Goal: Information Seeking & Learning: Learn about a topic

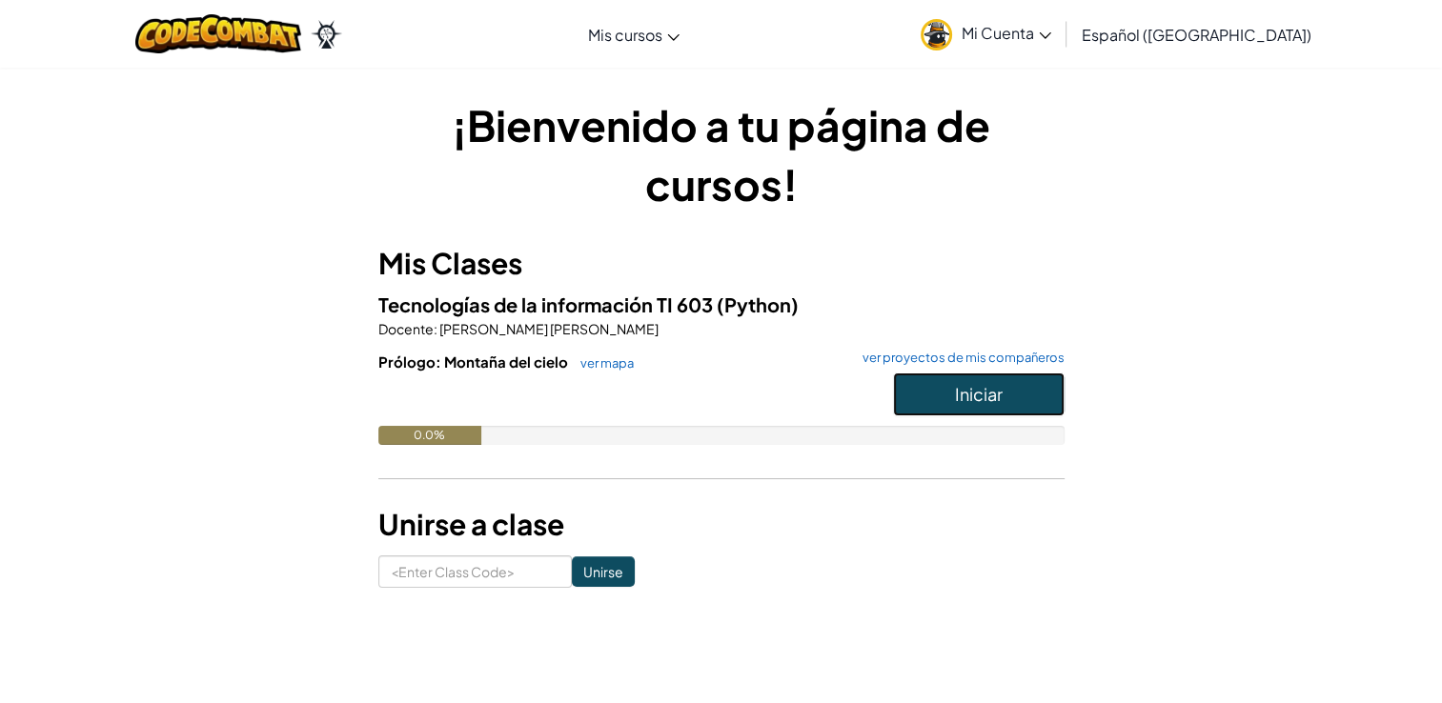
click at [962, 401] on span "Iniciar" at bounding box center [979, 394] width 48 height 22
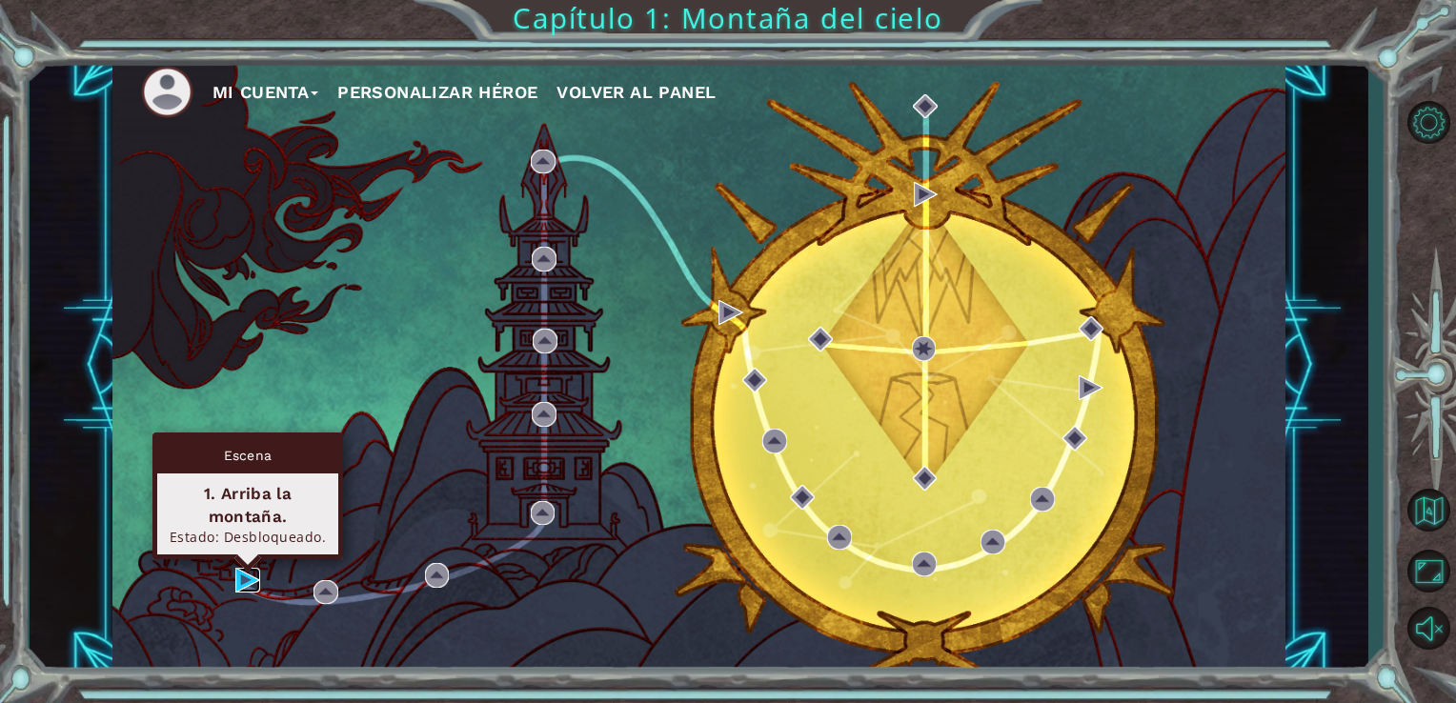
click at [248, 580] on img at bounding box center [247, 580] width 25 height 25
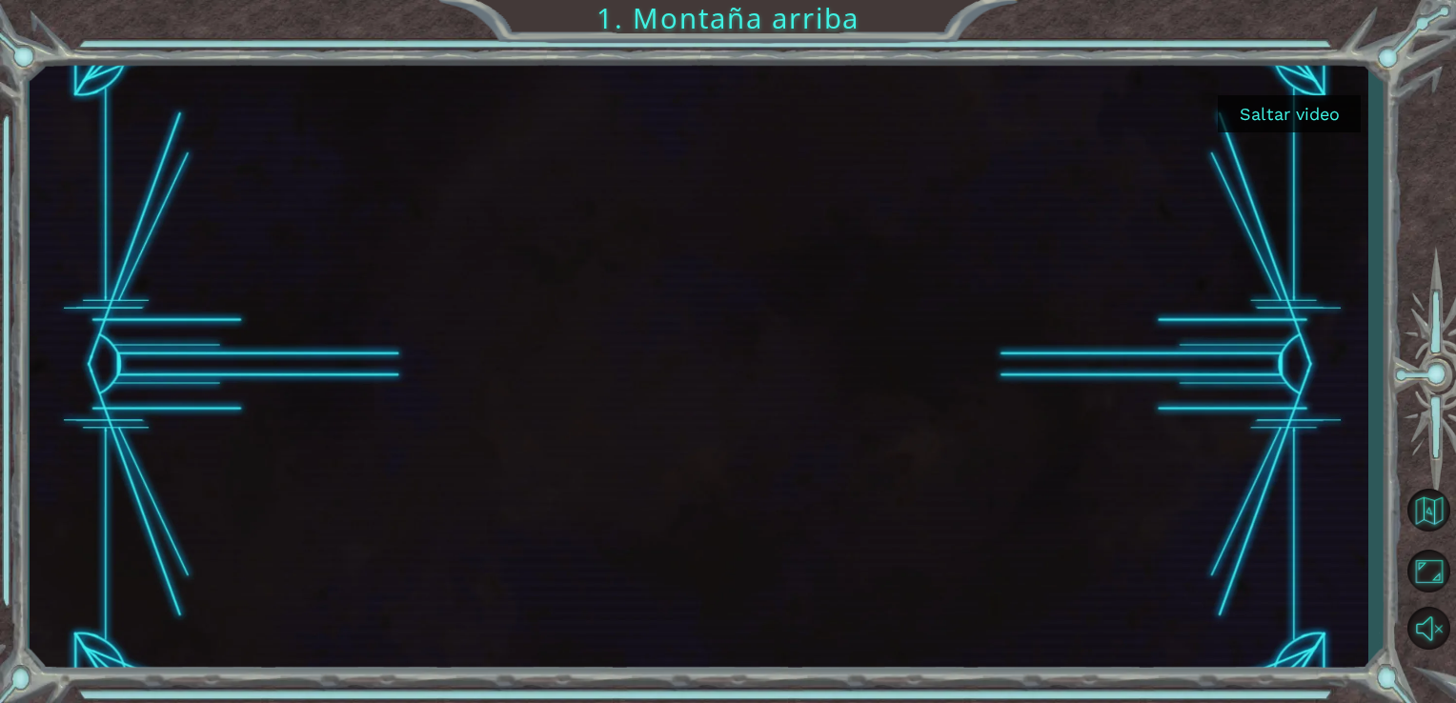
click at [1282, 107] on button "Saltar video" at bounding box center [1289, 113] width 143 height 37
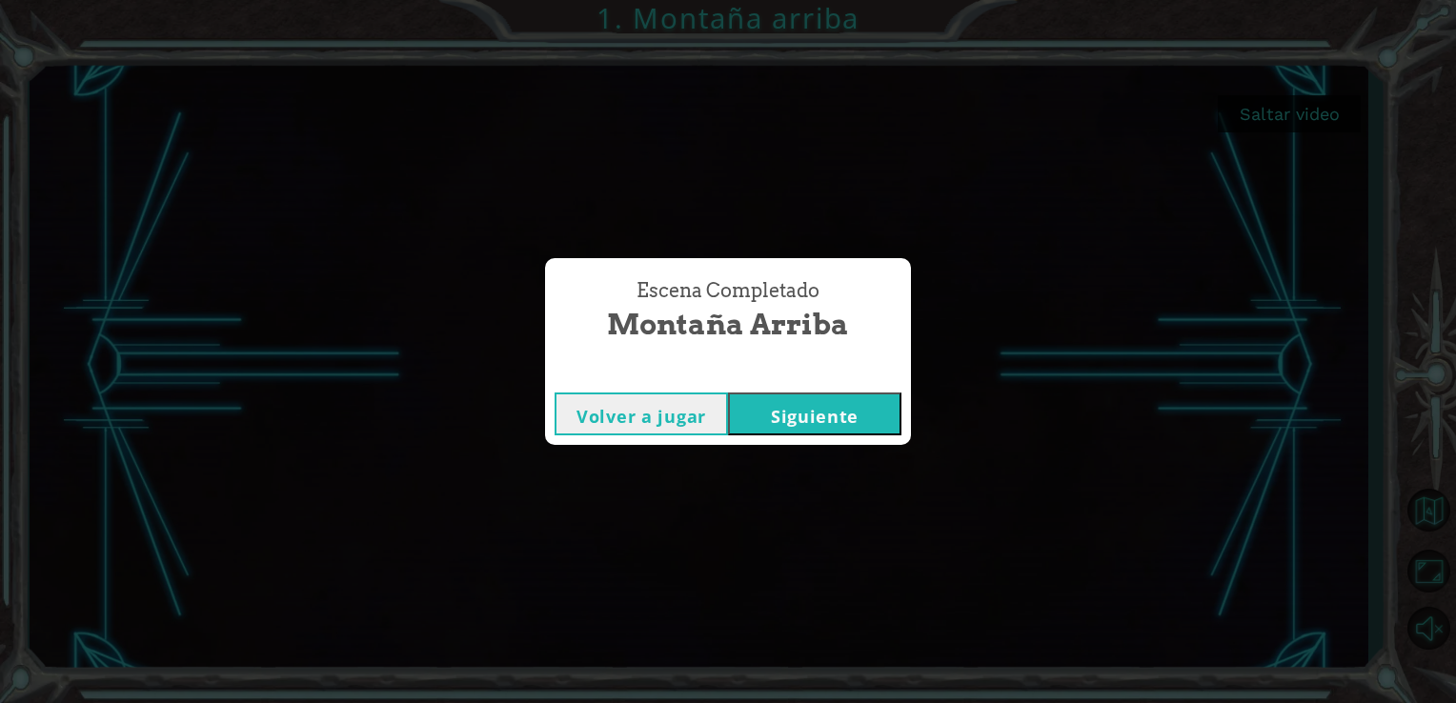
click at [795, 401] on button "Siguiente" at bounding box center [814, 414] width 173 height 43
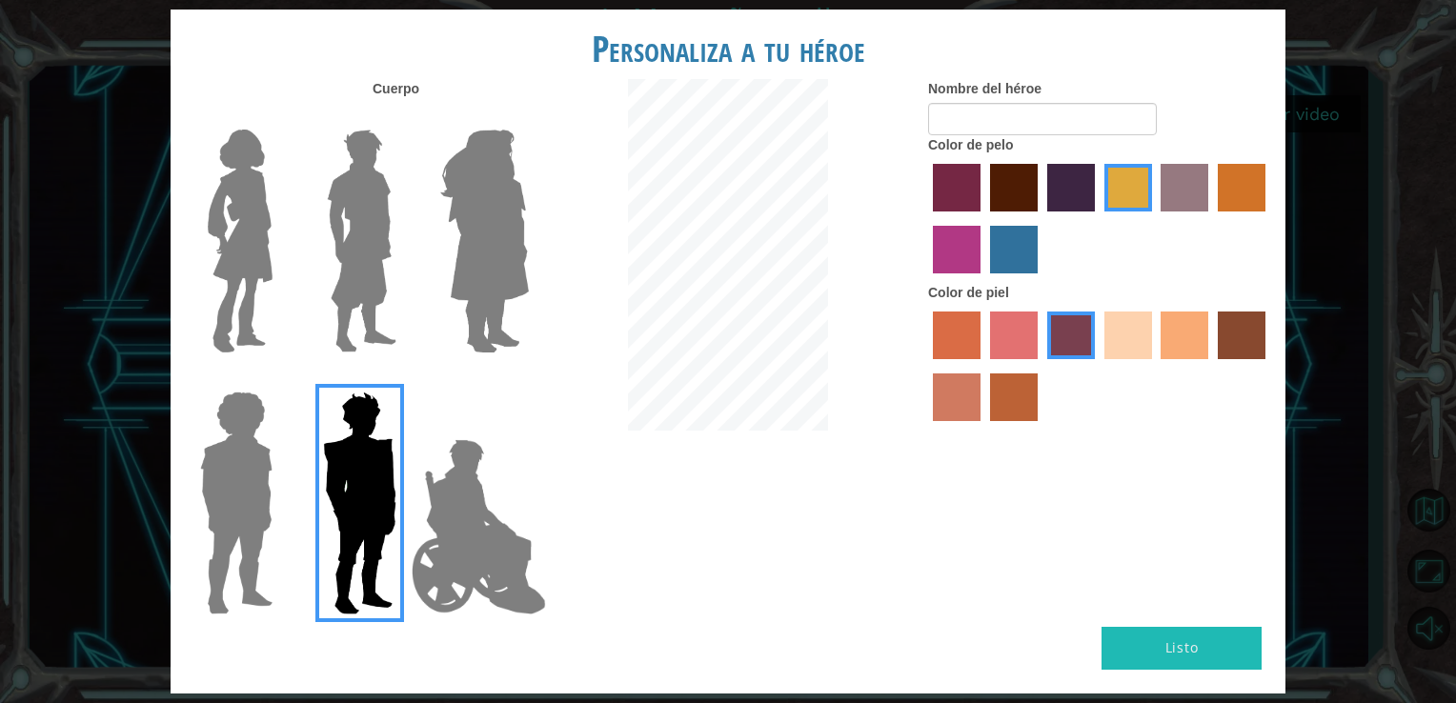
click at [255, 193] on img at bounding box center [240, 241] width 80 height 238
click at [280, 117] on input "Hero Connie" at bounding box center [280, 117] width 0 height 0
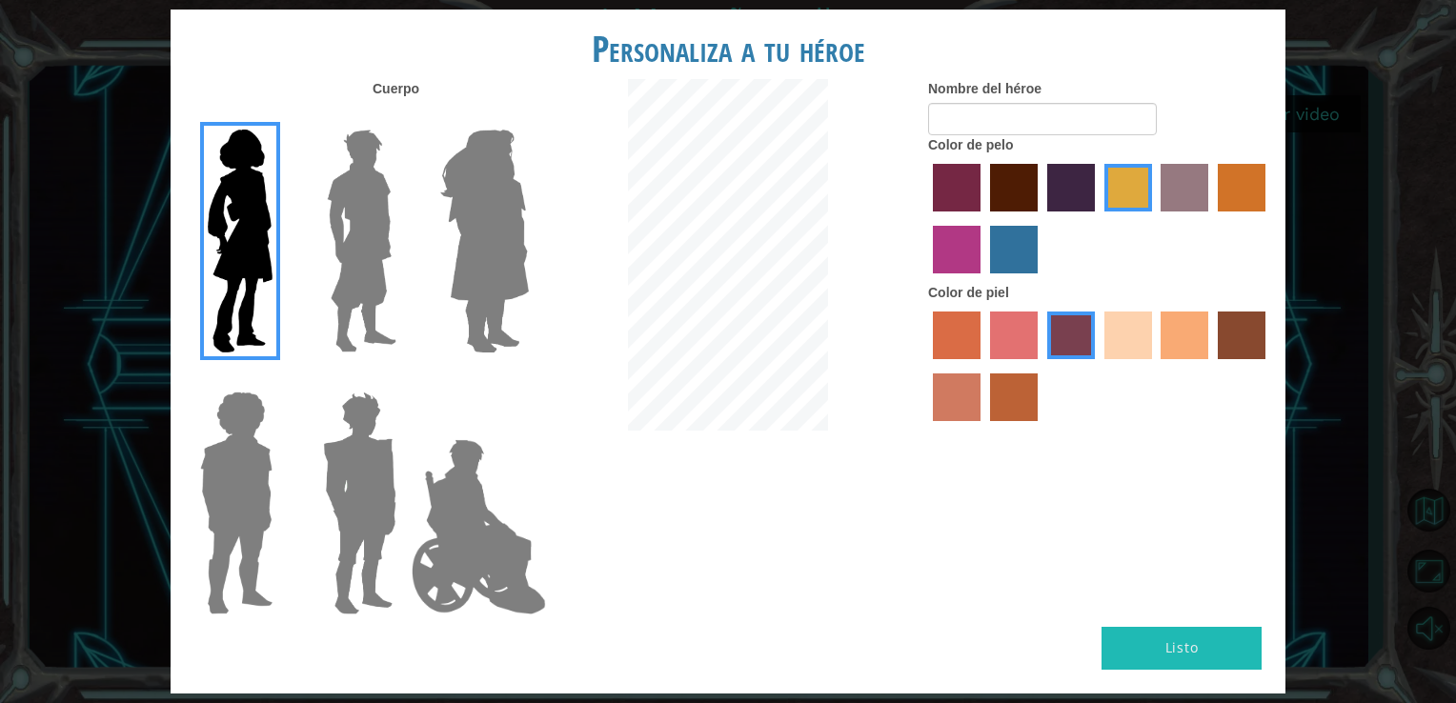
click at [1129, 332] on label "sandy beach skin color" at bounding box center [1129, 336] width 48 height 48
click at [1098, 366] on input "sandy beach skin color" at bounding box center [1098, 366] width 0 height 0
click at [1012, 128] on input "Nombre del héroe" at bounding box center [1042, 119] width 229 height 32
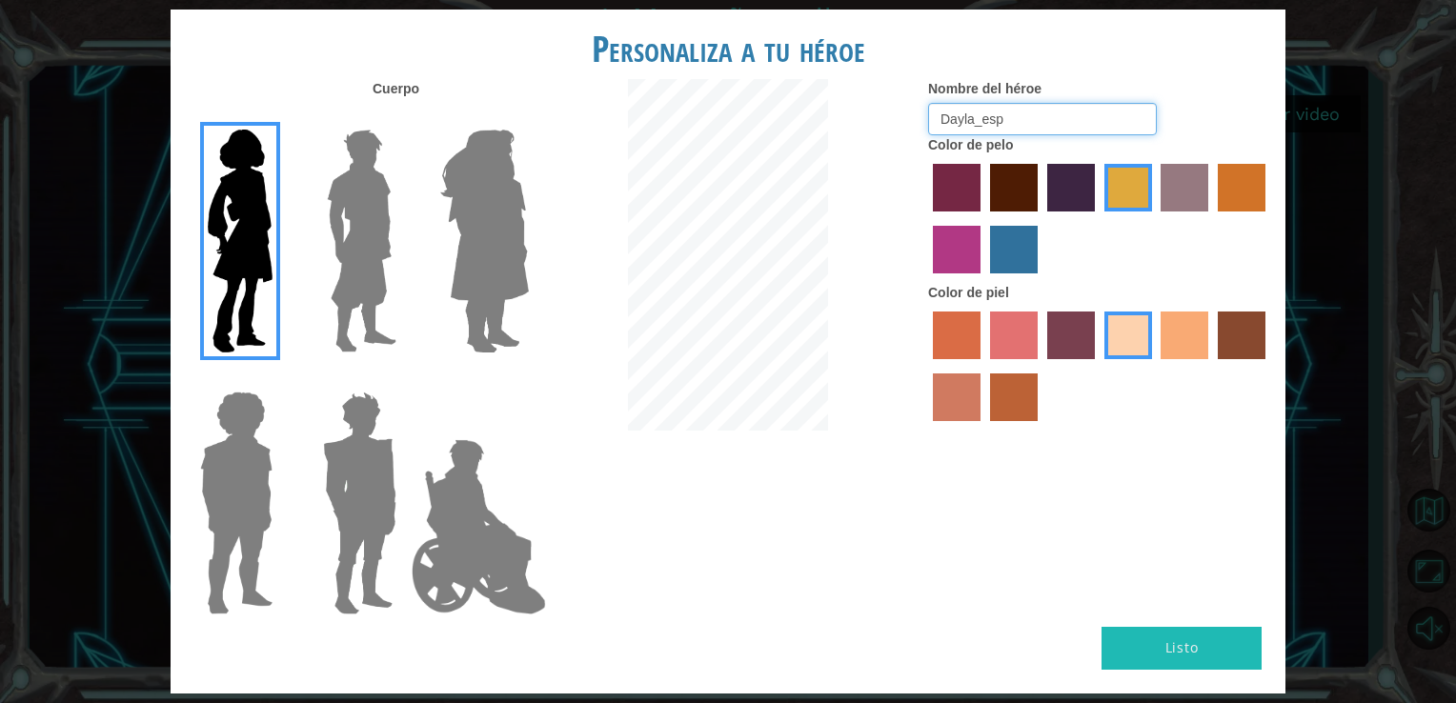
type input "Dayla_esp"
click at [1162, 643] on button "Listo" at bounding box center [1182, 648] width 160 height 43
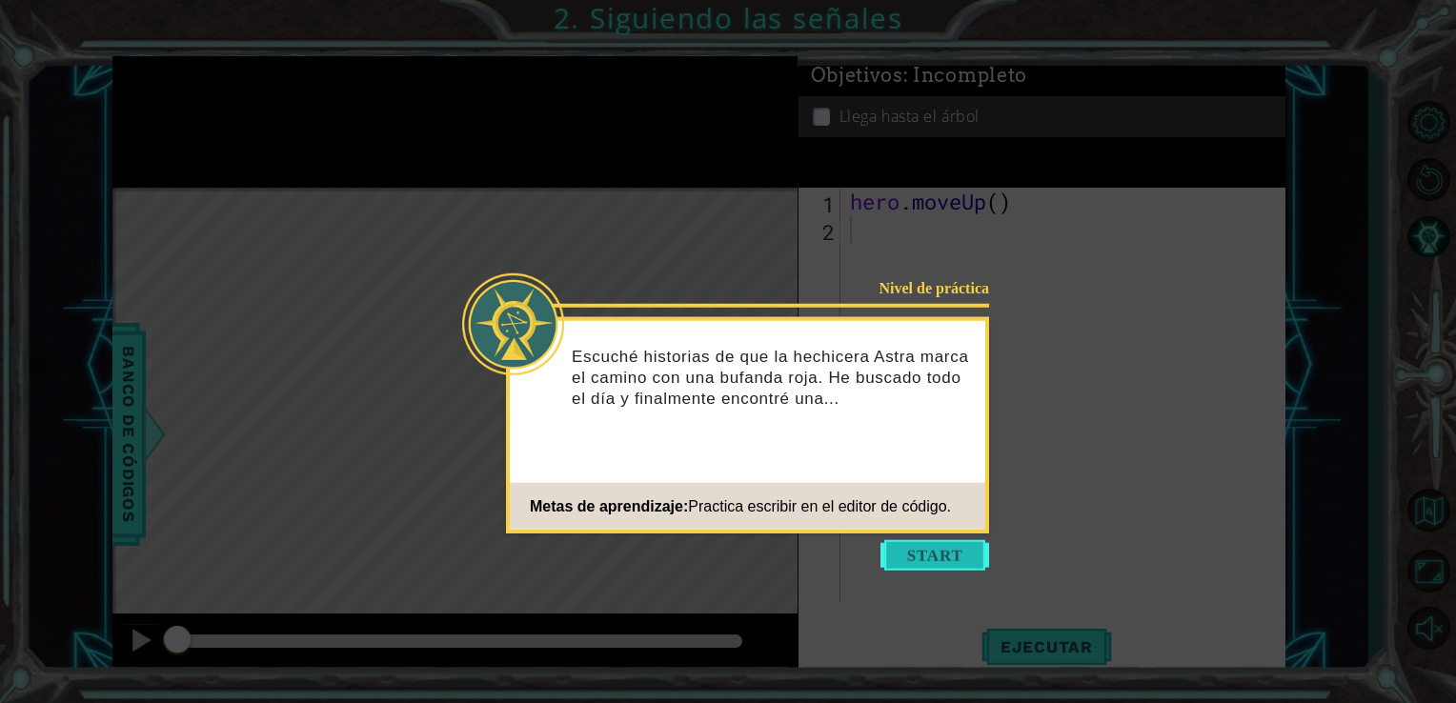
click at [914, 569] on button "Start" at bounding box center [935, 555] width 109 height 31
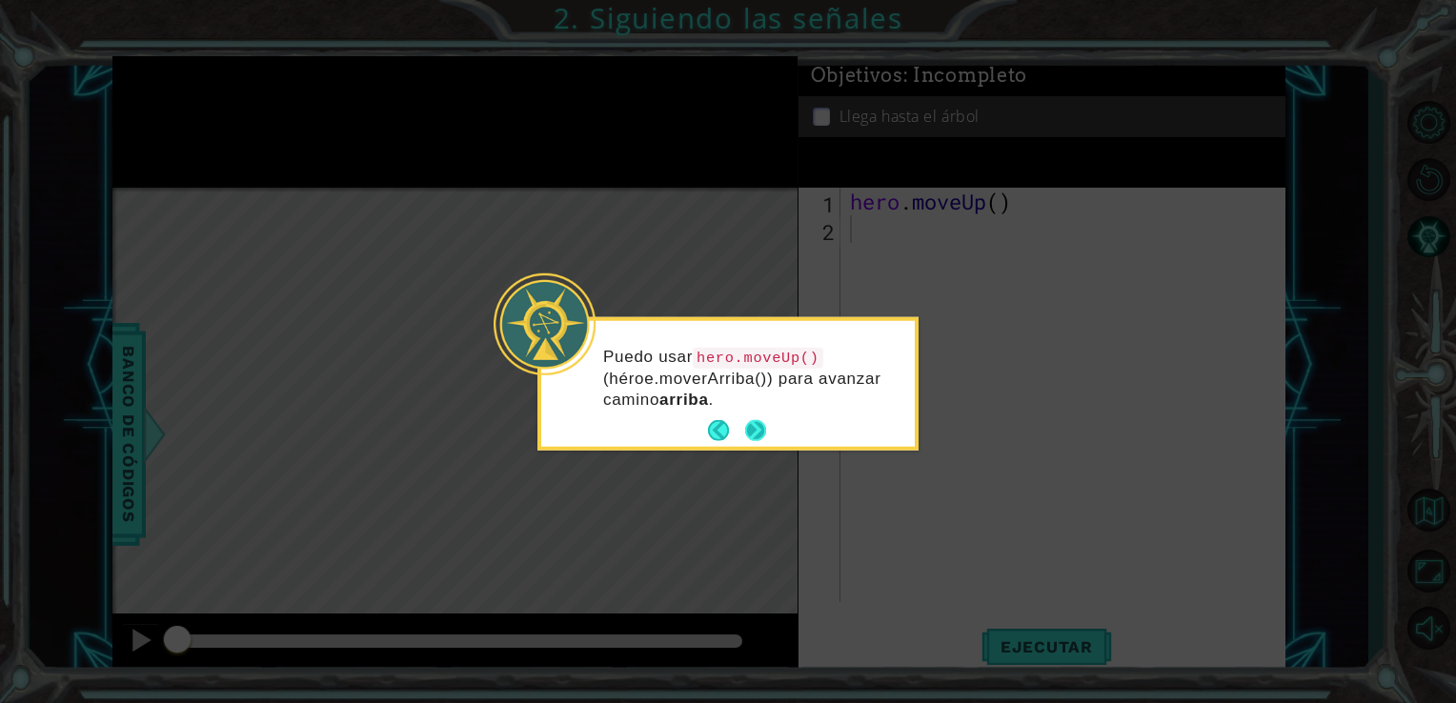
click at [756, 431] on button "Next" at bounding box center [755, 430] width 21 height 21
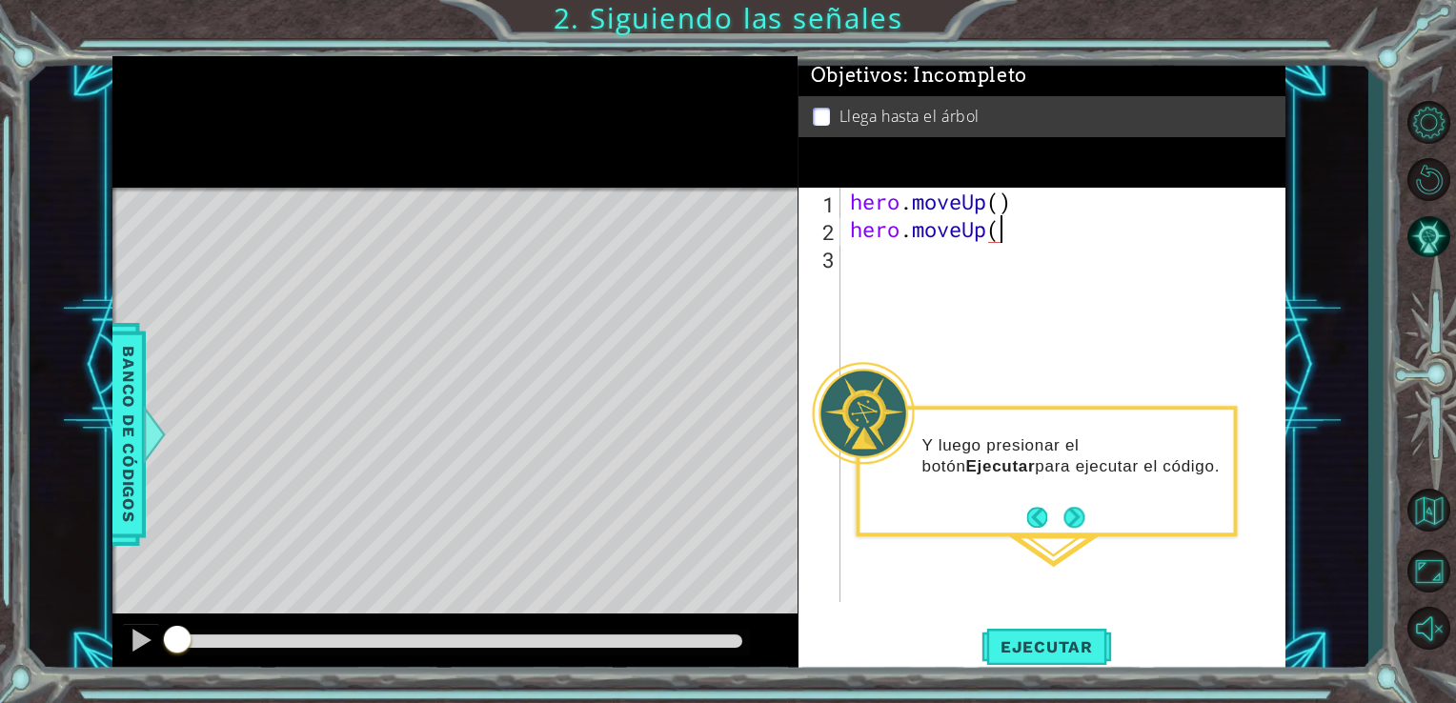
scroll to position [0, 6]
type textarea "hero.moveUp()"
click at [1064, 648] on span "Ejecutar" at bounding box center [1047, 647] width 131 height 19
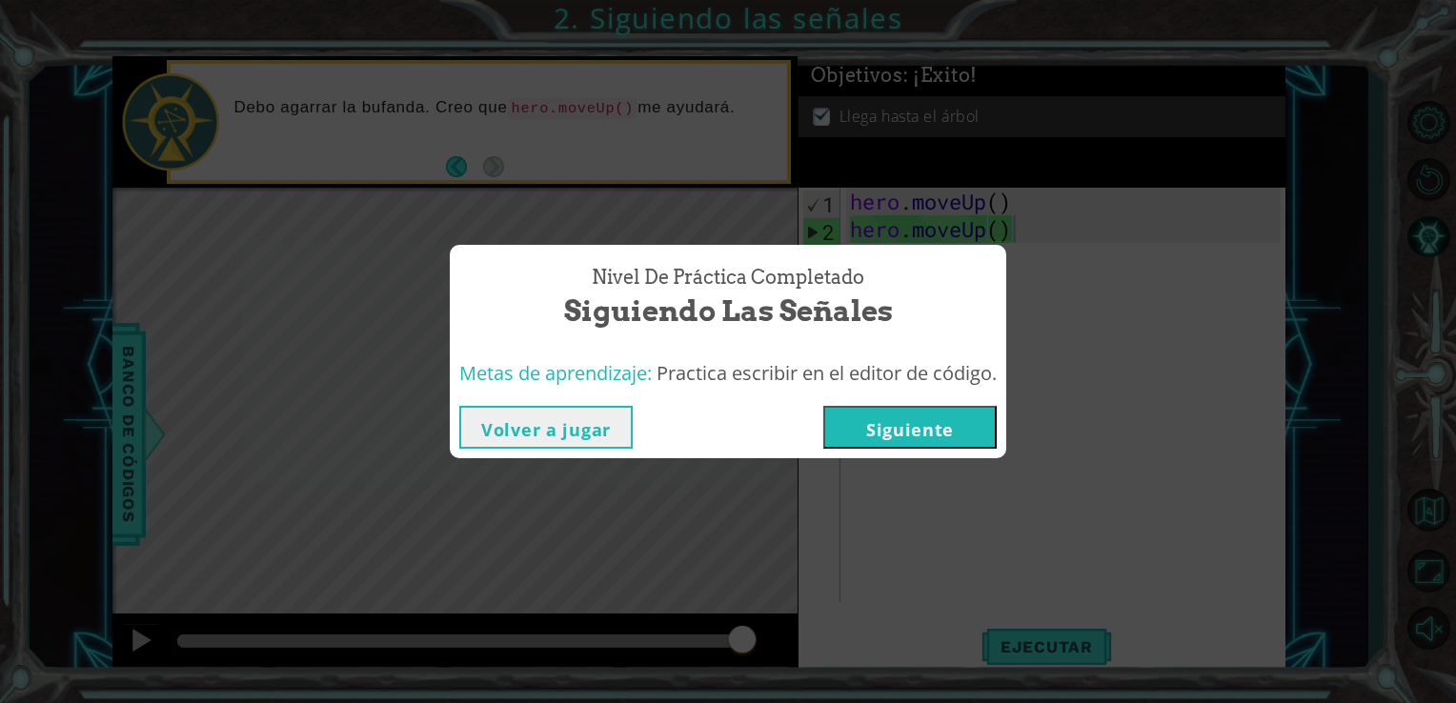
click at [936, 429] on button "Siguiente" at bounding box center [910, 427] width 173 height 43
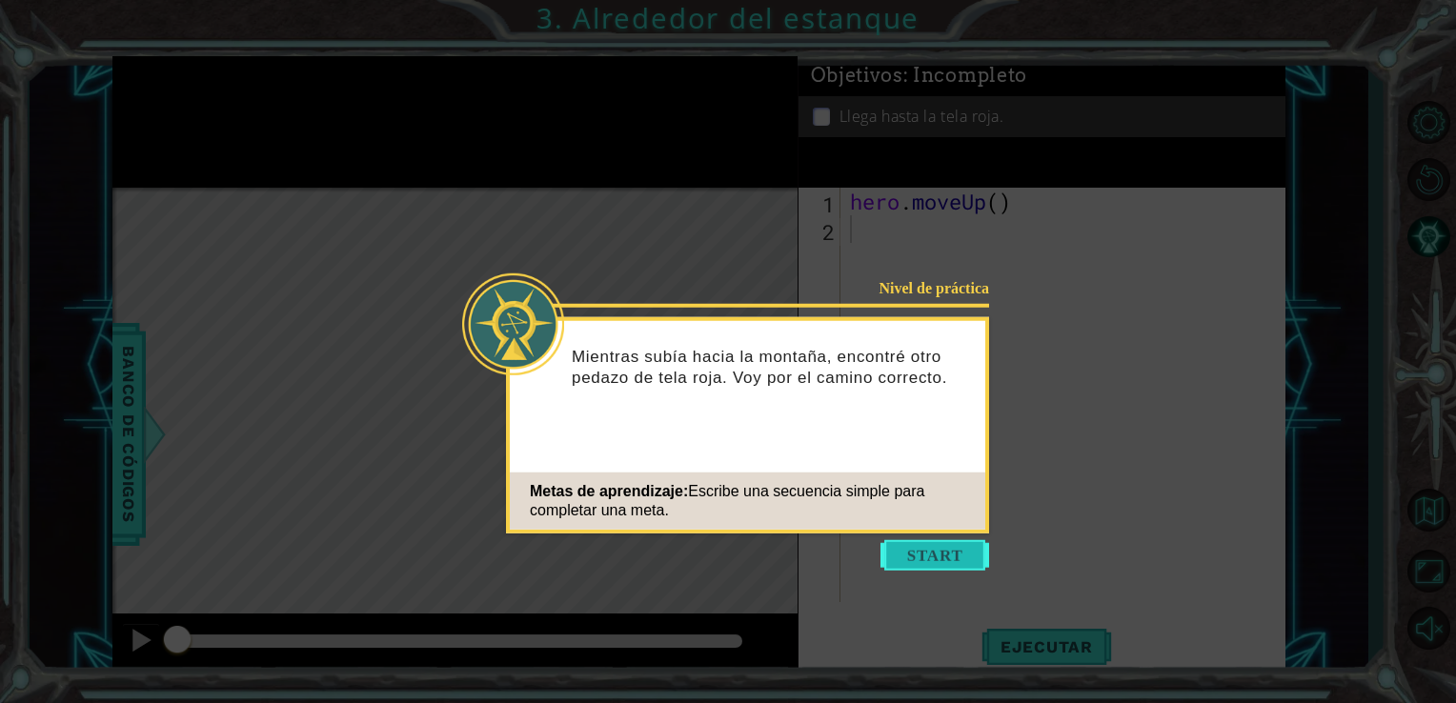
click at [930, 559] on button "Start" at bounding box center [935, 555] width 109 height 31
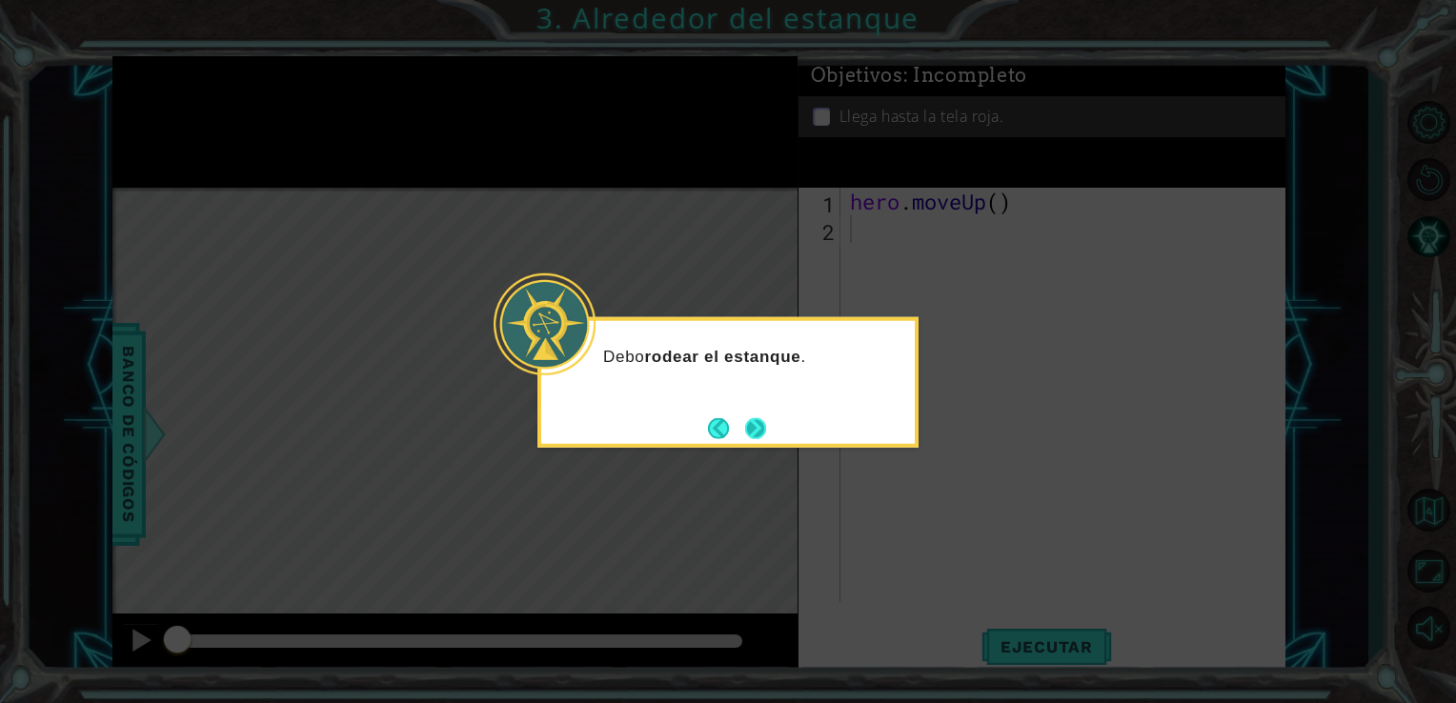
click at [750, 427] on button "Next" at bounding box center [755, 427] width 21 height 21
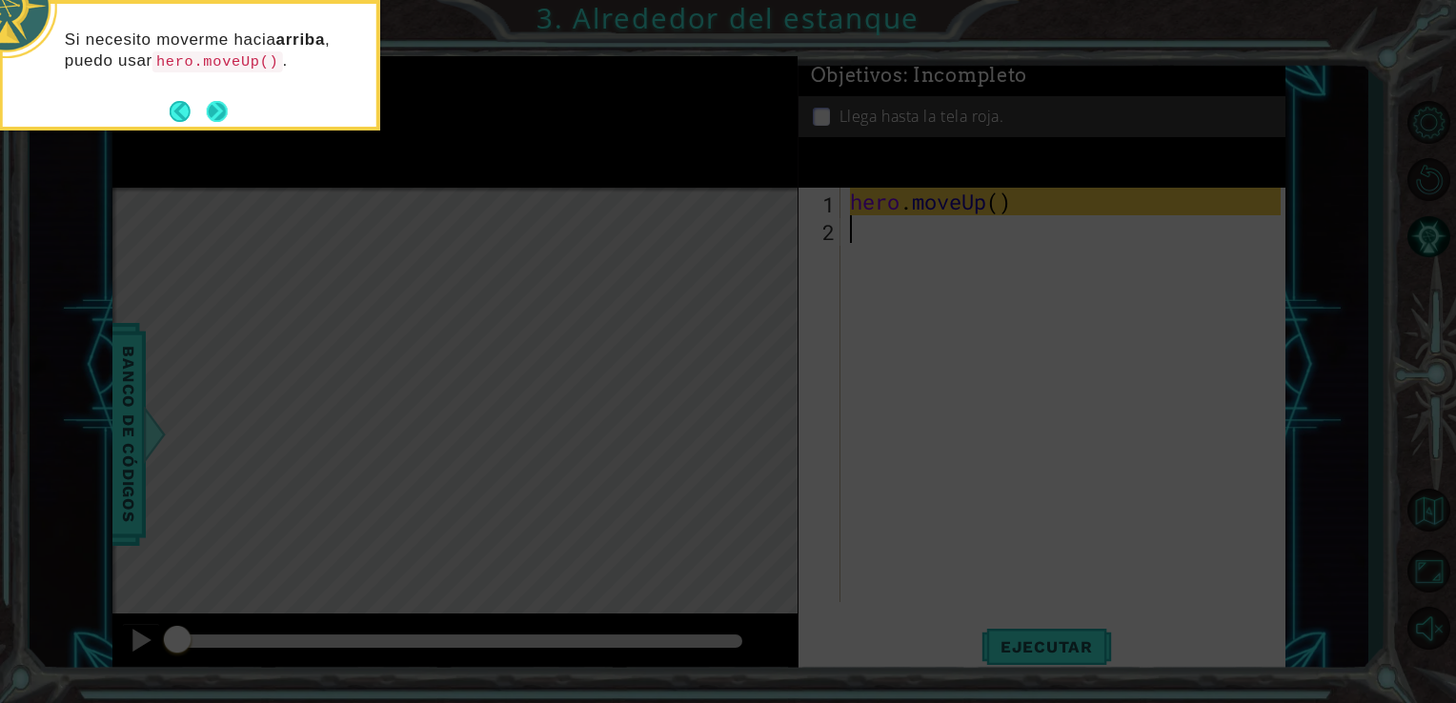
click at [217, 118] on button "Next" at bounding box center [217, 111] width 21 height 21
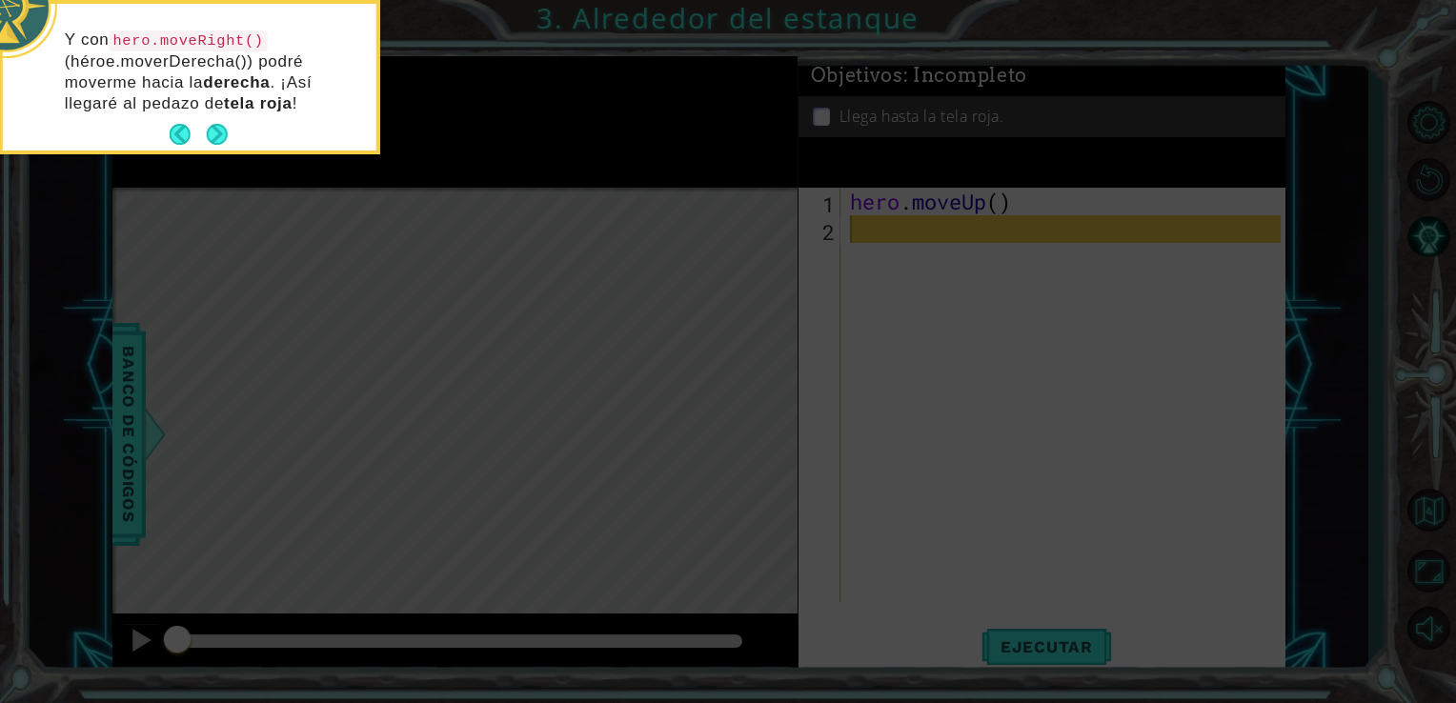
drag, startPoint x: 217, startPoint y: 118, endPoint x: 191, endPoint y: 153, distance: 43.5
click at [191, 153] on div "Y con hero.moveRight() (héroe.moverDerecha()) podré moverme hacia la derecha . …" at bounding box center [189, 77] width 381 height 154
click at [215, 124] on button "Next" at bounding box center [217, 134] width 21 height 21
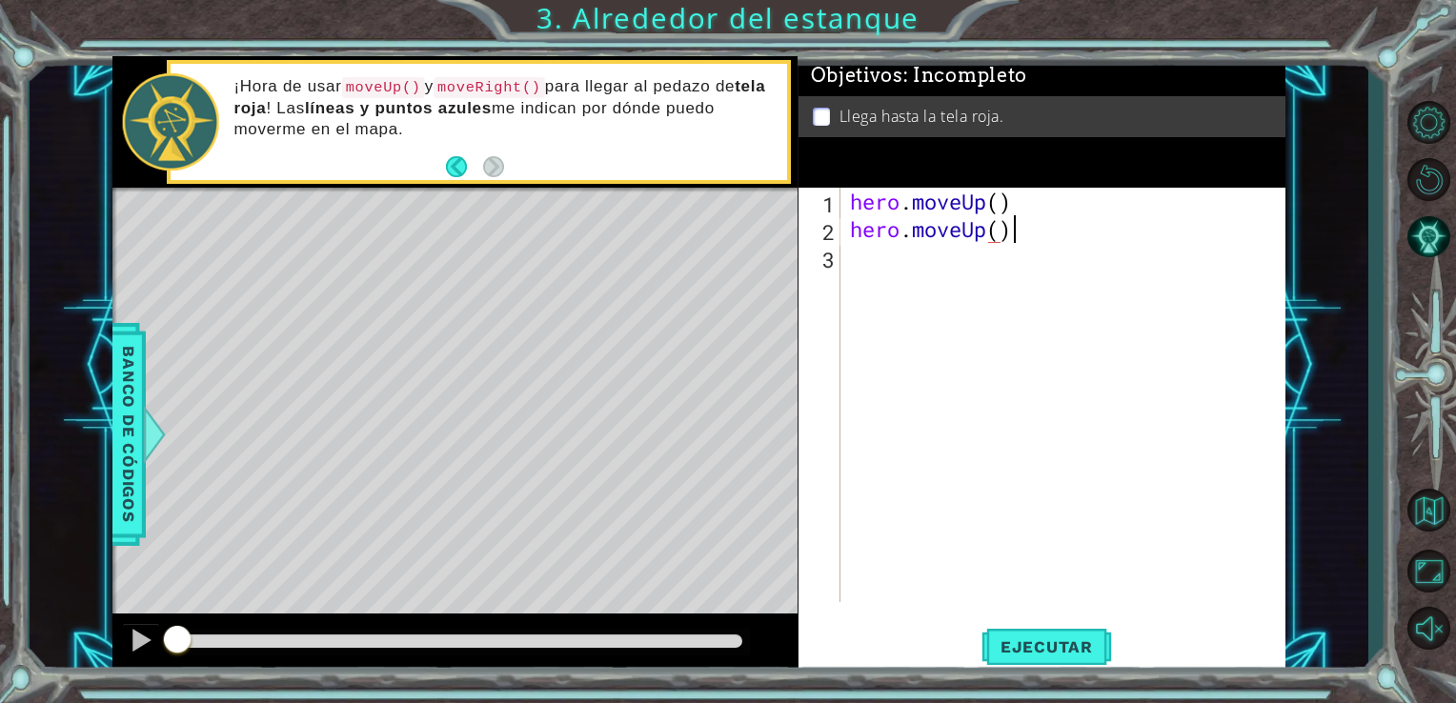
scroll to position [0, 6]
type textarea "hero.moveUp()"
click at [1008, 654] on span "Ejecutar" at bounding box center [1047, 647] width 131 height 19
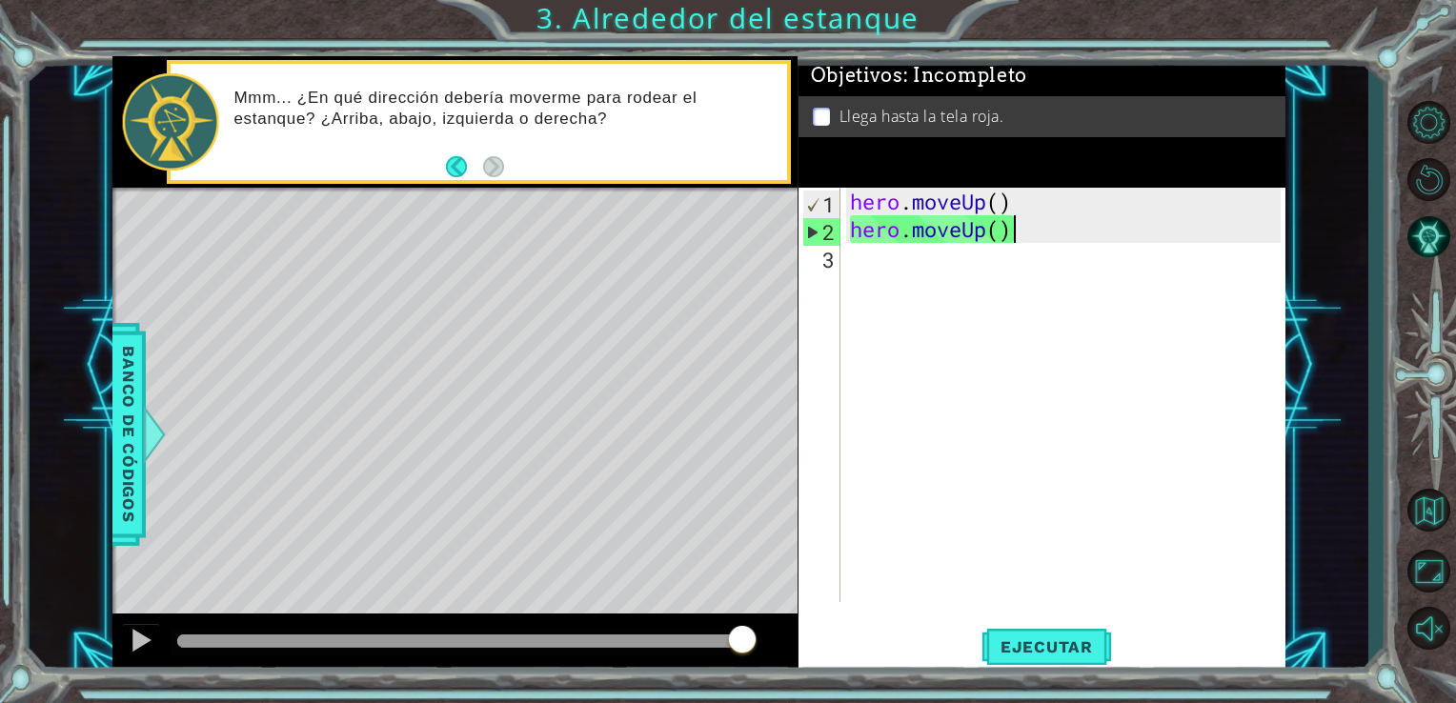
click at [856, 267] on div "hero . moveUp ( ) hero . moveUp ( )" at bounding box center [1068, 423] width 445 height 470
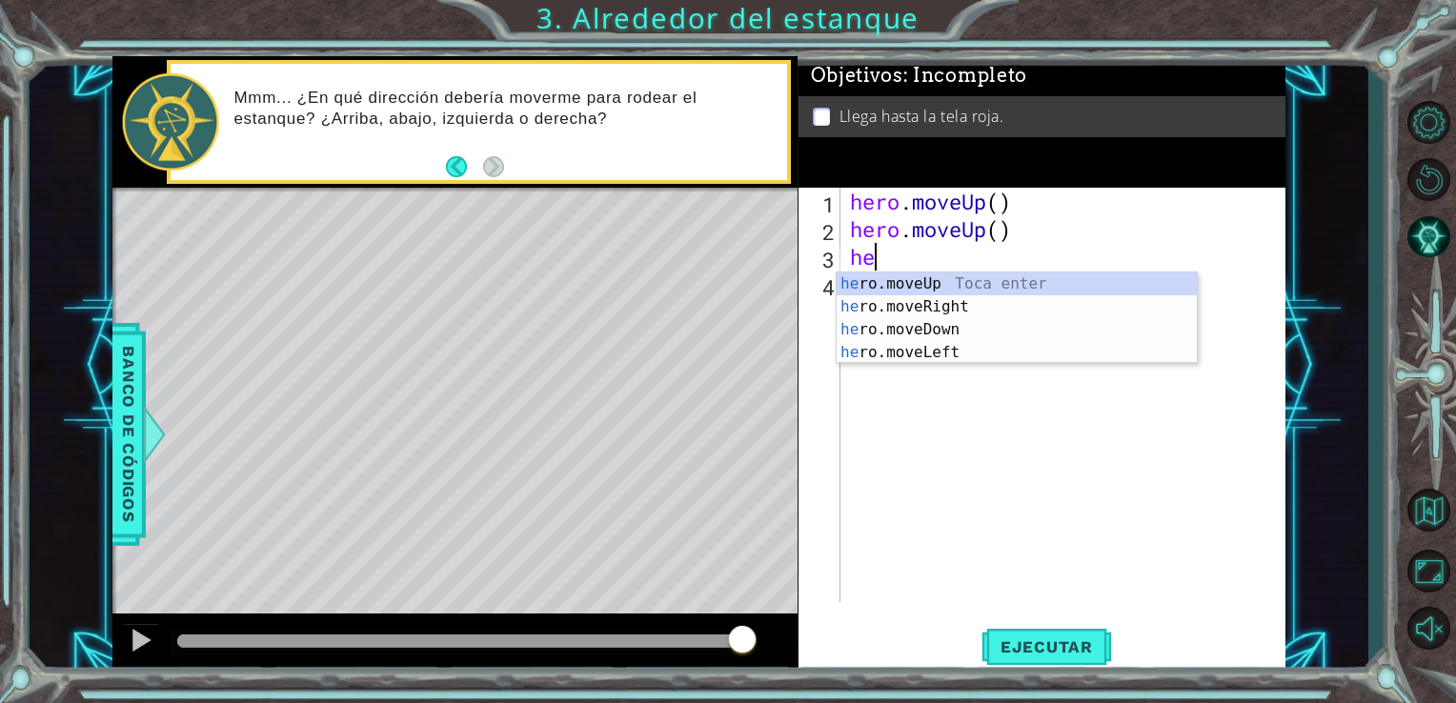
scroll to position [0, 0]
type textarea "hero"
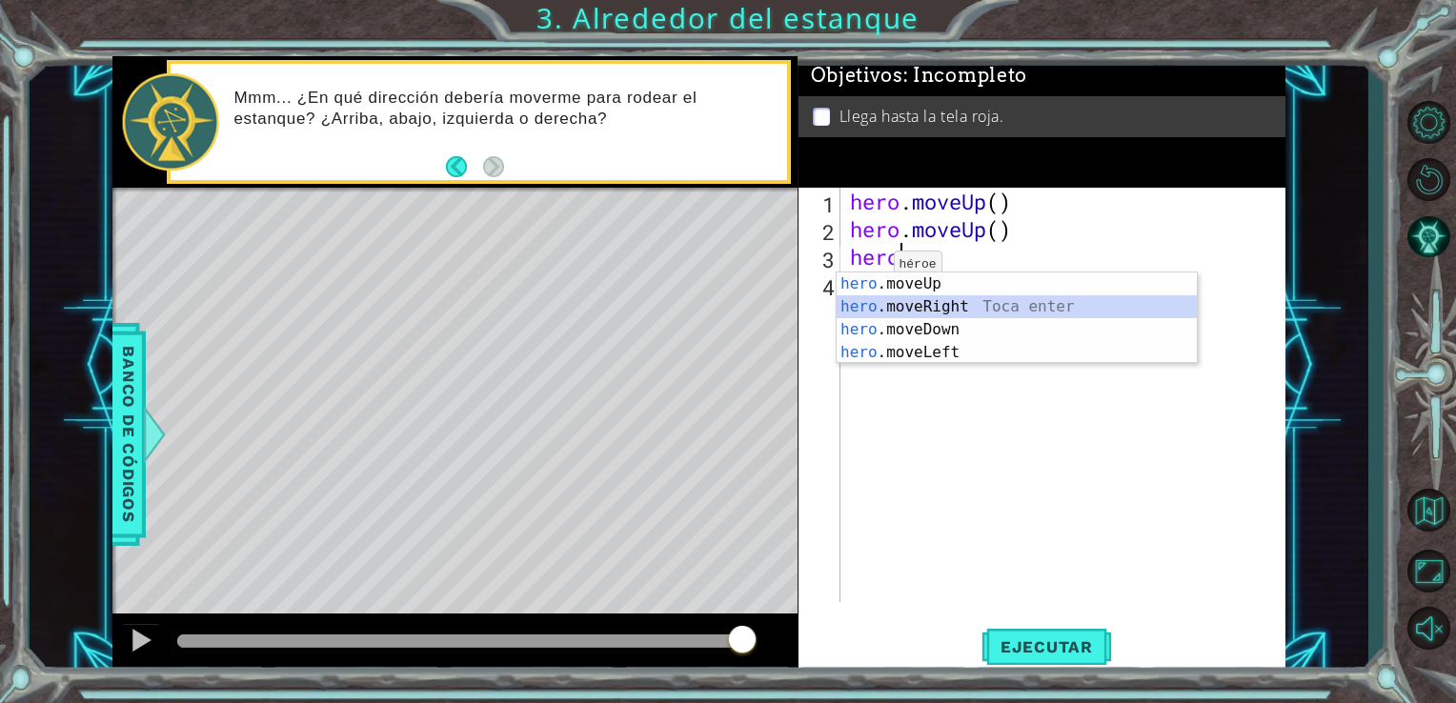
click at [892, 299] on div "hero .moveUp Toca enter hero .moveRight Toca enter hero .moveDown Toca enter he…" at bounding box center [1017, 341] width 360 height 137
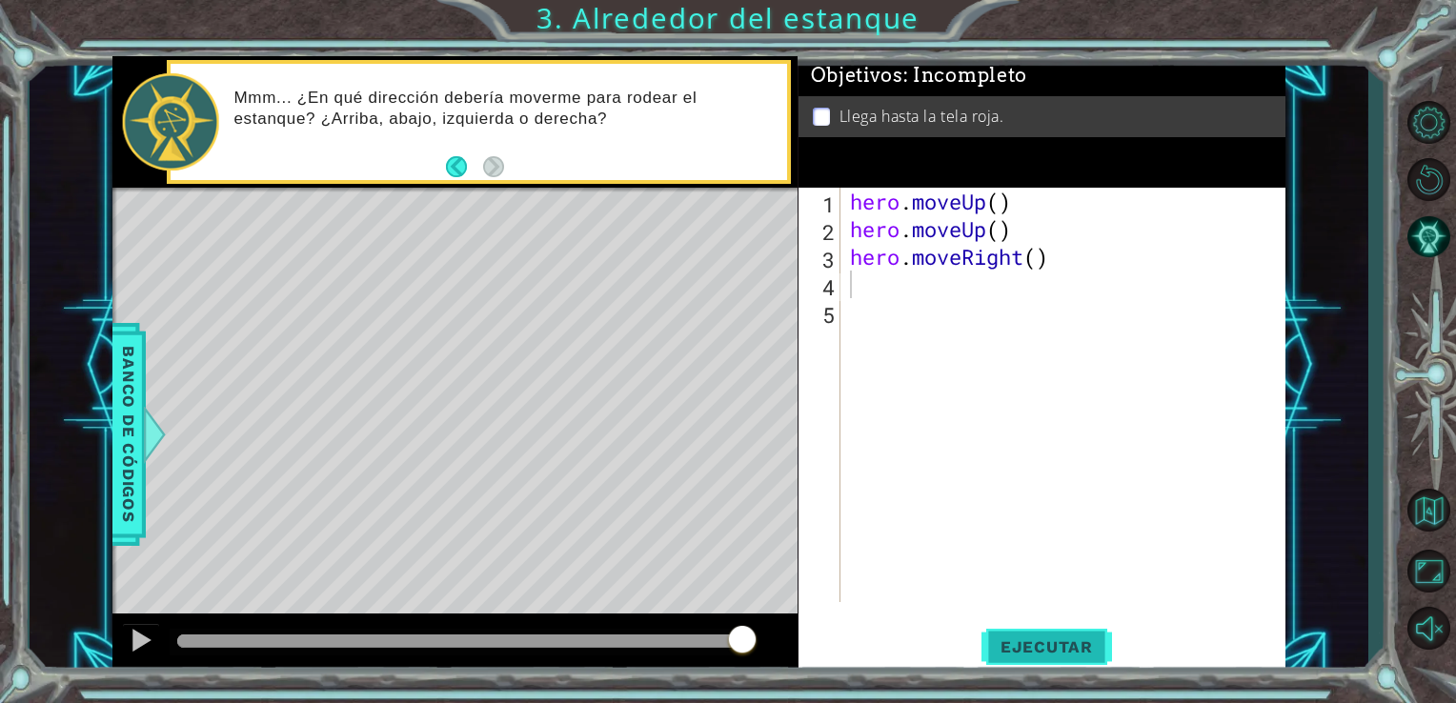
click at [1018, 637] on button "Ejecutar" at bounding box center [1047, 646] width 131 height 49
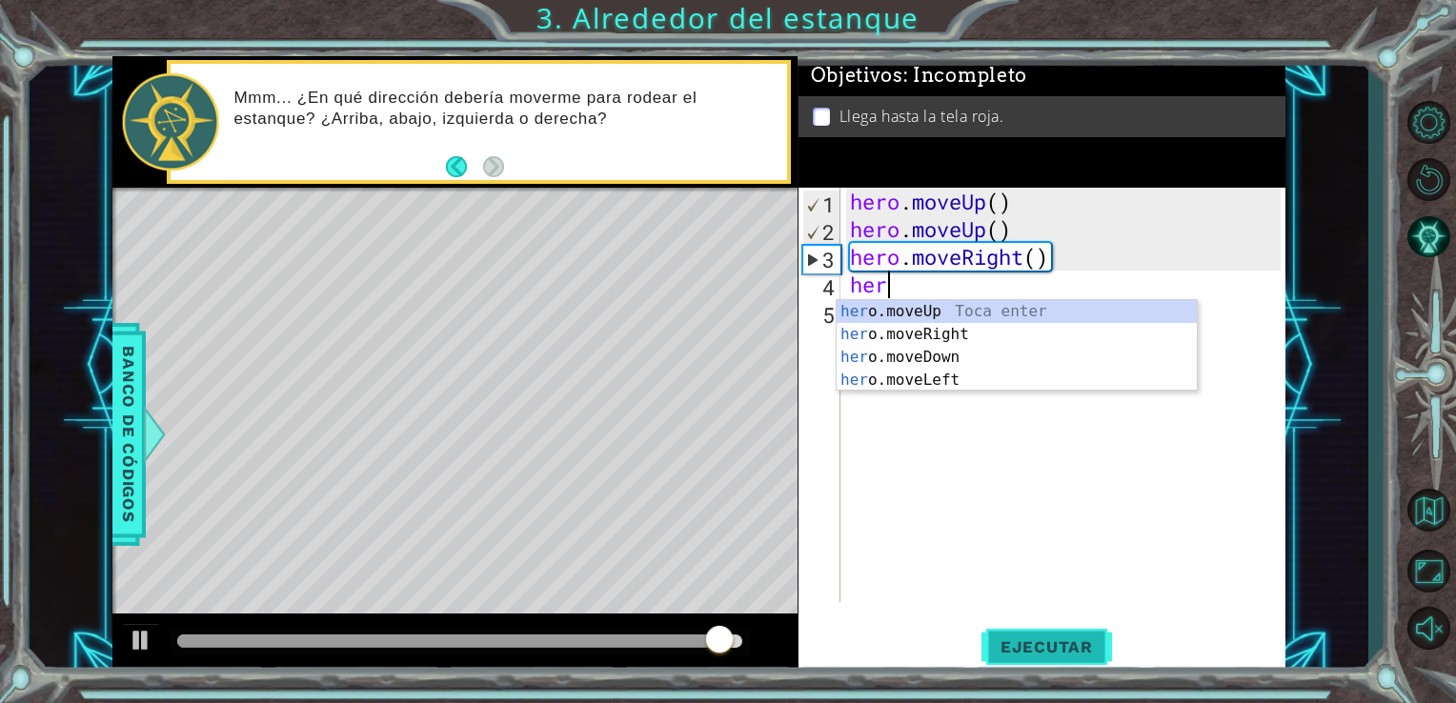
type textarea "hero"
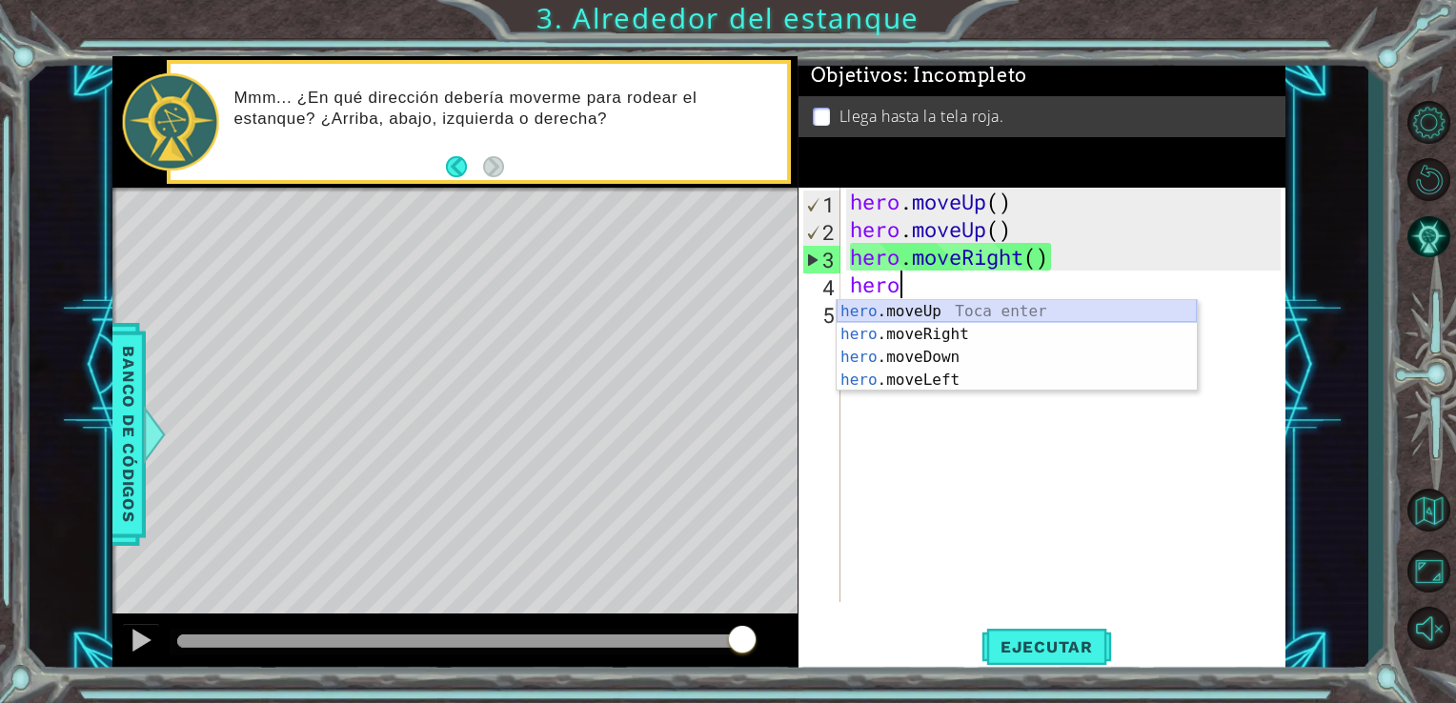
click at [937, 313] on div "hero .moveUp Toca enter hero .moveRight Toca enter hero .moveDown Toca enter he…" at bounding box center [1017, 368] width 360 height 137
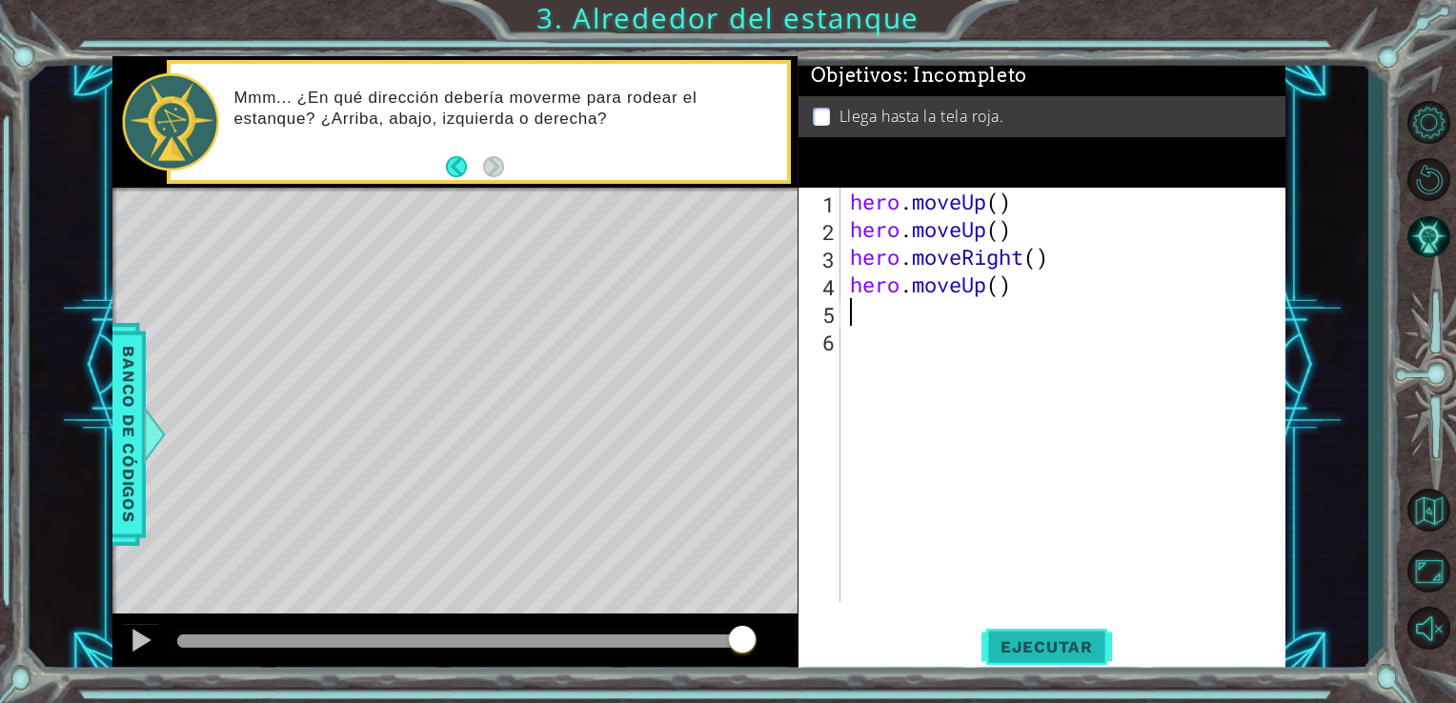
click at [1017, 633] on button "Ejecutar" at bounding box center [1047, 646] width 131 height 49
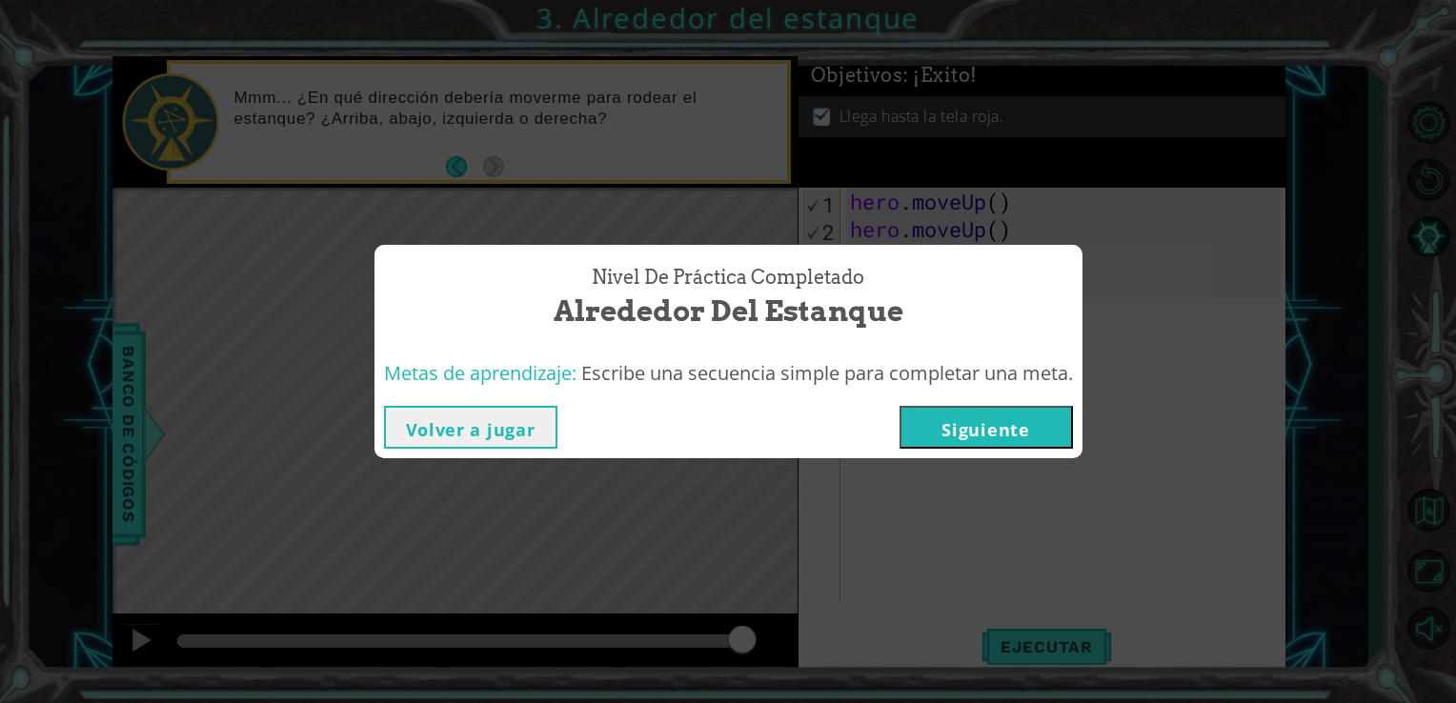
click at [952, 416] on button "Siguiente" at bounding box center [986, 427] width 173 height 43
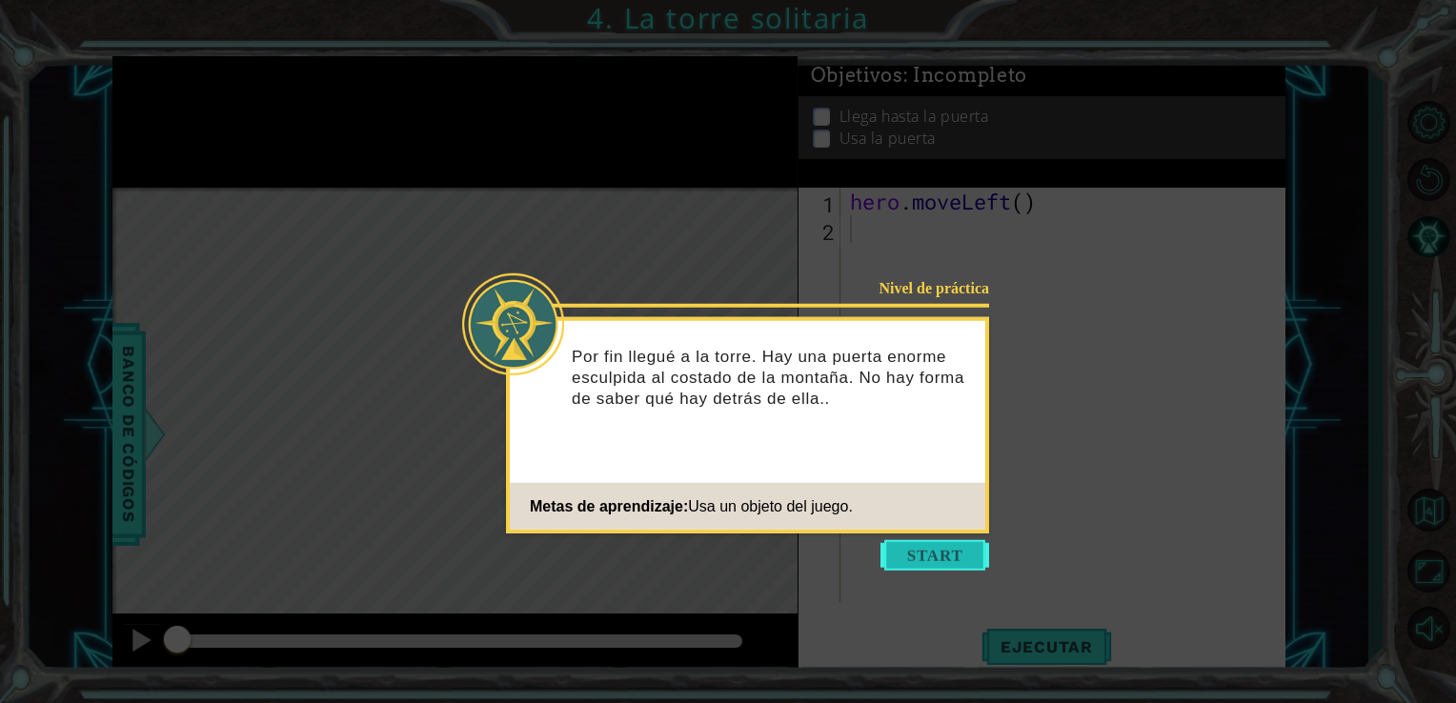
click at [919, 555] on button "Start" at bounding box center [935, 555] width 109 height 31
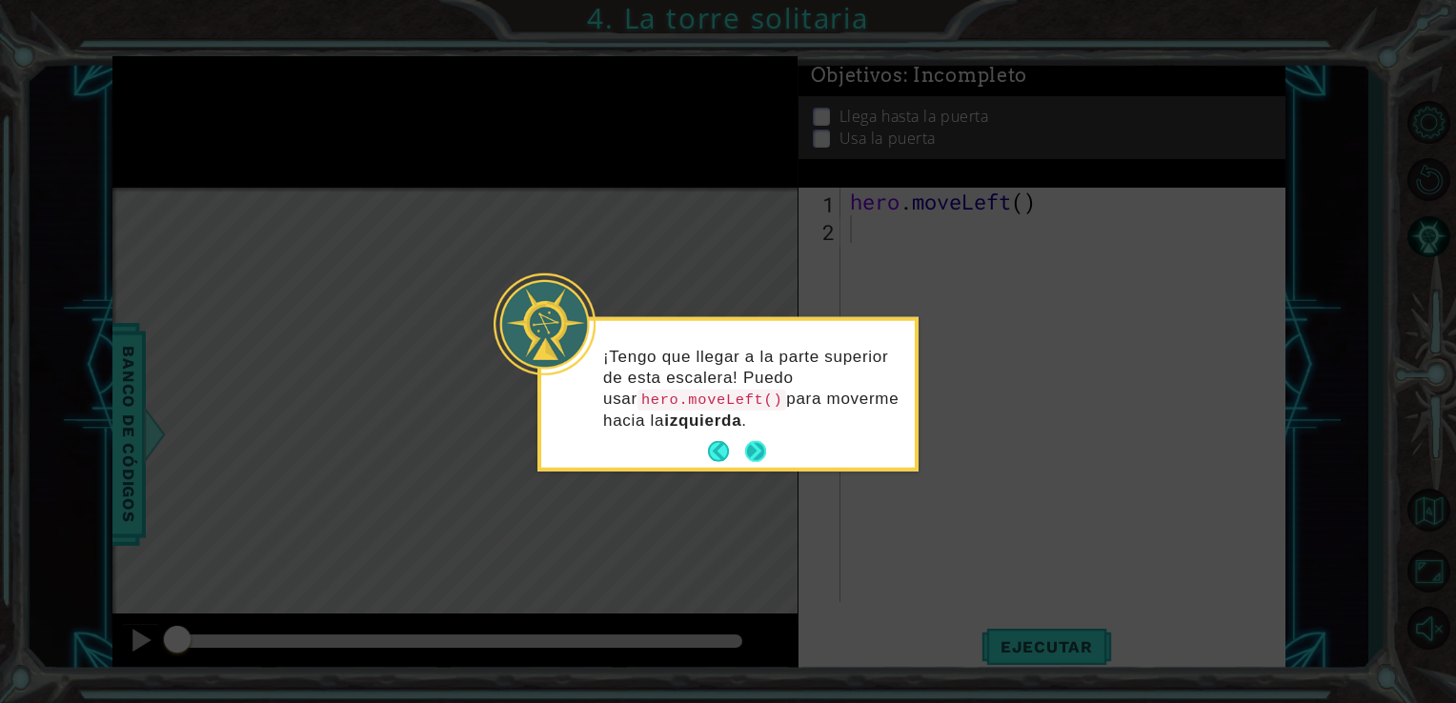
click at [752, 457] on button "Next" at bounding box center [755, 451] width 21 height 21
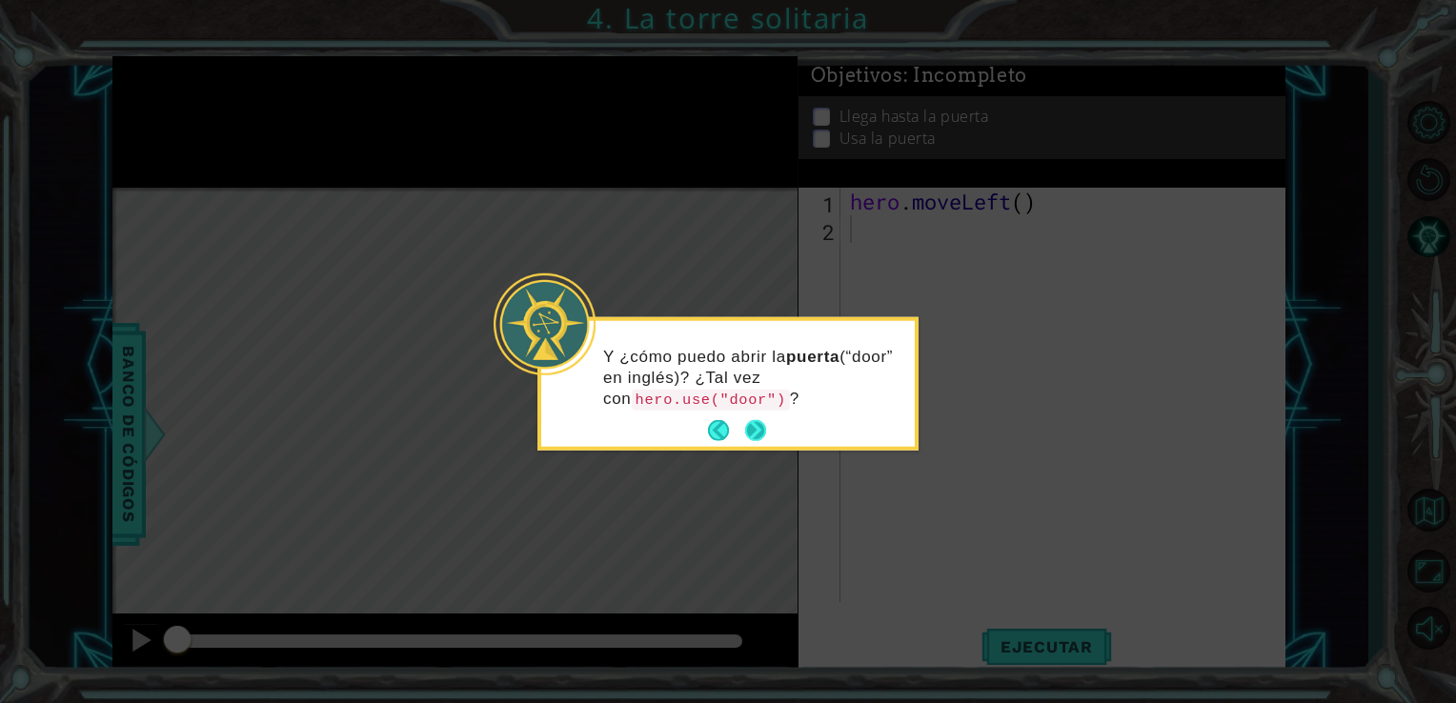
click at [751, 427] on button "Next" at bounding box center [755, 430] width 21 height 21
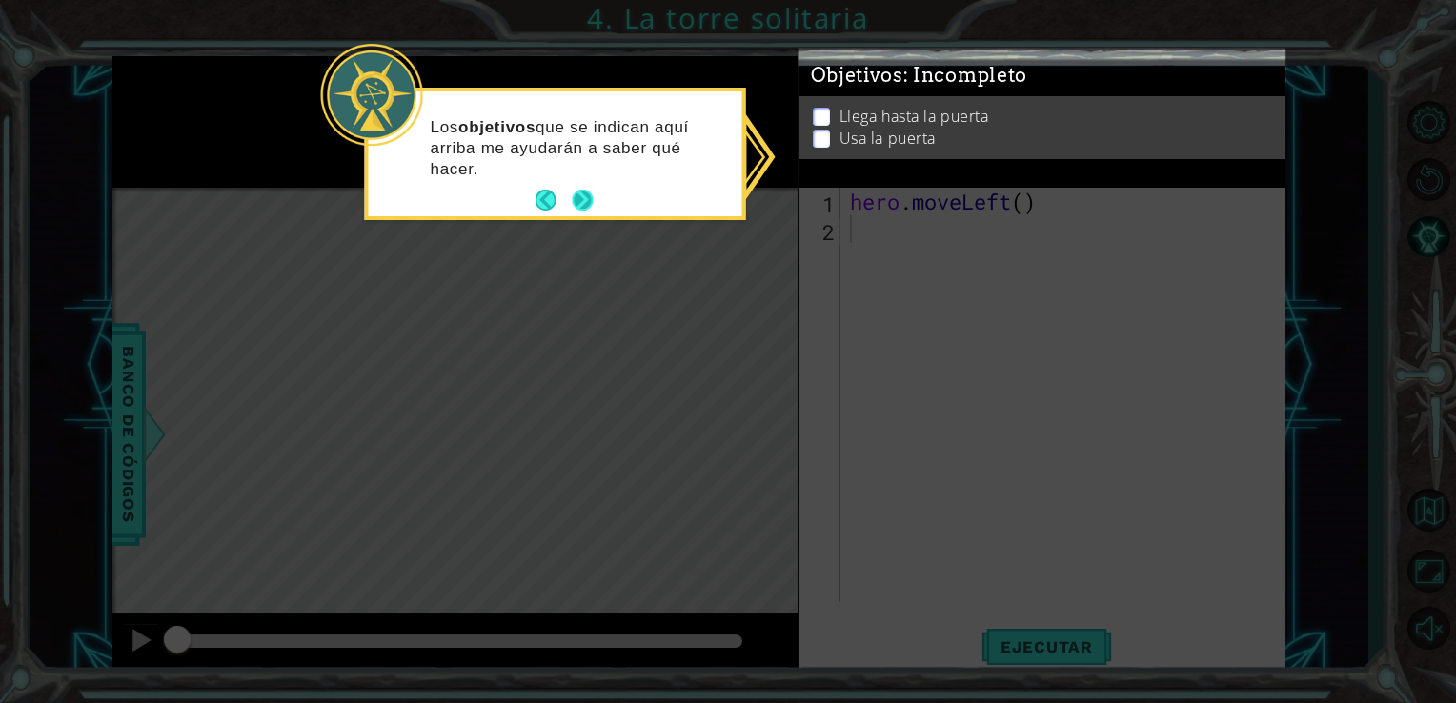
click at [591, 197] on button "Next" at bounding box center [582, 200] width 21 height 21
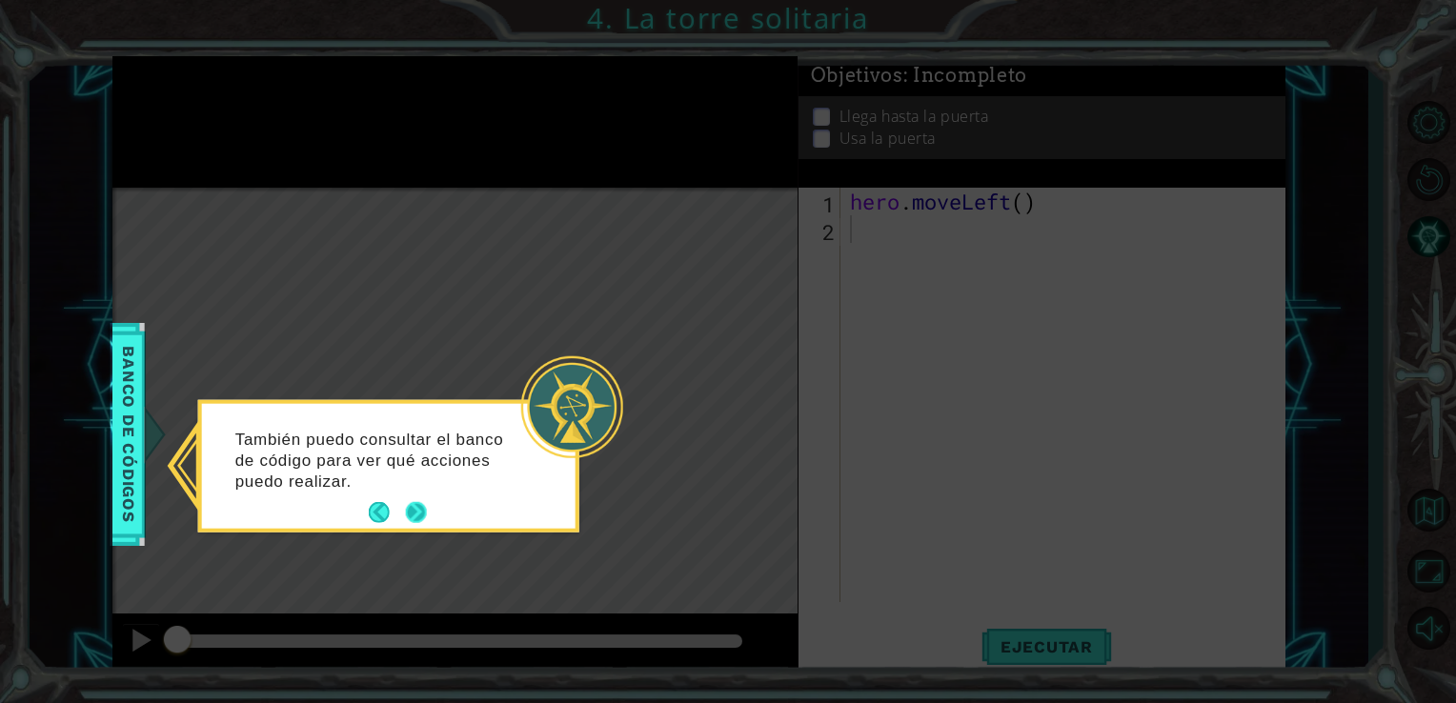
click at [407, 511] on button "Next" at bounding box center [416, 512] width 21 height 21
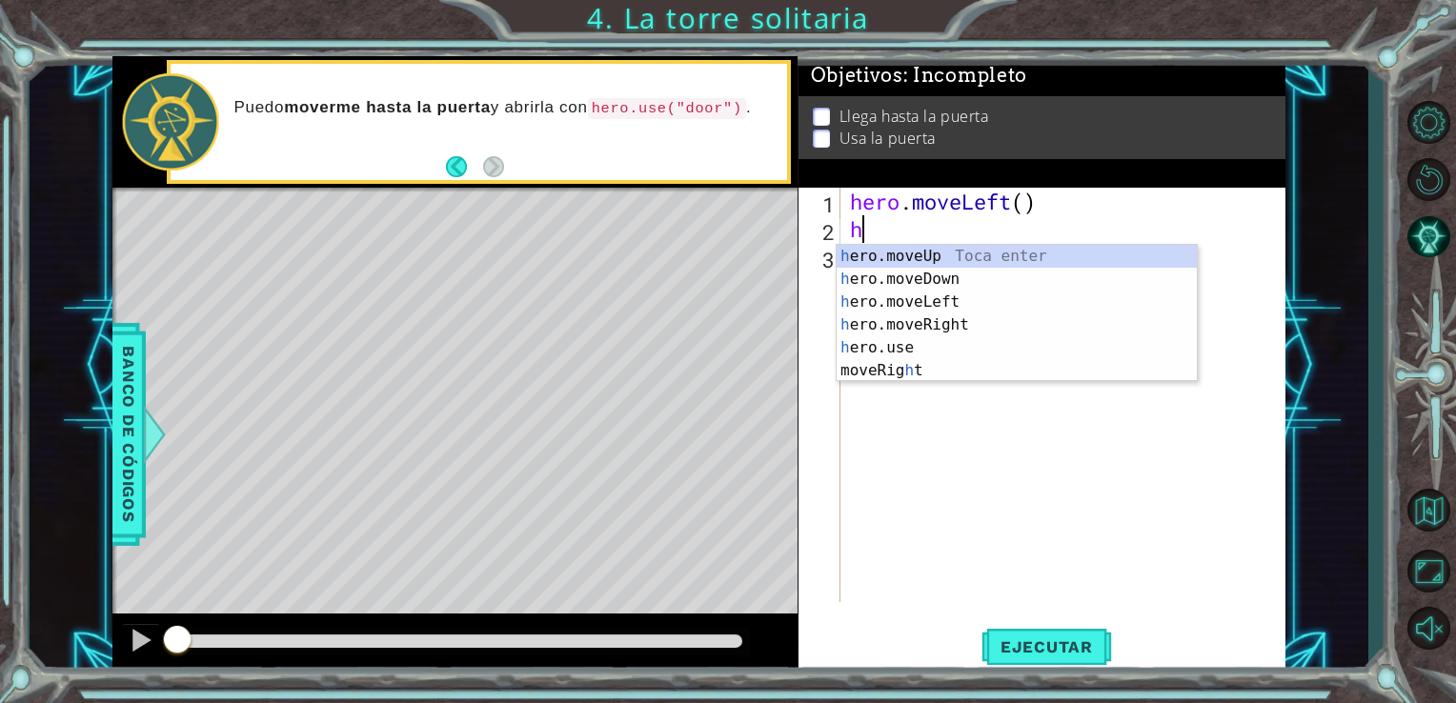
type textarea "her"
click at [916, 255] on div "her o.moveUp Toca enter her o.moveDown Toca enter her o.moveLeft [PERSON_NAME] …" at bounding box center [1017, 325] width 360 height 160
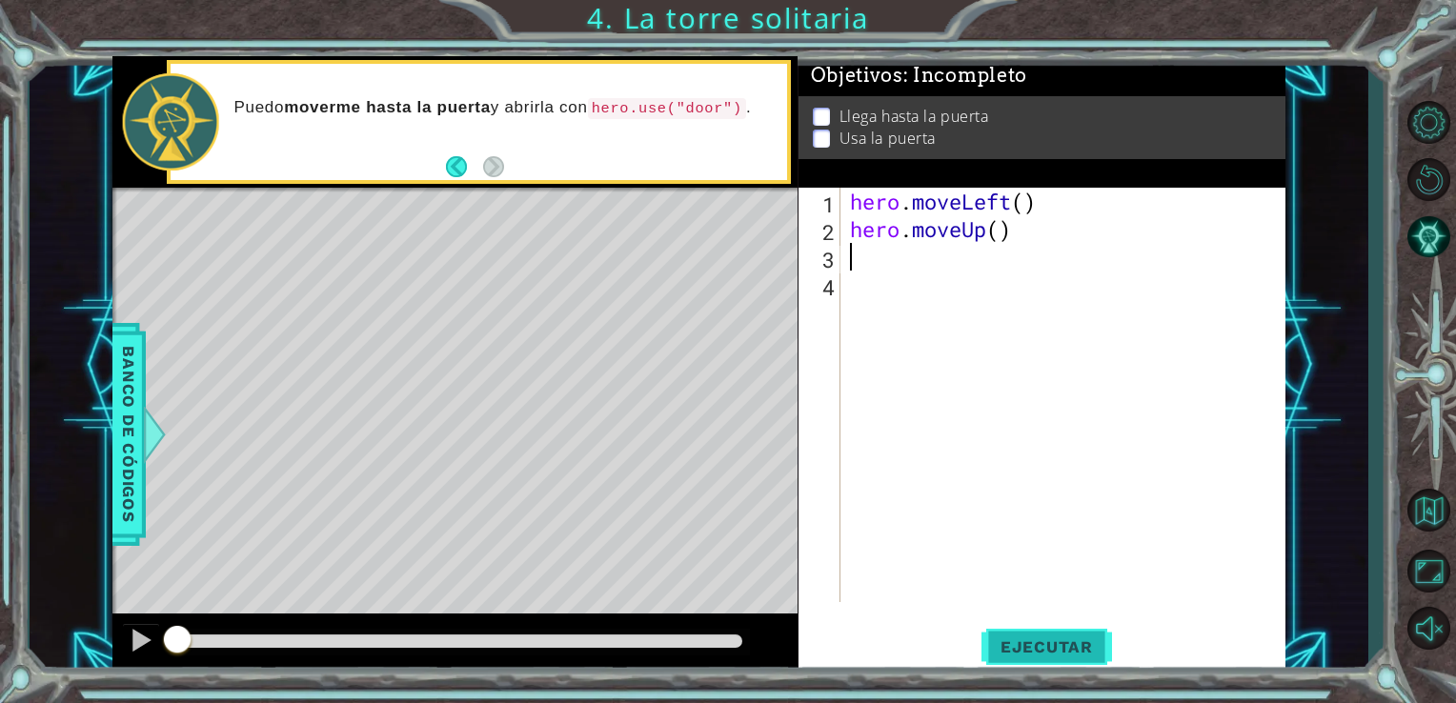
click at [1037, 644] on span "Ejecutar" at bounding box center [1047, 647] width 131 height 19
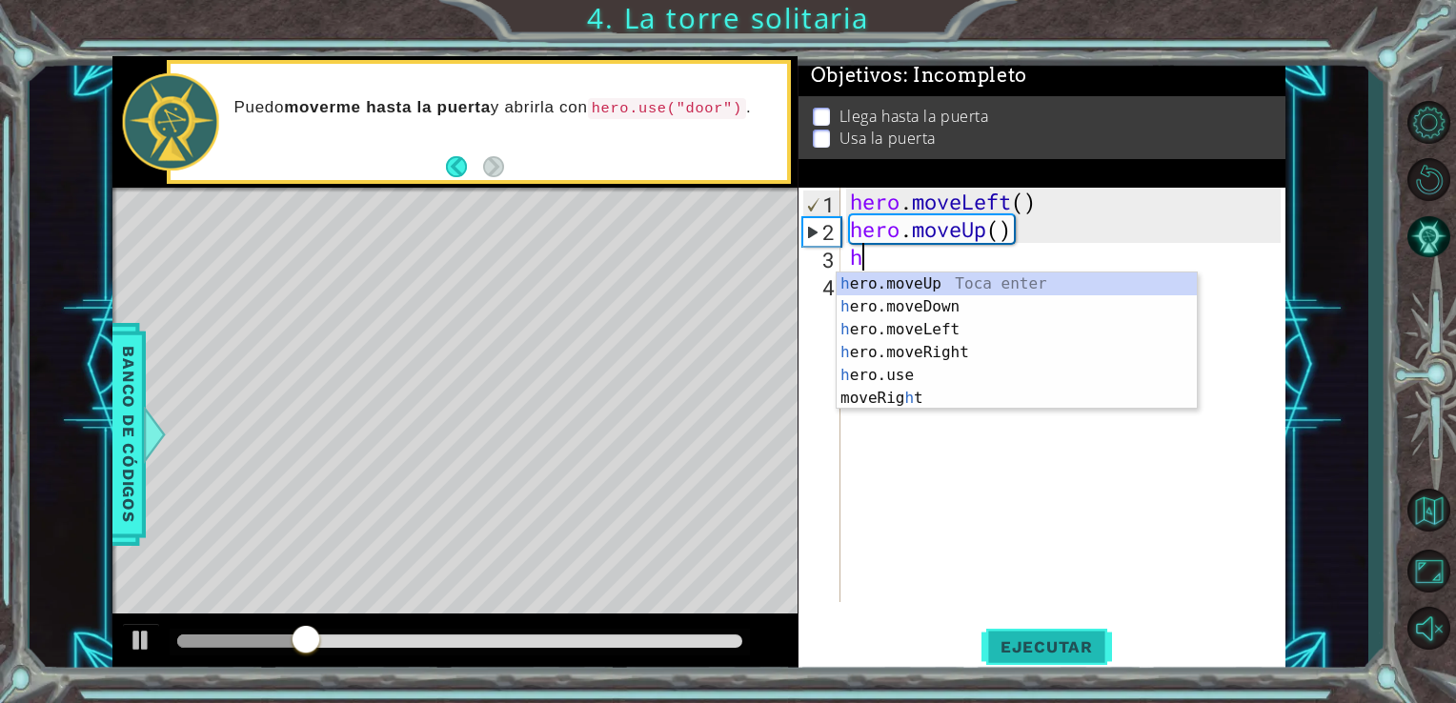
type textarea "he"
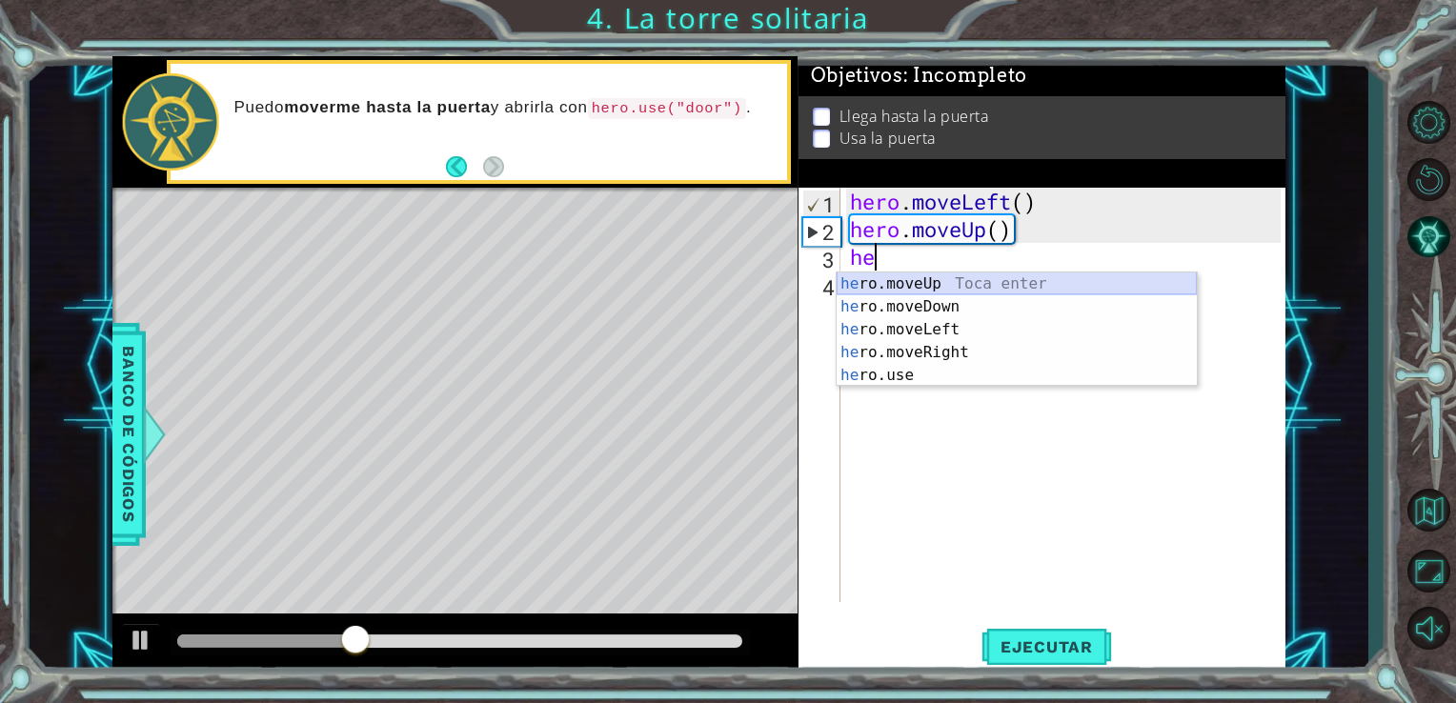
click at [961, 288] on div "he ro.moveUp Toca enter he ro.moveDown Toca enter he ro.moveLeft Toca enter he …" at bounding box center [1017, 353] width 360 height 160
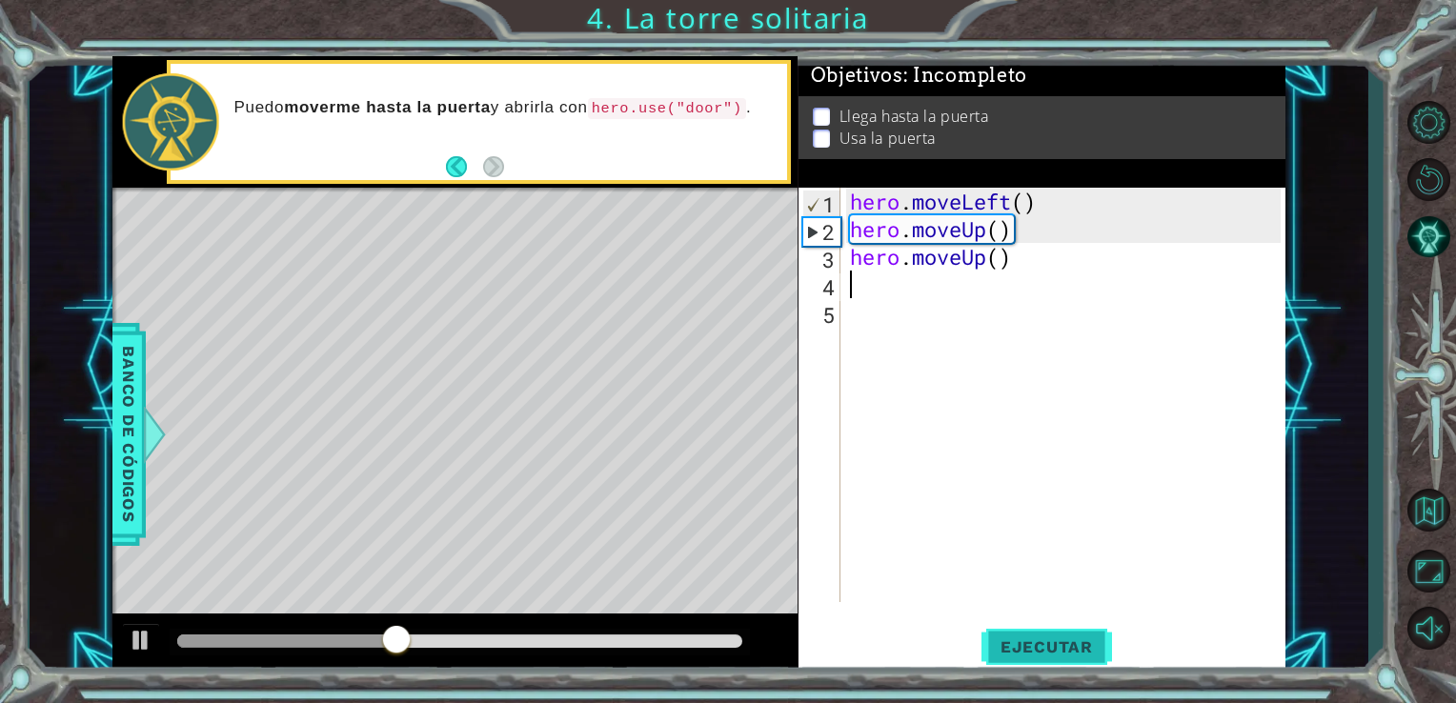
click at [1011, 641] on span "Ejecutar" at bounding box center [1047, 647] width 131 height 19
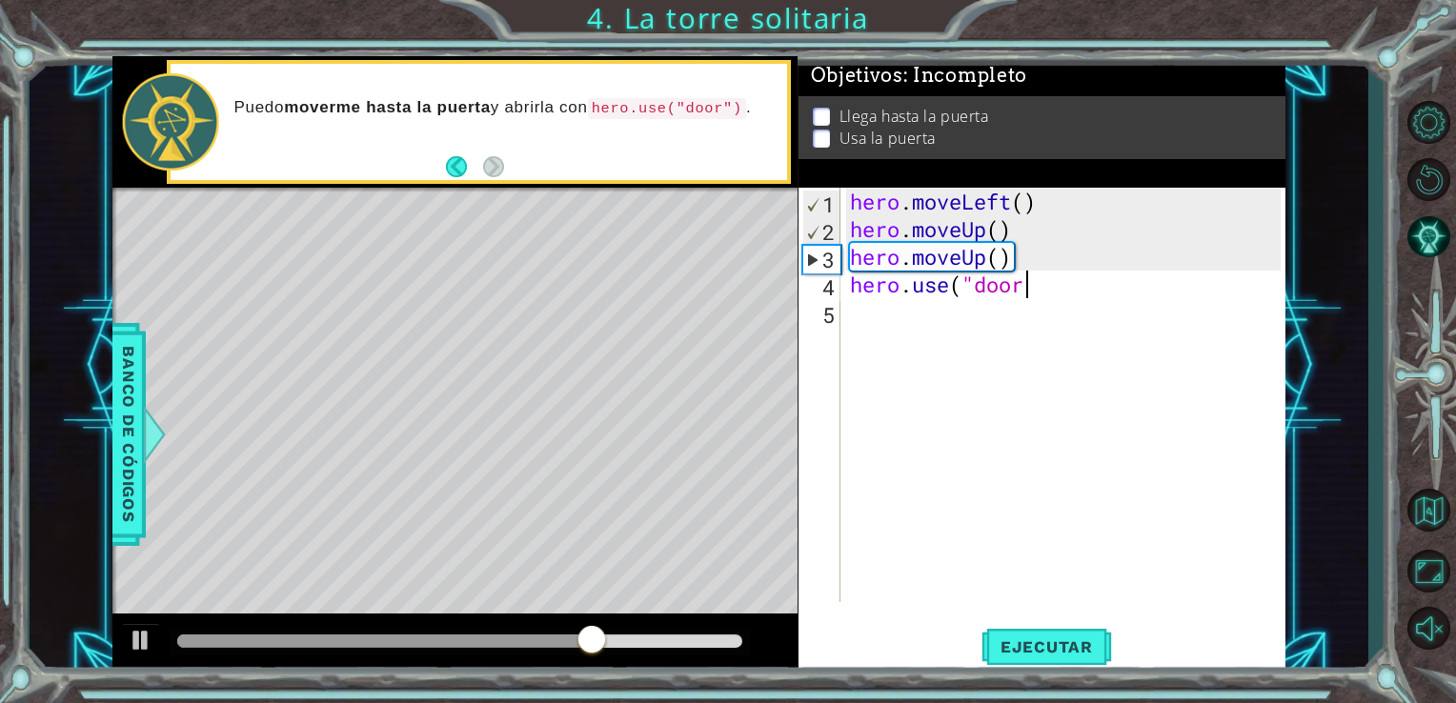
scroll to position [0, 8]
click at [1026, 644] on span "Ejecutar" at bounding box center [1047, 647] width 131 height 19
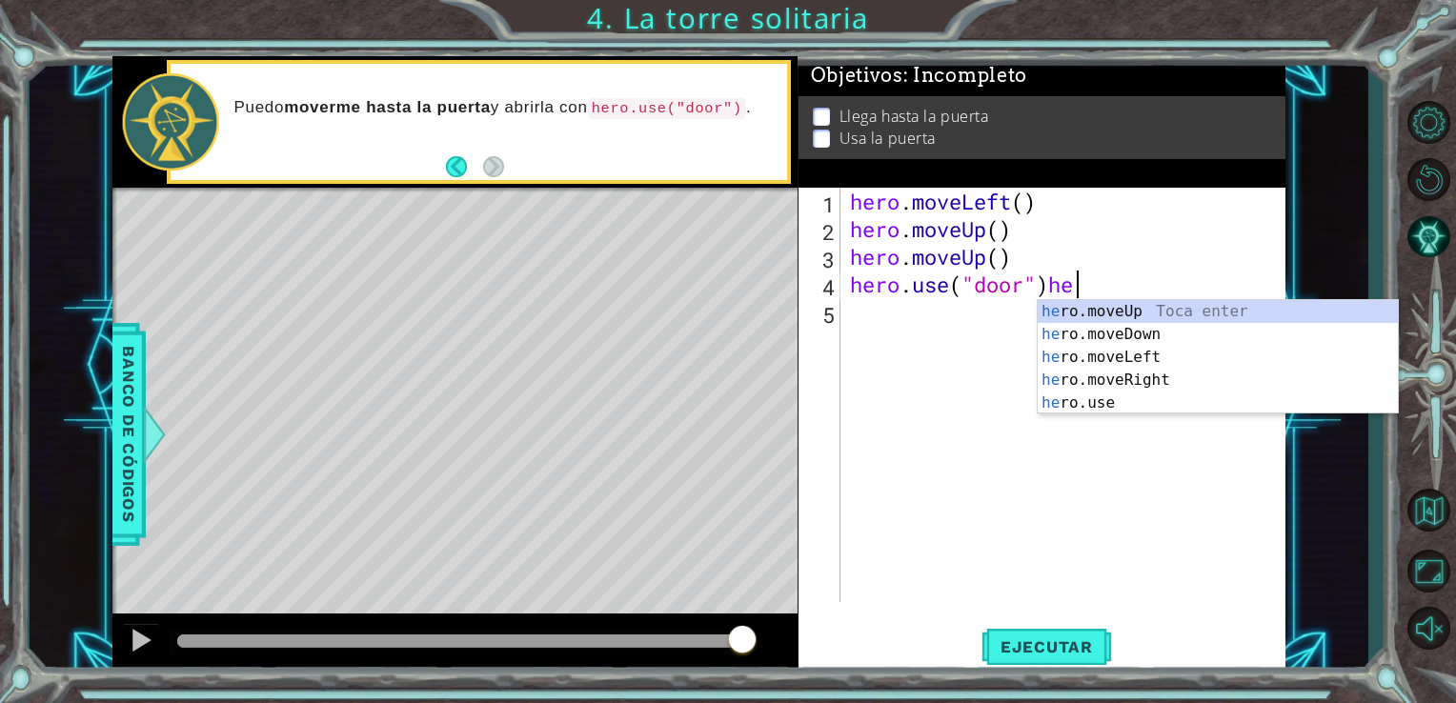
scroll to position [0, 10]
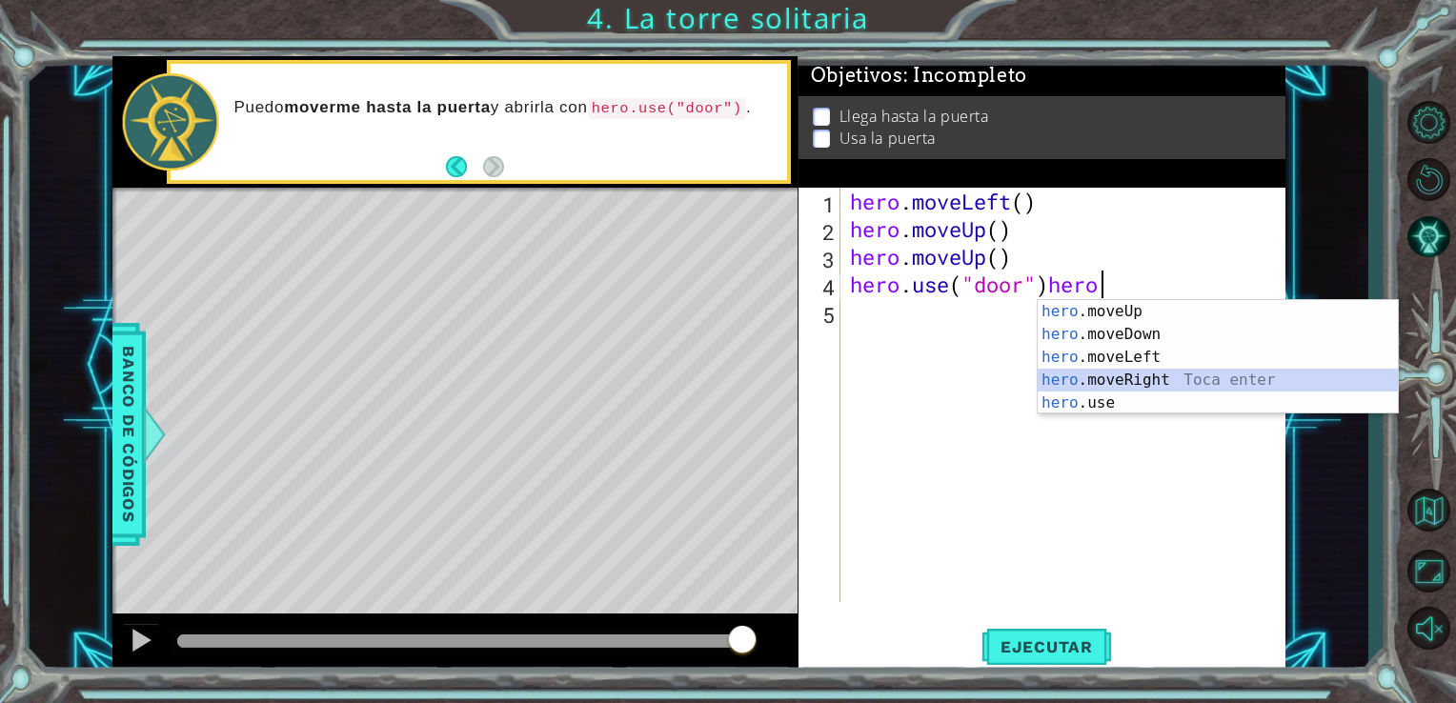
click at [1090, 390] on div "hero .moveUp Toca enter hero .moveDown Toca enter hero .moveLeft Toca enter her…" at bounding box center [1218, 380] width 360 height 160
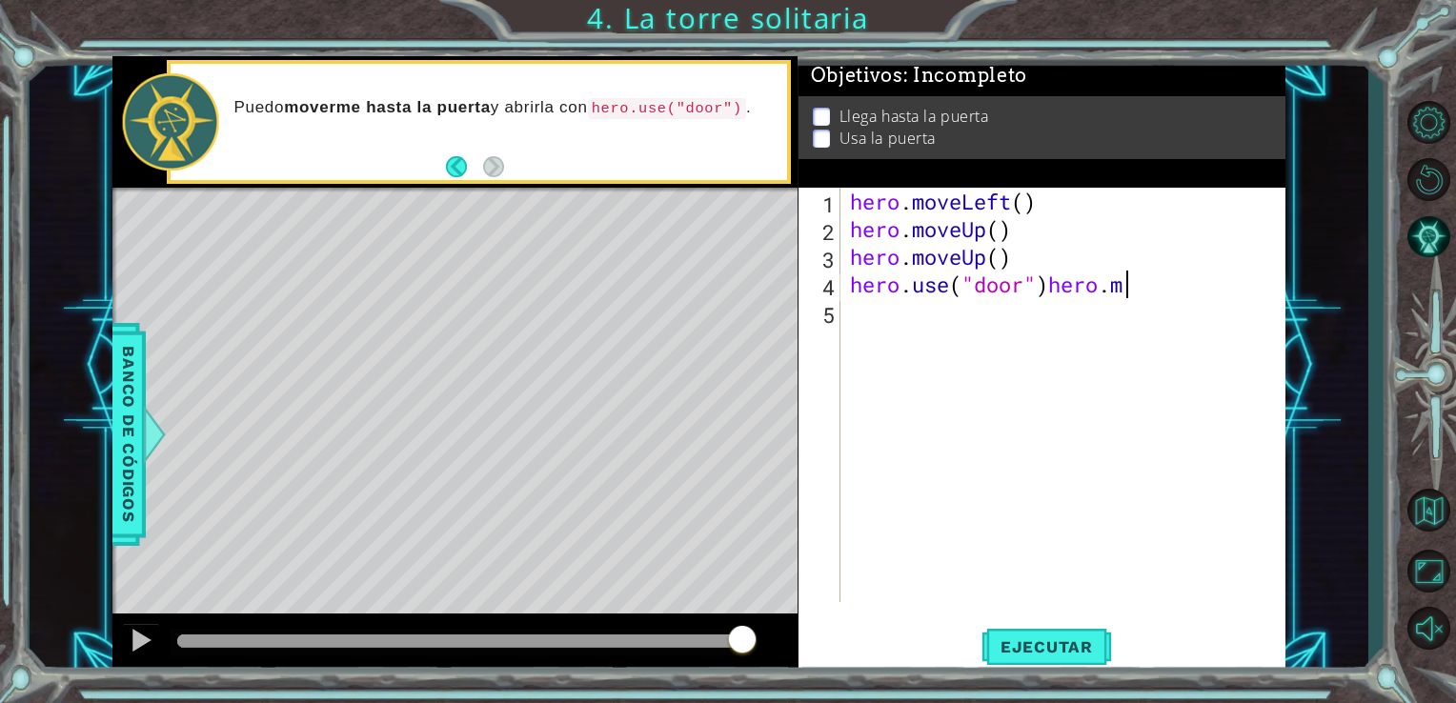
scroll to position [0, 8]
type textarea "hero.use("door")"
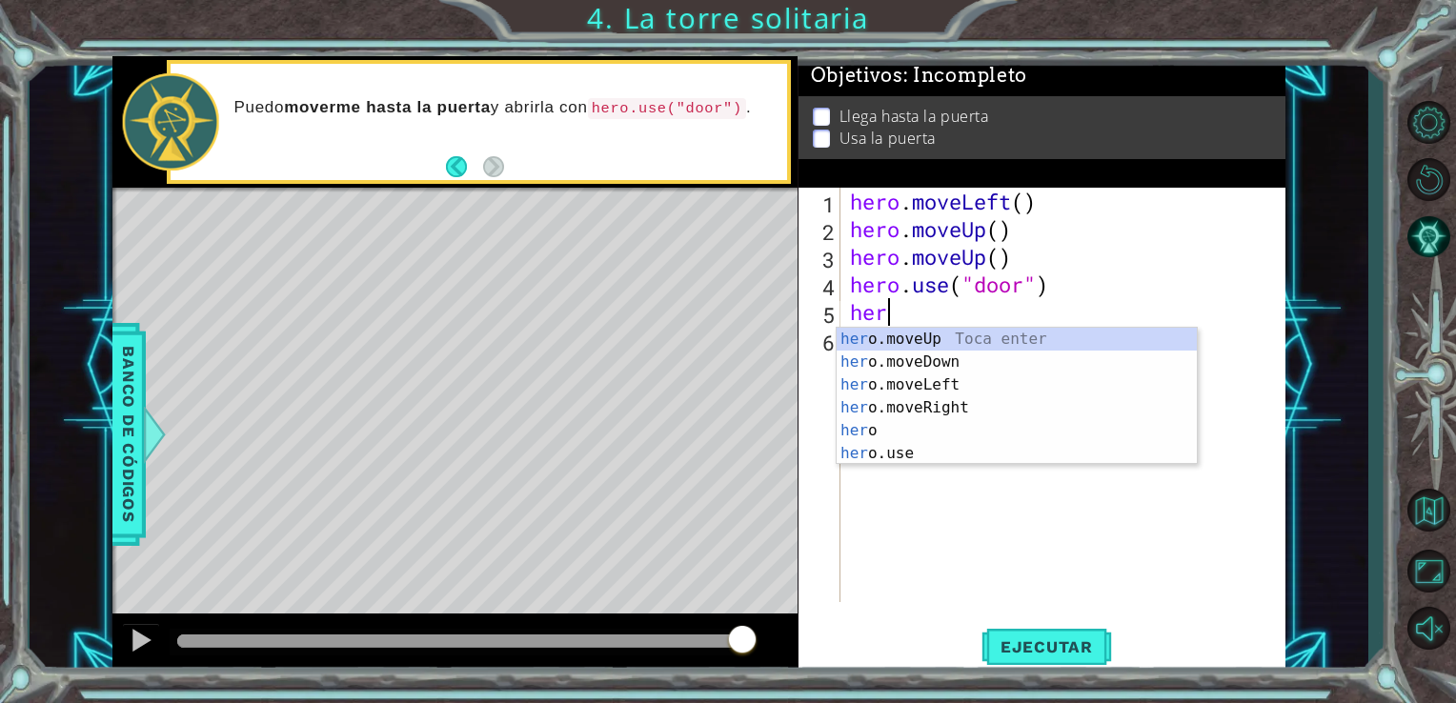
scroll to position [0, 0]
type textarea "hero"
click at [961, 405] on div "hero Toca enter hero .moveUp Toca enter hero .moveDown Toca enter hero .moveLef…" at bounding box center [1017, 419] width 360 height 183
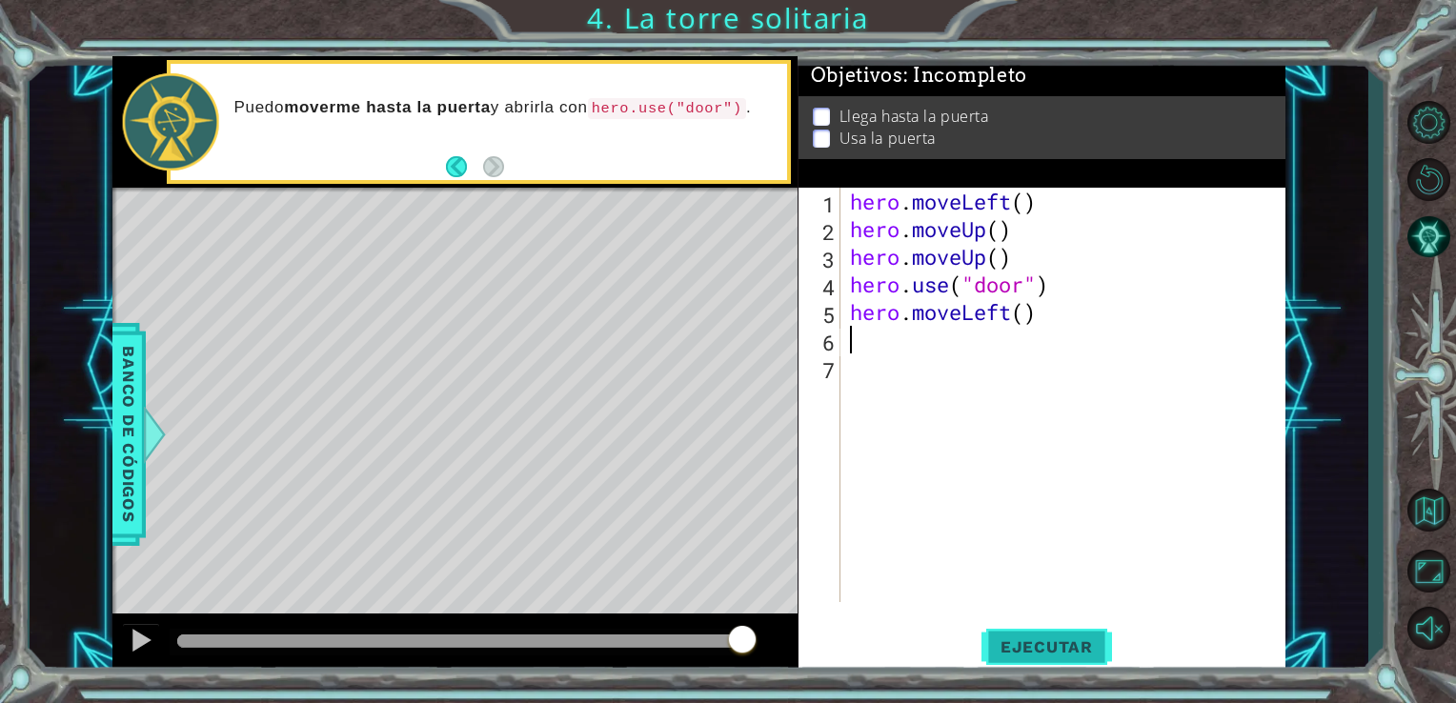
click at [1014, 655] on span "Ejecutar" at bounding box center [1047, 647] width 131 height 19
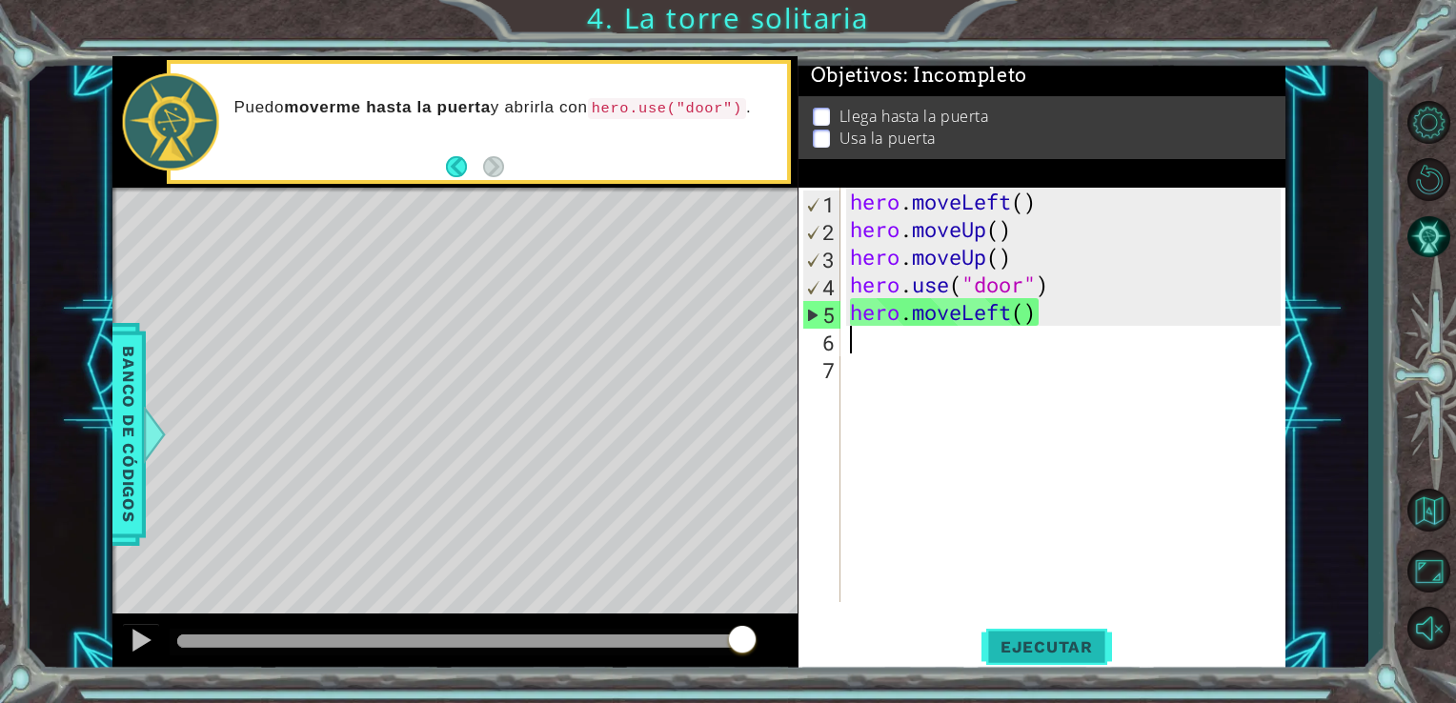
click at [1052, 648] on span "Ejecutar" at bounding box center [1047, 647] width 131 height 19
click at [1027, 205] on div "hero . moveLeft ( ) hero . moveUp ( ) hero . moveUp ( ) hero . use ( "door" ) h…" at bounding box center [1068, 423] width 445 height 470
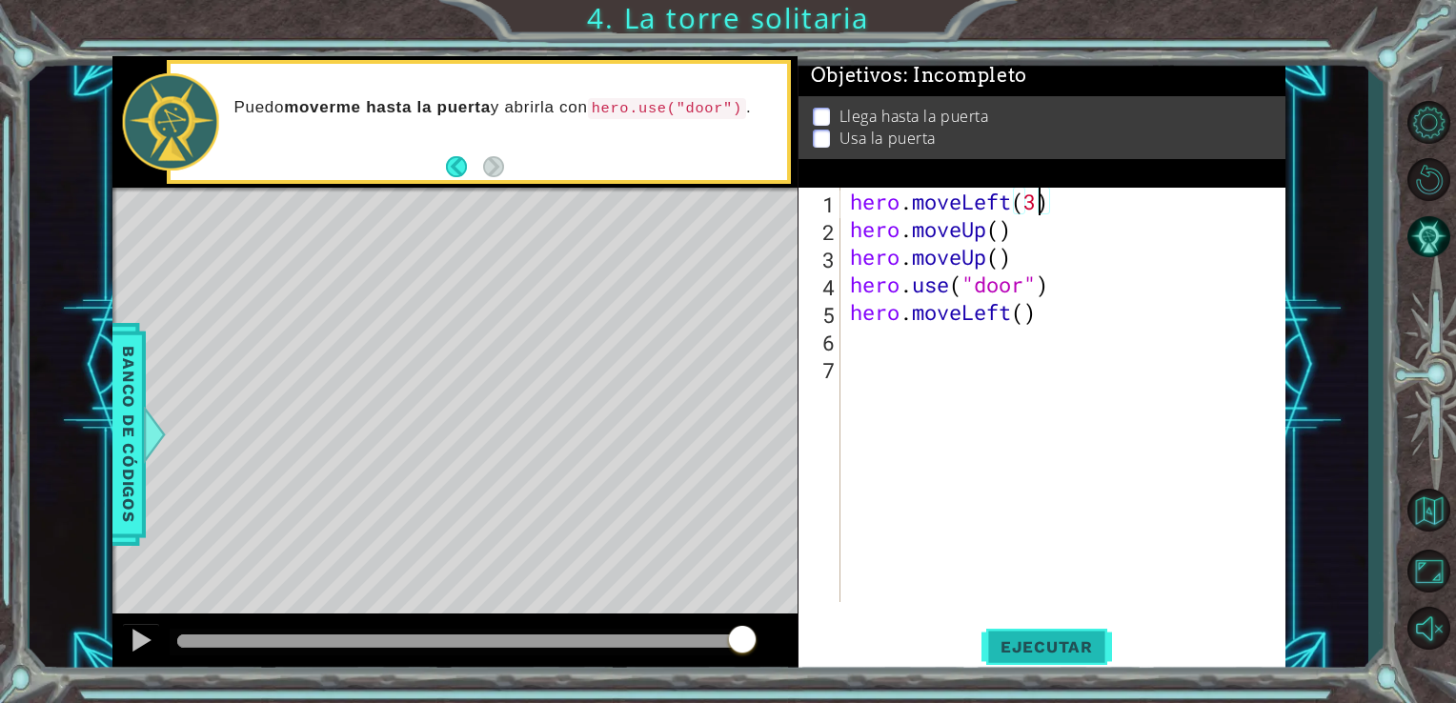
click at [1042, 646] on span "Ejecutar" at bounding box center [1047, 647] width 131 height 19
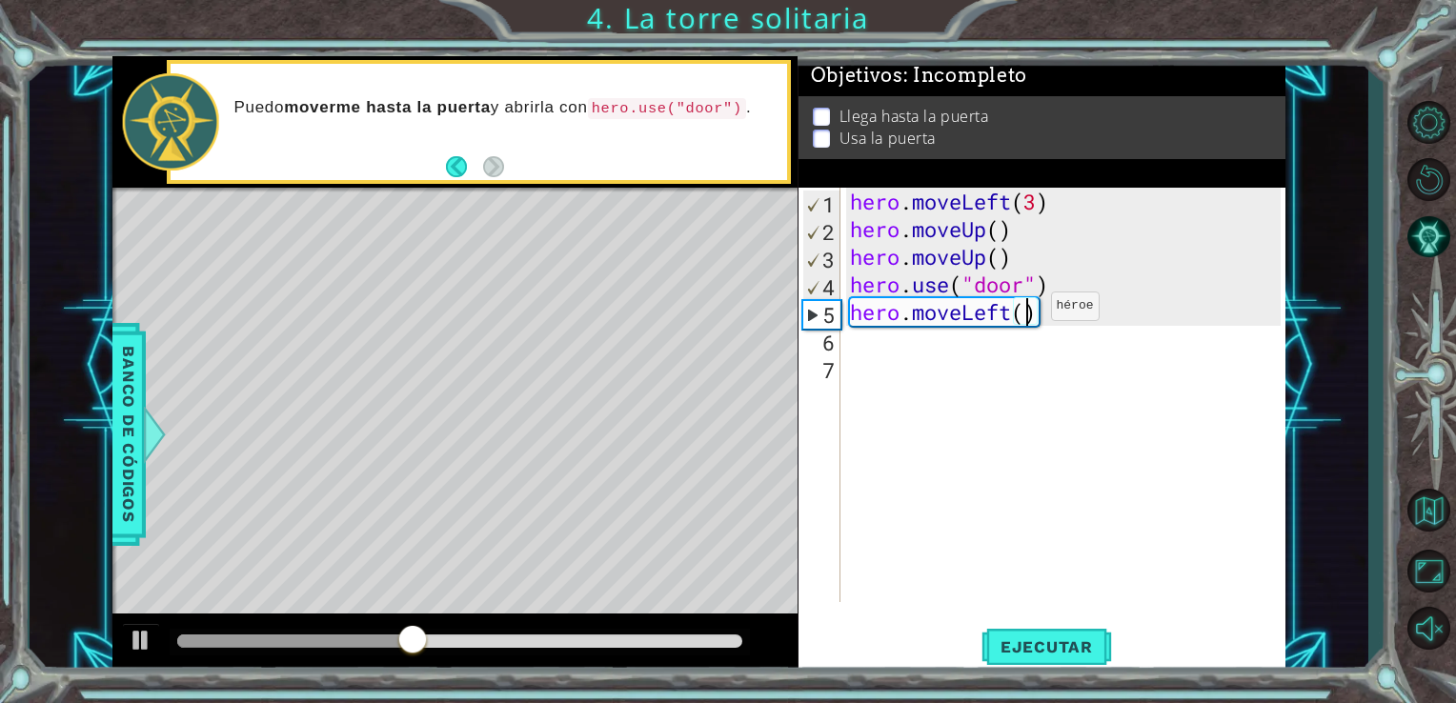
click at [1022, 311] on div "hero . moveLeft ( 3 ) hero . moveUp ( ) hero . moveUp ( ) hero . use ( "door" )…" at bounding box center [1068, 423] width 445 height 470
type textarea "hero.moveLeft()"
click at [850, 341] on div "hero . moveLeft ( 3 ) hero . moveUp ( ) hero . moveUp ( ) hero . use ( "door" )…" at bounding box center [1068, 423] width 445 height 470
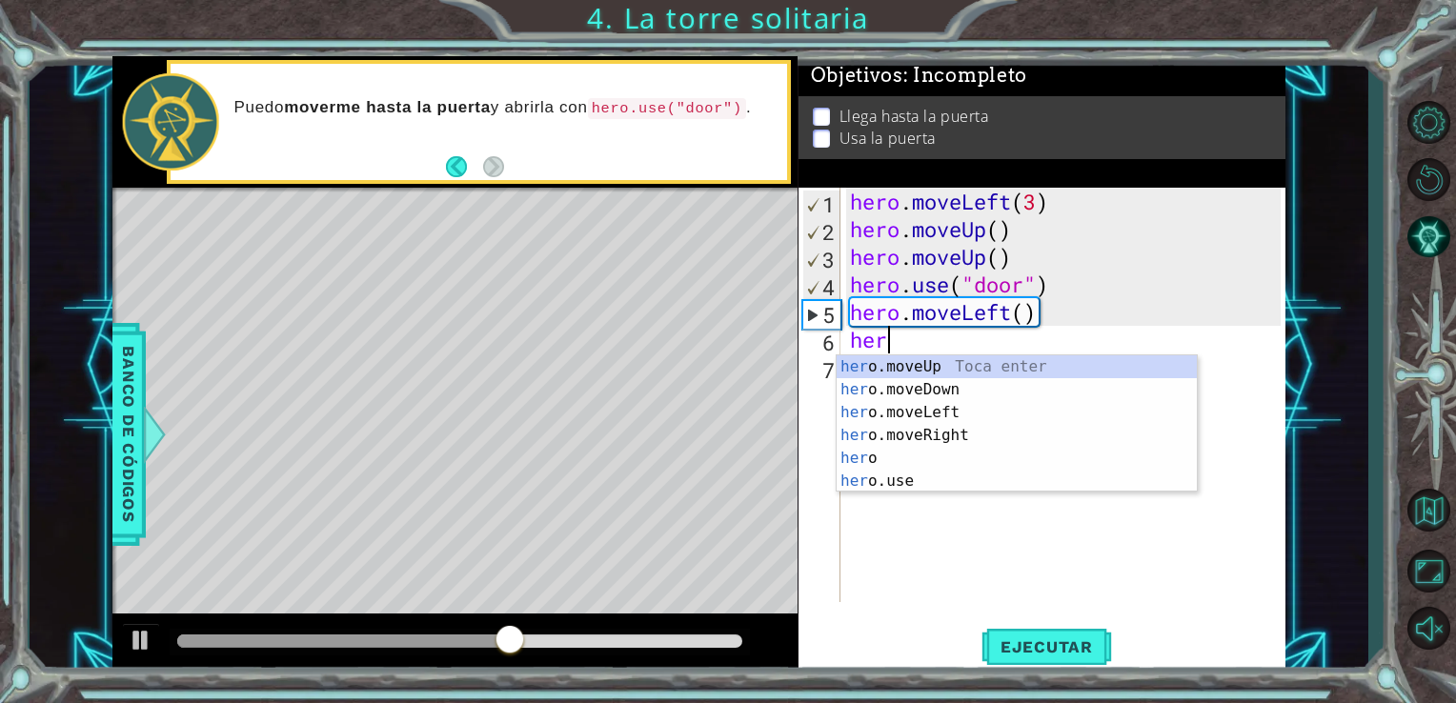
scroll to position [0, 0]
type textarea "hero"
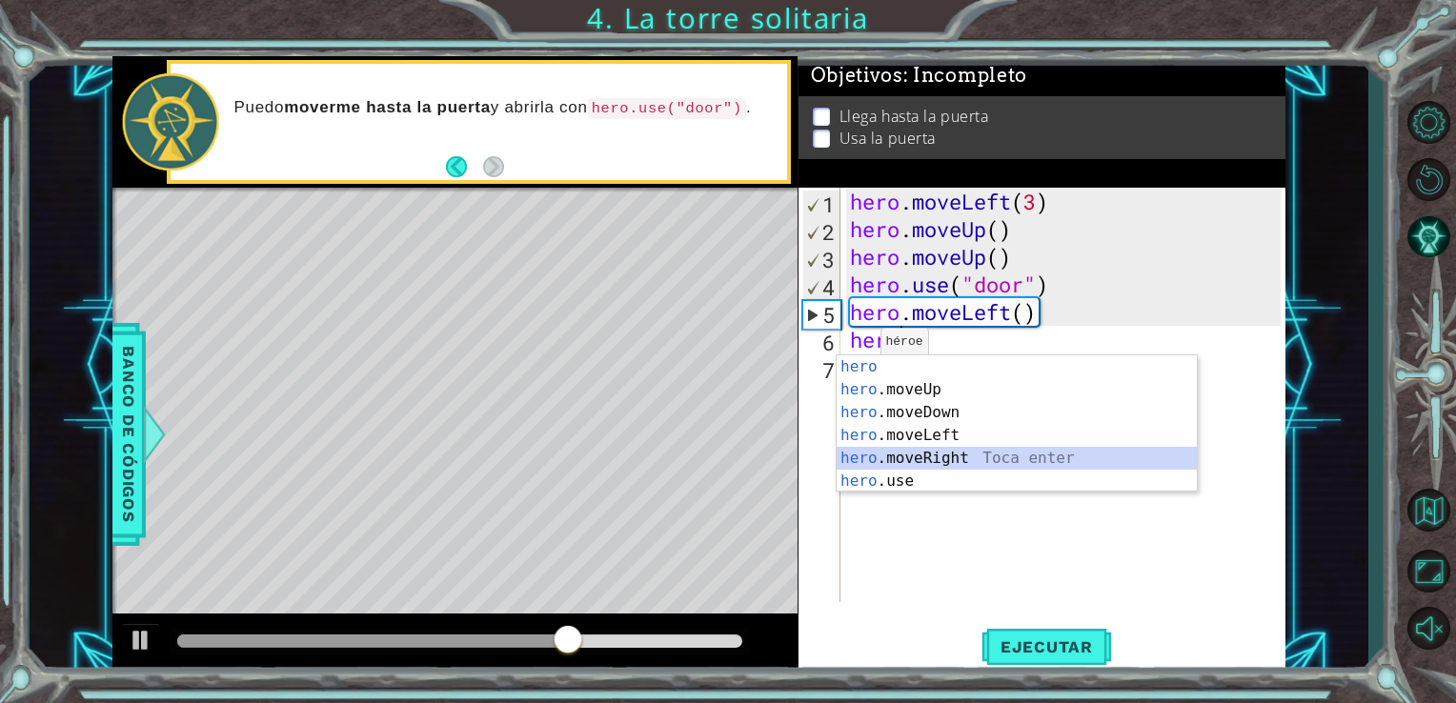
click at [912, 456] on div "hero Toca enter hero .moveUp Toca enter hero .moveDown Toca enter hero .moveLef…" at bounding box center [1017, 447] width 360 height 183
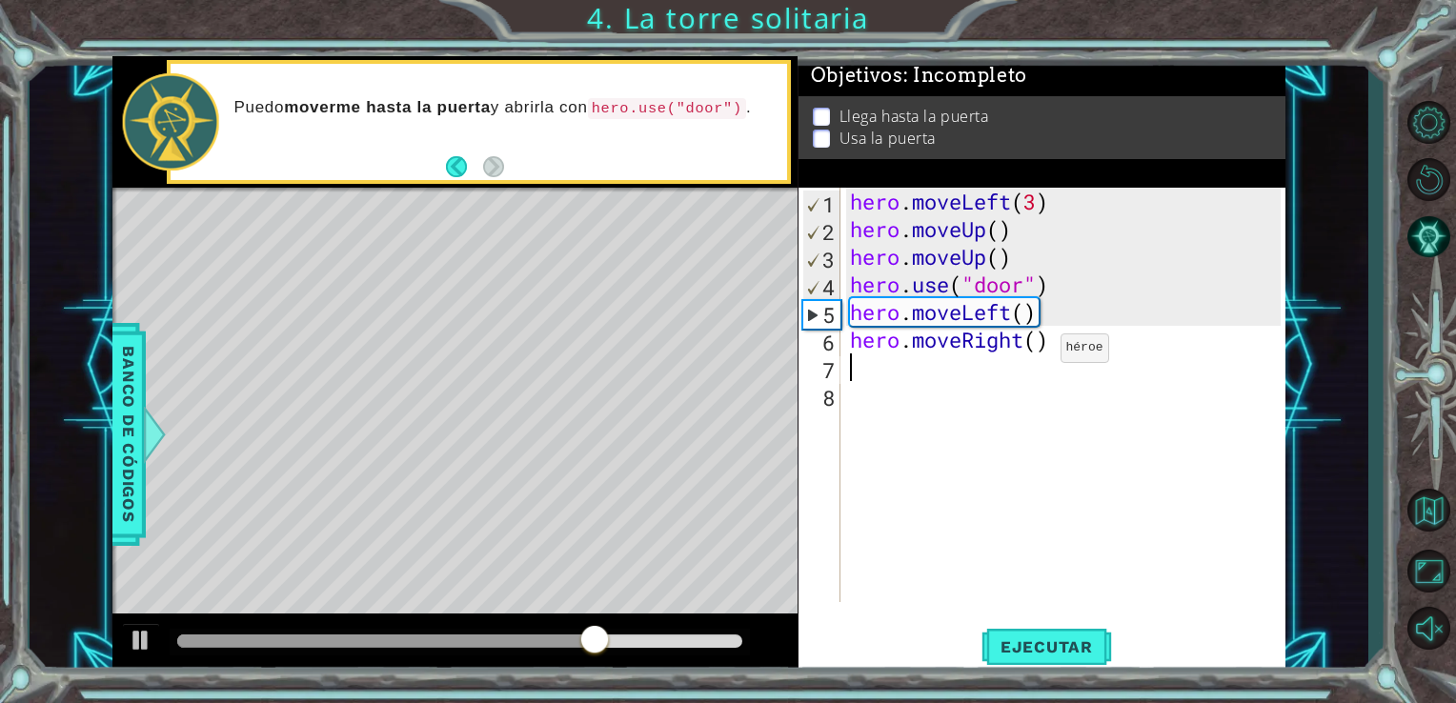
click at [1033, 350] on div "hero . moveLeft ( 3 ) hero . moveUp ( ) hero . moveUp ( ) hero . use ( "door" )…" at bounding box center [1068, 423] width 445 height 470
click at [1081, 642] on span "Ejecutar" at bounding box center [1047, 647] width 131 height 19
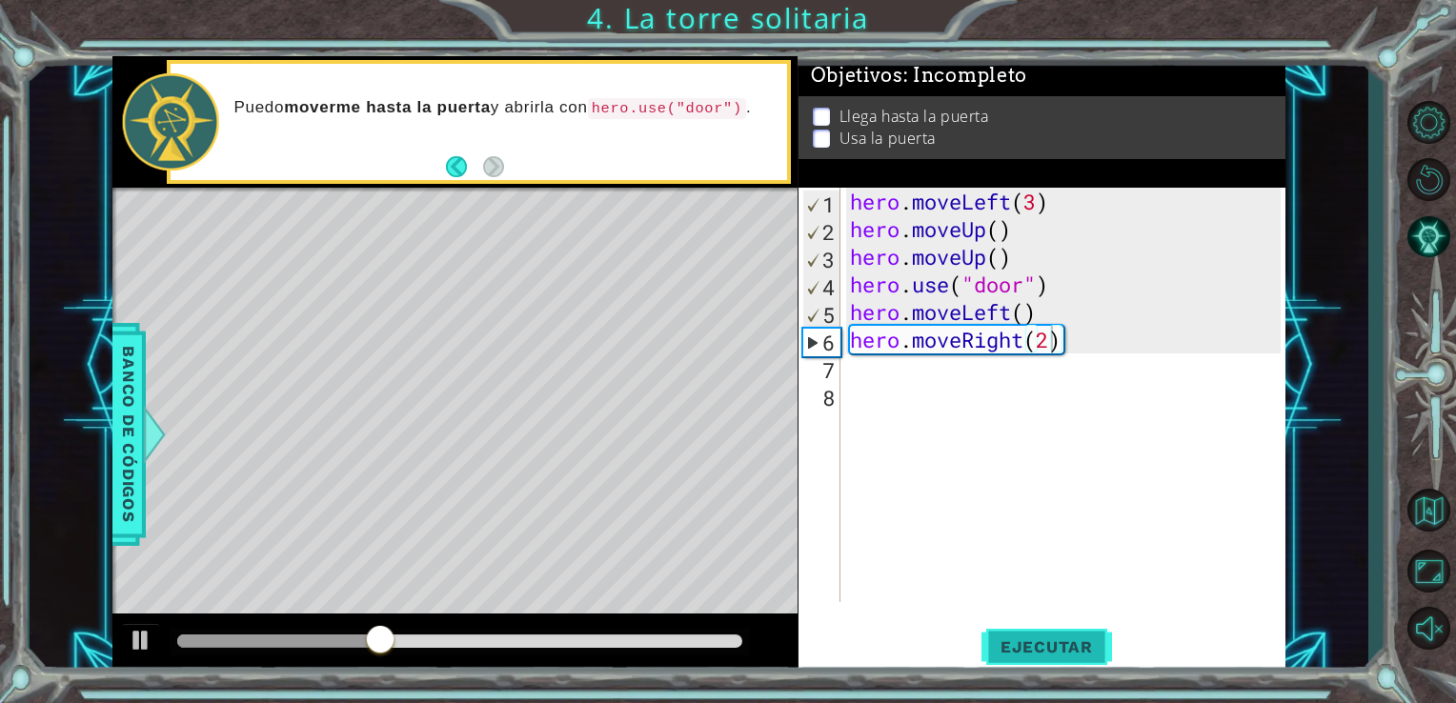
click at [1075, 644] on span "Ejecutar" at bounding box center [1047, 647] width 131 height 19
type textarea "hero.moveRight(4)"
click at [1052, 641] on span "Ejecutar" at bounding box center [1047, 647] width 131 height 19
click at [1051, 641] on span "Ejecutar" at bounding box center [1047, 647] width 131 height 19
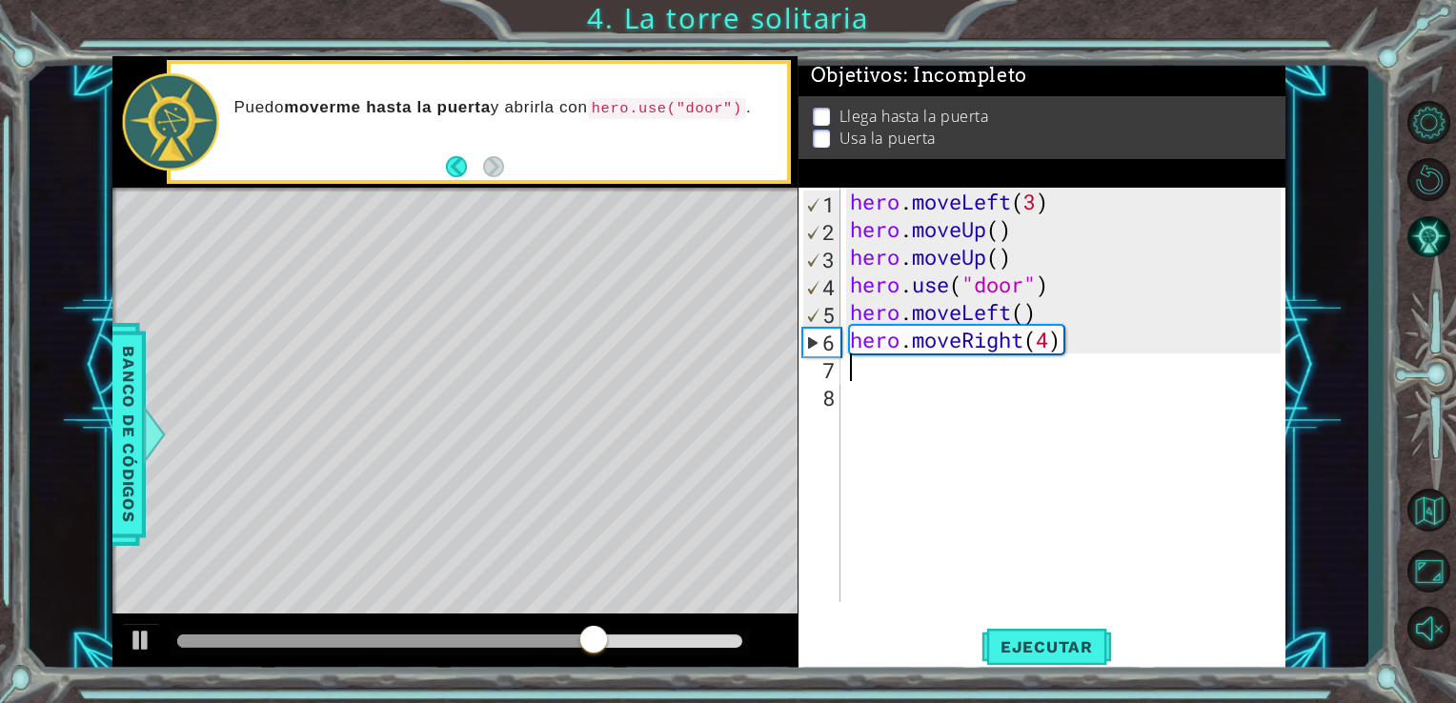
click at [857, 370] on div "hero . moveLeft ( 3 ) hero . moveUp ( ) hero . moveUp ( ) hero . use ( "door" )…" at bounding box center [1068, 423] width 445 height 470
click at [1039, 205] on div "hero . moveLeft ( 3 ) hero . moveUp ( ) hero . moveUp ( ) hero . use ( "door" )…" at bounding box center [1068, 423] width 445 height 470
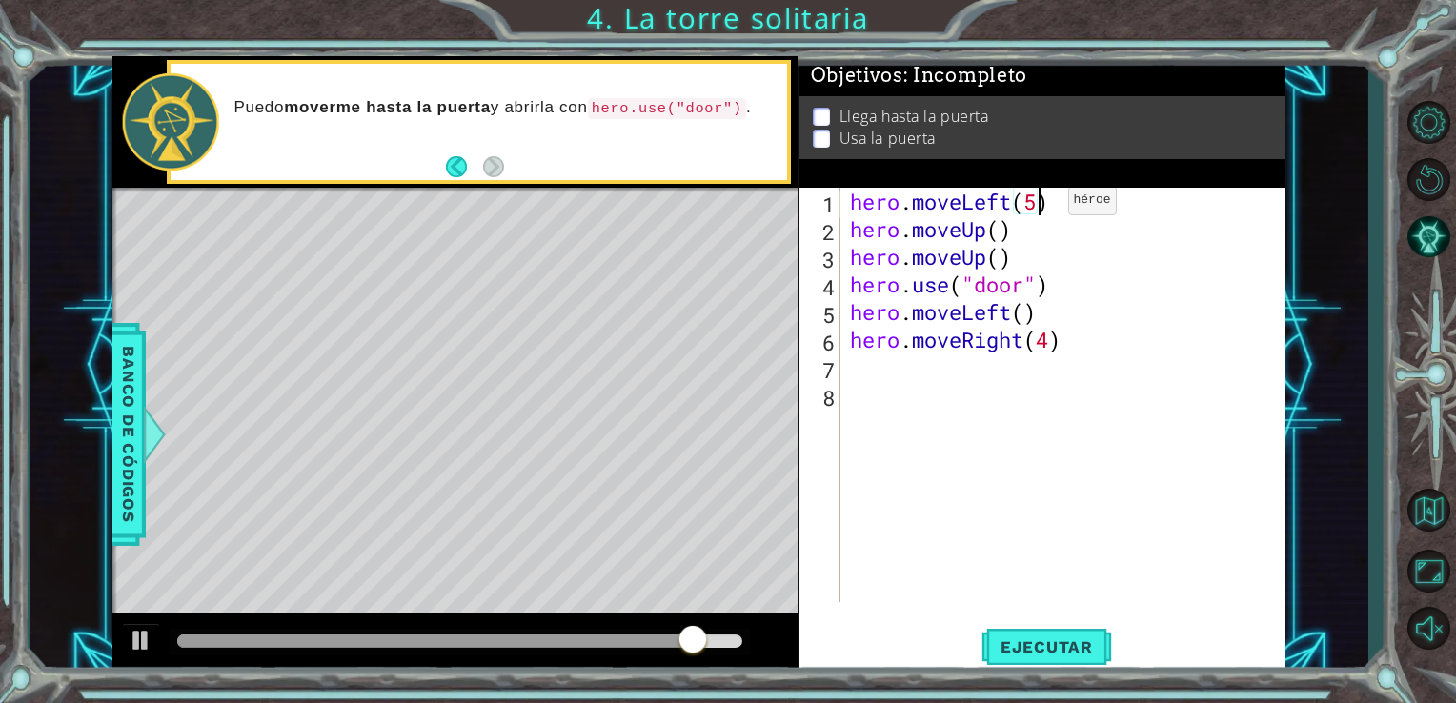
scroll to position [0, 8]
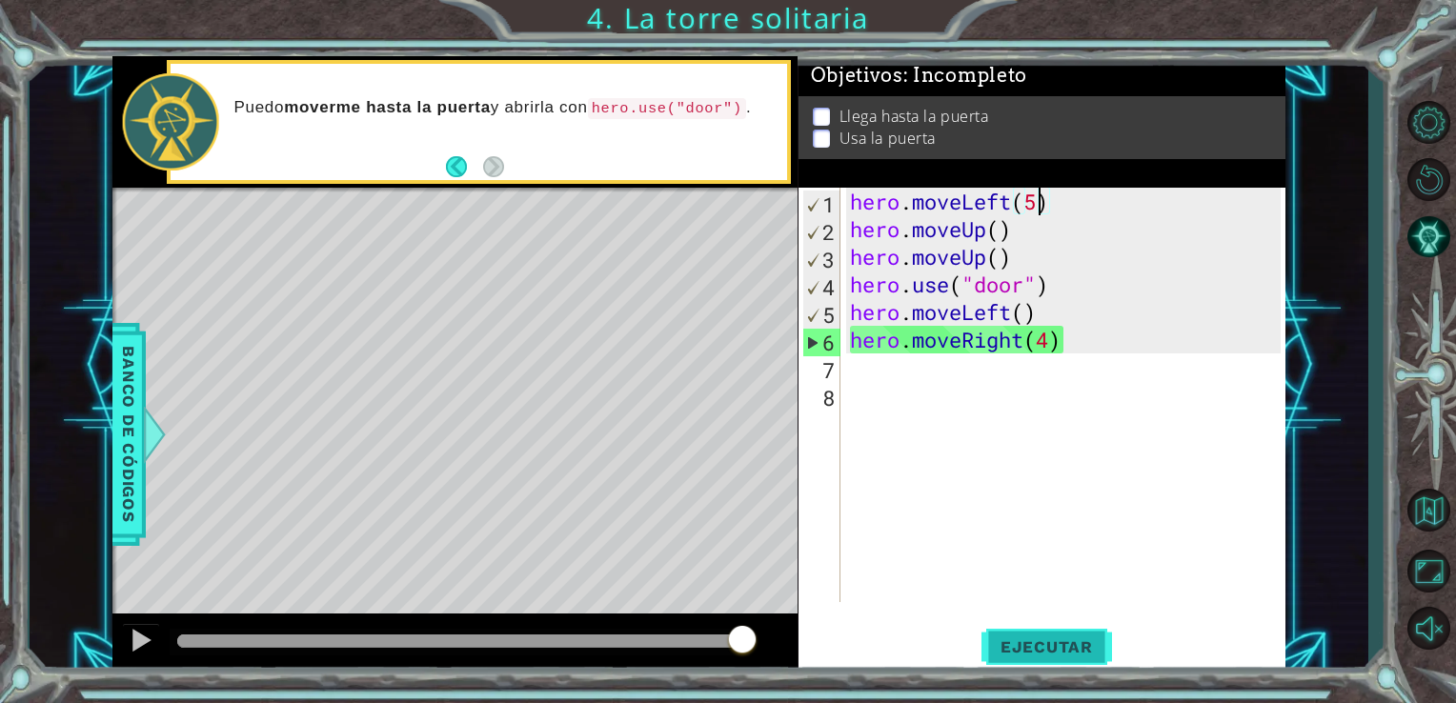
type textarea "hero.moveLeft(5)"
click at [1034, 639] on span "Ejecutar" at bounding box center [1047, 647] width 131 height 19
click at [858, 381] on div "hero . moveLeft ( 5 ) hero . moveUp ( ) hero . moveUp ( ) hero . use ( "door" )…" at bounding box center [1068, 423] width 445 height 470
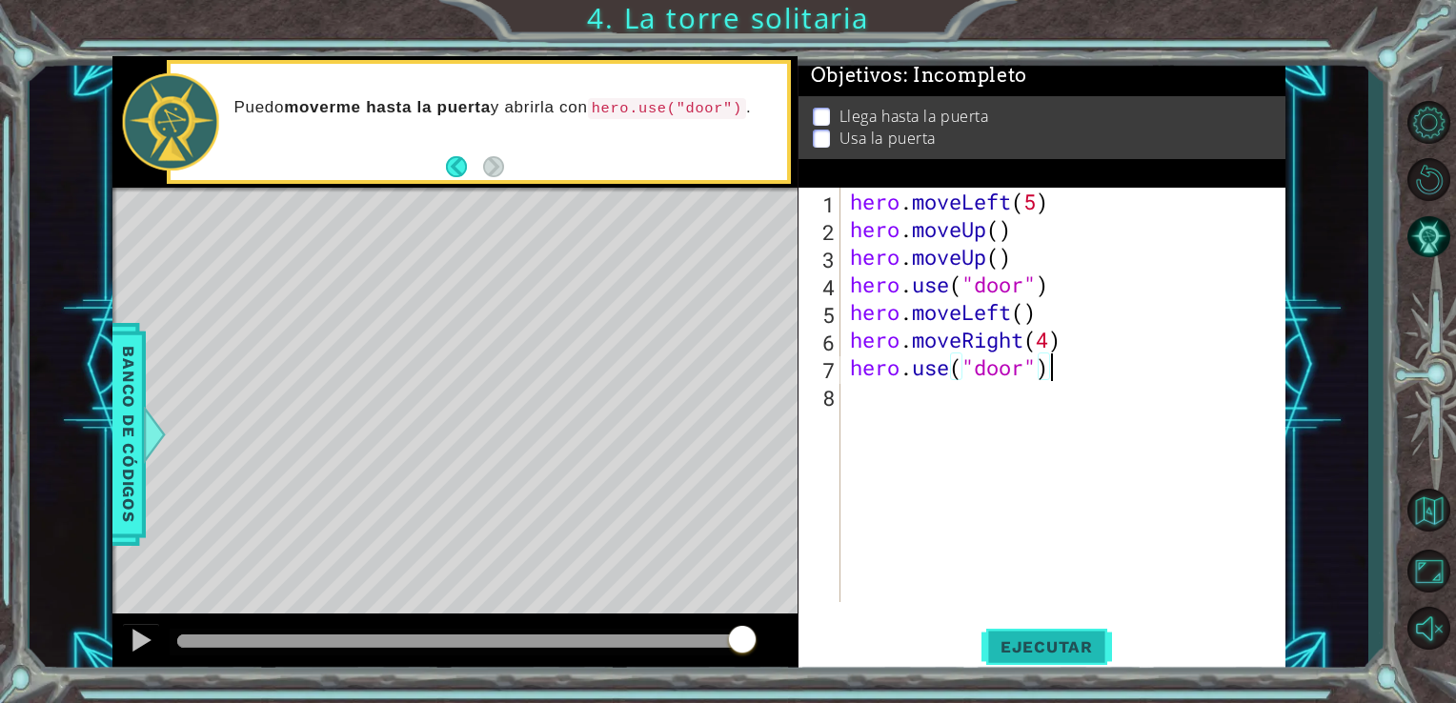
type textarea "hero.use("door")"
click at [1020, 642] on span "Ejecutar" at bounding box center [1047, 647] width 131 height 19
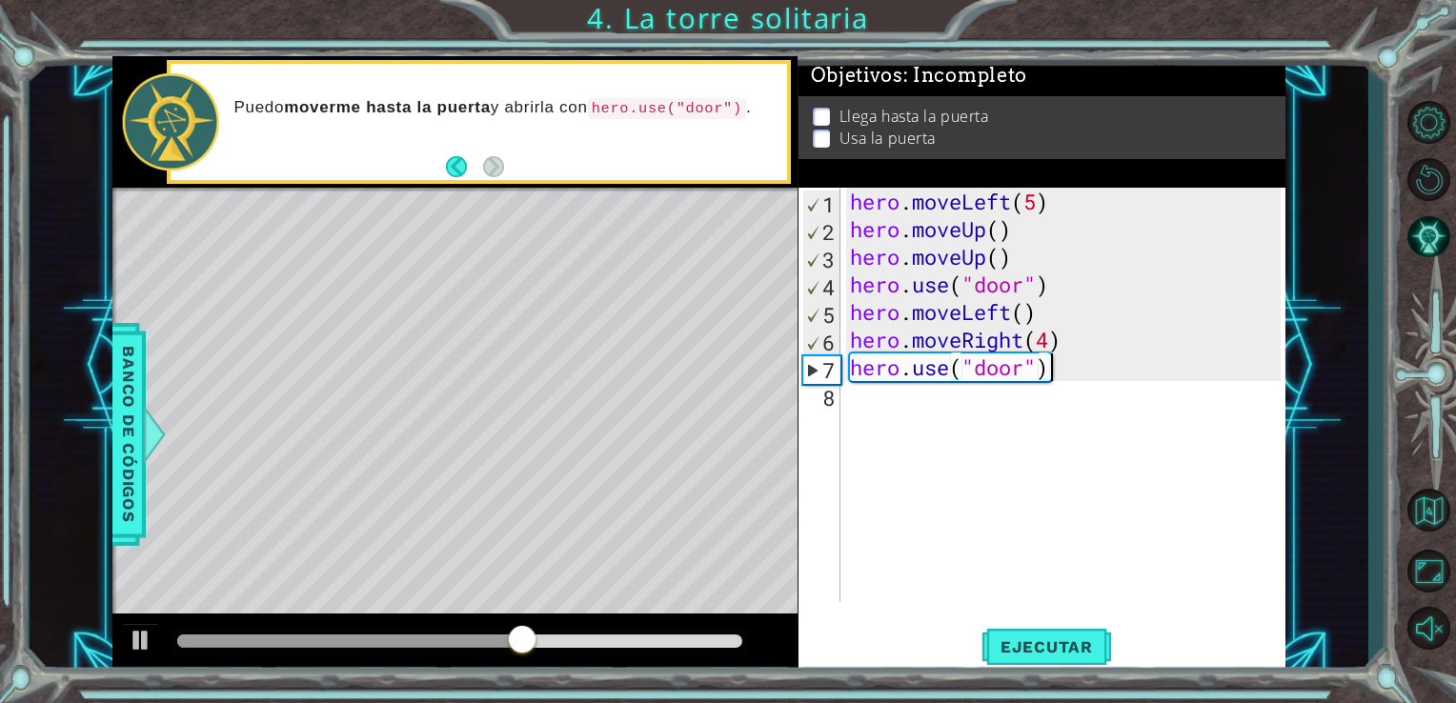
click at [850, 399] on div "hero . moveLeft ( 5 ) hero . moveUp ( ) hero . moveUp ( ) hero . use ( "door" )…" at bounding box center [1068, 423] width 445 height 470
click at [995, 227] on div "hero . moveLeft ( 5 ) hero . moveUp ( ) hero . moveUp ( ) hero . use ( "door" )…" at bounding box center [1068, 423] width 445 height 470
click at [1048, 654] on span "Ejecutar" at bounding box center [1047, 647] width 131 height 19
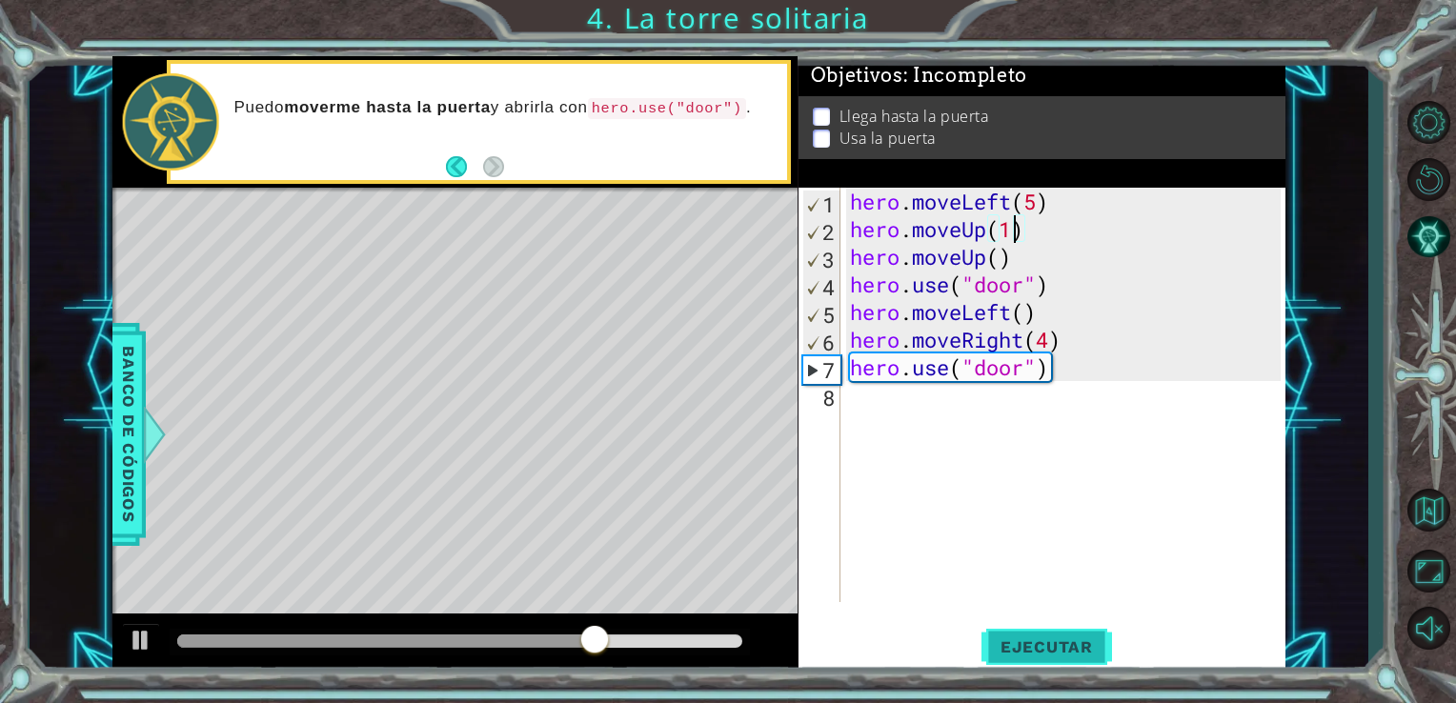
click at [1048, 654] on span "Ejecutar" at bounding box center [1047, 647] width 131 height 19
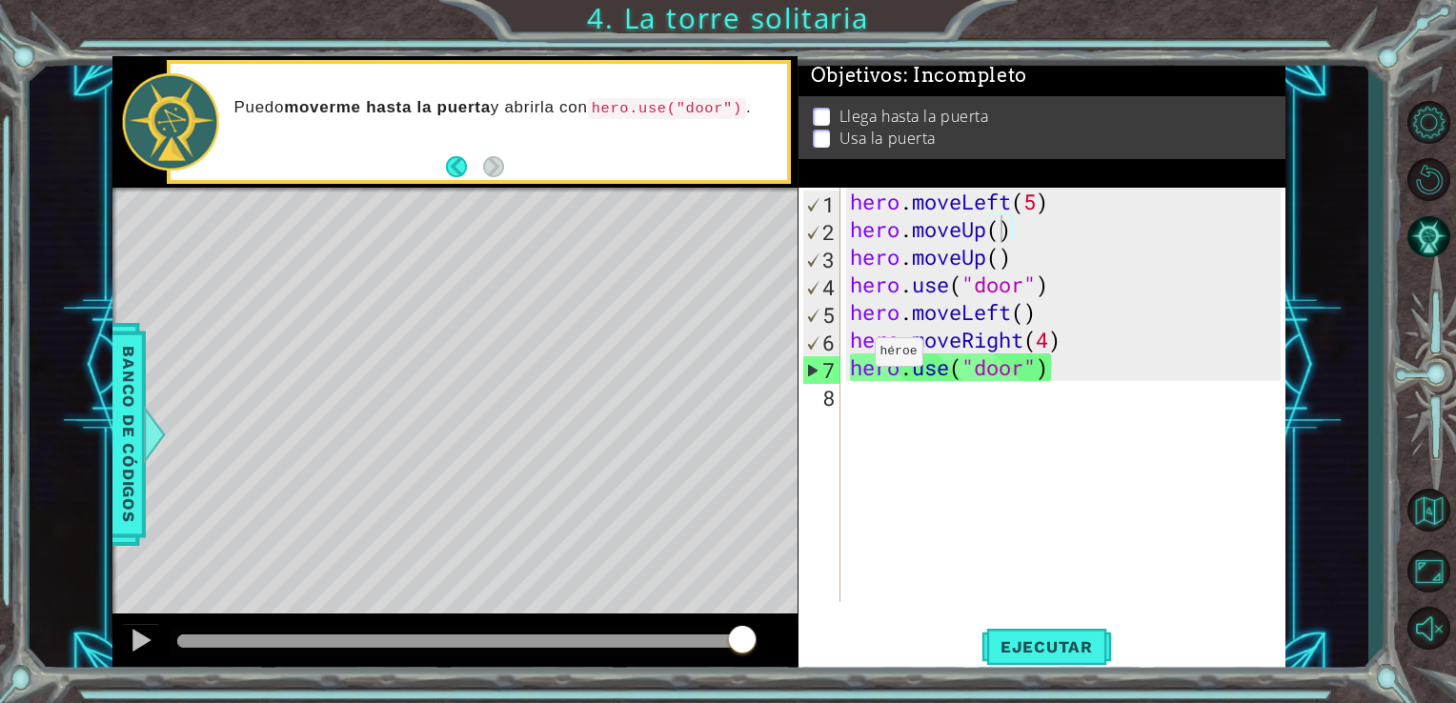
click at [843, 403] on div "hero.moveUp() 1 2 3 4 5 6 7 8 hero . moveLeft ( 5 ) hero . moveUp ( ) hero . mo…" at bounding box center [1040, 395] width 483 height 415
click at [841, 389] on div "hero.moveUp() 1 2 3 4 5 6 7 8 hero . moveLeft ( 5 ) hero . moveUp ( ) hero . mo…" at bounding box center [1040, 395] width 483 height 415
click at [1059, 362] on div "hero . moveLeft ( 5 ) hero . moveUp ( ) hero . moveUp ( ) hero . use ( "door" )…" at bounding box center [1068, 423] width 445 height 470
type textarea "hero.use("door")"
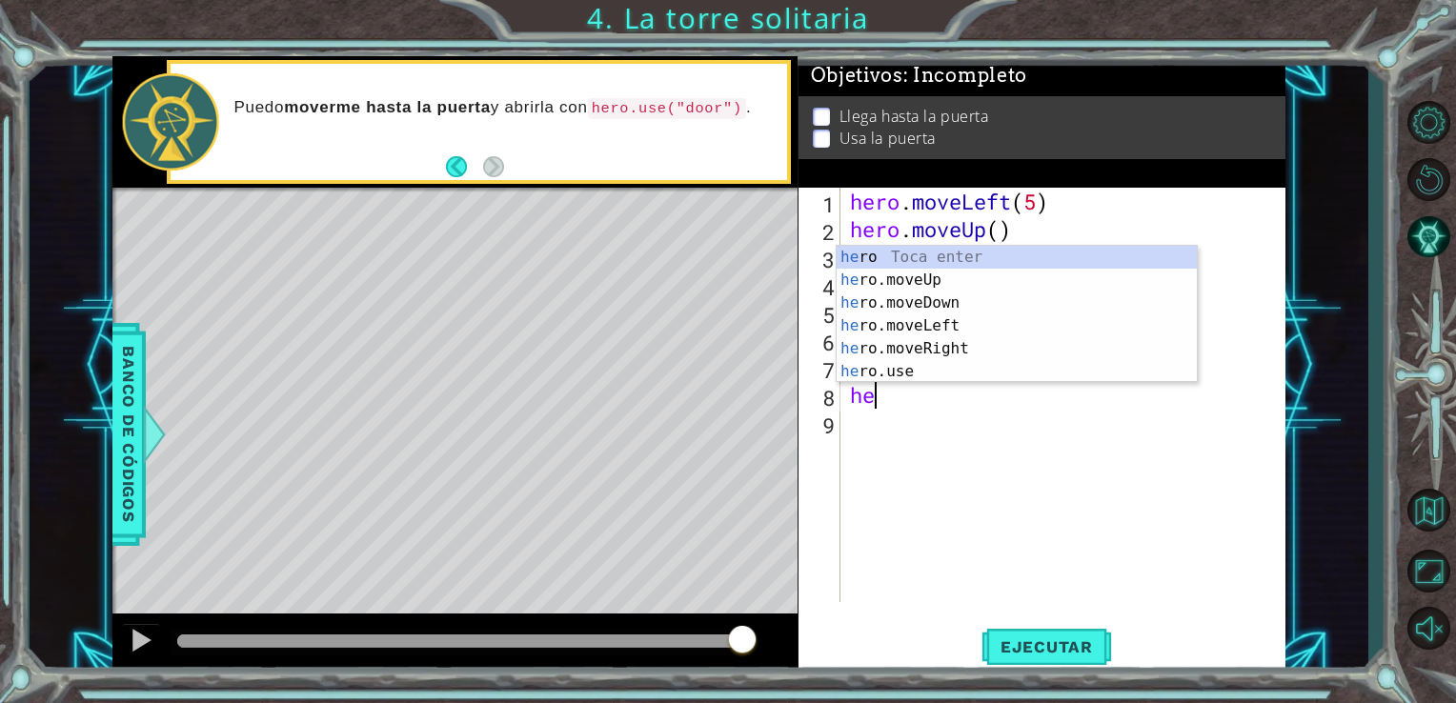
scroll to position [0, 0]
type textarea "hero"
click at [976, 292] on div "hero Toca enter hero .moveUp Toca enter hero .moveDown Toca enter hero .moveLef…" at bounding box center [1017, 337] width 360 height 183
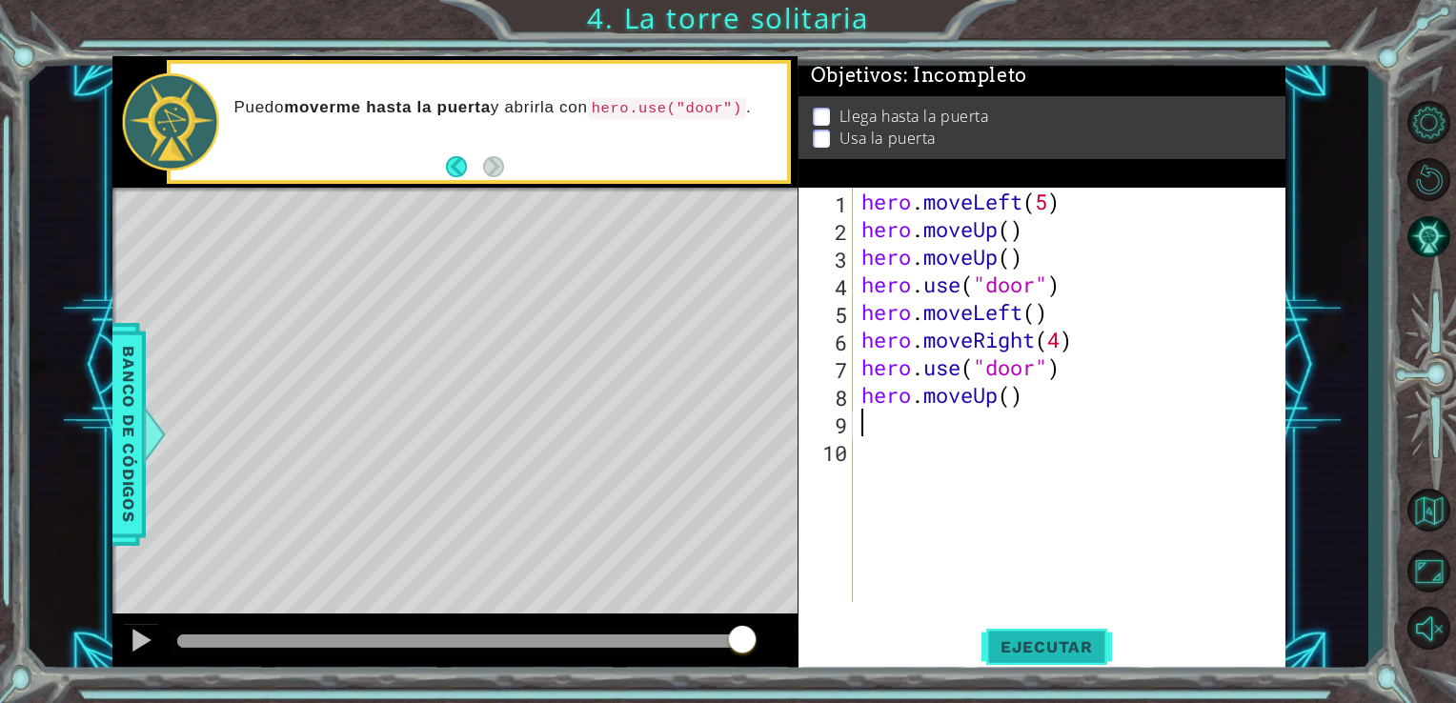
click at [1047, 649] on span "Ejecutar" at bounding box center [1047, 647] width 131 height 19
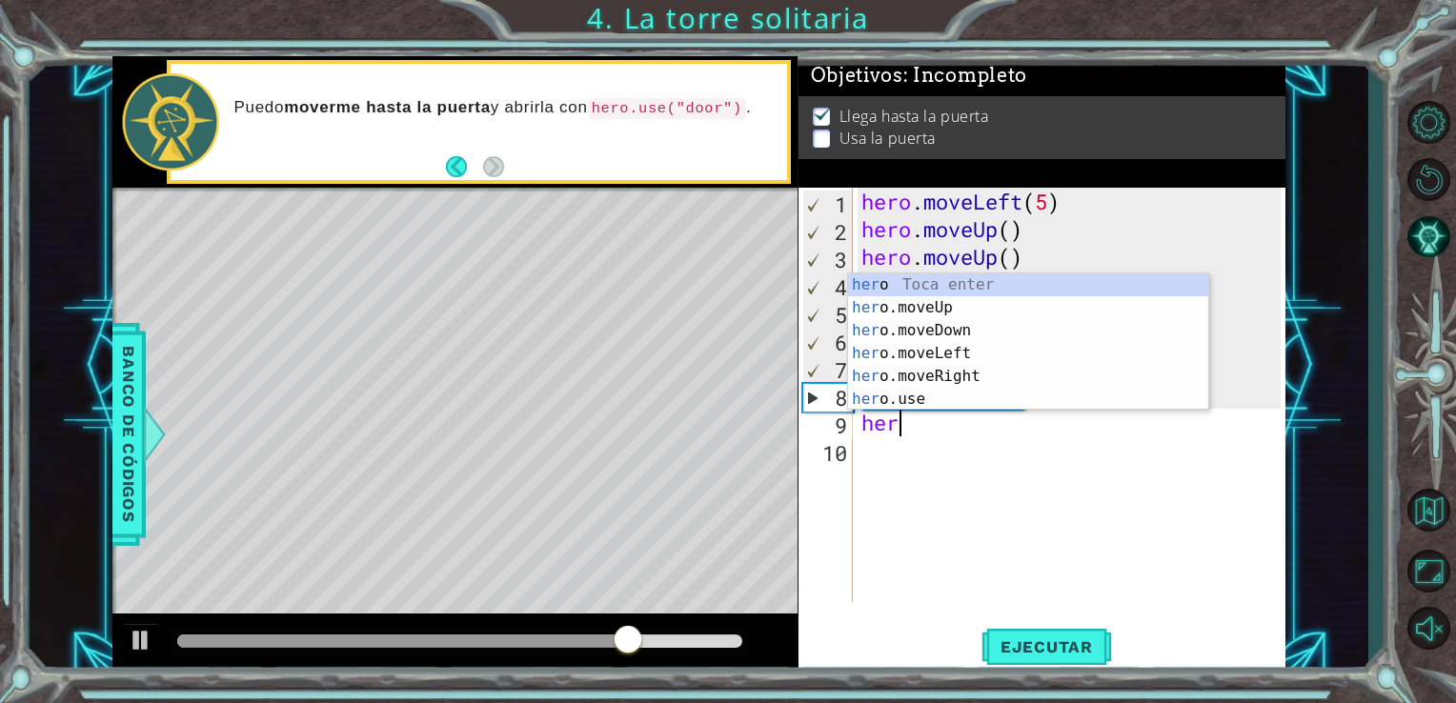
type textarea "hero"
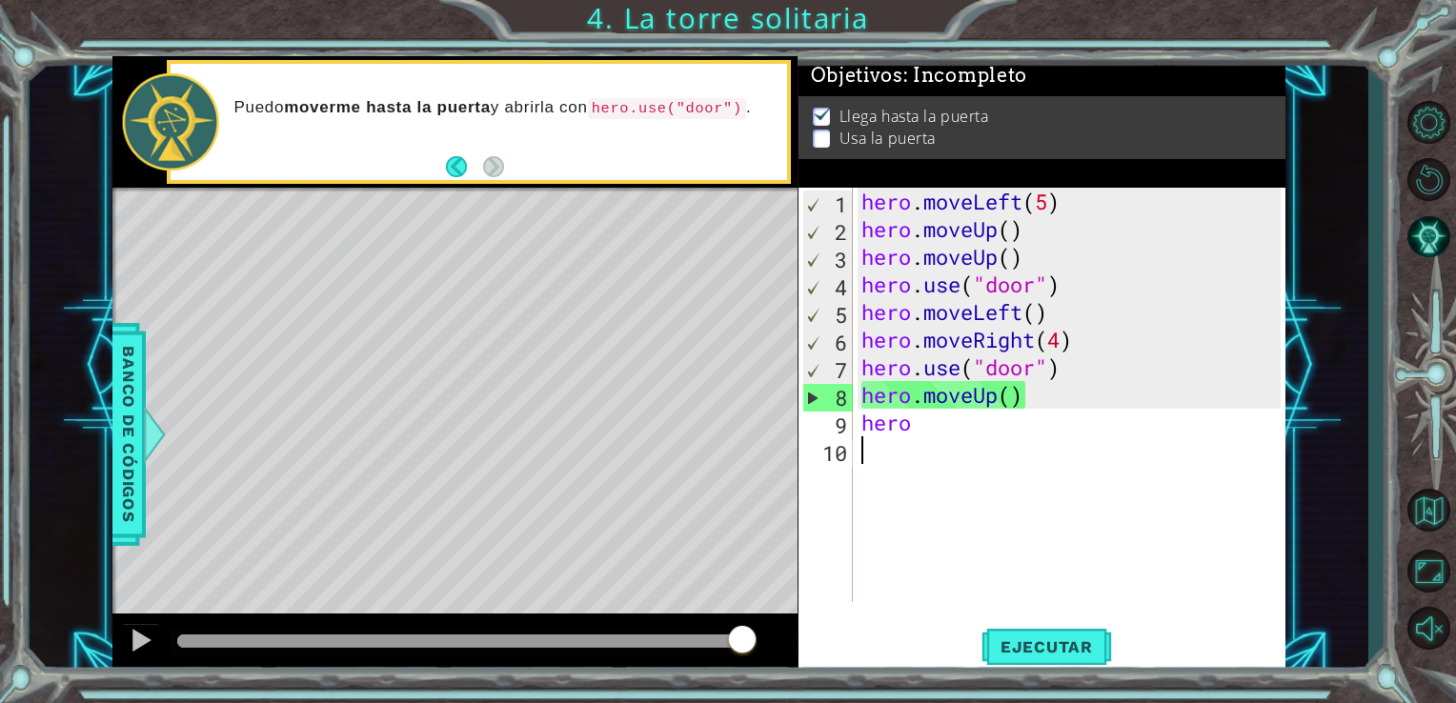
click at [972, 484] on div "hero . moveLeft ( 5 ) hero . moveUp ( ) hero . moveUp ( ) hero . use ( "door" )…" at bounding box center [1075, 423] width 434 height 470
click at [914, 425] on div "hero . moveLeft ( 5 ) hero . moveUp ( ) hero . moveUp ( ) hero . use ( "door" )…" at bounding box center [1075, 423] width 434 height 470
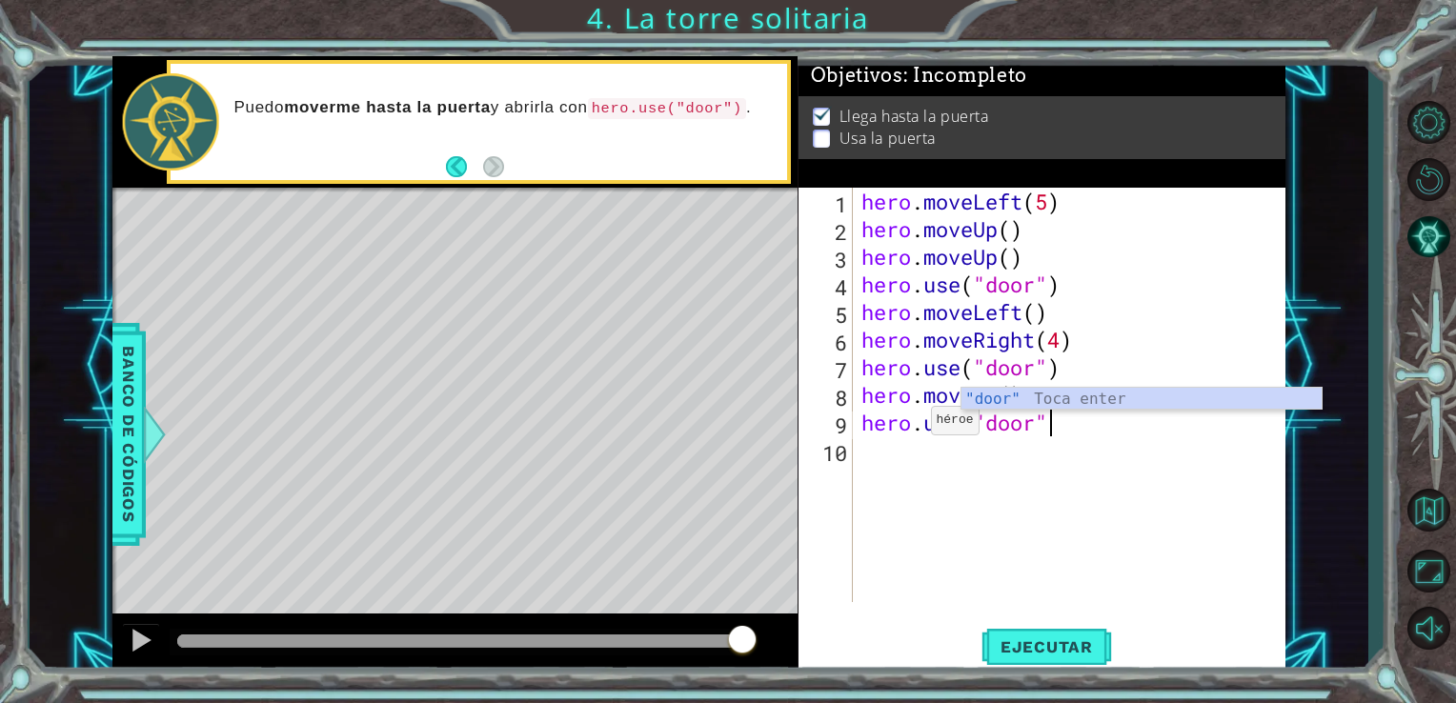
scroll to position [0, 8]
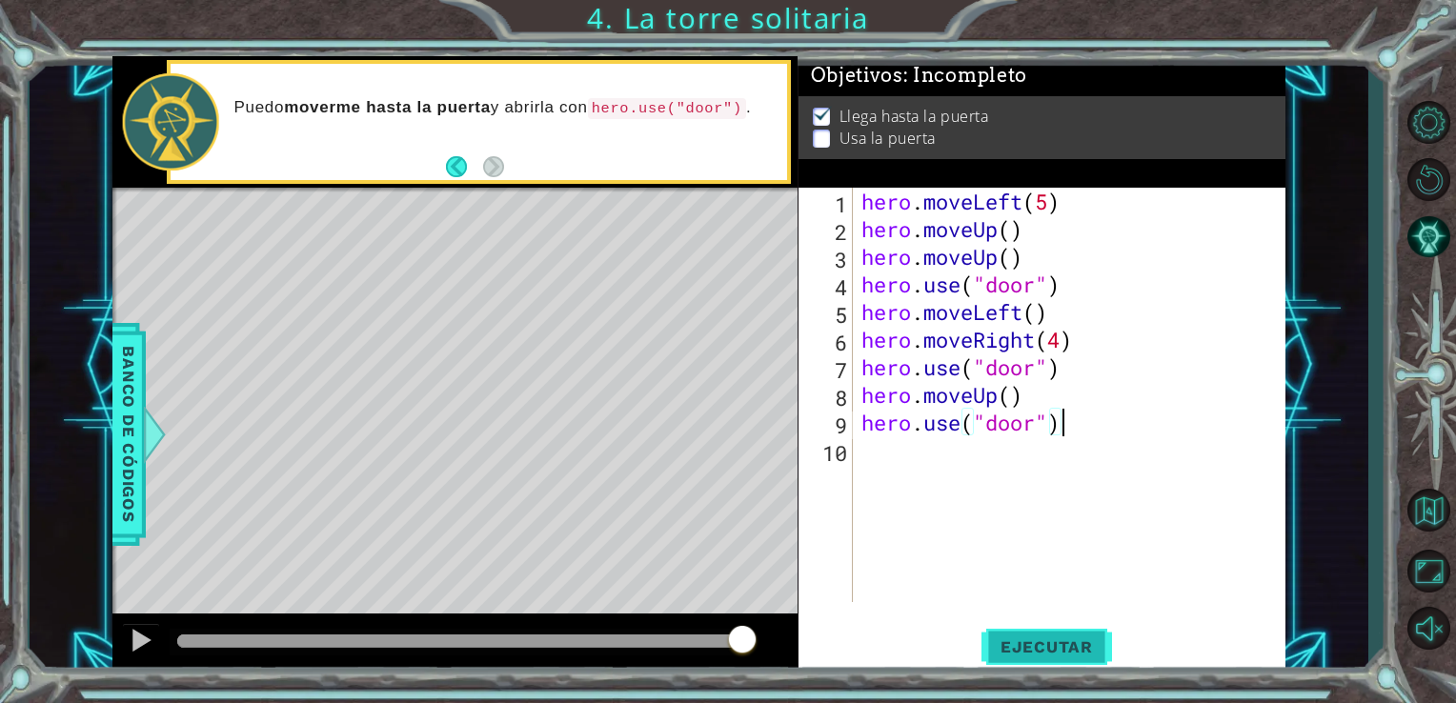
type textarea "hero.use("door")"
click at [1052, 635] on button "Ejecutar" at bounding box center [1047, 646] width 131 height 49
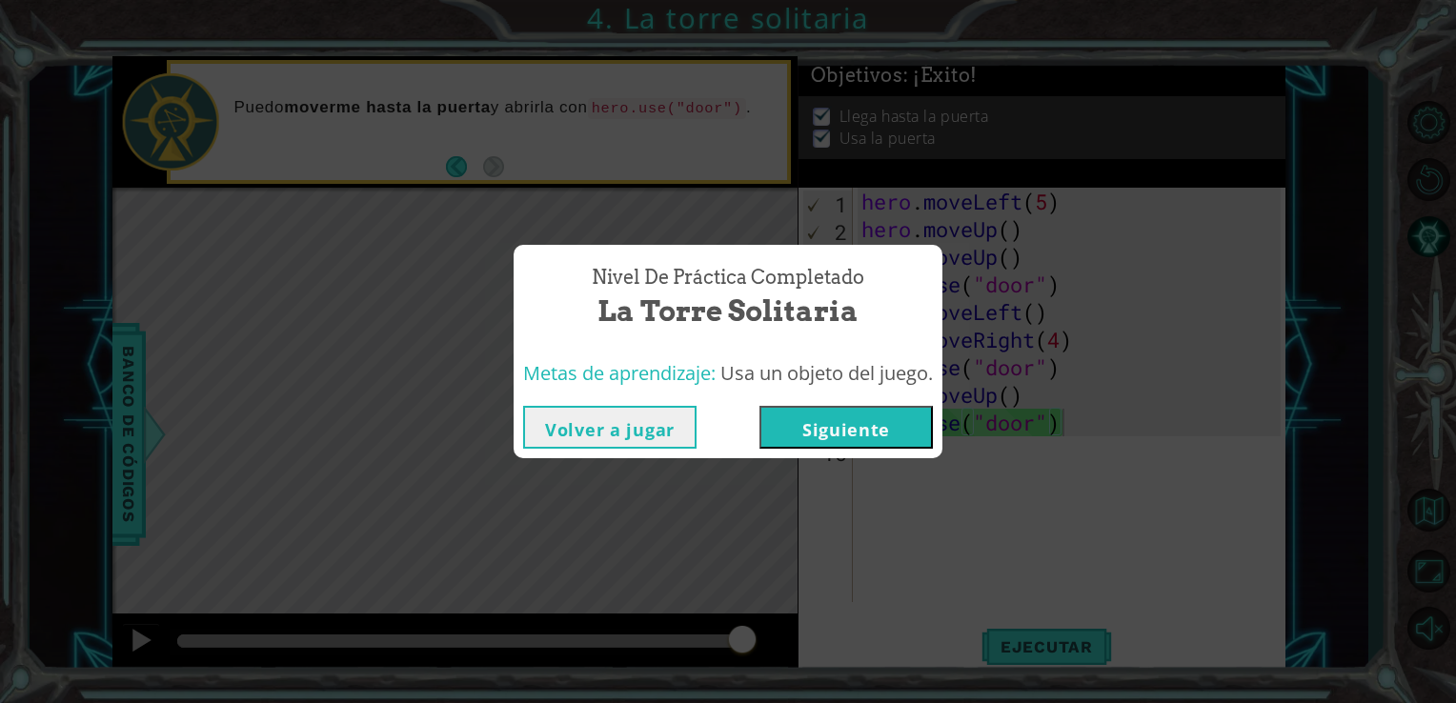
click at [916, 432] on button "Siguiente" at bounding box center [846, 427] width 173 height 43
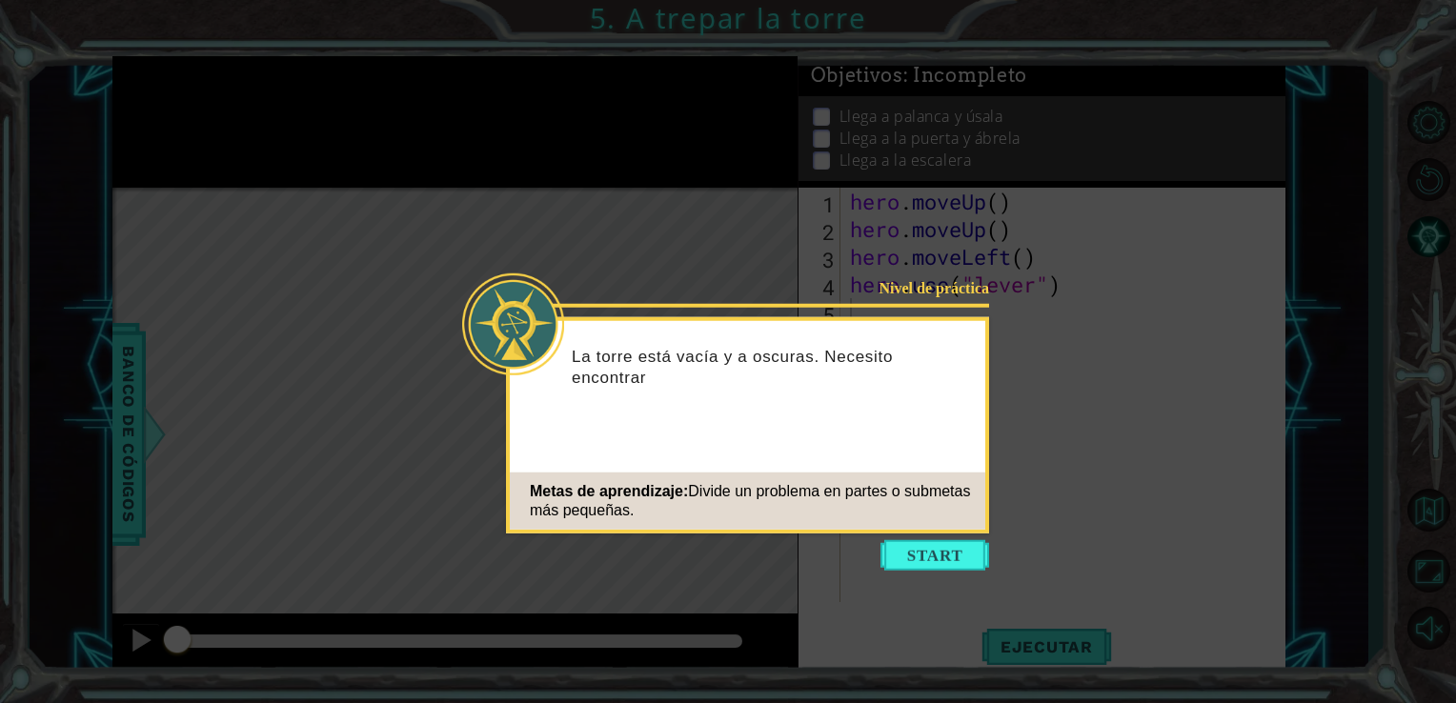
click at [1169, 208] on icon at bounding box center [728, 351] width 1456 height 703
click at [944, 544] on button "Start" at bounding box center [935, 555] width 109 height 31
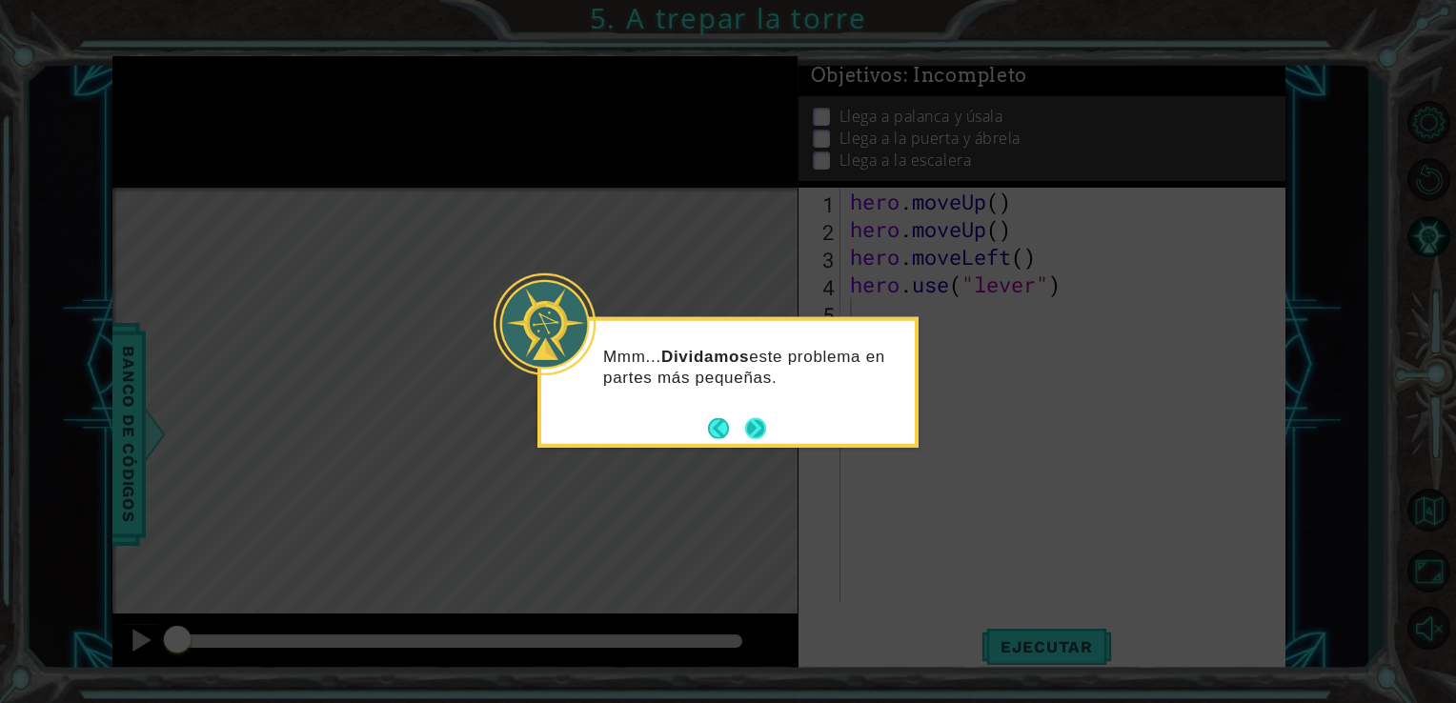
click at [747, 422] on button "Next" at bounding box center [755, 427] width 21 height 21
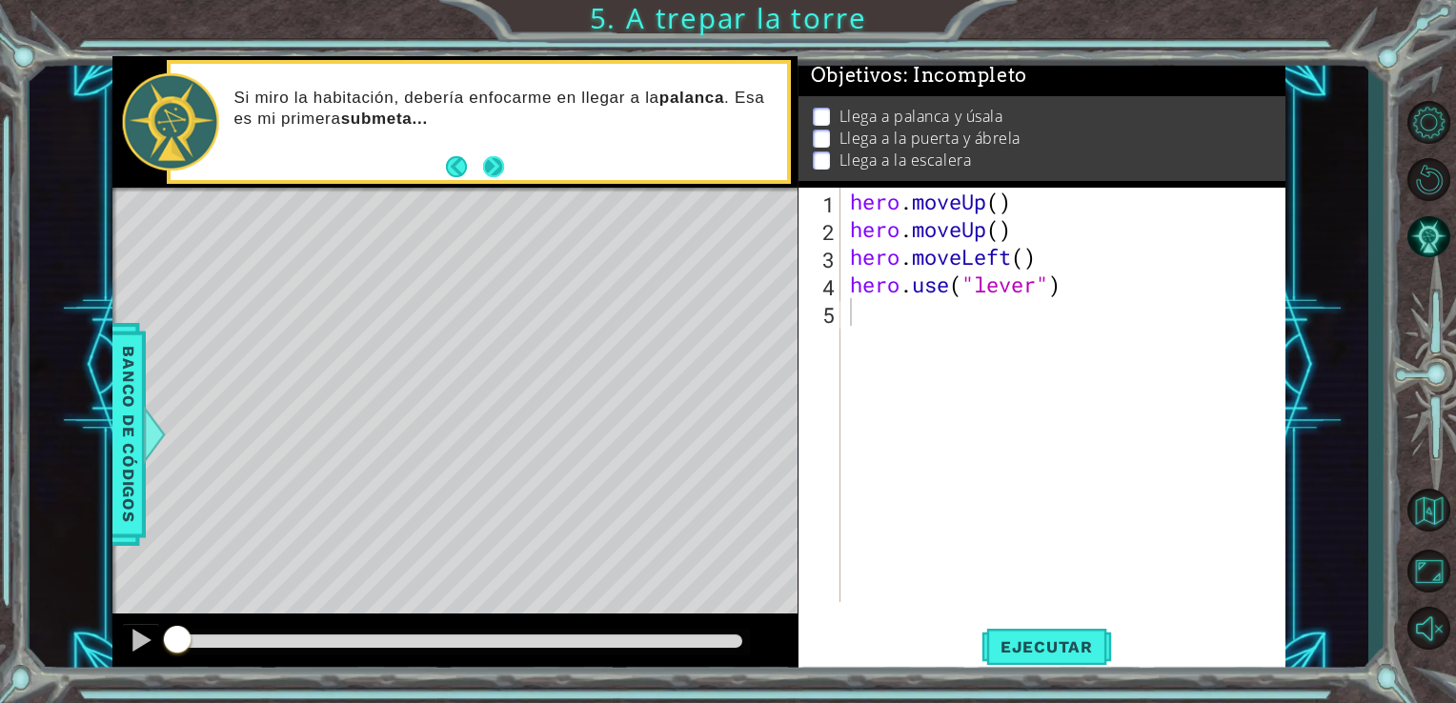
click at [483, 167] on button "Next" at bounding box center [493, 166] width 21 height 21
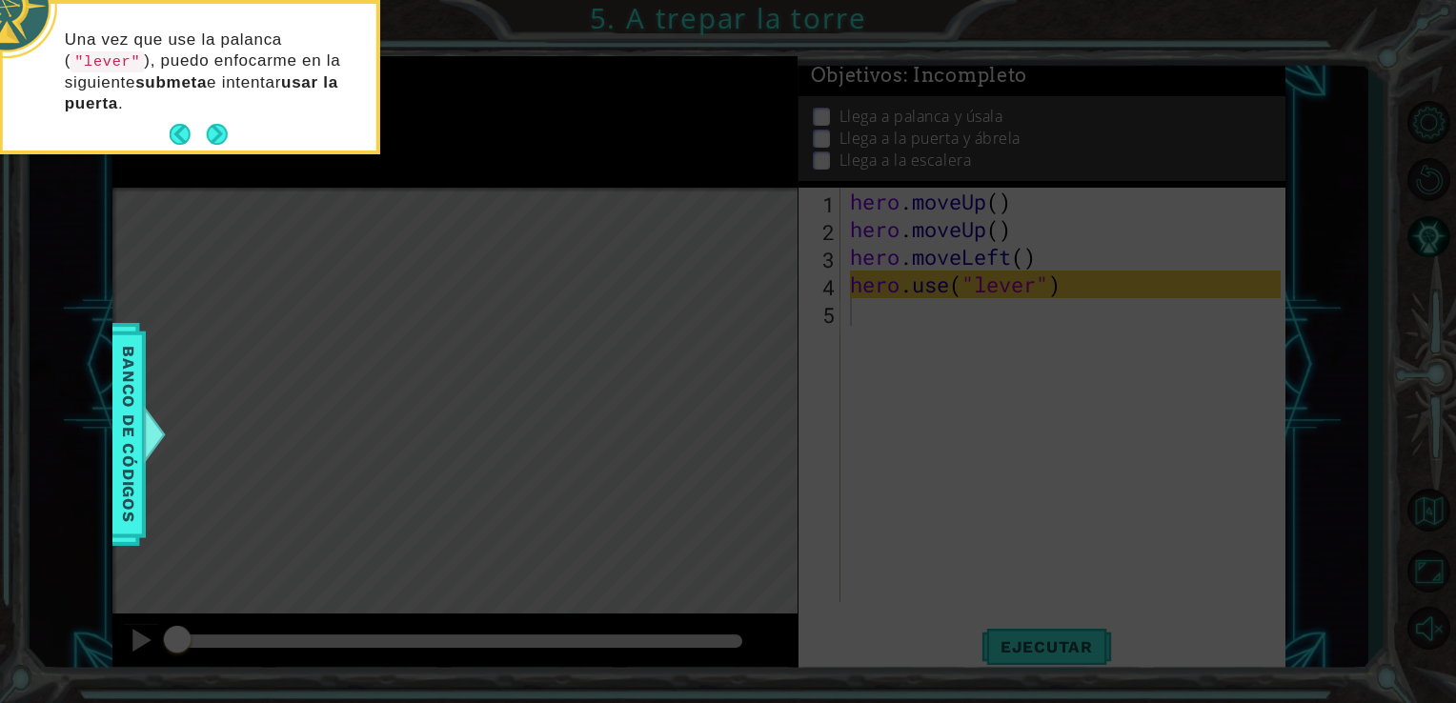
click at [214, 124] on button "Next" at bounding box center [217, 134] width 21 height 21
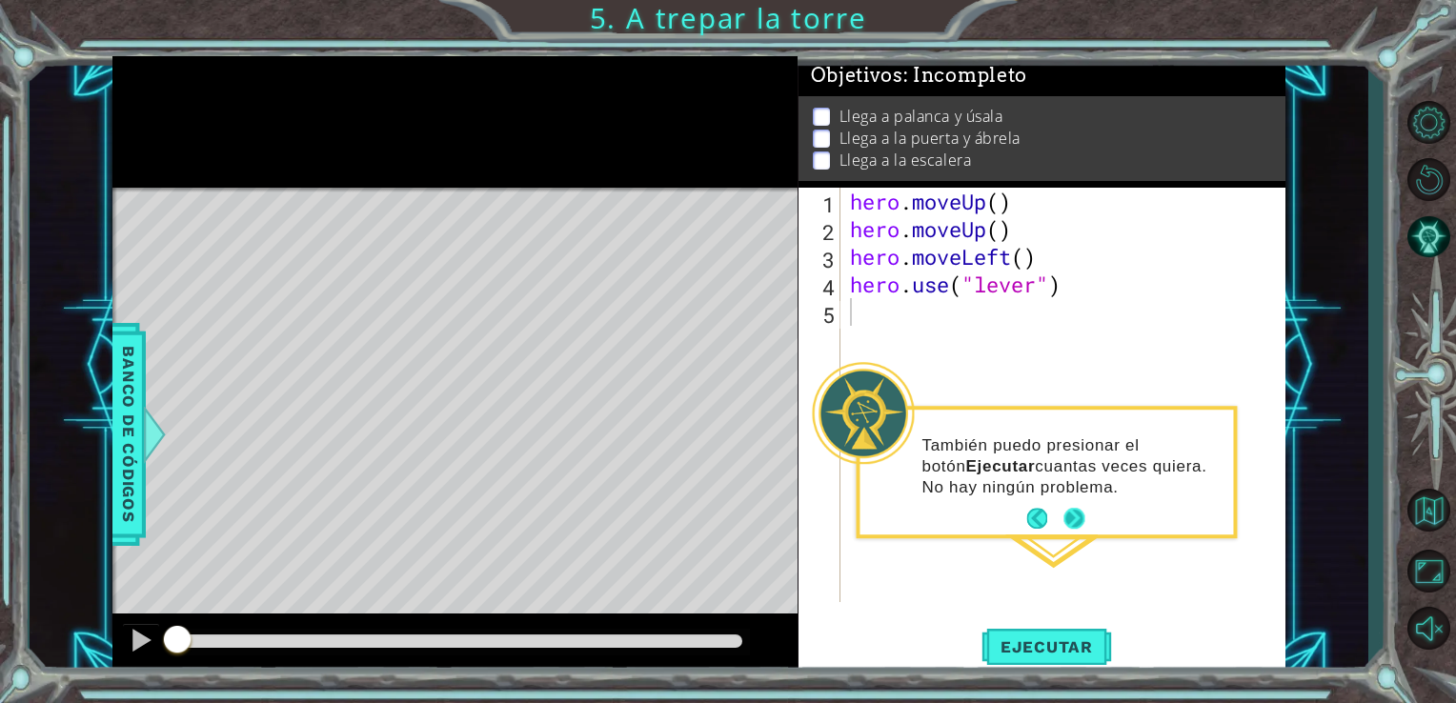
click at [1071, 527] on button "Next" at bounding box center [1074, 519] width 21 height 21
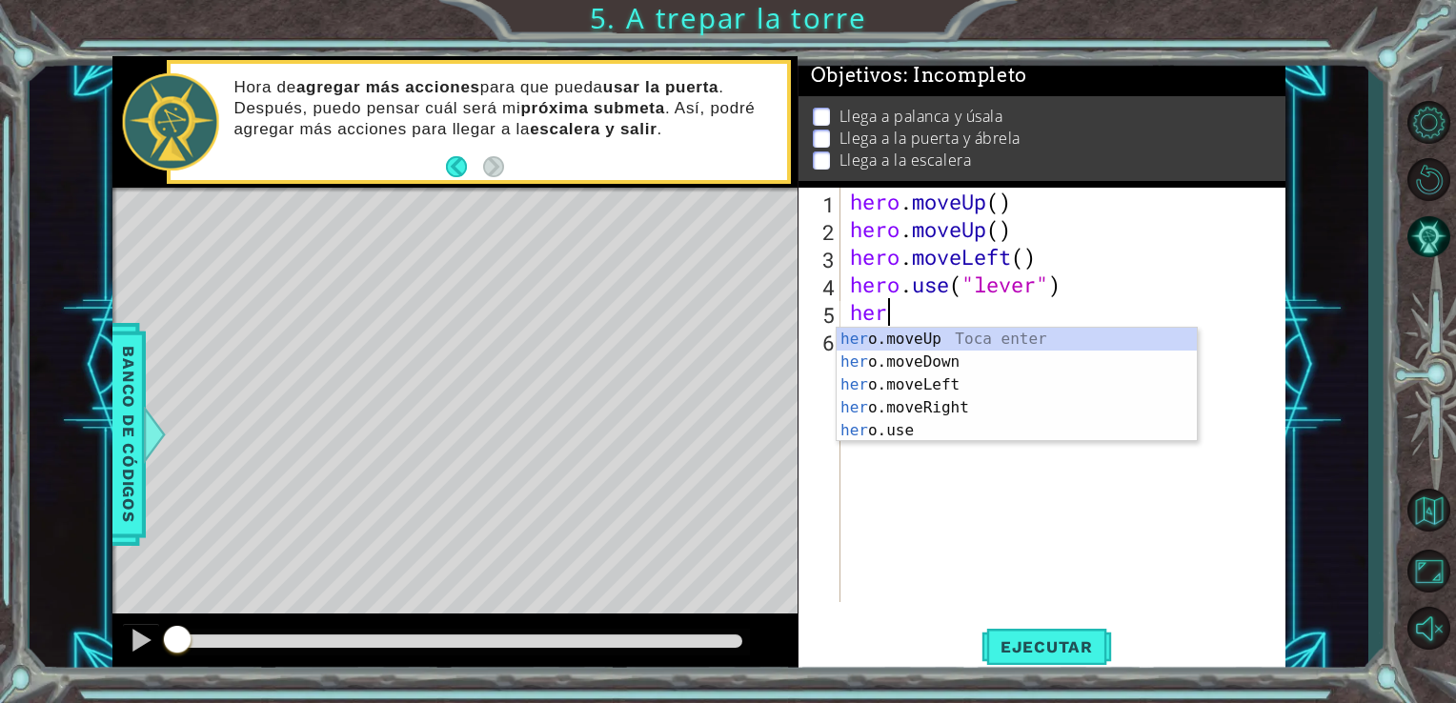
type textarea "hero"
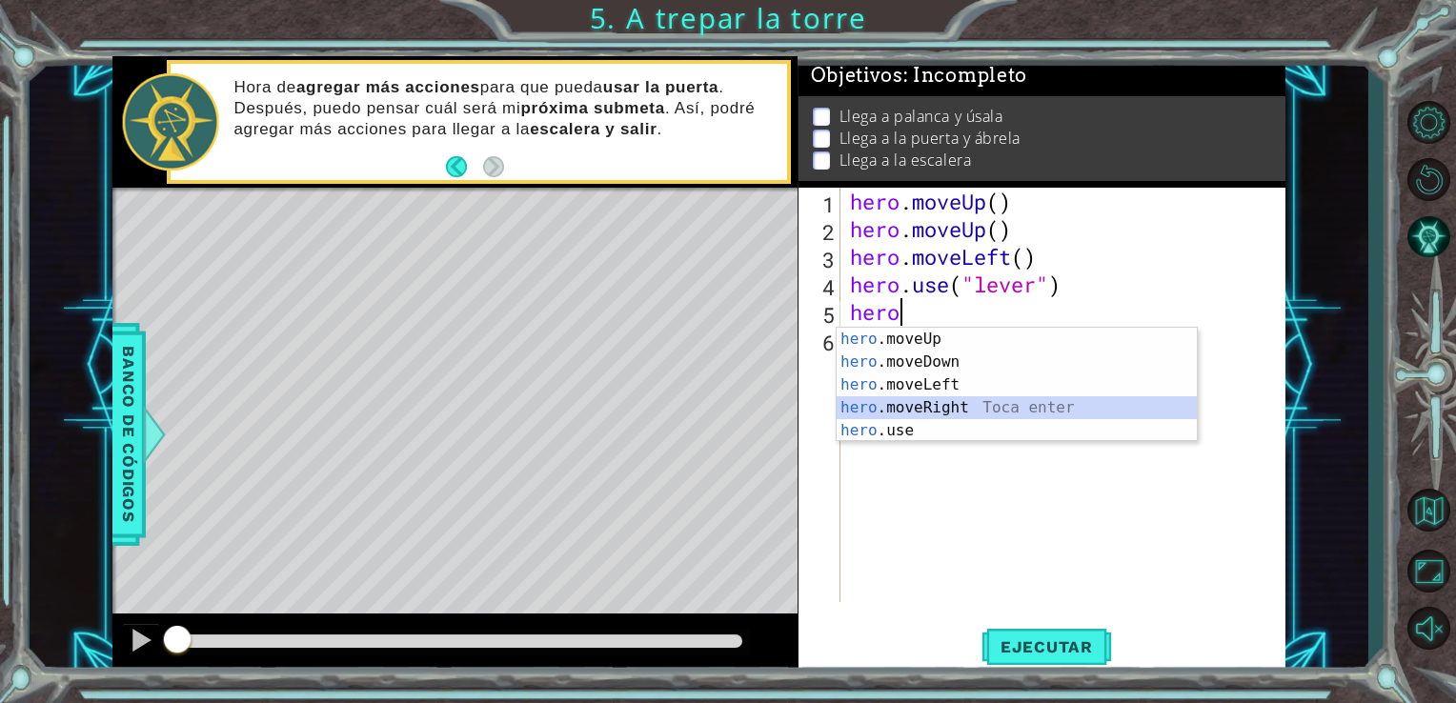
click at [944, 402] on div "hero .moveUp Toca enter hero .moveDown Toca enter hero .moveLeft Toca enter her…" at bounding box center [1017, 408] width 360 height 160
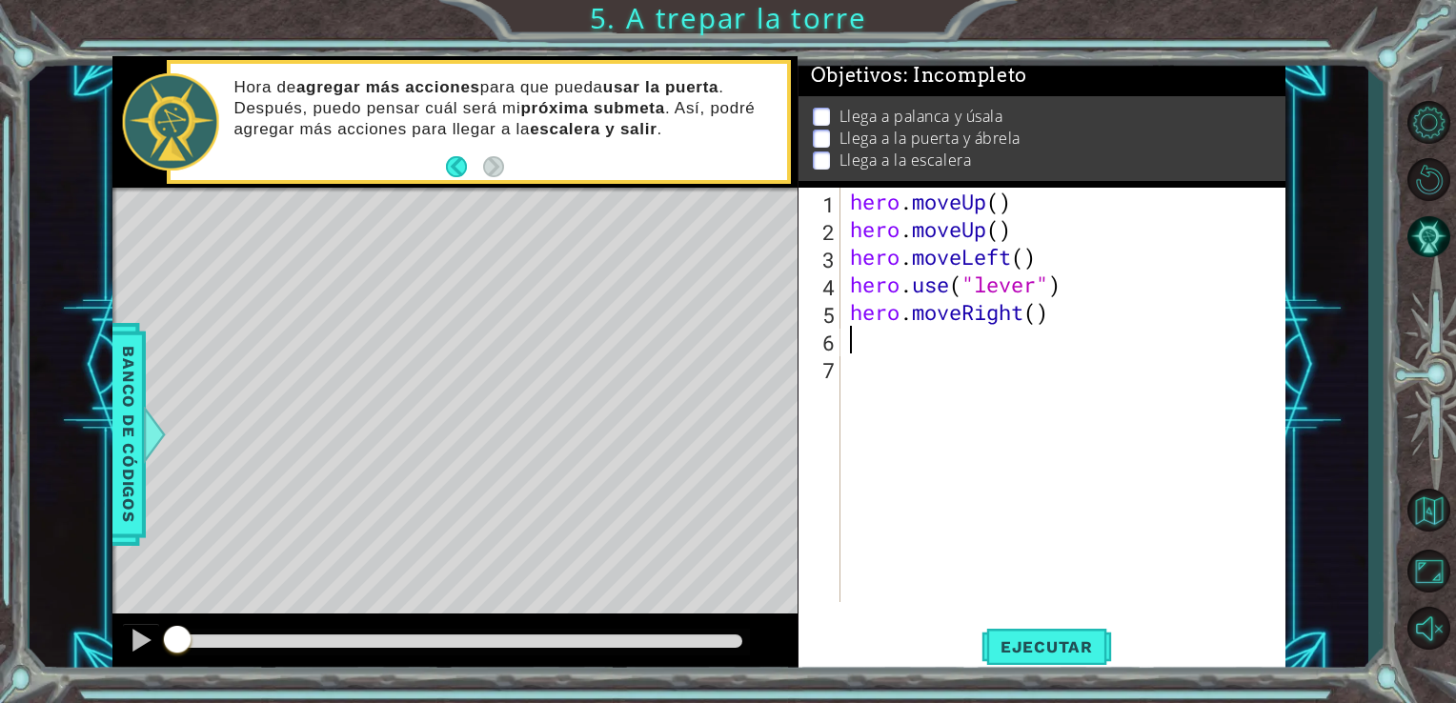
type textarea "h"
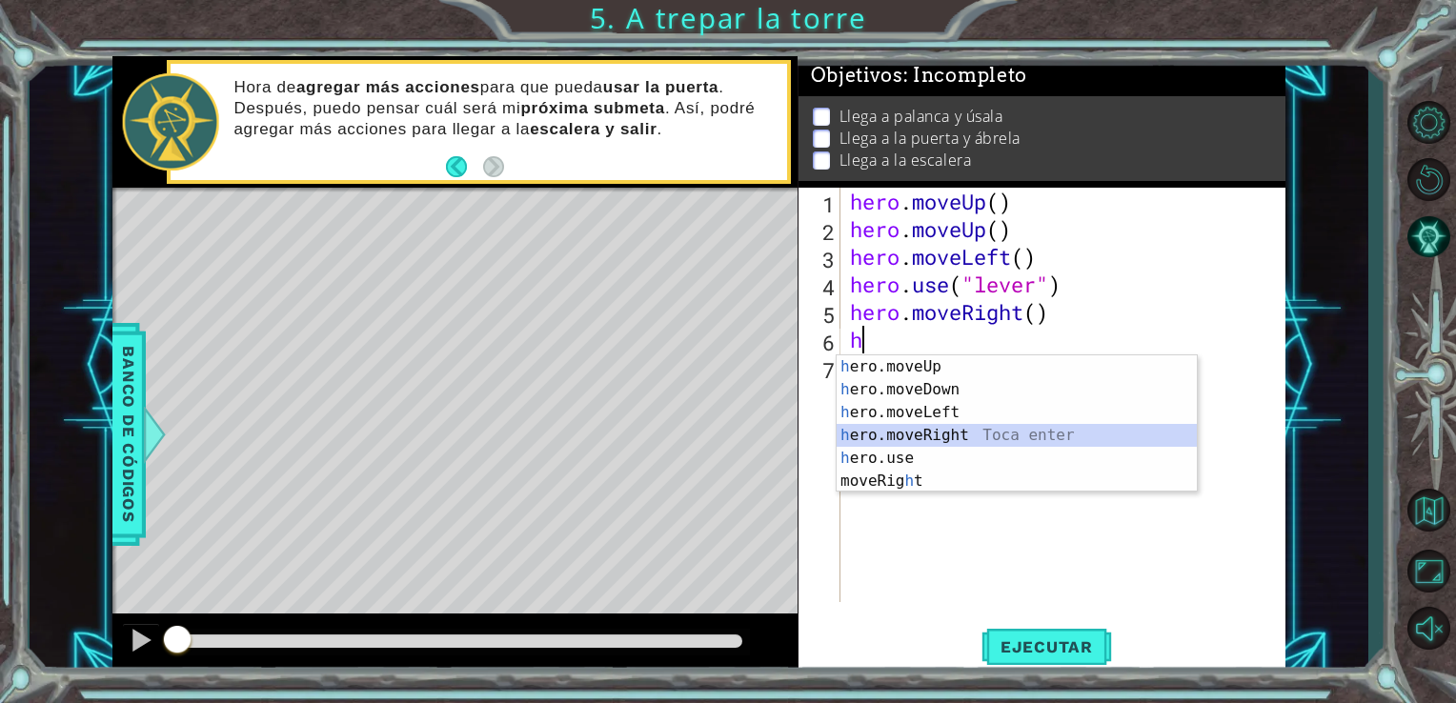
click at [926, 439] on div "h ero.moveUp Toca enter h ero.moveDown Toca enter h ero.moveLeft Toca enter h e…" at bounding box center [1017, 447] width 360 height 183
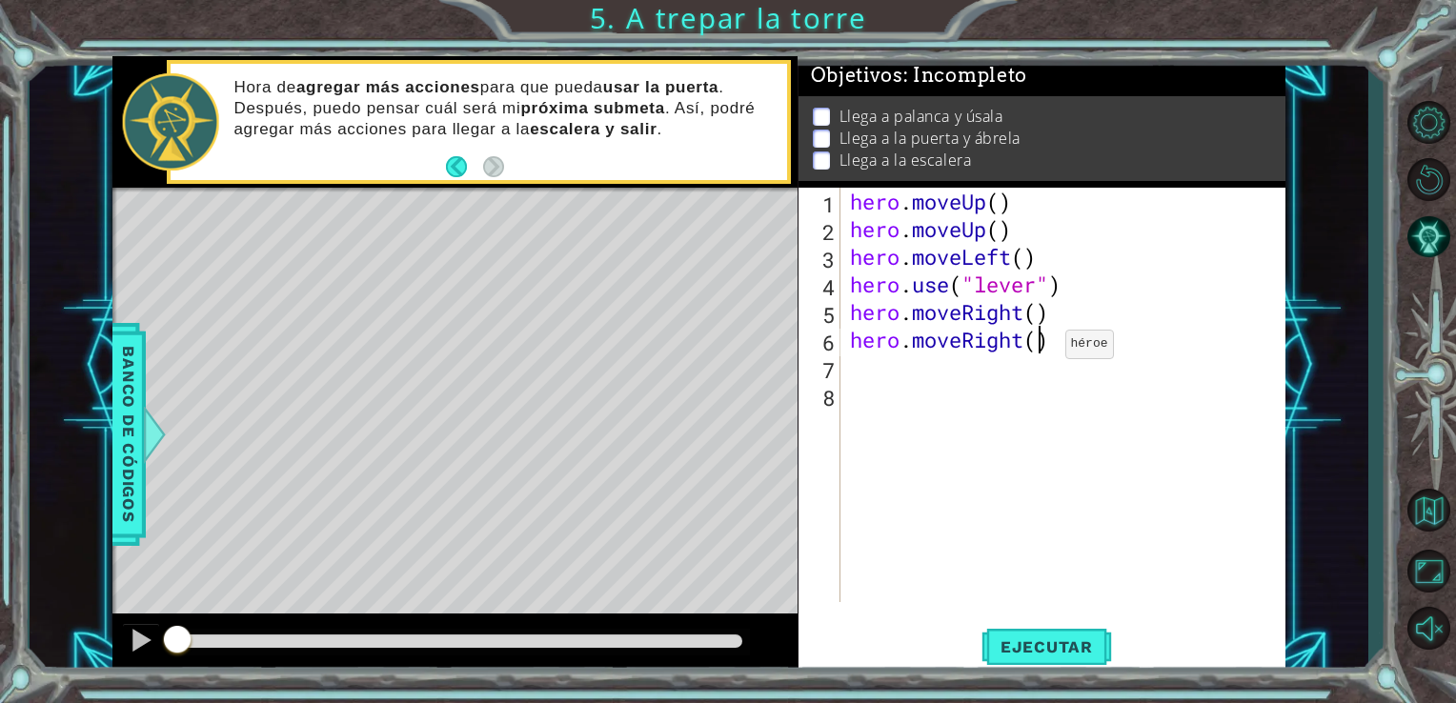
click at [1036, 349] on div "hero . moveUp ( ) hero . moveUp ( ) hero . moveLeft ( ) hero . use ( "lever" ) …" at bounding box center [1068, 423] width 445 height 470
type textarea "hero.moveRight(3)"
click at [1062, 653] on span "Ejecutar" at bounding box center [1047, 647] width 131 height 19
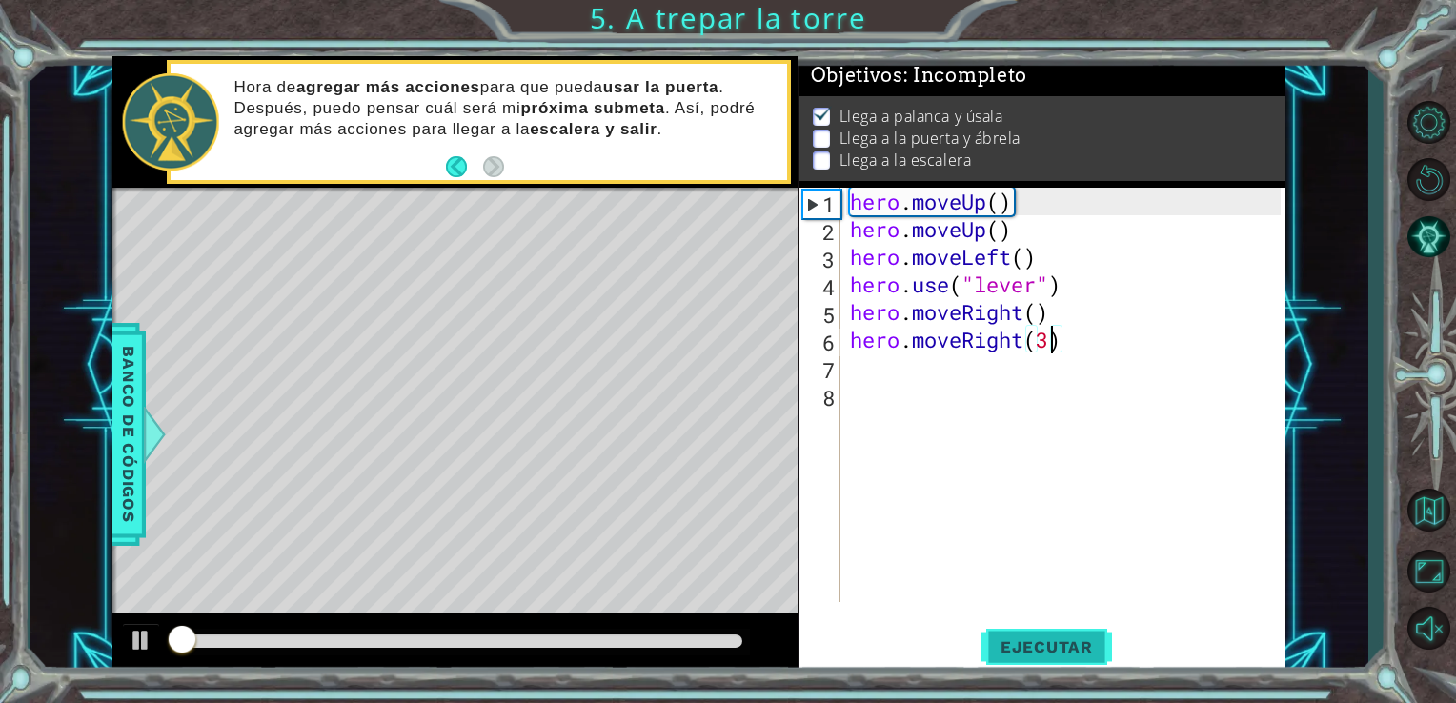
scroll to position [8, 0]
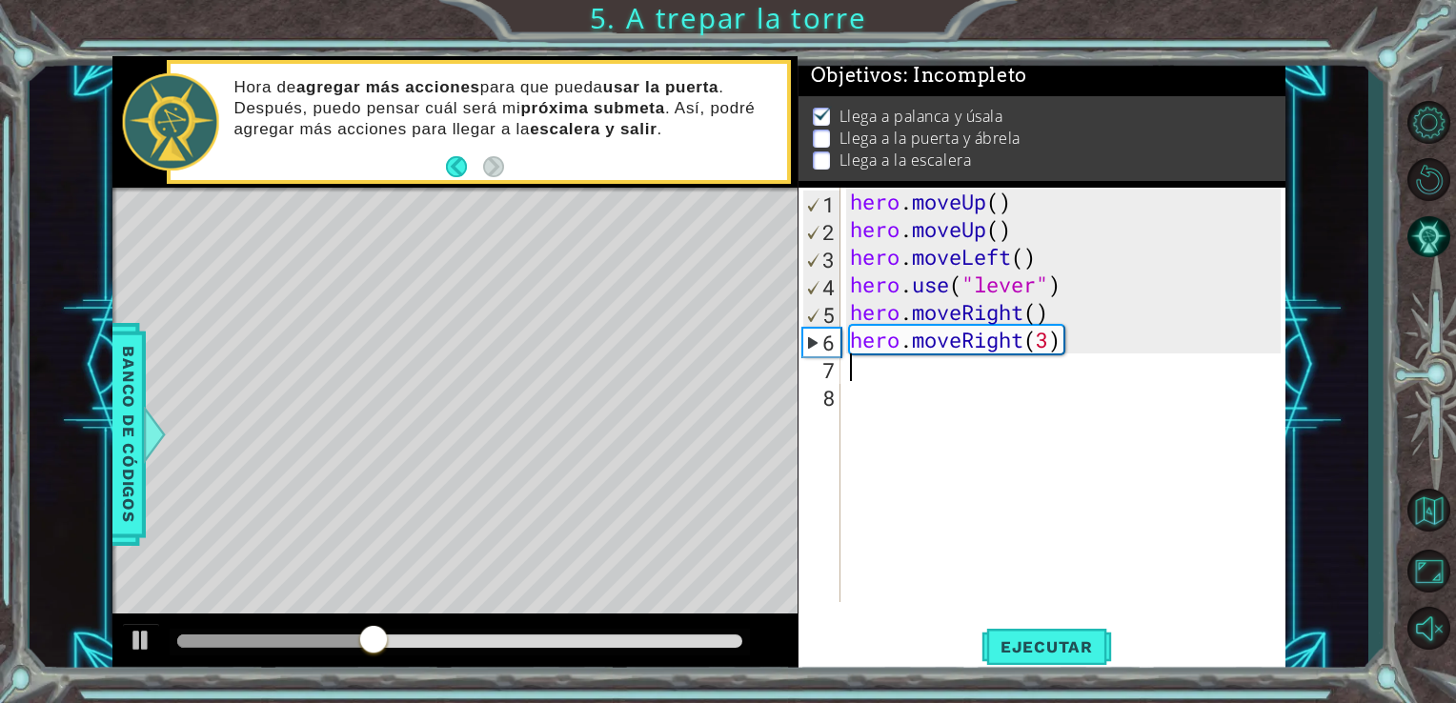
click at [846, 367] on div "hero . moveUp ( ) hero . moveUp ( ) hero . moveLeft ( ) hero . use ( "lever" ) …" at bounding box center [1068, 423] width 445 height 470
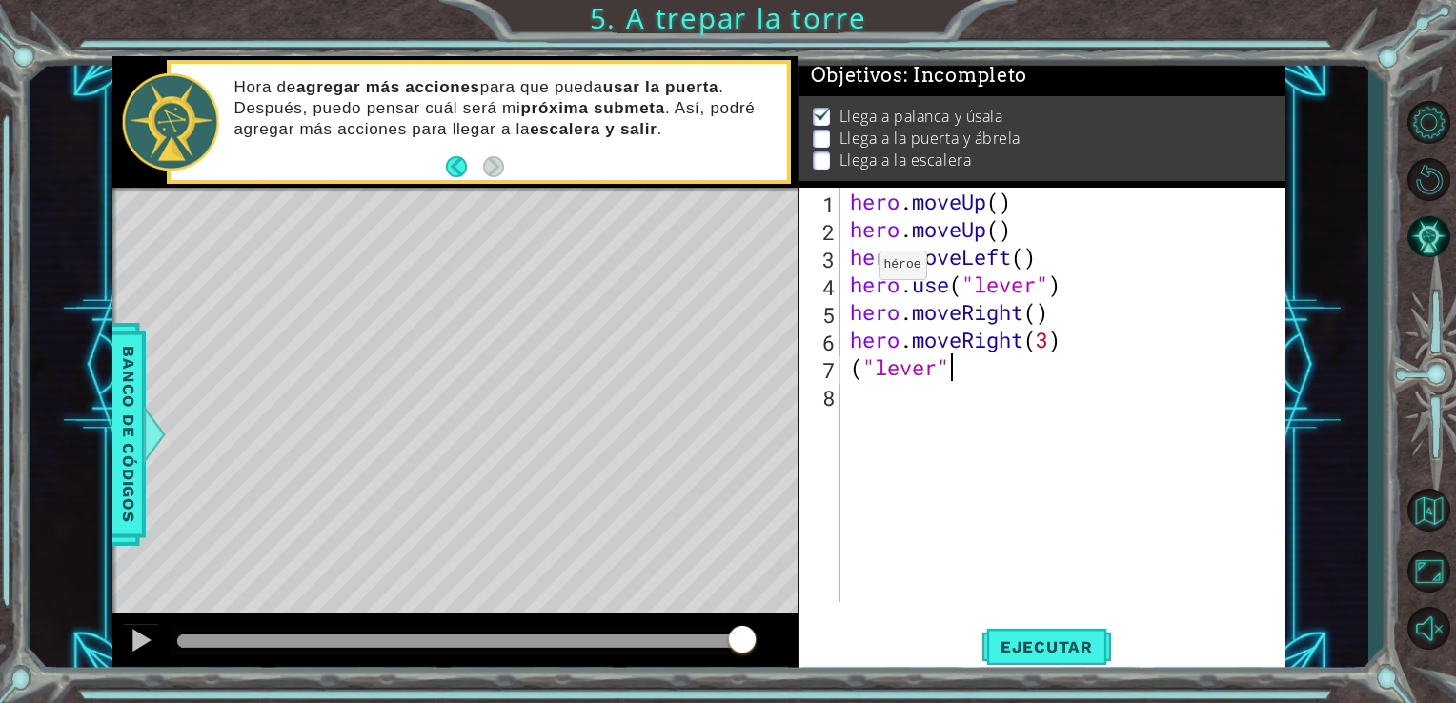
scroll to position [0, 4]
click at [1001, 641] on span "Ejecutar" at bounding box center [1047, 647] width 131 height 19
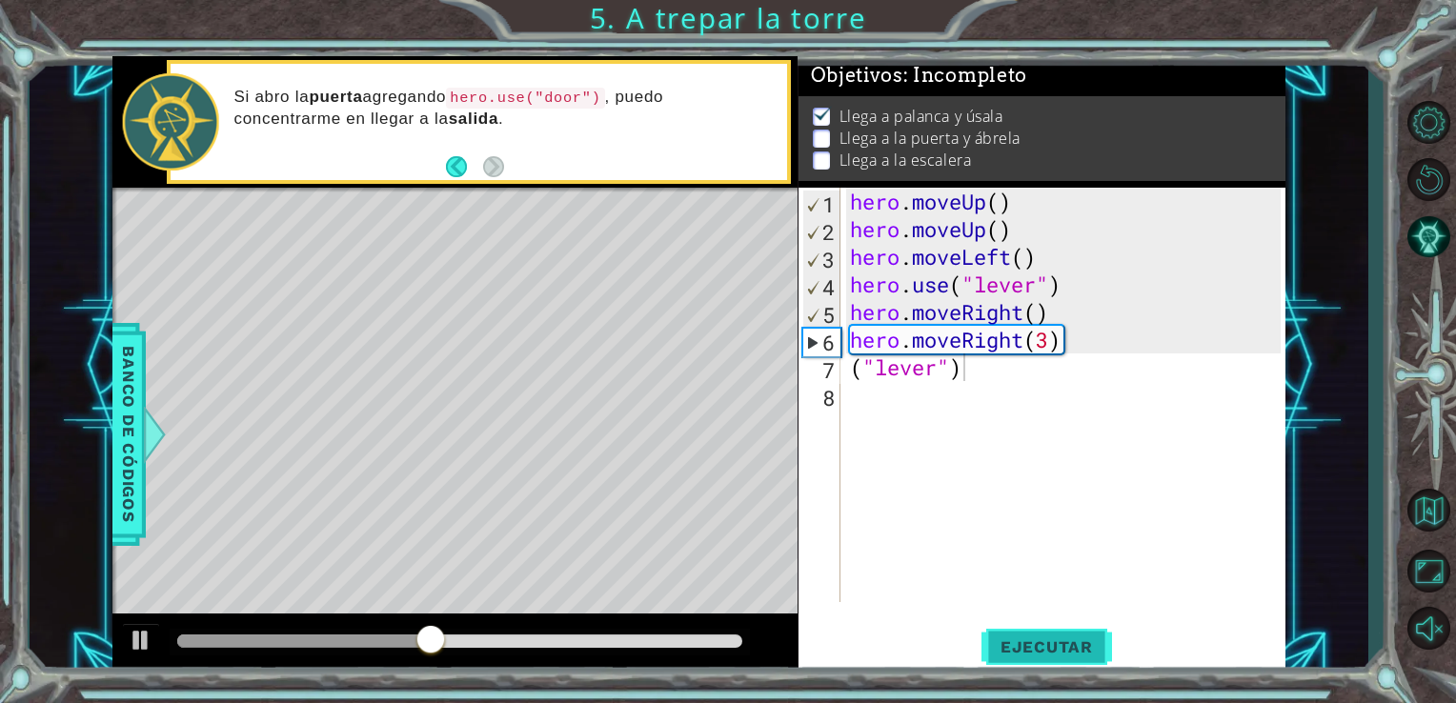
click at [1001, 641] on span "Ejecutar" at bounding box center [1047, 647] width 131 height 19
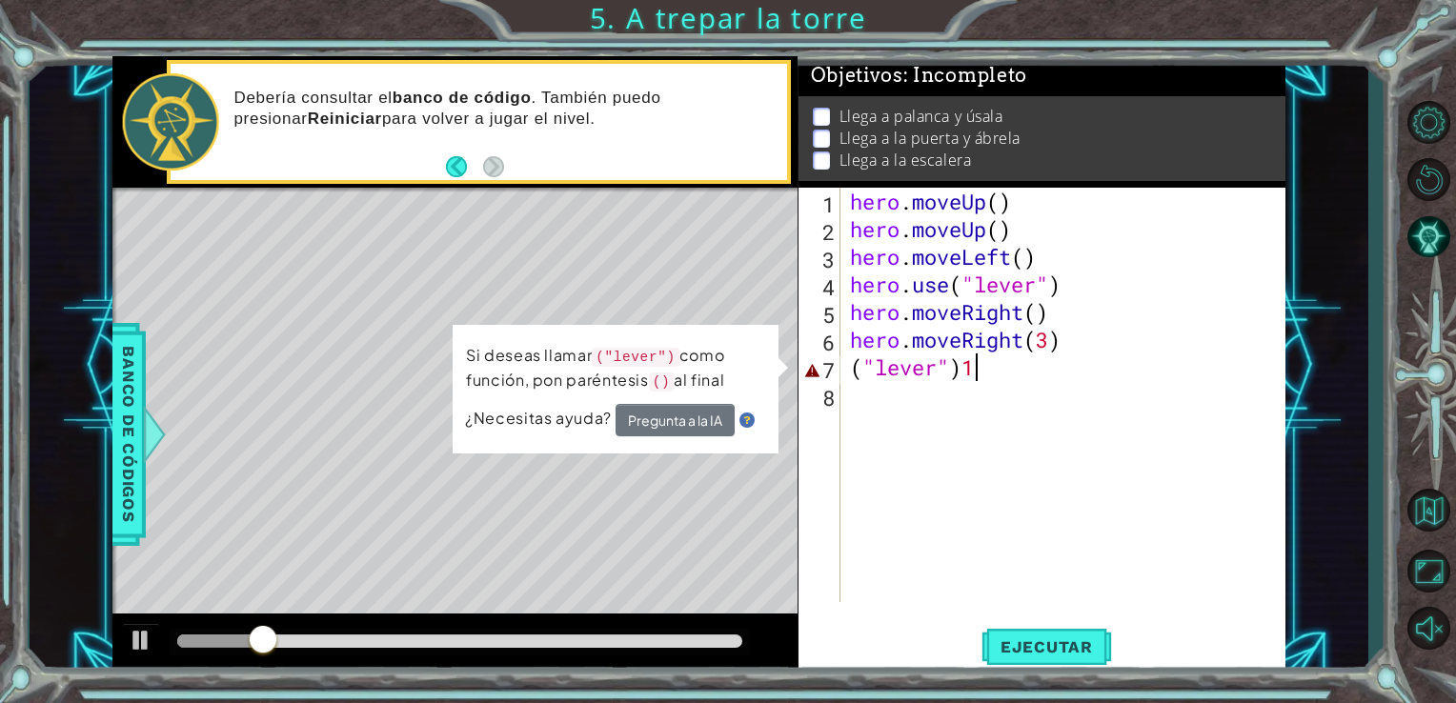
click at [996, 375] on div "hero . moveUp ( ) hero . moveUp ( ) hero . moveLeft ( ) hero . use ( "lever" ) …" at bounding box center [1068, 423] width 445 height 470
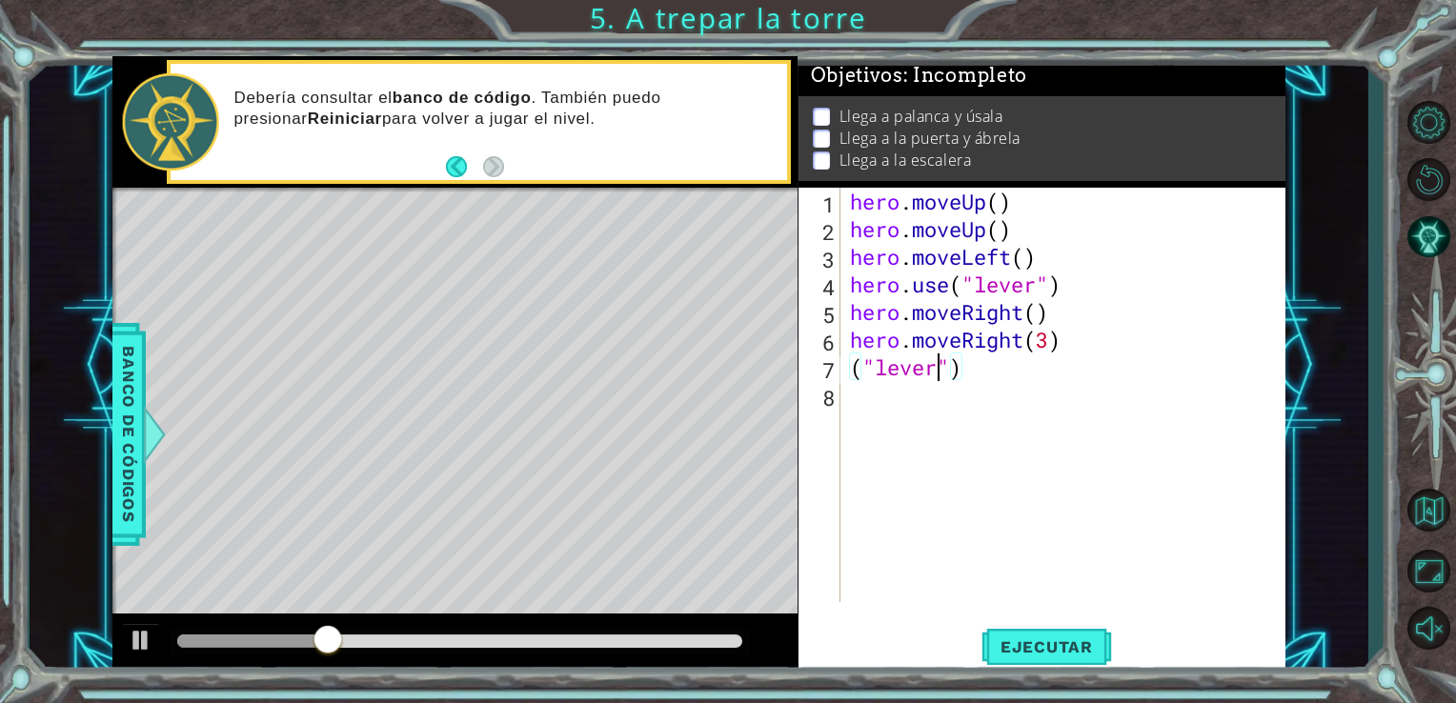
click at [940, 368] on div "hero . moveUp ( ) hero . moveUp ( ) hero . moveLeft ( ) hero . use ( "lever" ) …" at bounding box center [1068, 423] width 445 height 470
type textarea "("lever 1")"
click at [1098, 627] on button "Ejecutar" at bounding box center [1047, 646] width 131 height 49
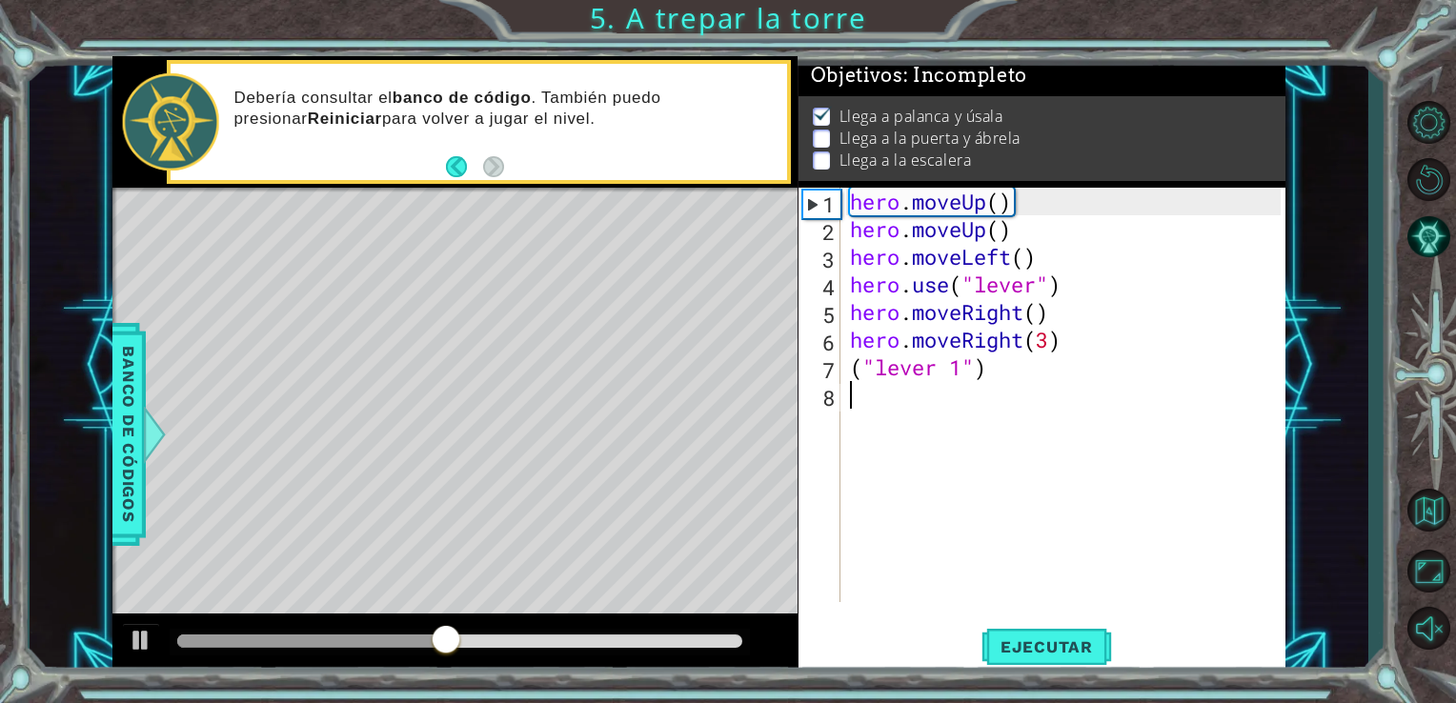
click at [846, 397] on div "hero . moveUp ( ) hero . moveUp ( ) hero . moveLeft ( ) hero . use ( "lever" ) …" at bounding box center [1068, 423] width 445 height 470
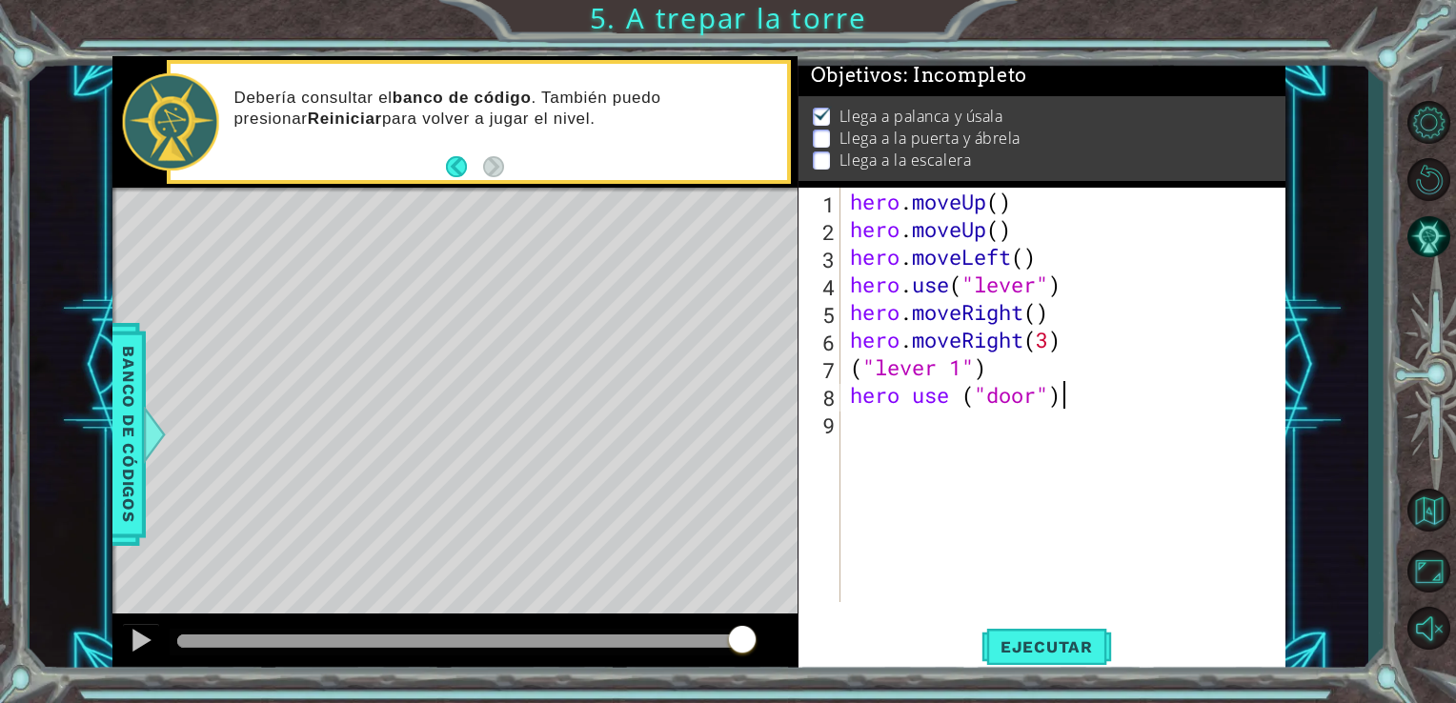
scroll to position [0, 8]
click at [1042, 647] on span "Ejecutar" at bounding box center [1047, 647] width 131 height 19
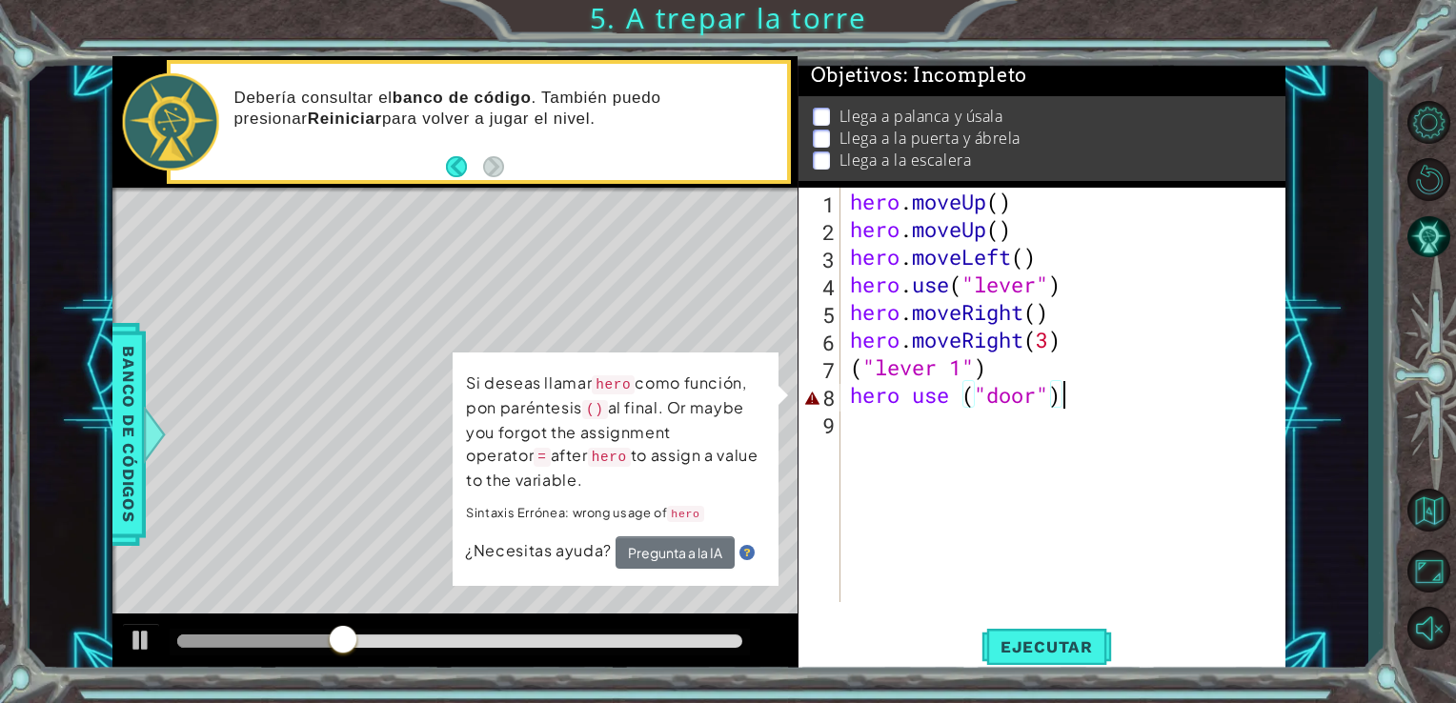
click at [1086, 398] on div "hero . moveUp ( ) hero . moveUp ( ) hero . moveLeft ( ) hero . use ( "lever" ) …" at bounding box center [1068, 423] width 445 height 470
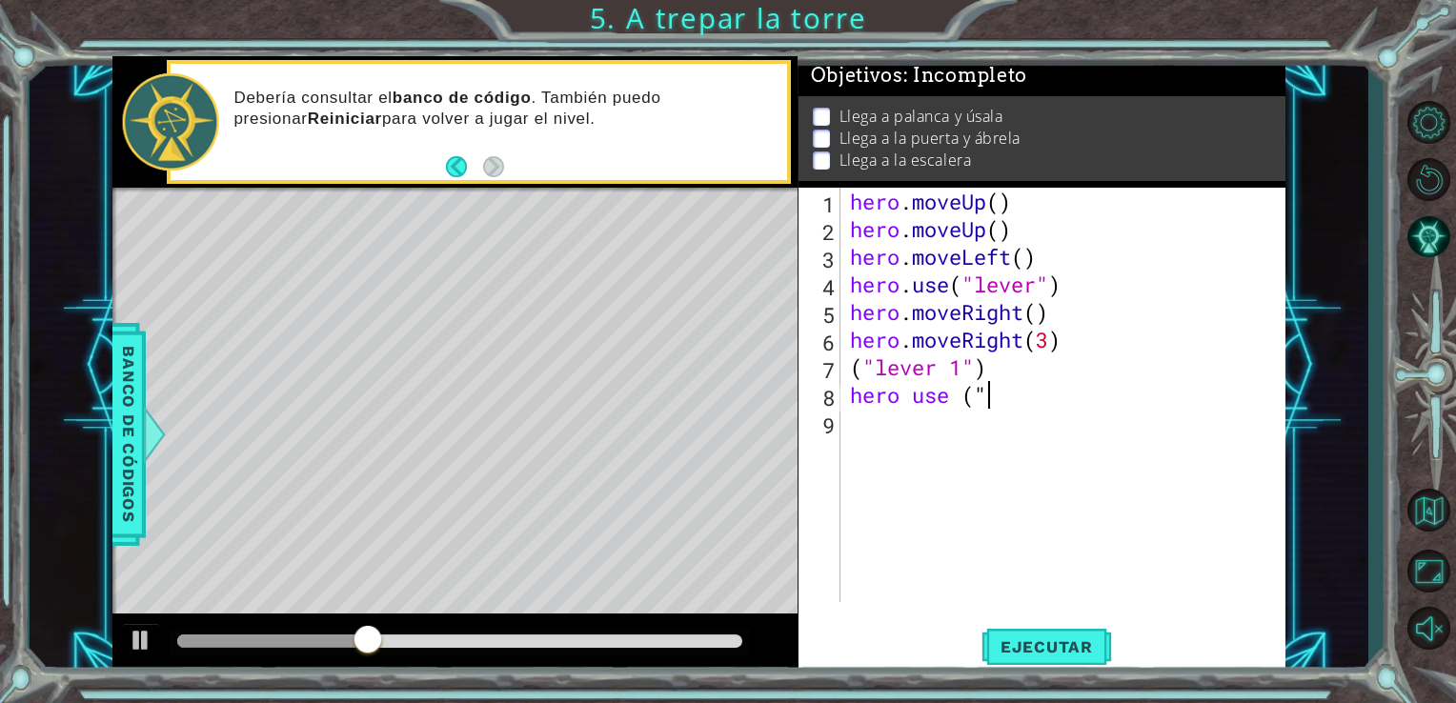
scroll to position [0, 1]
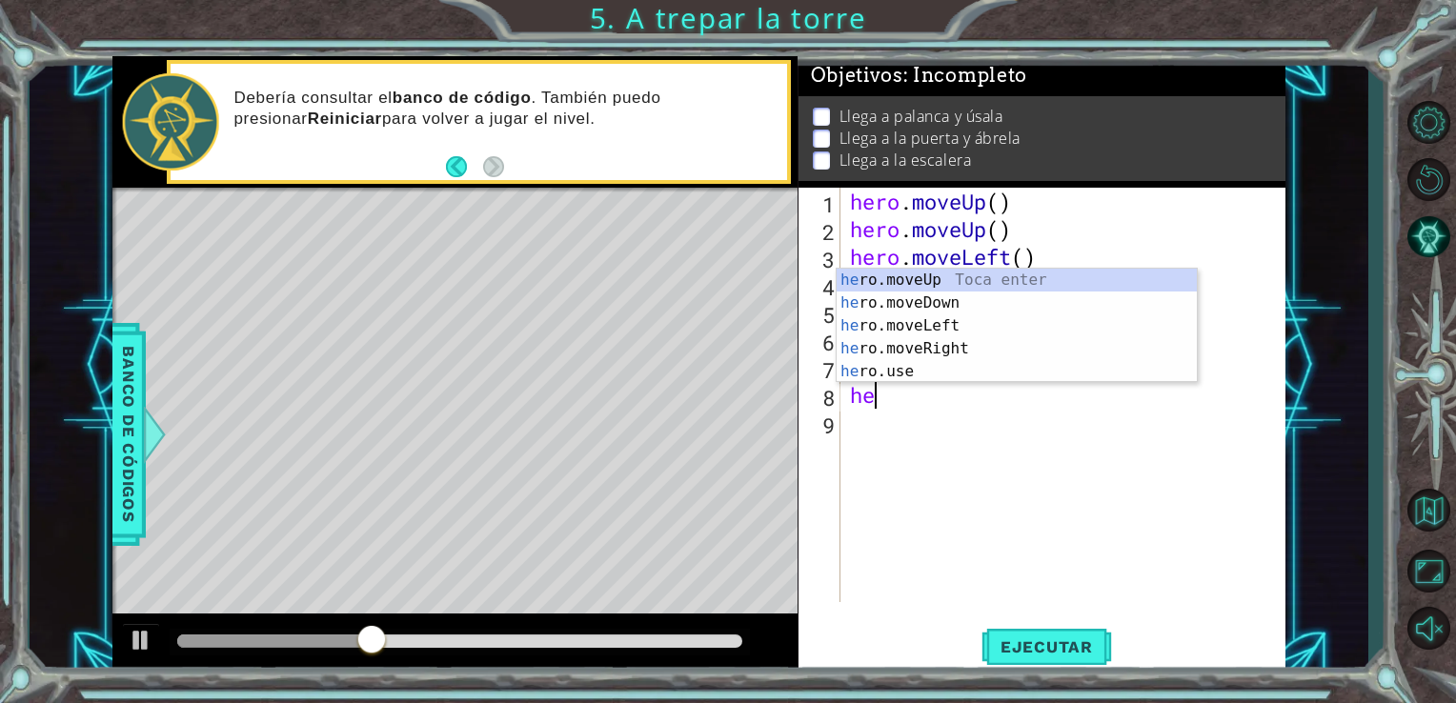
type textarea "h"
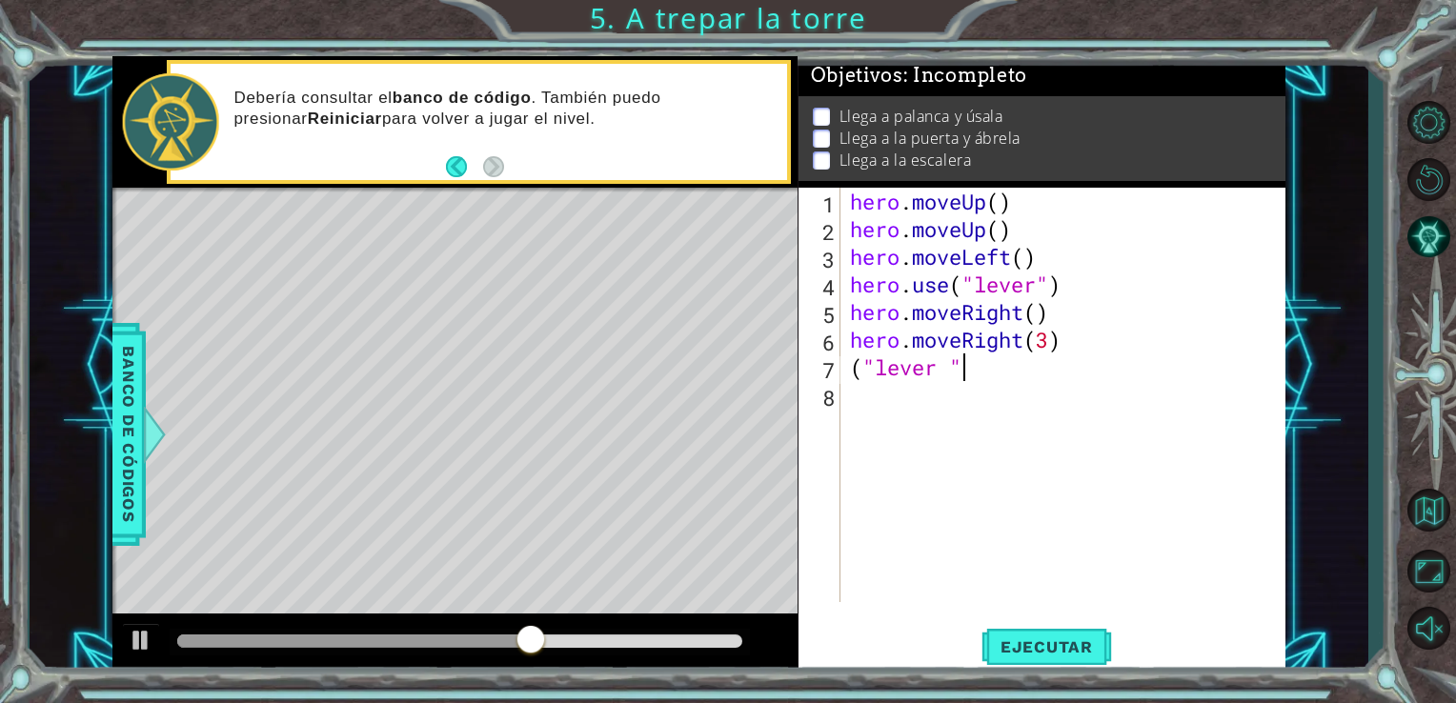
scroll to position [0, 4]
click at [953, 364] on div "hero . moveUp ( ) hero . moveUp ( ) hero . moveLeft ( ) hero . use ( "lever" ) …" at bounding box center [1068, 423] width 445 height 470
type textarea "("lever")"
click at [1012, 631] on button "Ejecutar" at bounding box center [1047, 646] width 131 height 49
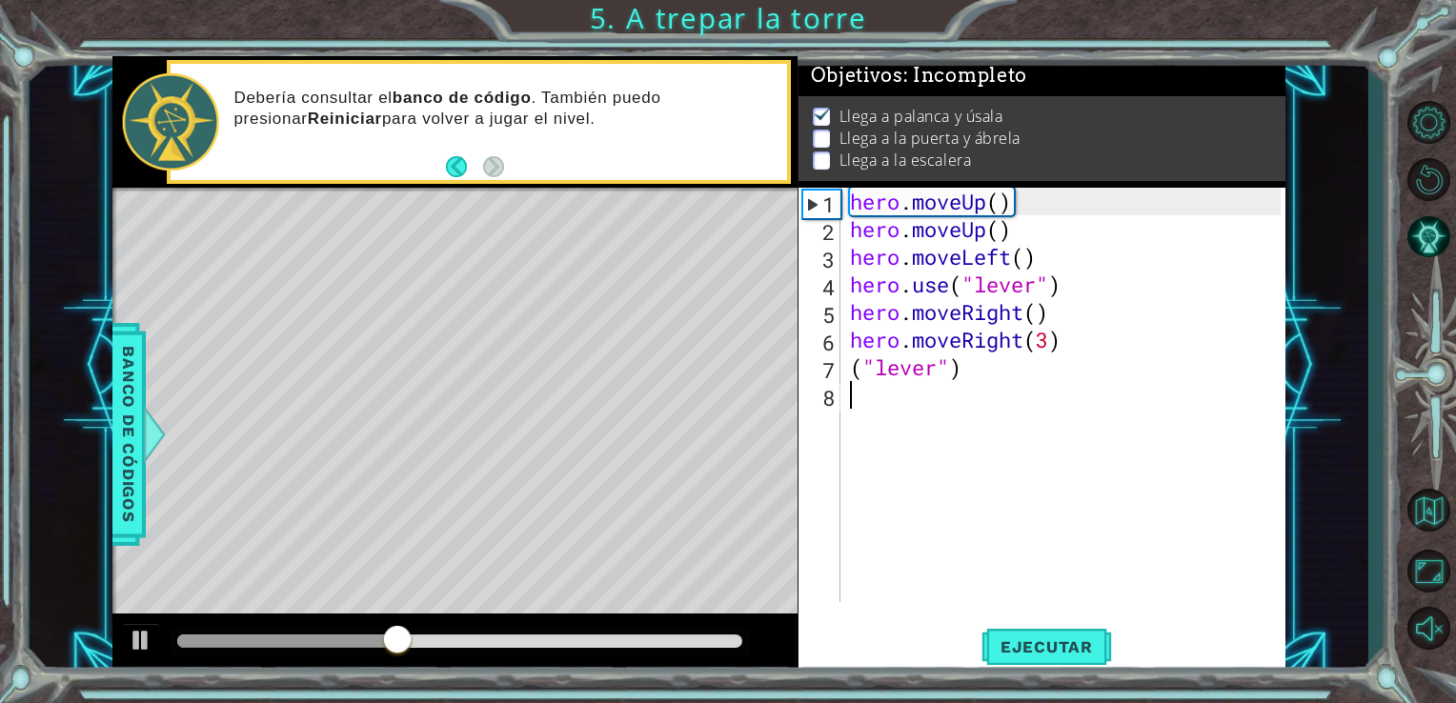
click at [849, 392] on div "hero . moveUp ( ) hero . moveUp ( ) hero . moveLeft ( ) hero . use ( "lever" ) …" at bounding box center [1068, 423] width 445 height 470
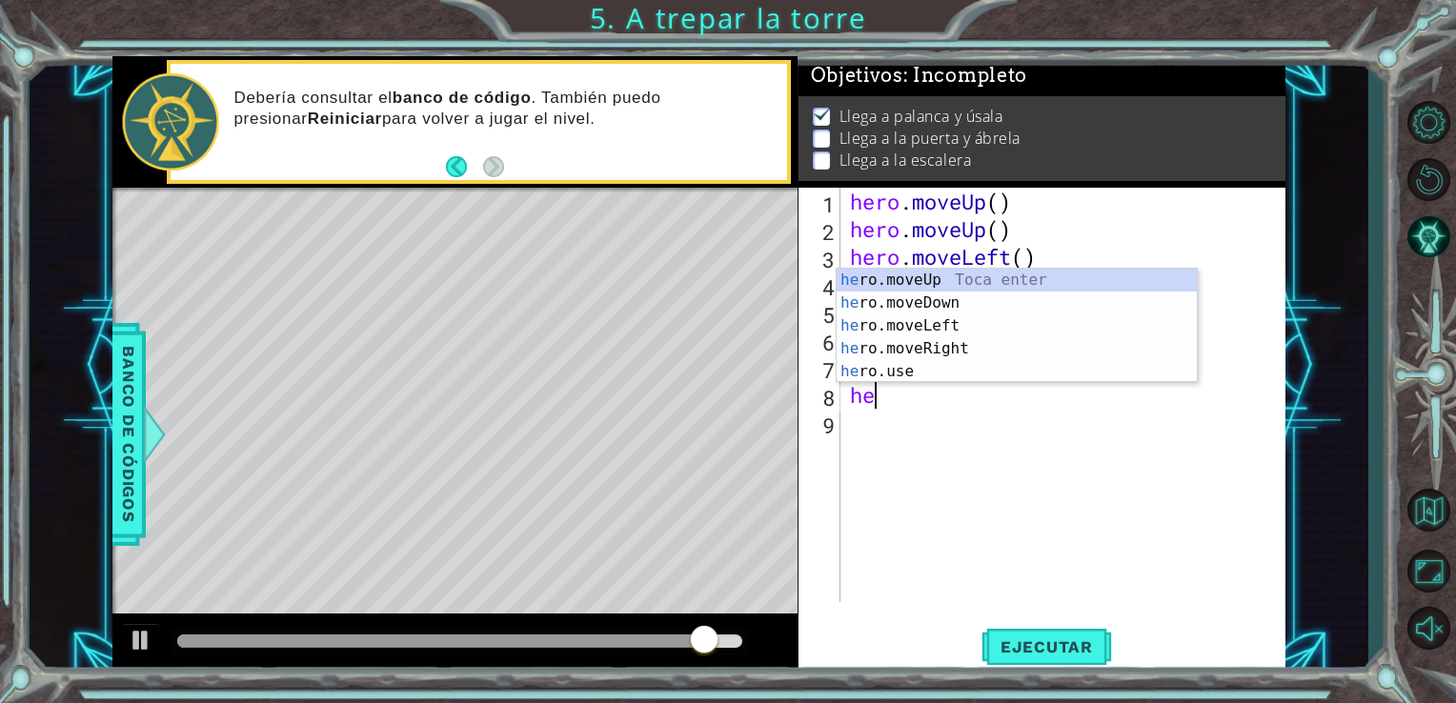
scroll to position [0, 0]
type textarea "hero"
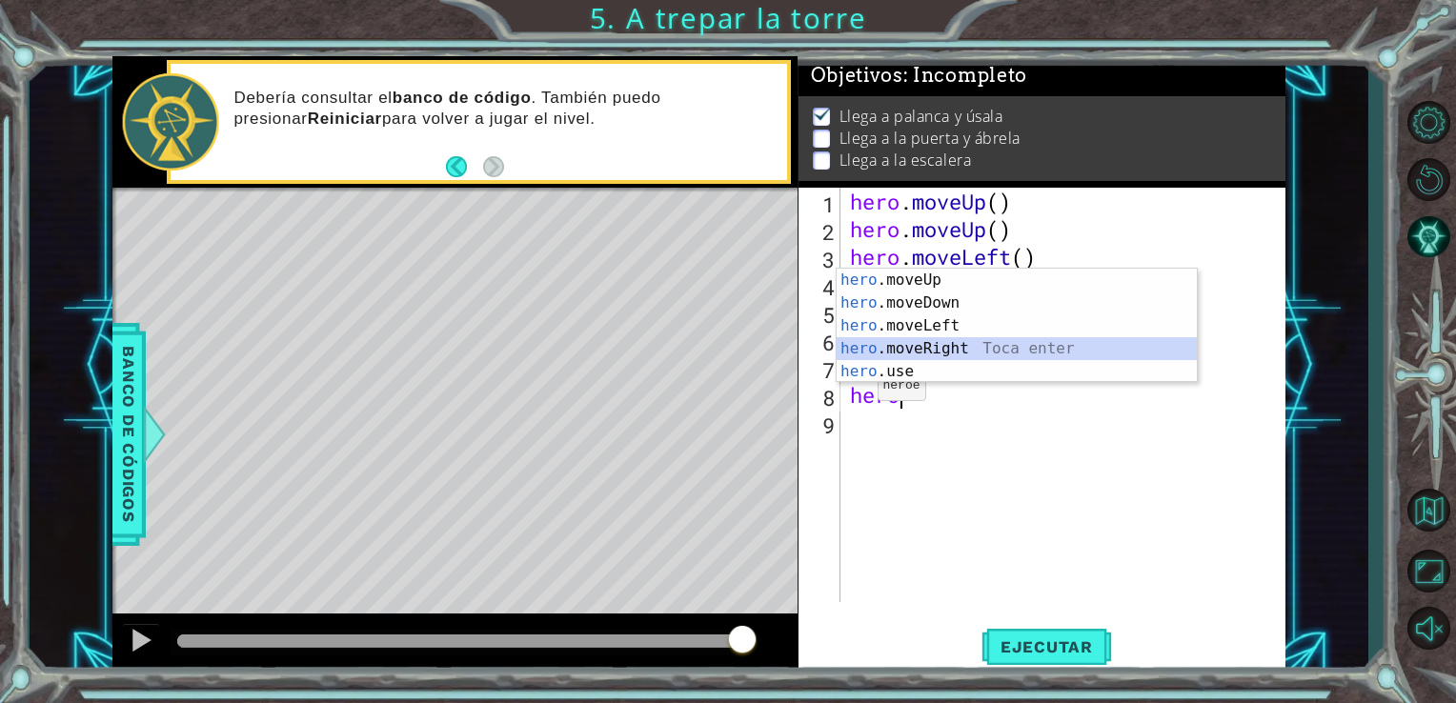
click at [885, 342] on div "hero .moveUp Toca enter hero .moveDown Toca enter hero .moveLeft Toca enter her…" at bounding box center [1017, 349] width 360 height 160
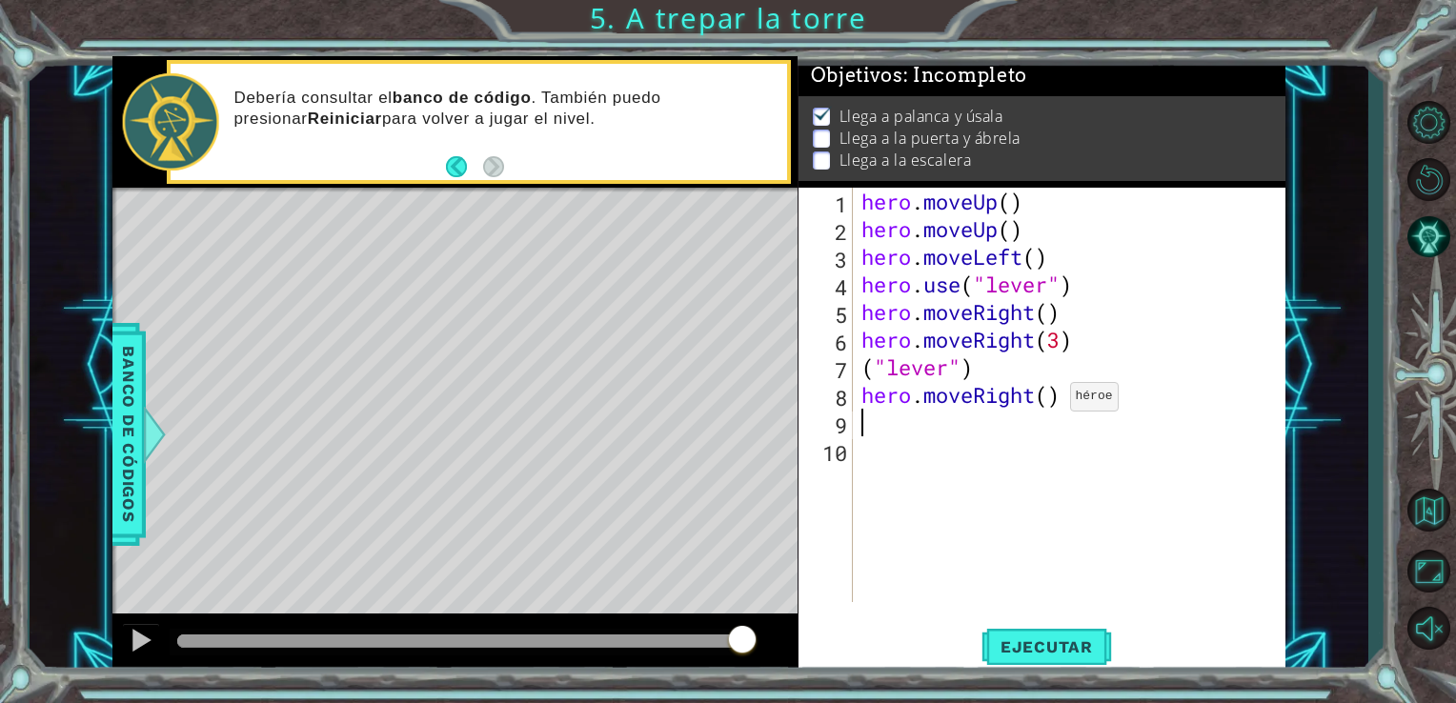
click at [1052, 401] on div "hero . moveUp ( ) hero . moveUp ( ) hero . moveLeft ( ) hero . use ( "lever" ) …" at bounding box center [1075, 423] width 434 height 470
click at [1056, 633] on button "Ejecutar" at bounding box center [1047, 646] width 131 height 49
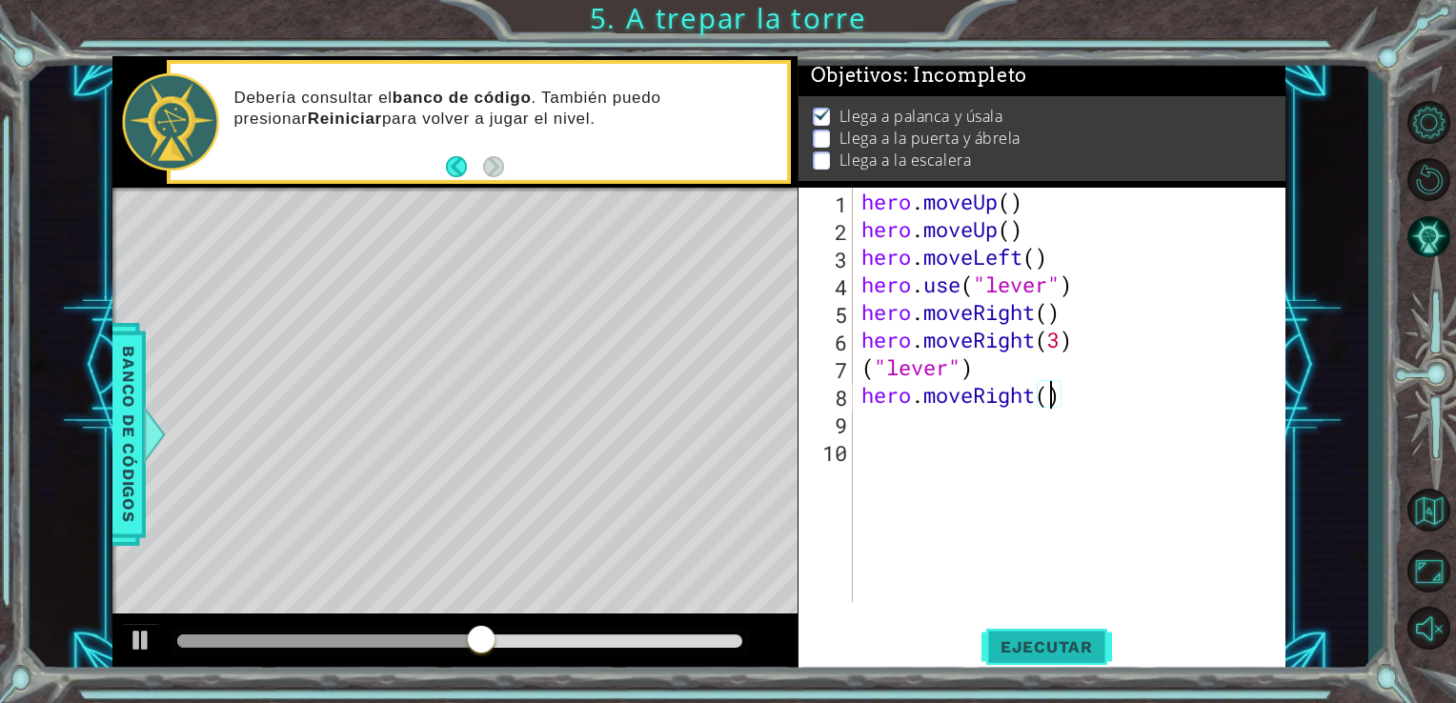
type textarea "hero.moveRight( )"
click at [1044, 635] on button "Ejecutar" at bounding box center [1047, 646] width 131 height 49
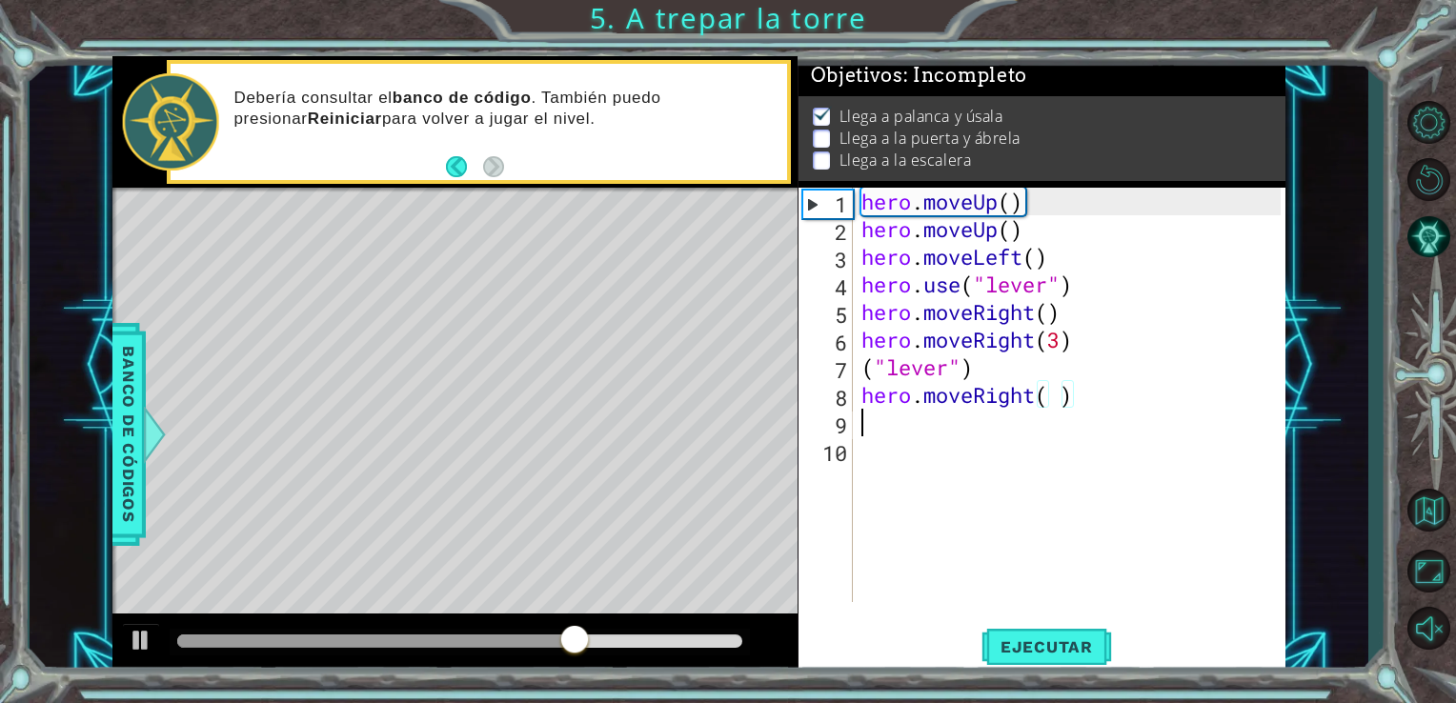
click at [869, 423] on div "hero . moveUp ( ) hero . moveUp ( ) hero . moveLeft ( ) hero . use ( "lever" ) …" at bounding box center [1075, 423] width 434 height 470
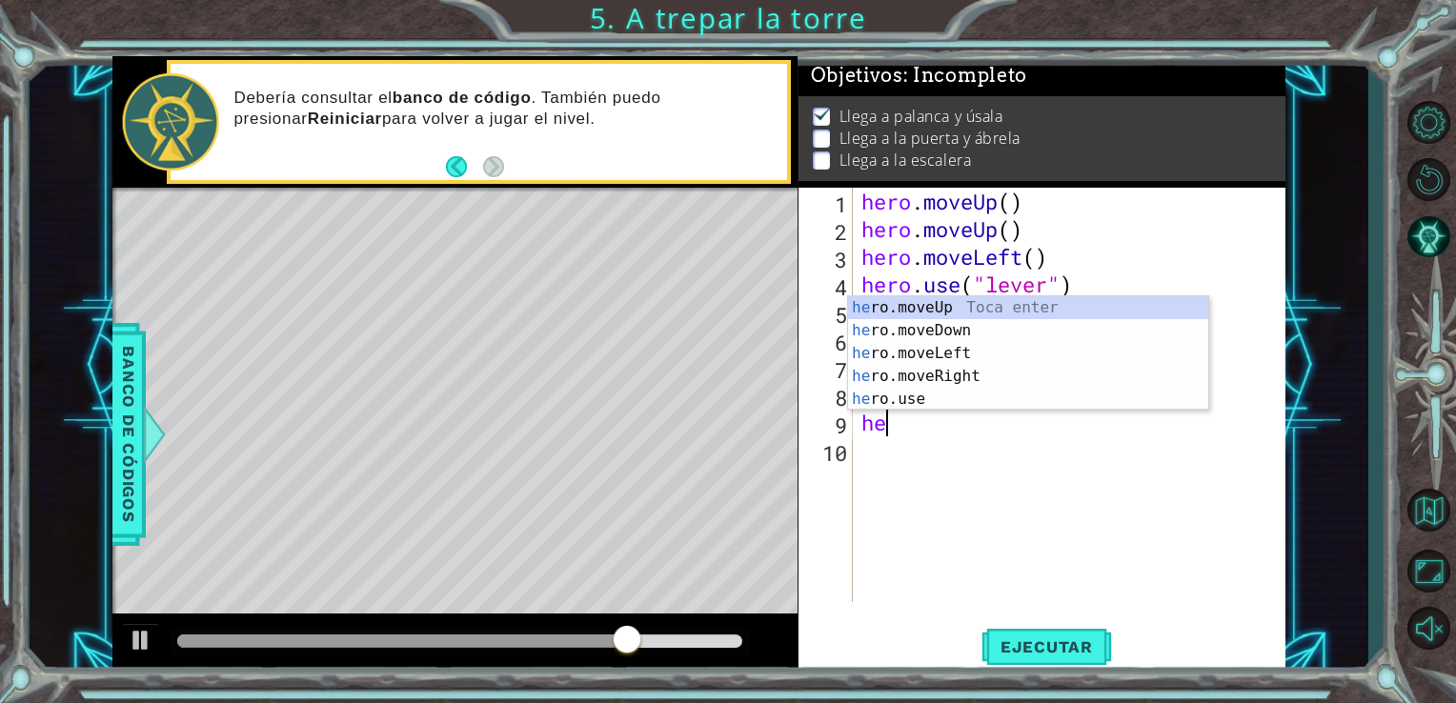
scroll to position [0, 0]
type textarea "hero"
click at [900, 305] on div "hero .moveUp Toca enter hero .moveDown Toca enter hero .moveLeft Toca enter her…" at bounding box center [1028, 376] width 360 height 160
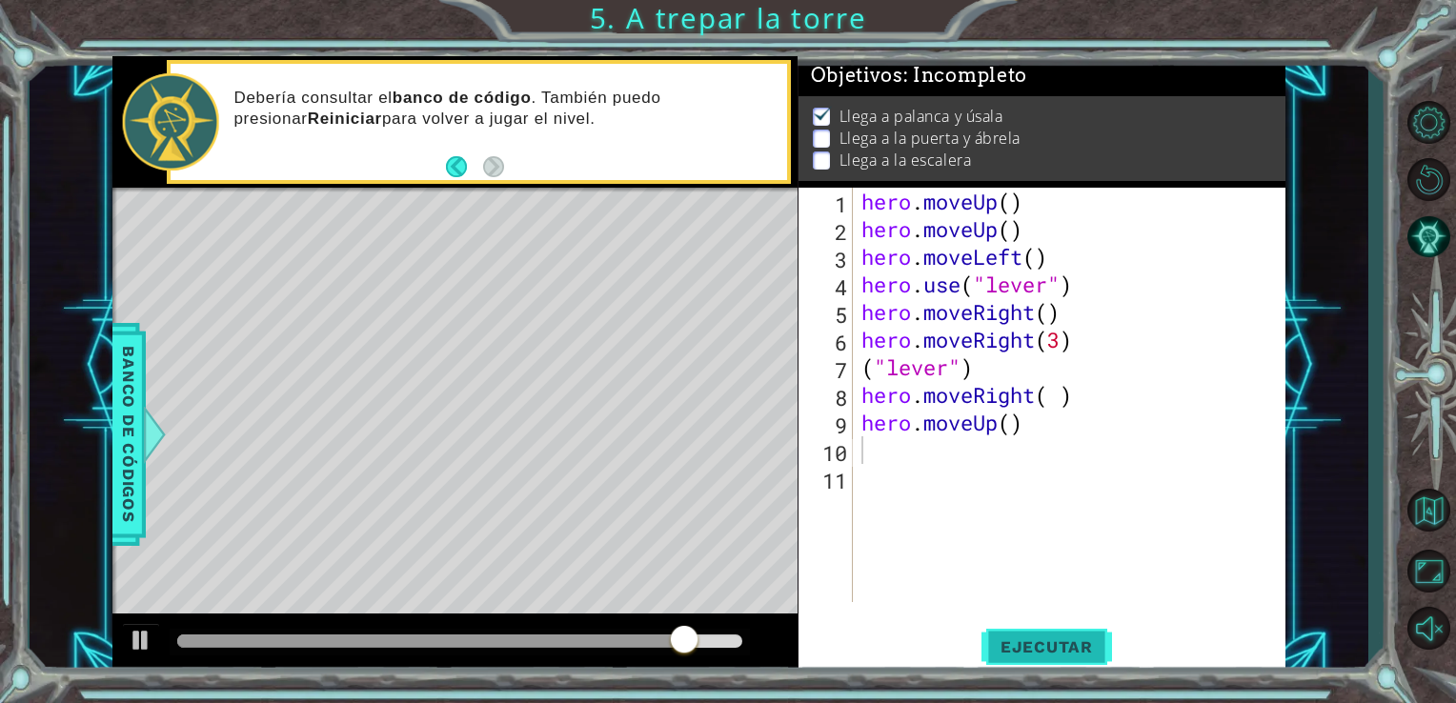
click at [1004, 645] on span "Ejecutar" at bounding box center [1047, 647] width 131 height 19
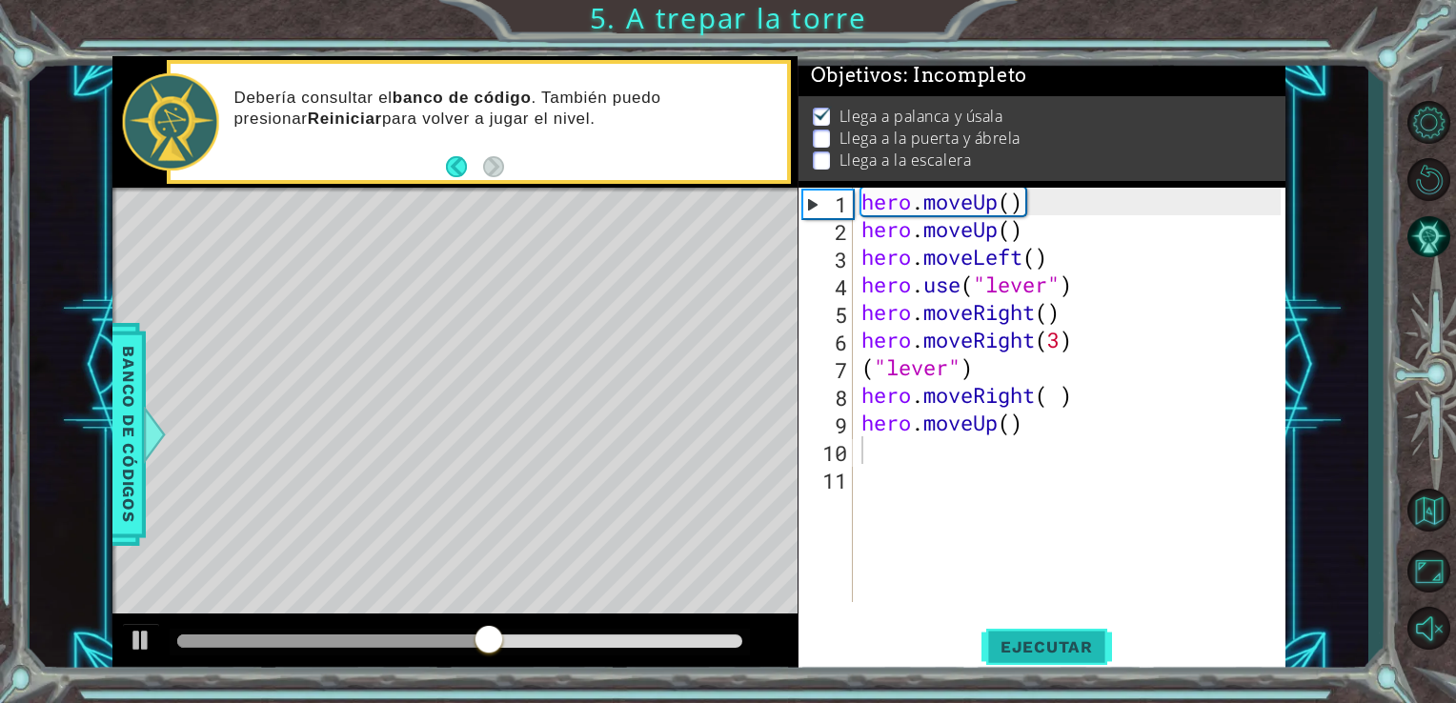
click at [1004, 645] on span "Ejecutar" at bounding box center [1047, 647] width 131 height 19
click at [463, 173] on button "Back" at bounding box center [464, 166] width 37 height 21
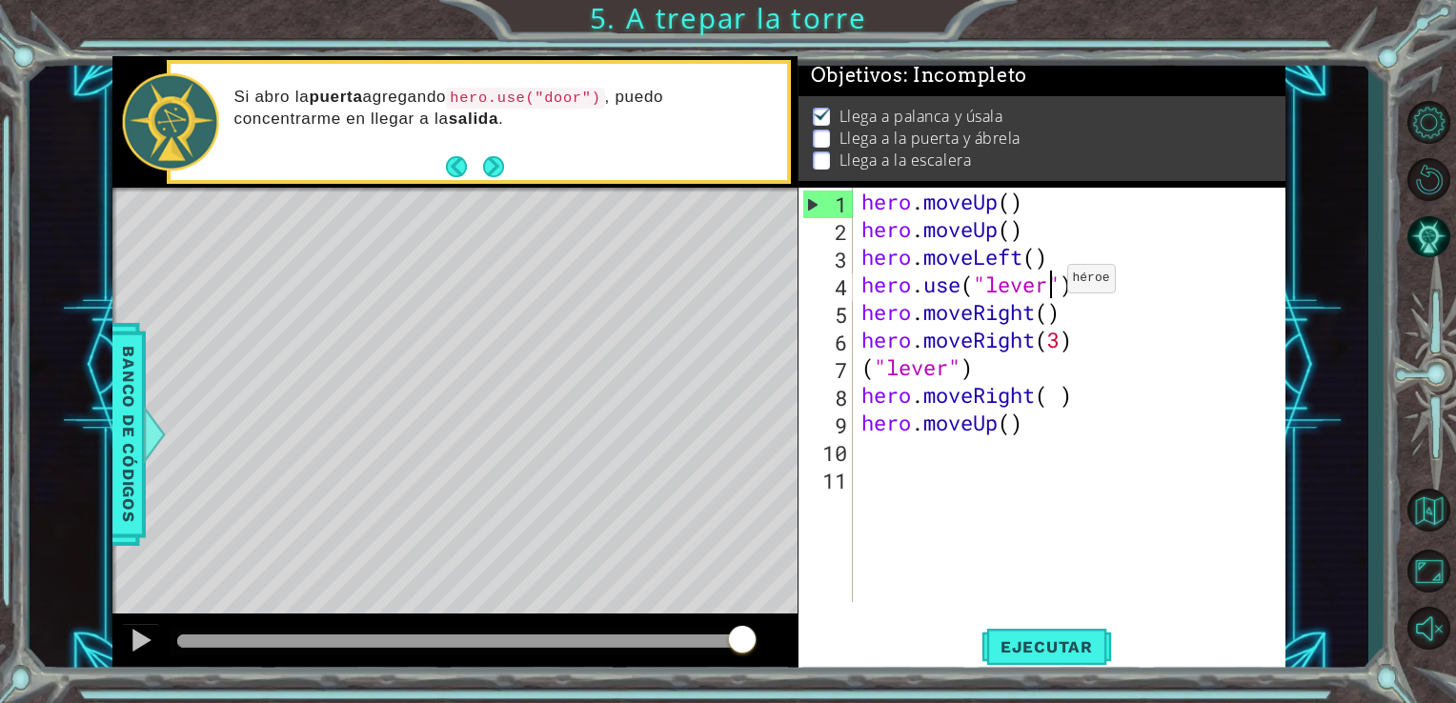
click at [1049, 283] on div "hero . moveUp ( ) hero . moveUp ( ) hero . moveLeft ( ) hero . use ( "lever" ) …" at bounding box center [1075, 423] width 434 height 470
type textarea "hero.use("door")"
click at [1062, 659] on button "Ejecutar" at bounding box center [1047, 646] width 131 height 49
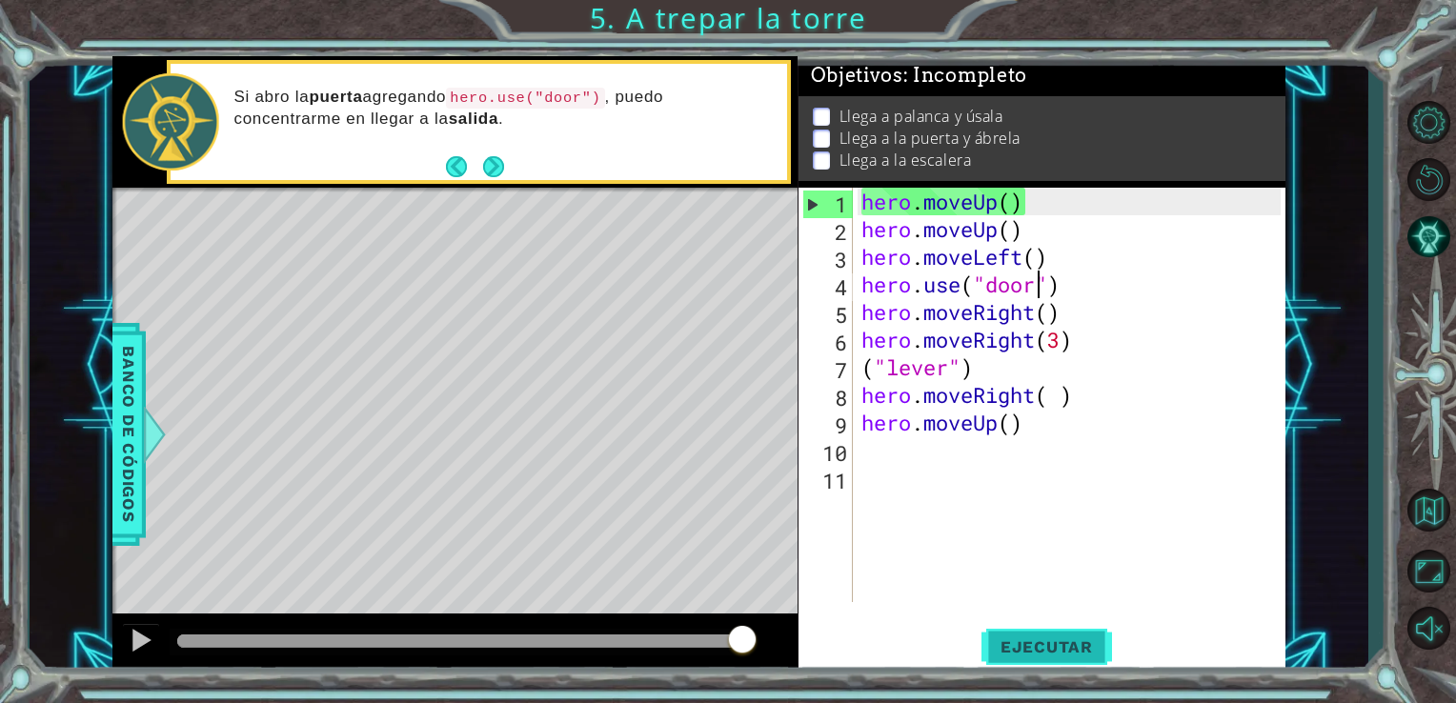
click at [1087, 658] on button "Ejecutar" at bounding box center [1047, 646] width 131 height 49
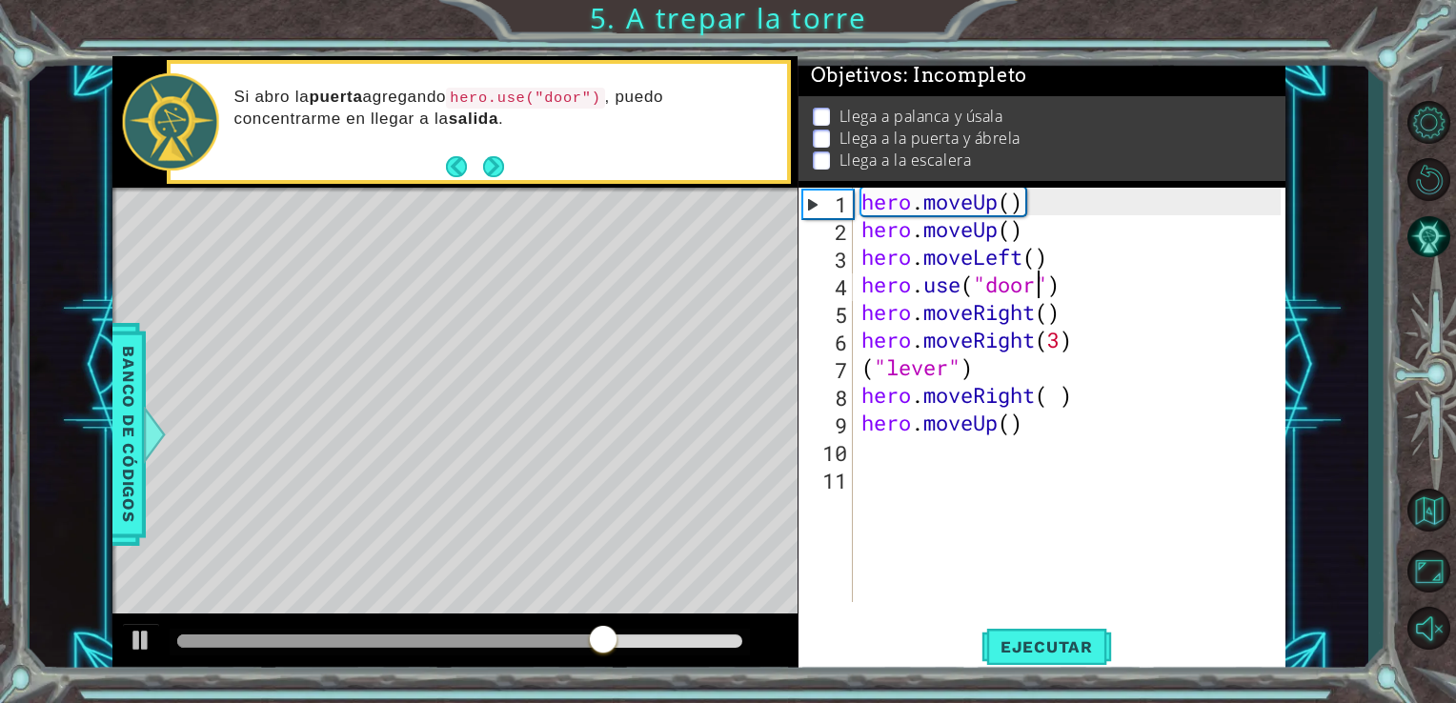
click at [1005, 511] on div "hero . moveUp ( ) hero . moveUp ( ) hero . moveLeft ( ) hero . use ( "door" ) h…" at bounding box center [1075, 423] width 434 height 470
click at [1036, 650] on span "Ejecutar" at bounding box center [1047, 647] width 131 height 19
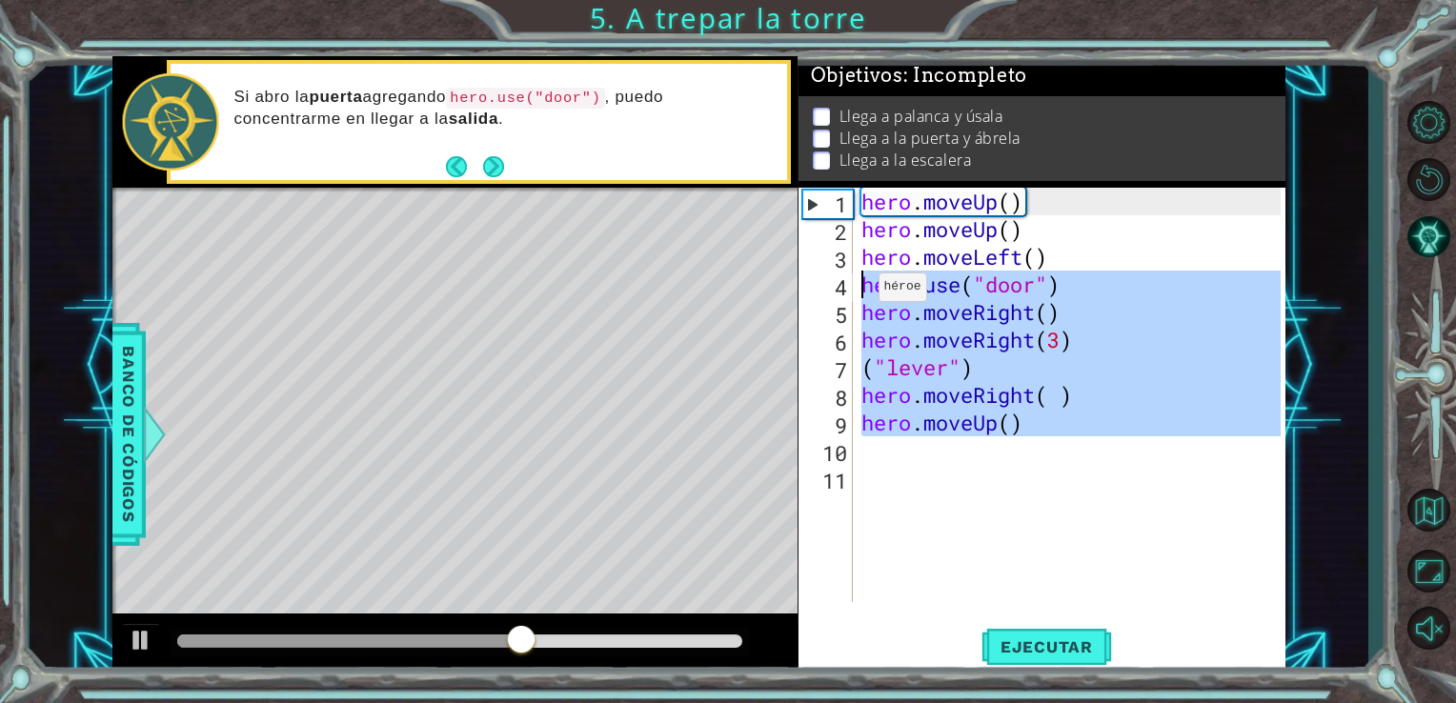
drag, startPoint x: 1014, startPoint y: 438, endPoint x: 862, endPoint y: 292, distance: 211.0
click at [862, 292] on div "hero . moveUp ( ) hero . moveUp ( ) hero . moveLeft ( ) hero . use ( "door" ) h…" at bounding box center [1075, 423] width 434 height 470
type textarea "hero.use("door") hero.moveRight()"
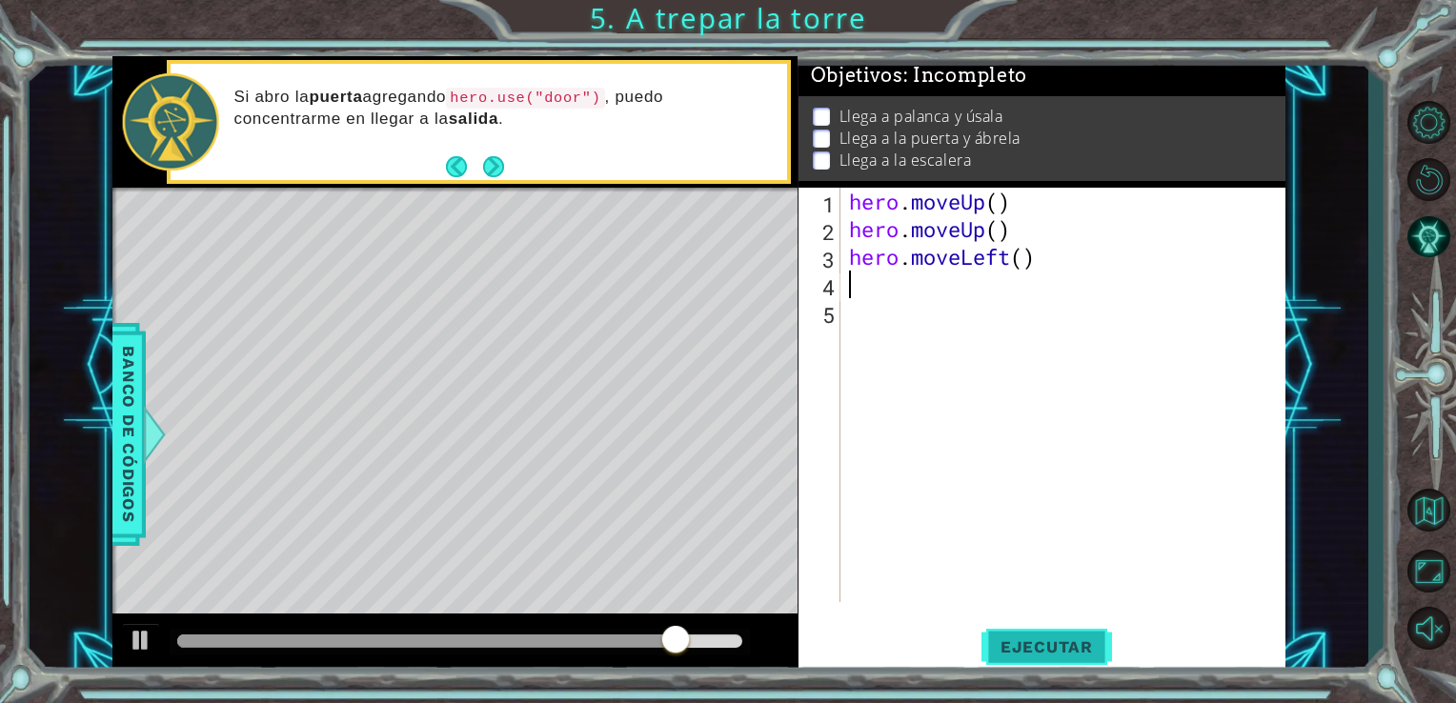
click at [1033, 632] on button "Ejecutar" at bounding box center [1047, 646] width 131 height 49
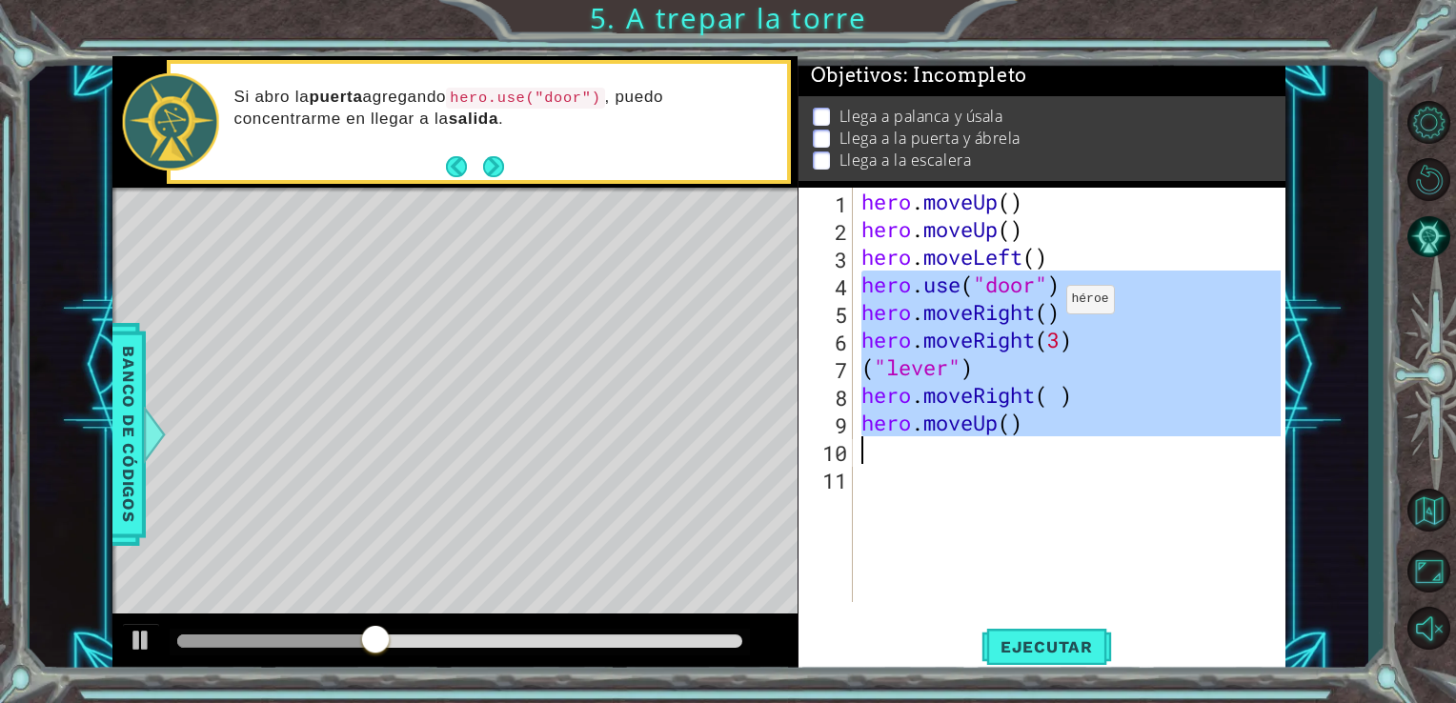
click at [1052, 307] on div "hero . moveUp ( ) hero . moveUp ( ) hero . moveLeft ( ) hero . use ( "door" ) h…" at bounding box center [1069, 395] width 423 height 415
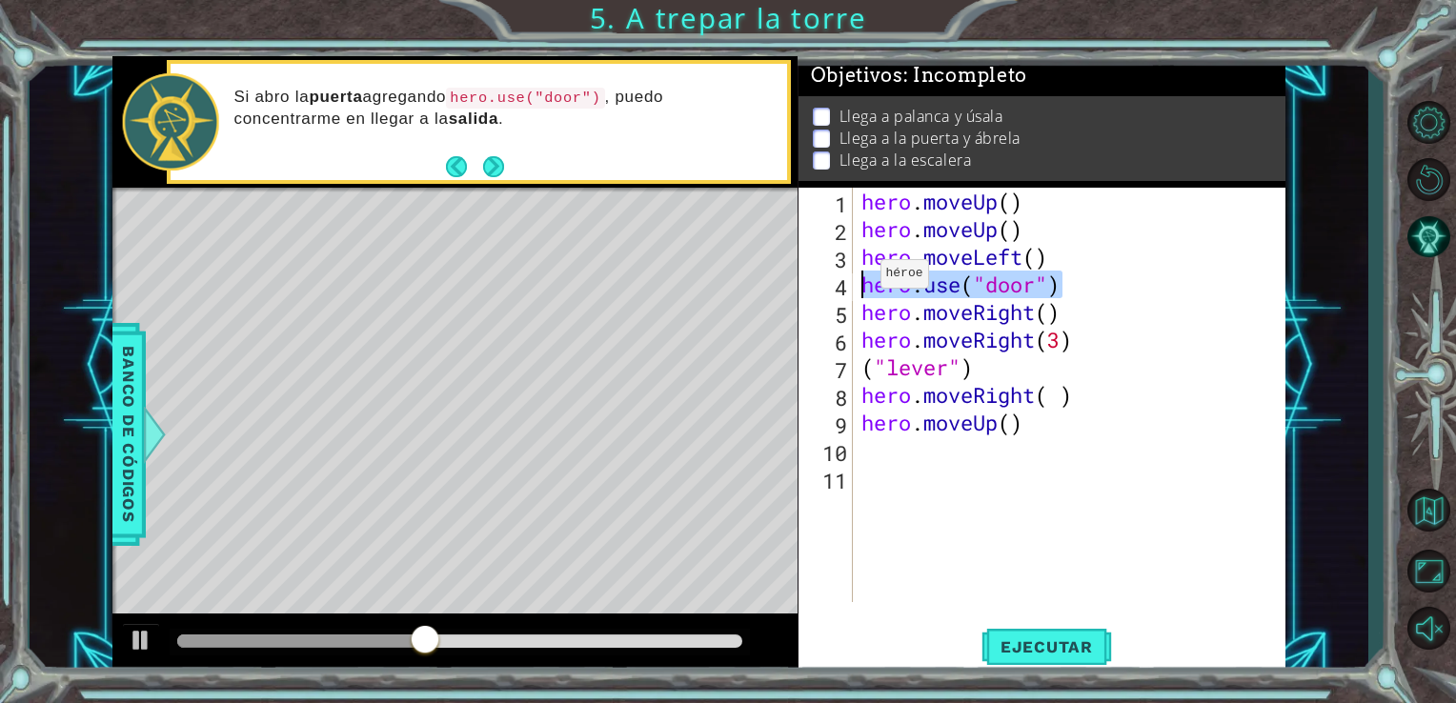
drag, startPoint x: 1070, startPoint y: 288, endPoint x: 865, endPoint y: 278, distance: 206.1
click at [865, 278] on div "hero . moveUp ( ) hero . moveUp ( ) hero . moveLeft ( ) hero . use ( "door" ) h…" at bounding box center [1075, 423] width 434 height 470
type textarea "hero.use("door")"
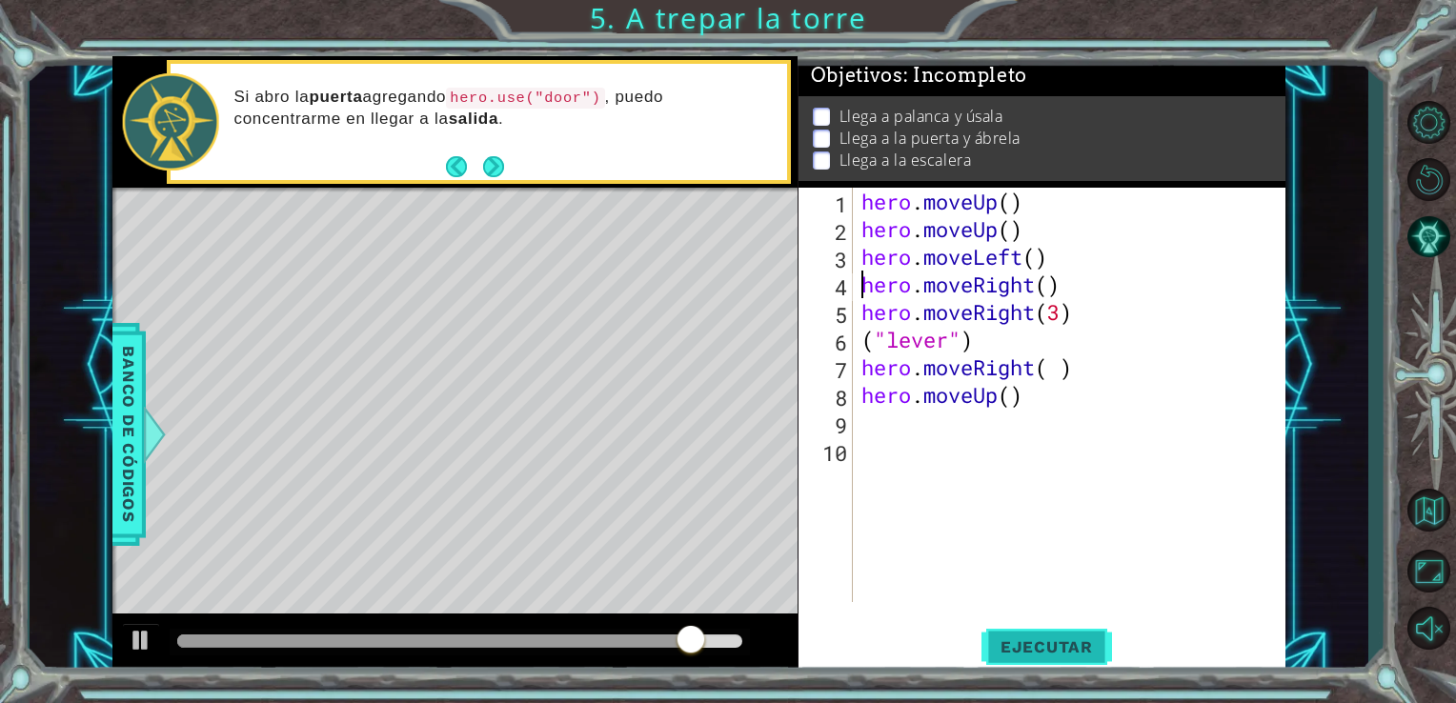
click at [1031, 630] on button "Ejecutar" at bounding box center [1047, 646] width 131 height 49
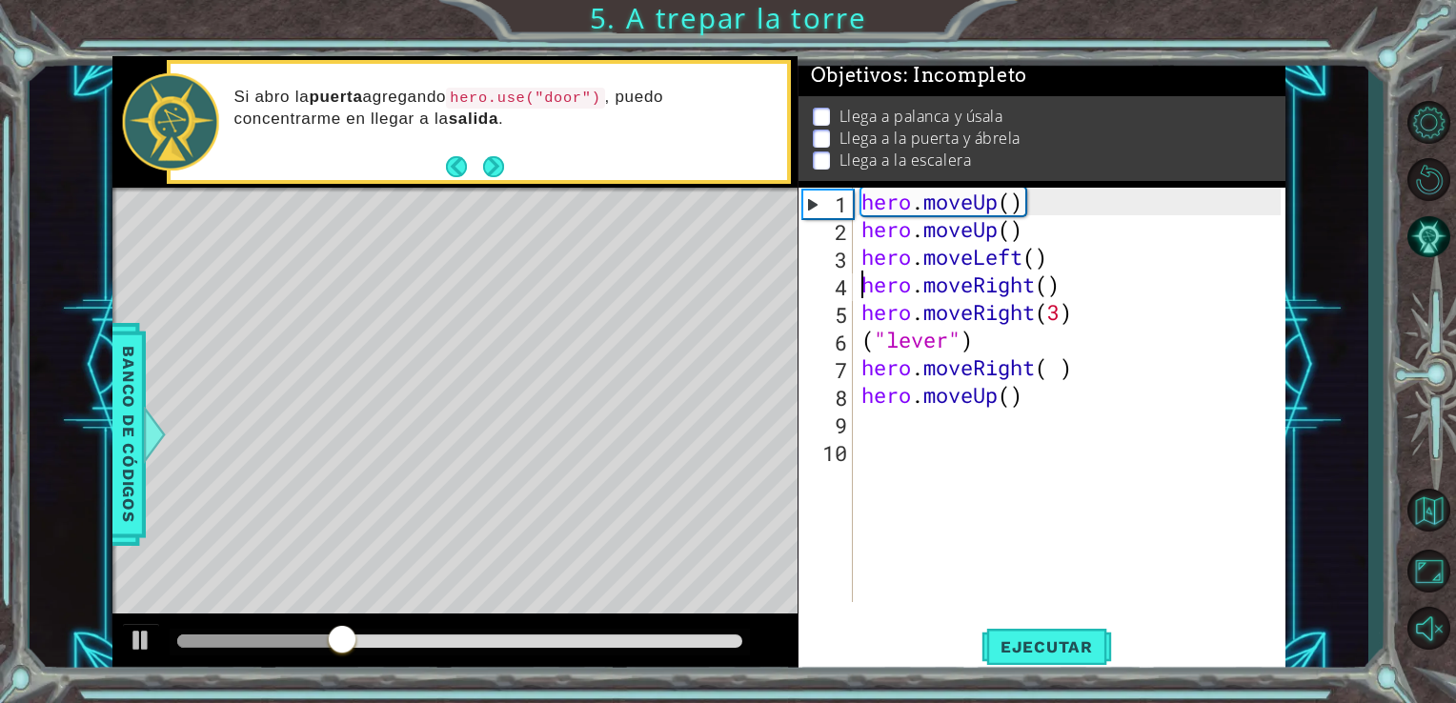
click at [1026, 402] on div "hero . moveUp ( ) hero . moveUp ( ) hero . moveLeft ( ) hero . moveRight ( ) he…" at bounding box center [1075, 423] width 434 height 470
type textarea "hero.moveUp()"
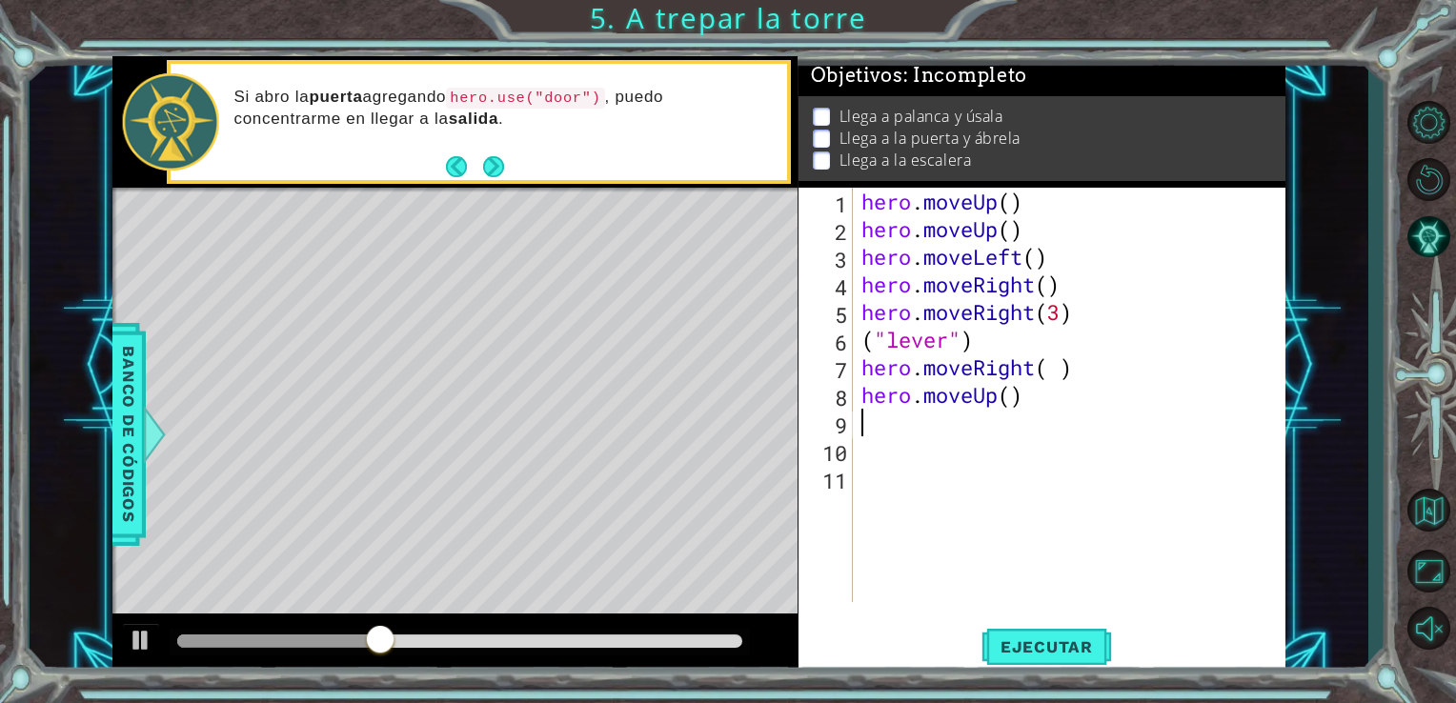
paste textarea "hero.use("door")"
type textarea "hero.use("door")"
click at [1029, 637] on button "Ejecutar" at bounding box center [1047, 646] width 131 height 49
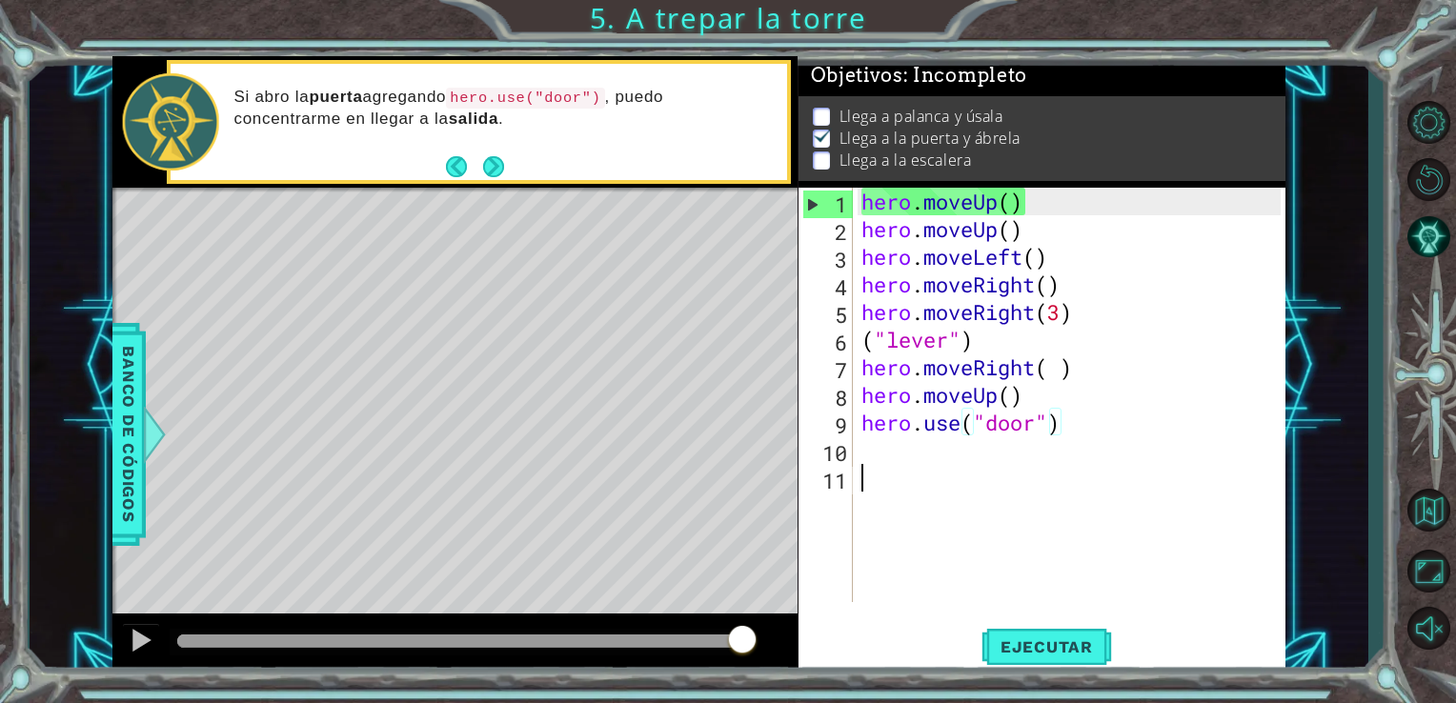
click at [878, 467] on div "hero . moveUp ( ) hero . moveUp ( ) hero . moveLeft ( ) hero . moveRight ( ) he…" at bounding box center [1075, 423] width 434 height 470
click at [873, 460] on div "hero . moveUp ( ) hero . moveUp ( ) hero . moveLeft ( ) hero . moveRight ( ) he…" at bounding box center [1075, 423] width 434 height 470
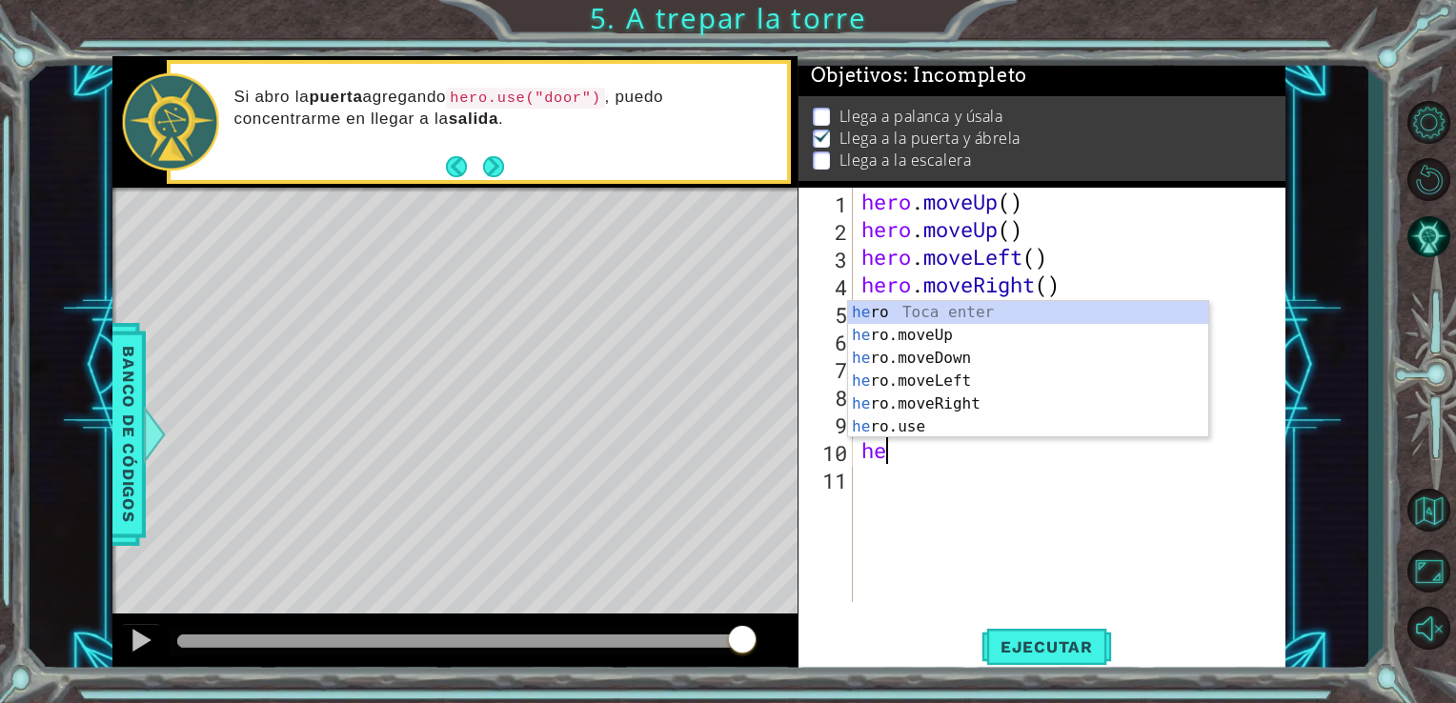
type textarea "hero"
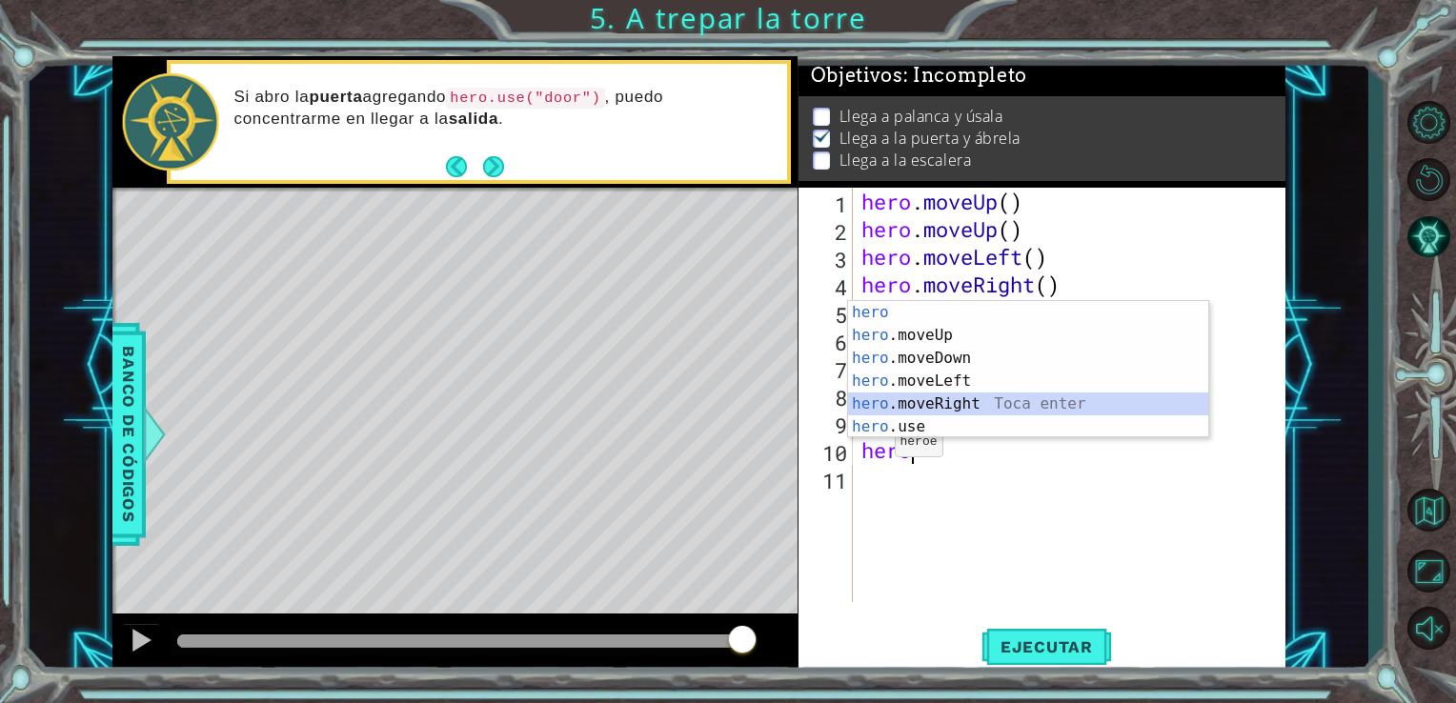
click at [915, 402] on div "hero Toca enter hero .moveUp Toca enter hero .moveDown Toca enter hero .moveLef…" at bounding box center [1028, 392] width 360 height 183
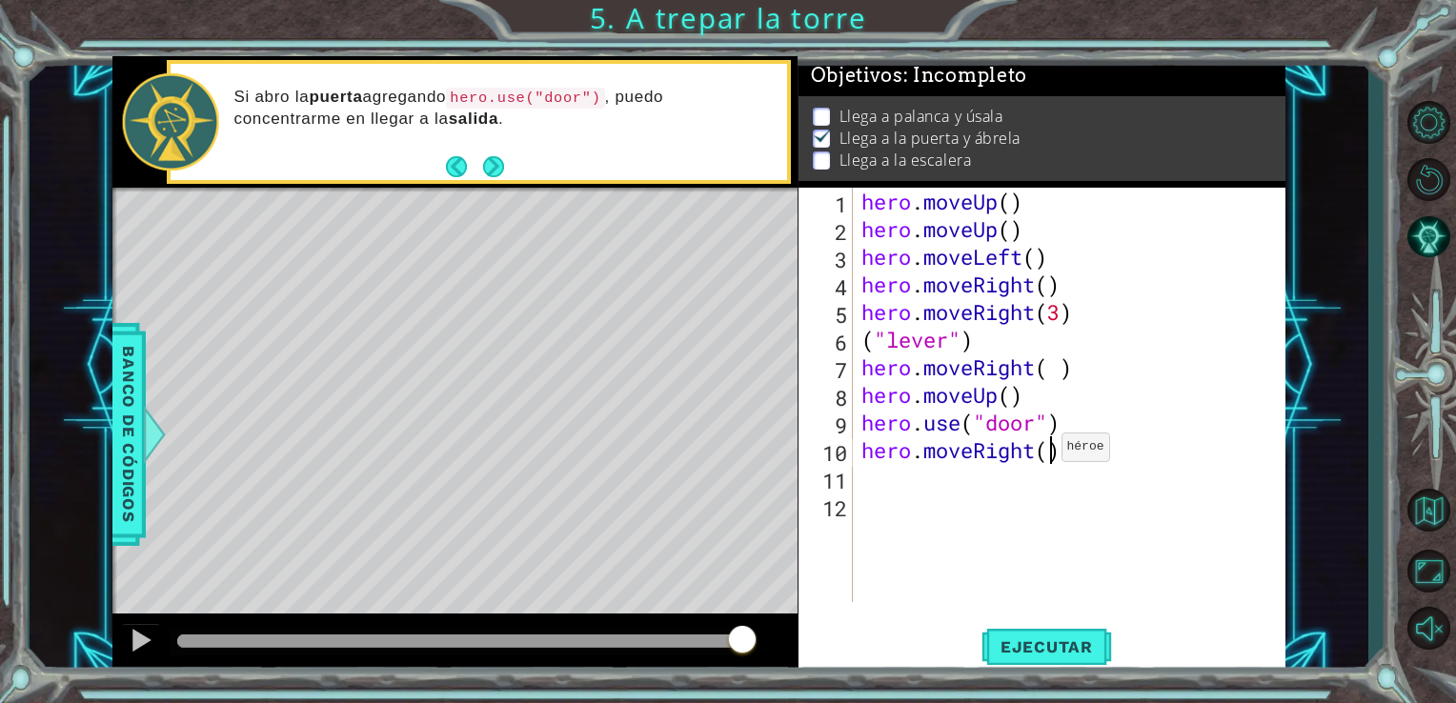
click at [1045, 452] on div "hero . moveUp ( ) hero . moveUp ( ) hero . moveLeft ( ) hero . moveRight ( ) he…" at bounding box center [1075, 423] width 434 height 470
type textarea "hero.moveRight(2)"
click at [1085, 645] on span "Ejecutar" at bounding box center [1047, 647] width 131 height 19
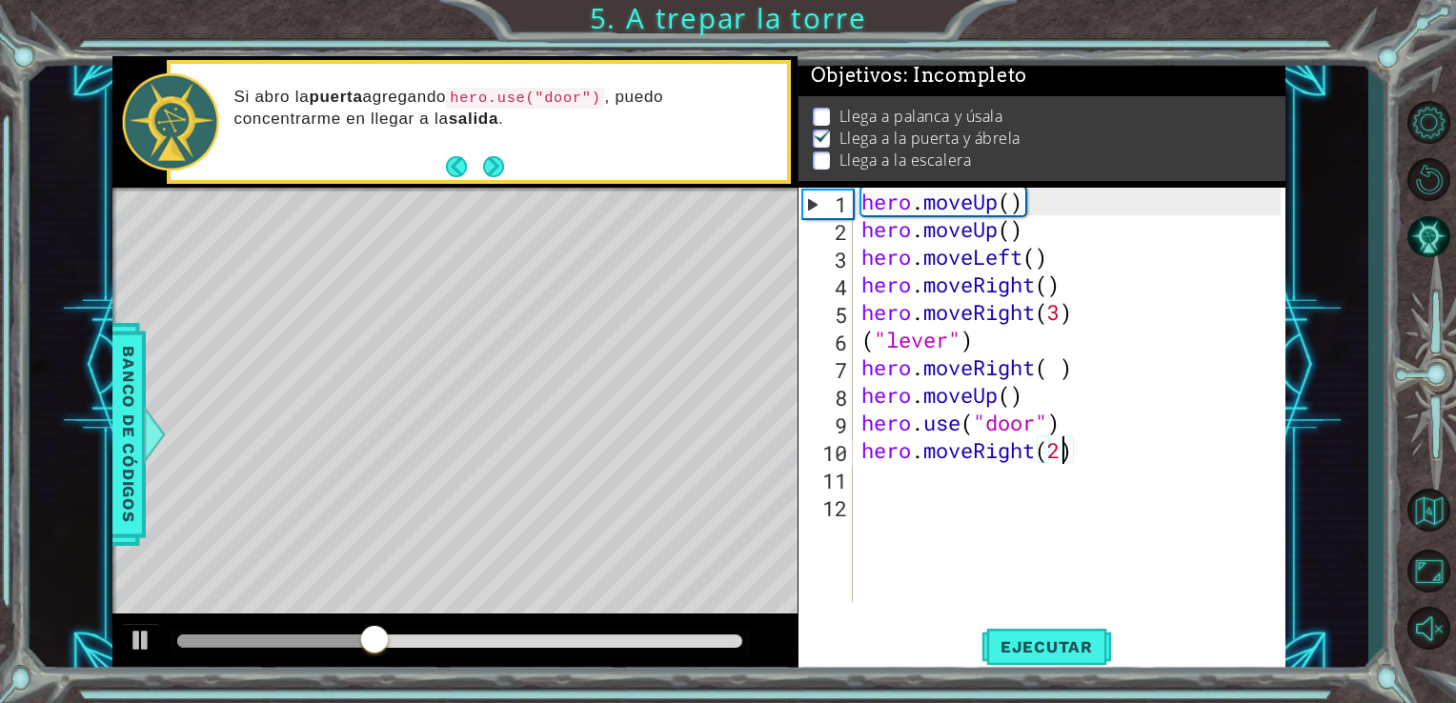
click at [862, 479] on div "hero . moveUp ( ) hero . moveUp ( ) hero . moveLeft ( ) hero . moveRight ( ) he…" at bounding box center [1075, 423] width 434 height 470
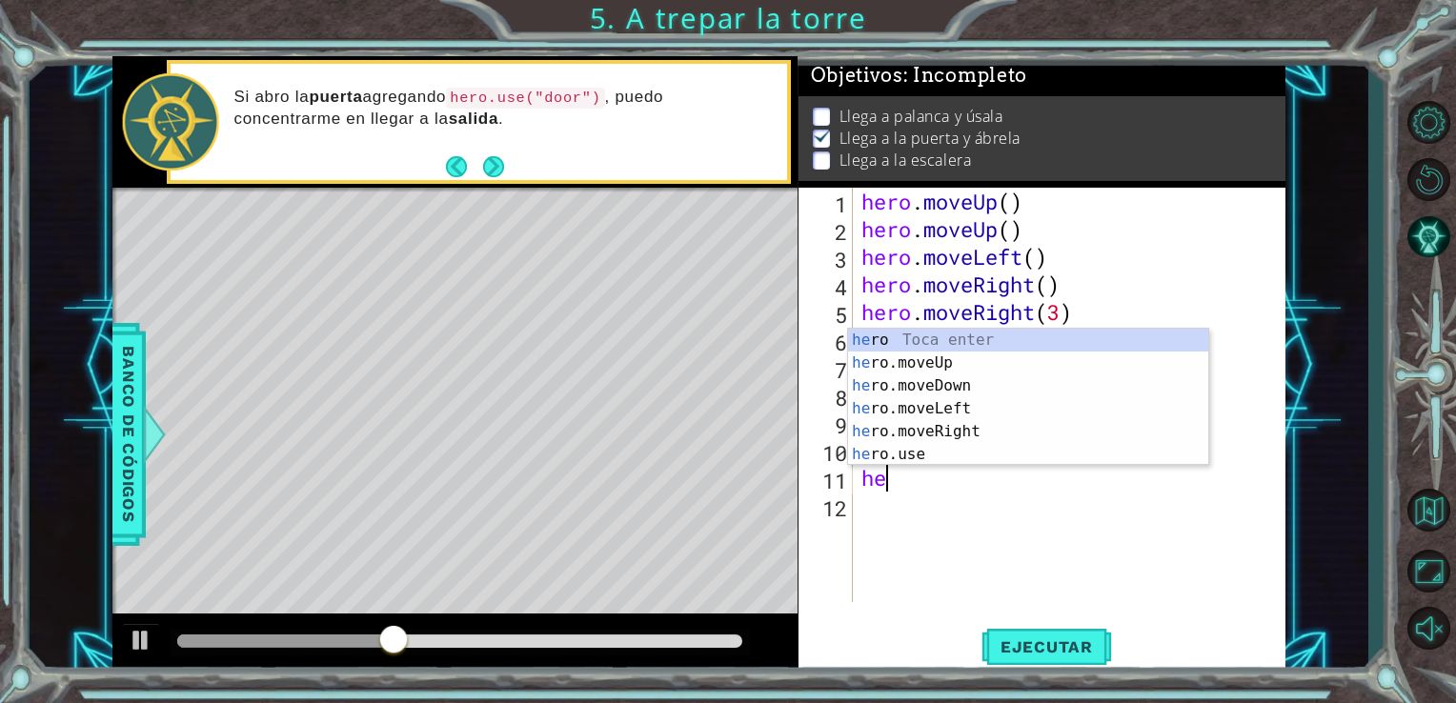
scroll to position [0, 0]
click at [880, 352] on div "hero Toca enter hero .moveUp Toca enter hero .moveDown Toca enter hero .moveLef…" at bounding box center [1028, 420] width 360 height 183
type textarea "her"
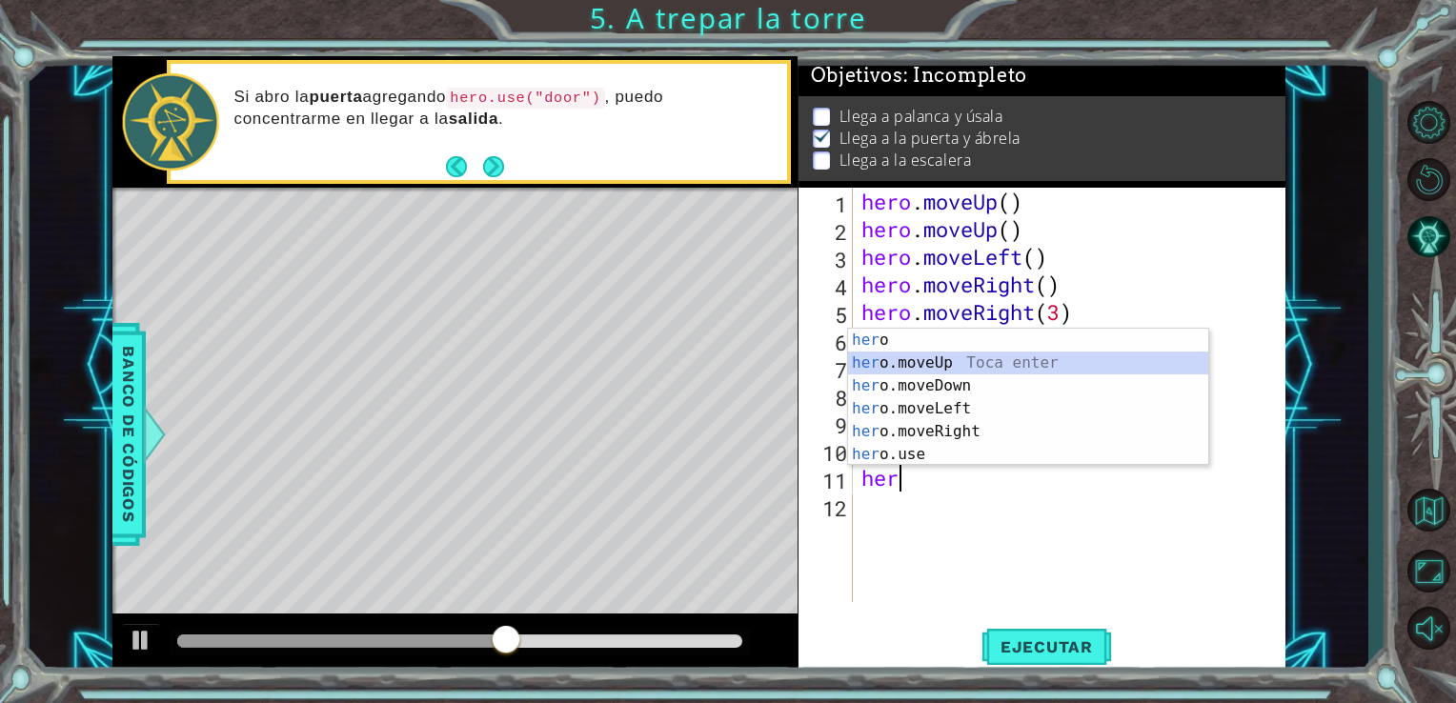
click at [919, 365] on div "her o Toca enter her o.moveUp Toca enter her o.moveDown Toca enter her o.moveLe…" at bounding box center [1028, 420] width 360 height 183
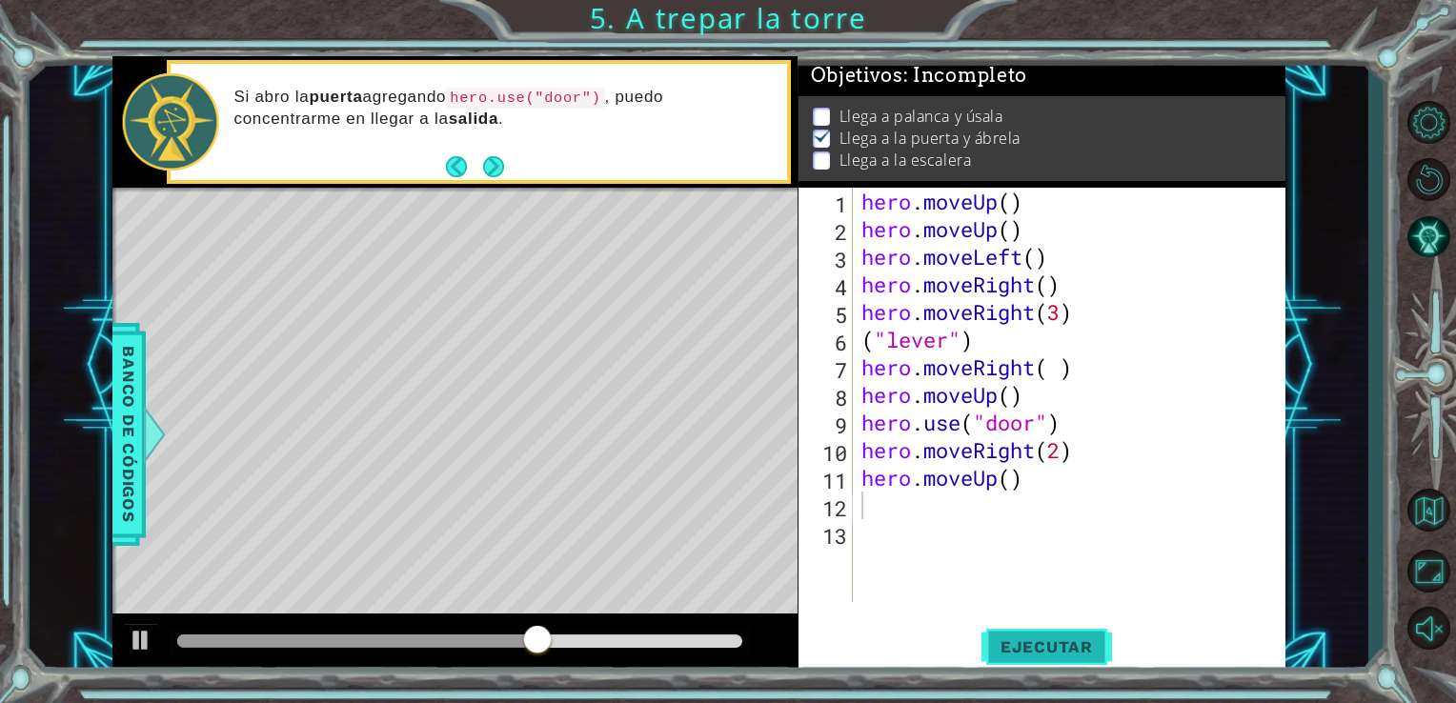
click at [1011, 639] on span "Ejecutar" at bounding box center [1047, 647] width 131 height 19
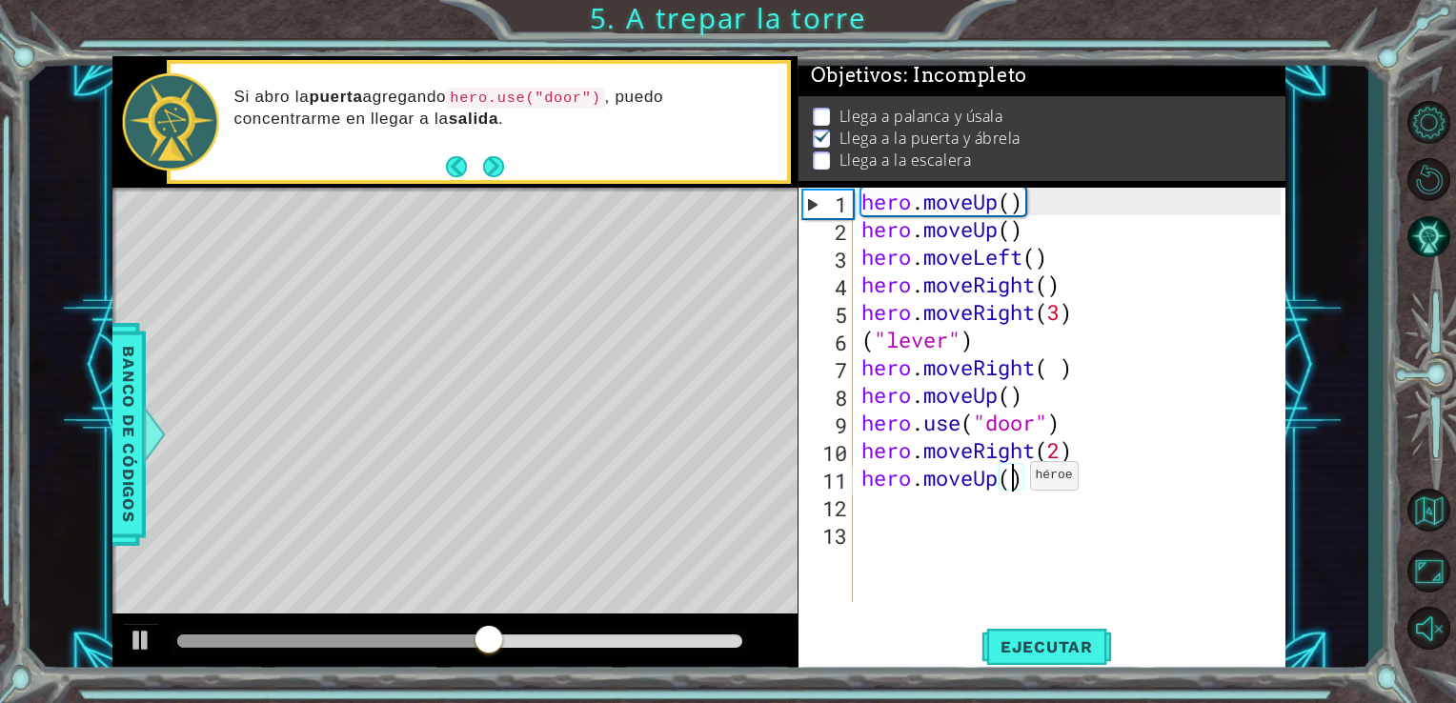
click at [1013, 480] on div "hero . moveUp ( ) hero . moveUp ( ) hero . moveLeft ( ) hero . moveRight ( ) he…" at bounding box center [1075, 423] width 434 height 470
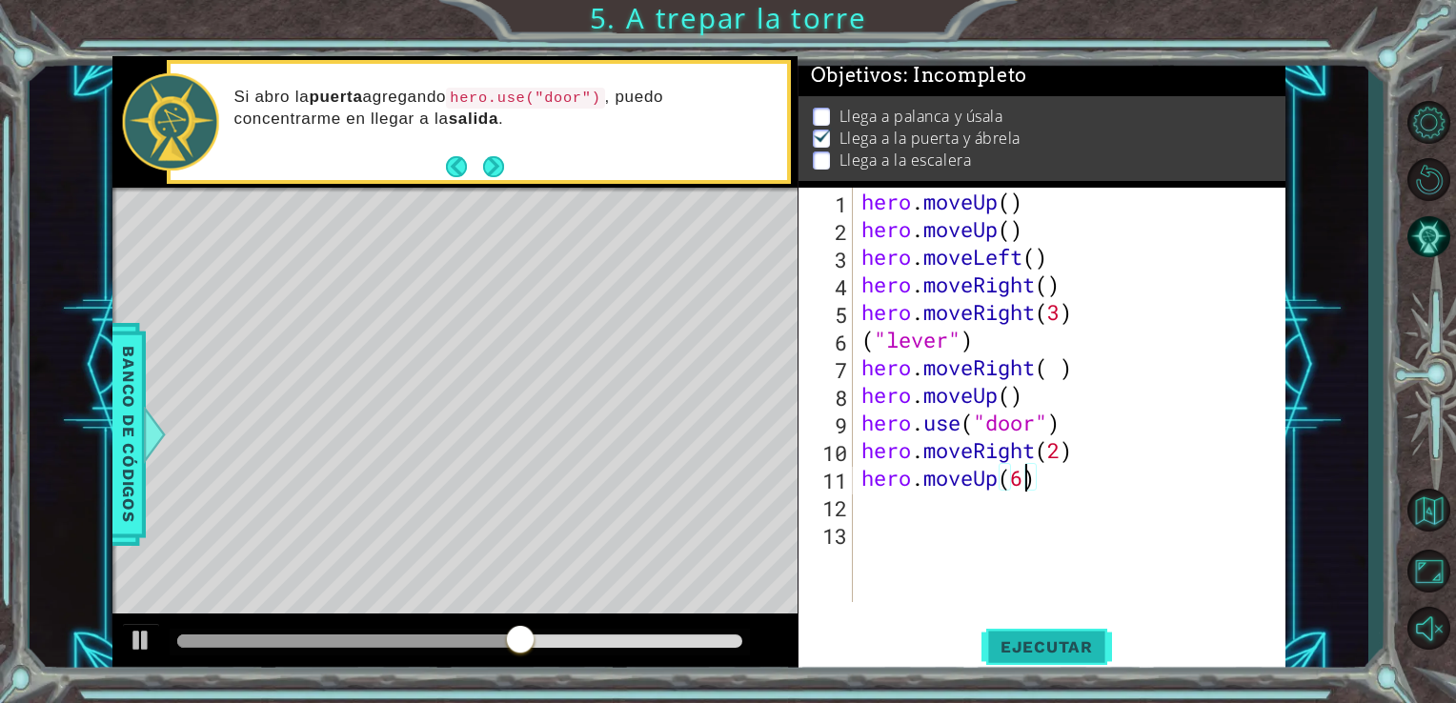
type textarea "hero.moveUp(6)"
click at [1056, 642] on span "Ejecutar" at bounding box center [1047, 647] width 131 height 19
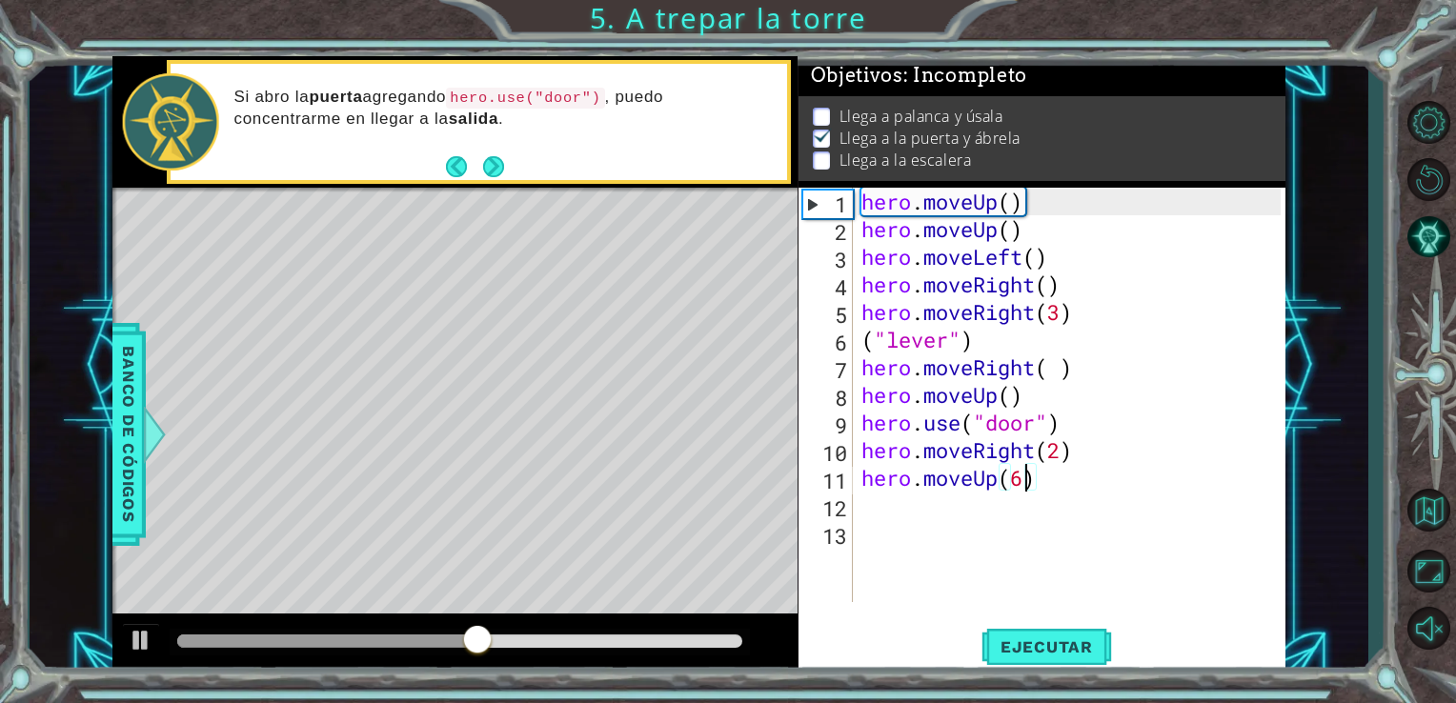
click at [869, 505] on div "hero . moveUp ( ) hero . moveUp ( ) hero . moveLeft ( ) hero . moveRight ( ) he…" at bounding box center [1075, 423] width 434 height 470
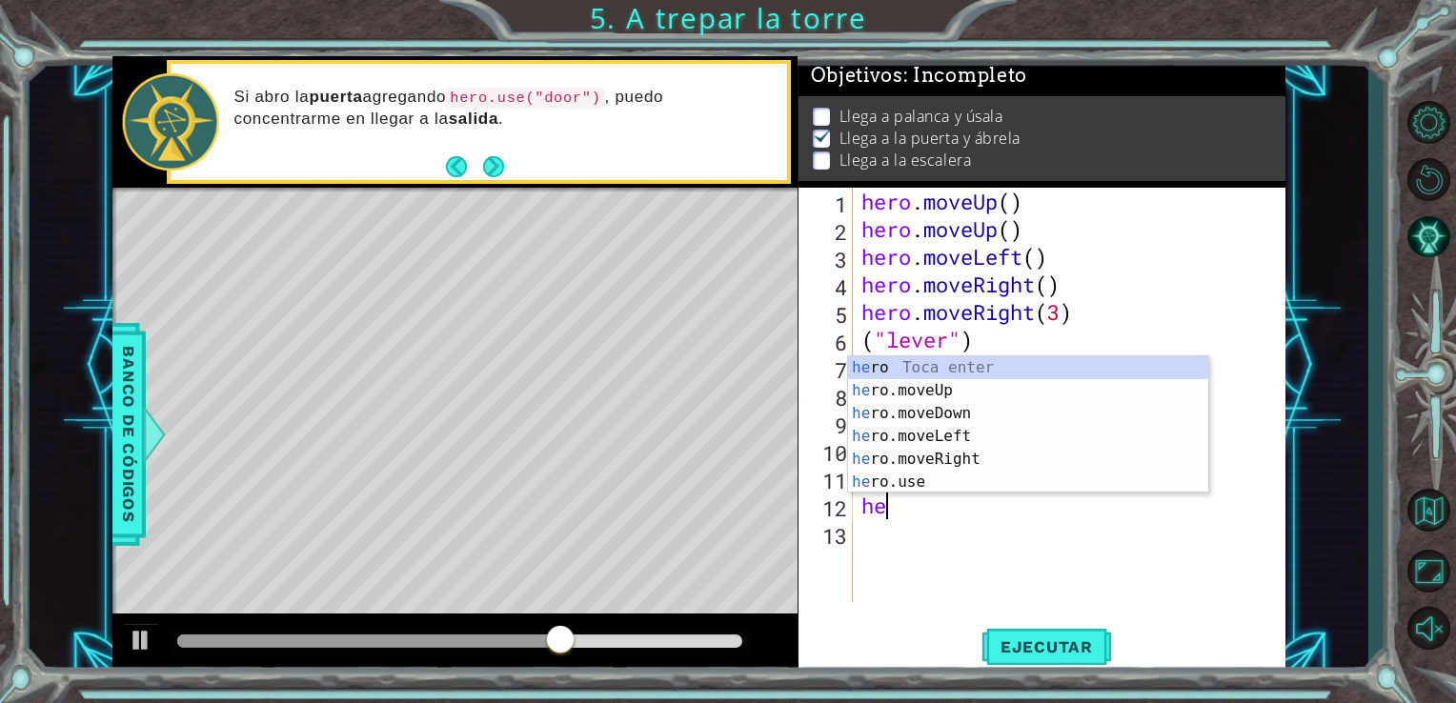
type textarea "hero"
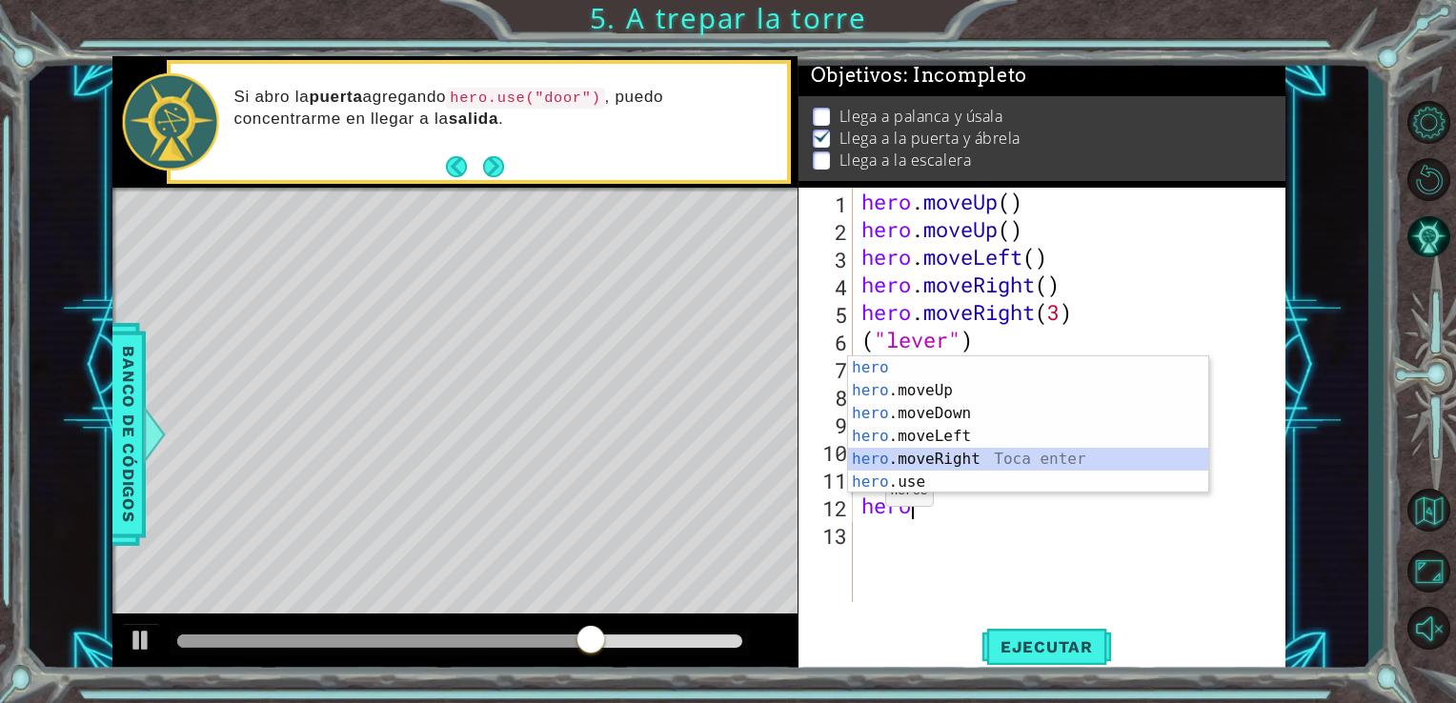
click at [891, 460] on div "hero Toca enter hero .moveUp Toca enter hero .moveDown Toca enter hero .moveLef…" at bounding box center [1028, 447] width 360 height 183
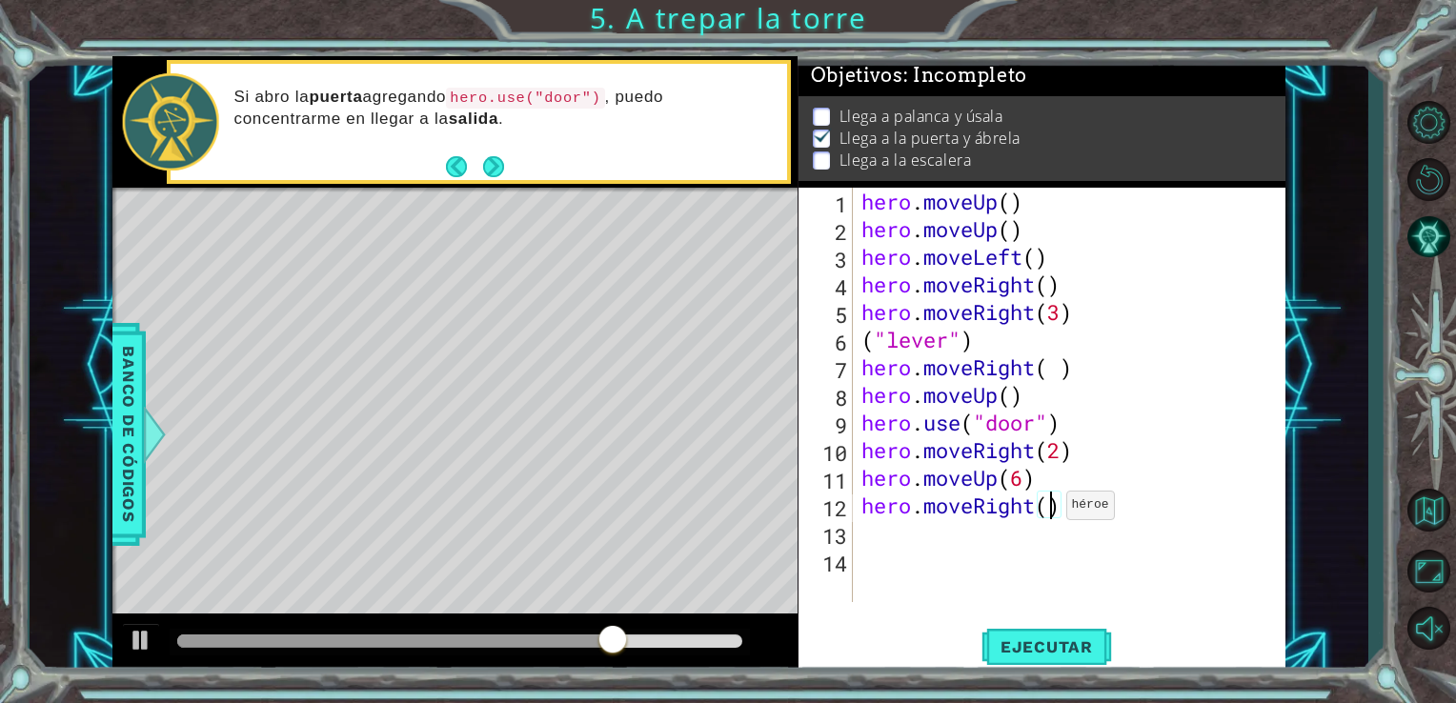
click at [1049, 510] on div "hero . moveUp ( ) hero . moveUp ( ) hero . moveLeft ( ) hero . moveRight ( ) he…" at bounding box center [1075, 423] width 434 height 470
type textarea "hero.moveRight(3)"
click at [1063, 634] on button "Ejecutar" at bounding box center [1047, 646] width 131 height 49
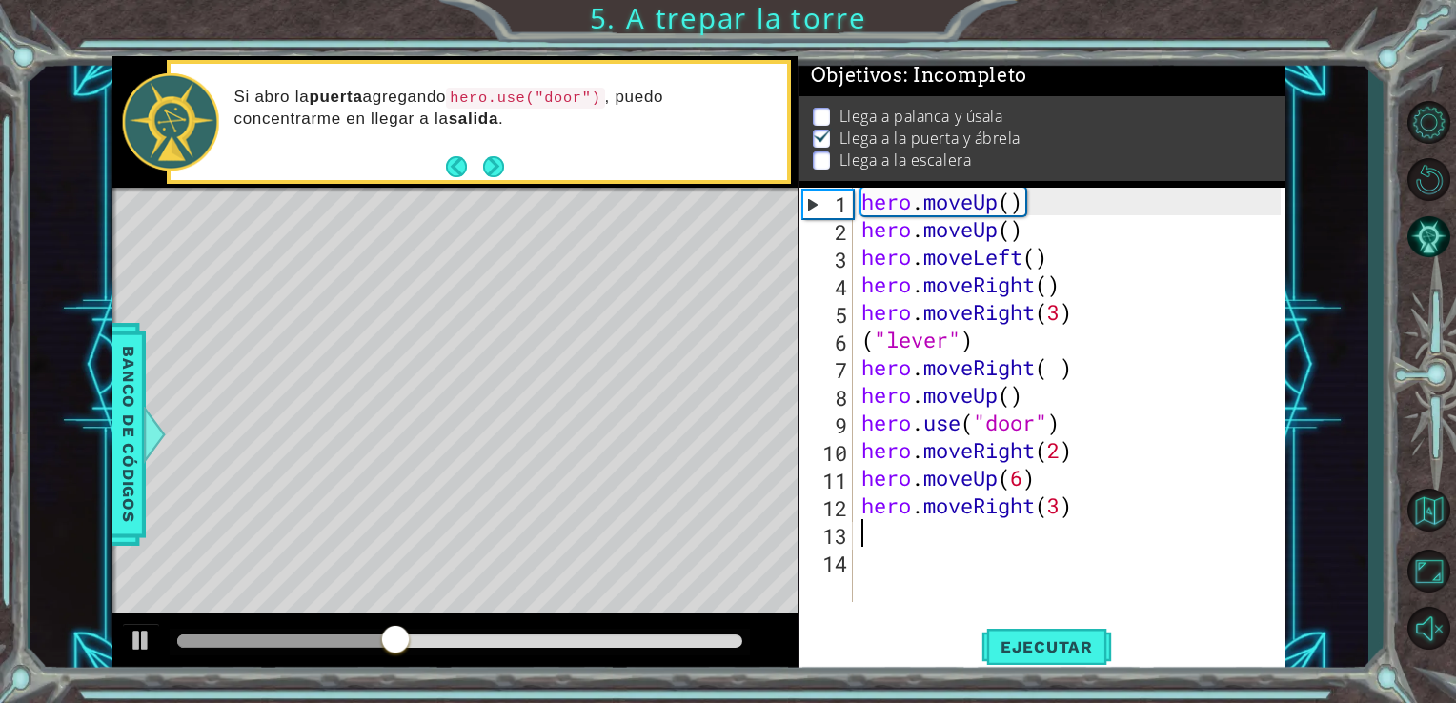
click at [864, 532] on div "hero . moveUp ( ) hero . moveUp ( ) hero . moveLeft ( ) hero . moveRight ( ) he…" at bounding box center [1075, 423] width 434 height 470
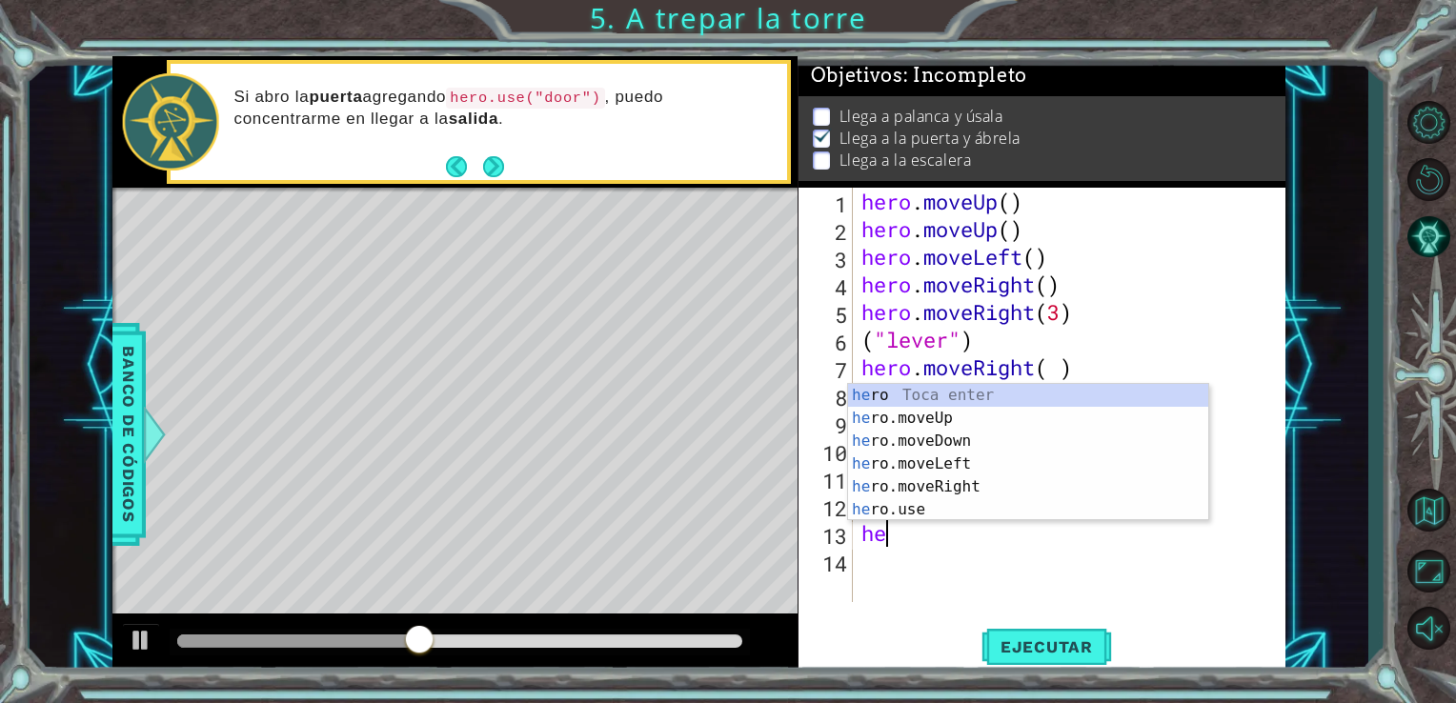
scroll to position [0, 0]
type textarea "hero"
click at [871, 490] on div "hero Toca enter hero .moveUp Toca enter hero .moveDown Toca enter hero .moveLef…" at bounding box center [1028, 475] width 360 height 183
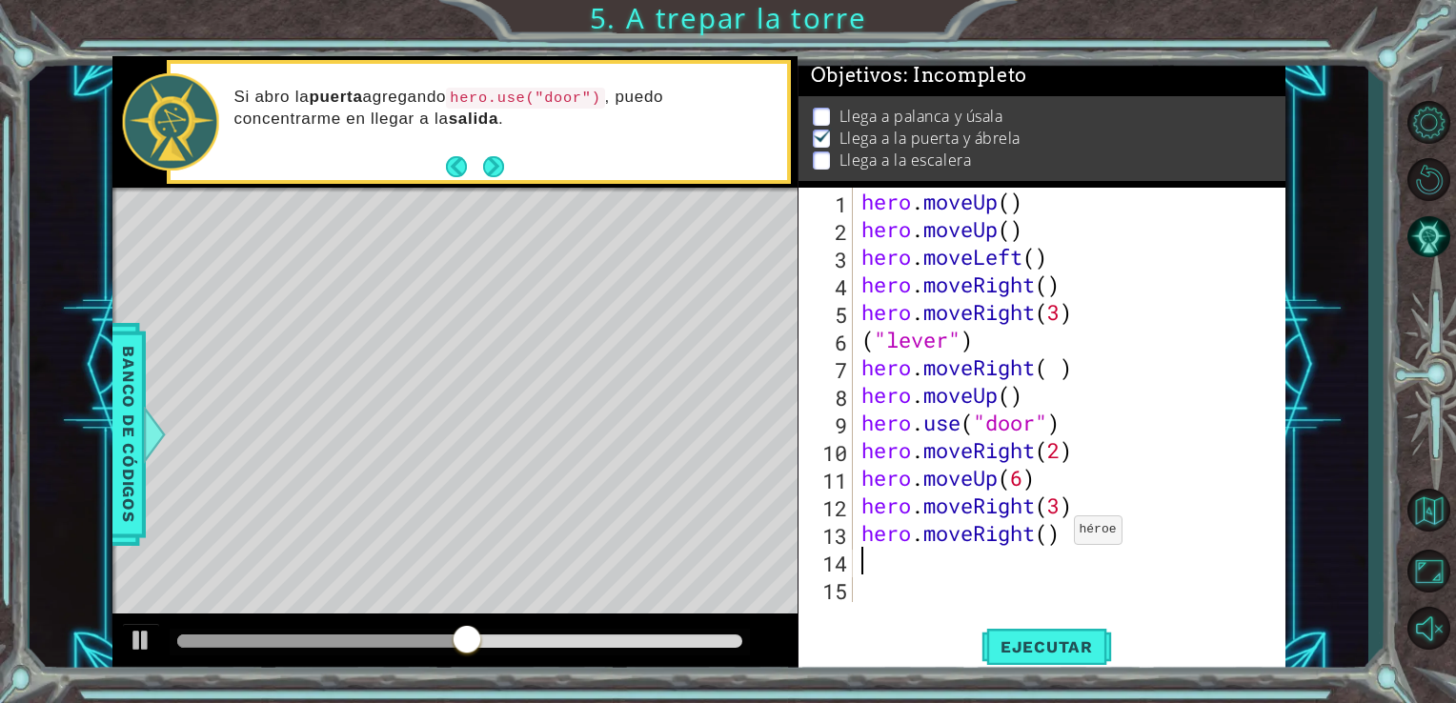
click at [1053, 532] on div "hero . moveUp ( ) hero . moveUp ( ) hero . moveLeft ( ) hero . moveRight ( ) he…" at bounding box center [1075, 423] width 434 height 470
type textarea "hero.moveRight(2)"
click at [1061, 637] on button "Ejecutar" at bounding box center [1047, 646] width 131 height 49
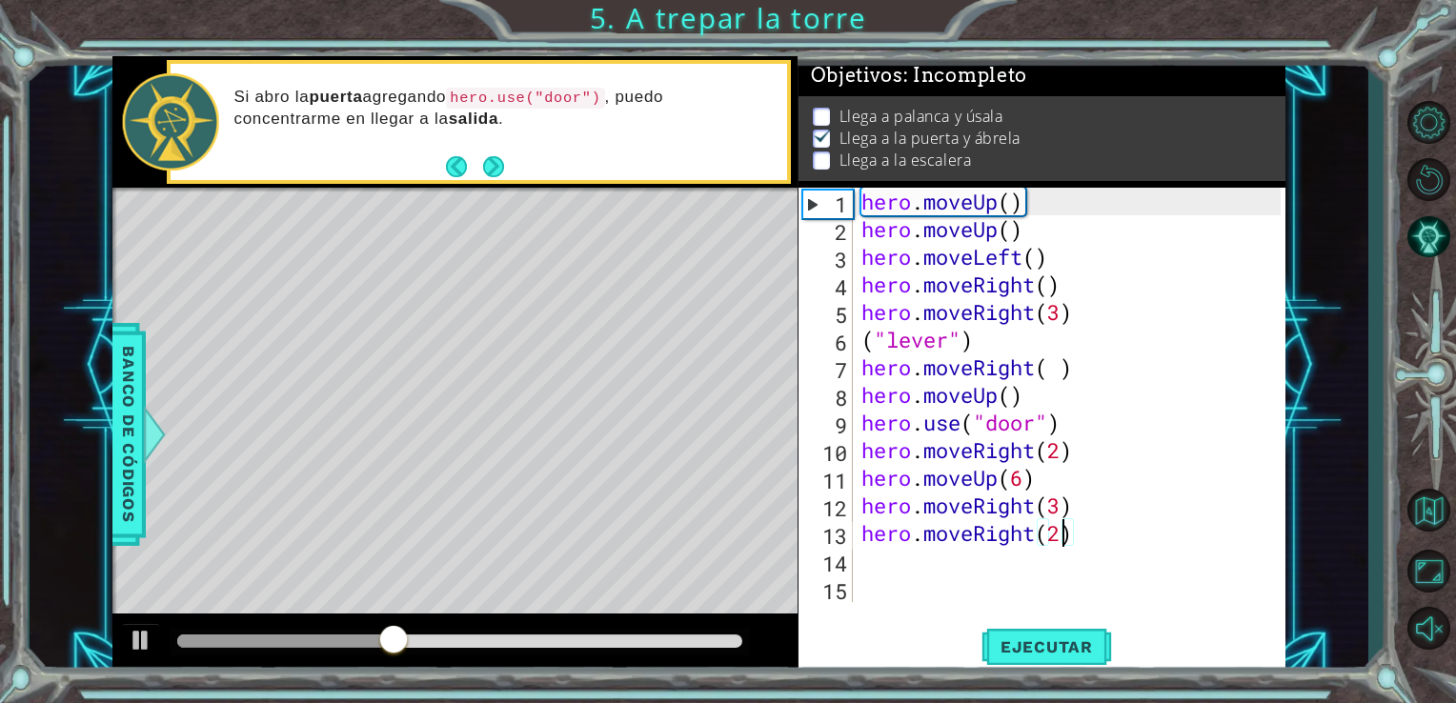
click at [858, 570] on div "hero . moveUp ( ) hero . moveUp ( ) hero . moveLeft ( ) hero . moveRight ( ) he…" at bounding box center [1075, 423] width 434 height 470
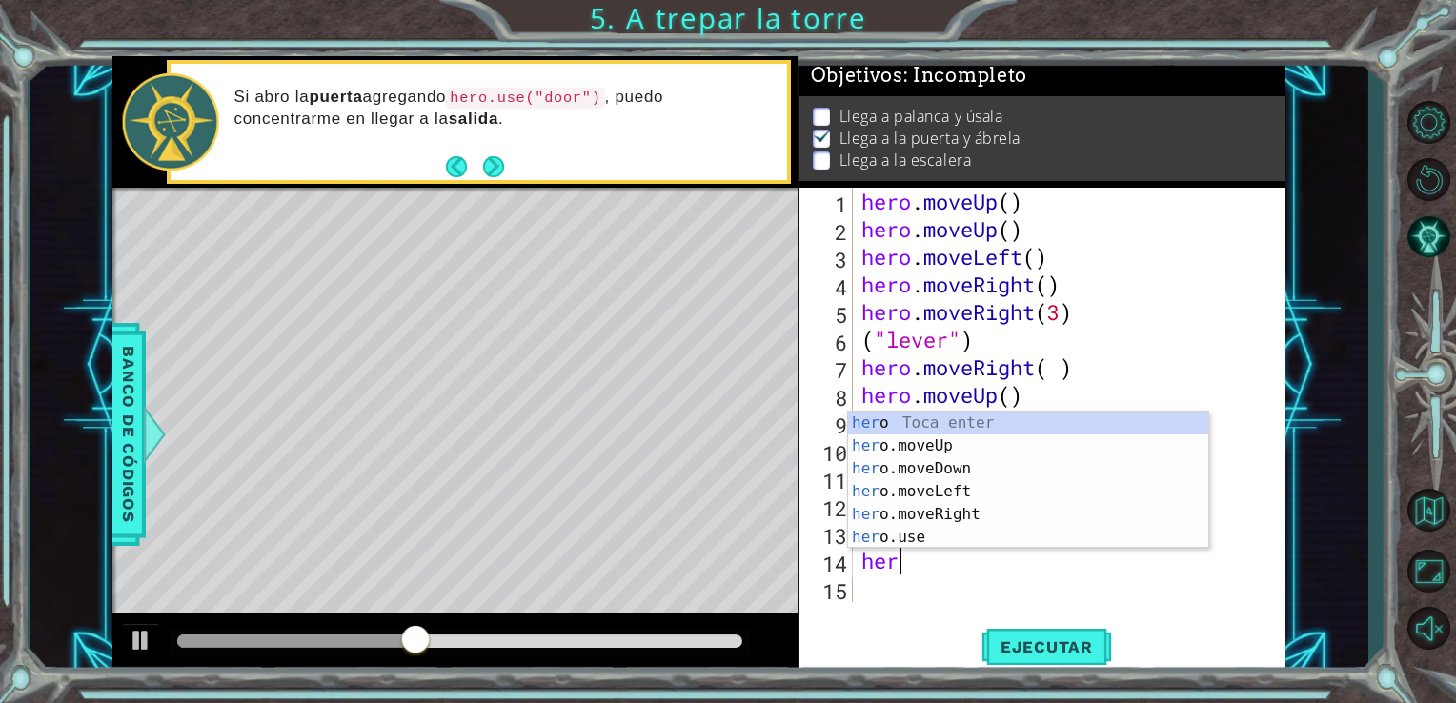
scroll to position [0, 0]
type textarea "hero"
click at [920, 455] on div "hero Toca enter hero .moveUp Toca enter hero .moveDown Toca enter hero .moveLef…" at bounding box center [1028, 503] width 360 height 183
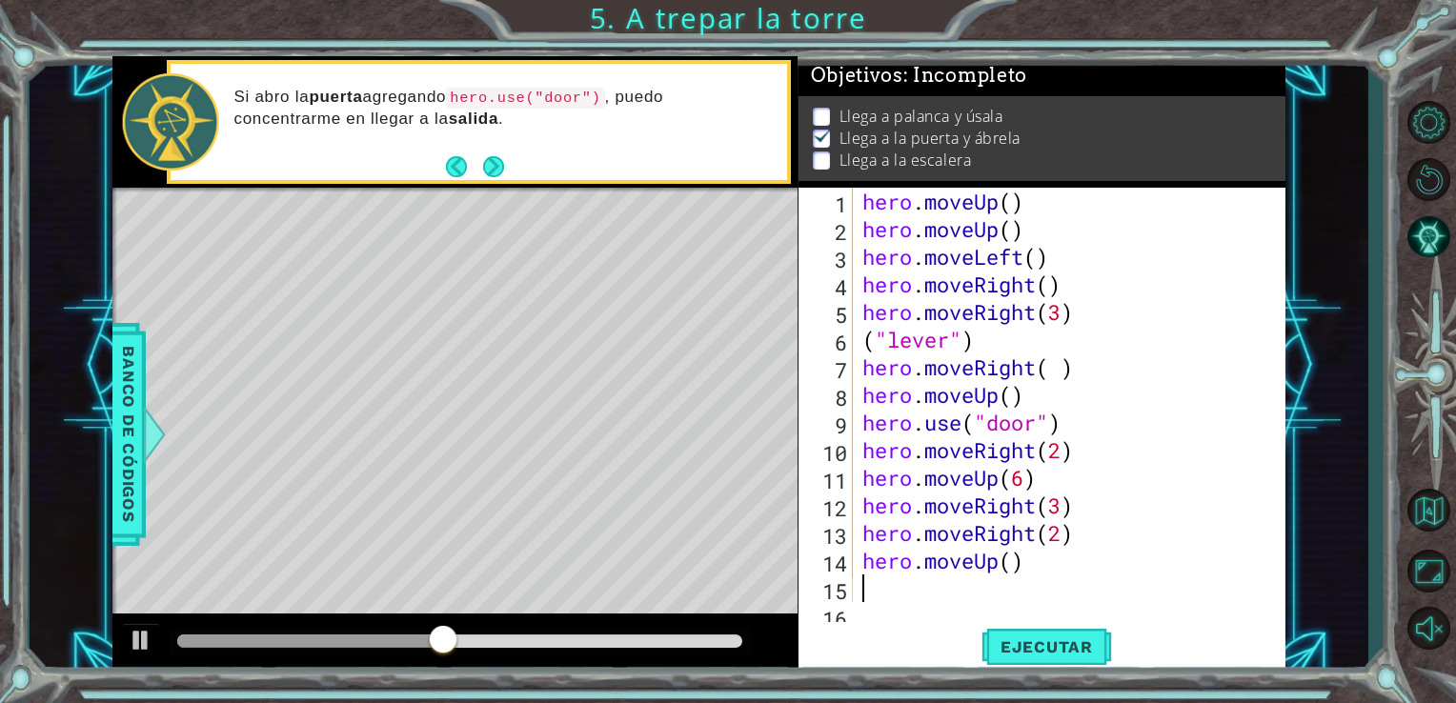
scroll to position [27, 0]
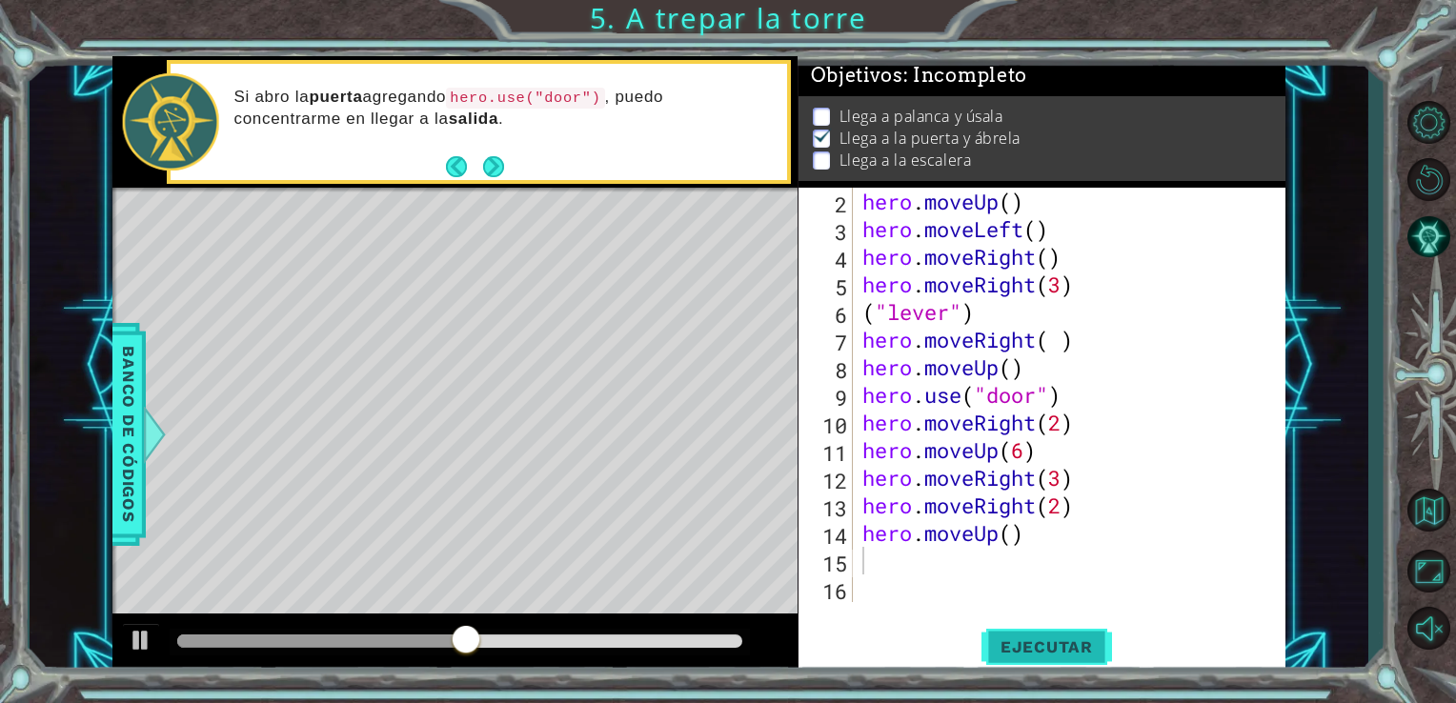
click at [1029, 642] on span "Ejecutar" at bounding box center [1047, 647] width 131 height 19
click at [1016, 537] on div "hero . moveUp ( ) hero . moveLeft ( ) hero . moveRight ( ) hero . moveRight ( 3…" at bounding box center [1068, 423] width 418 height 470
type textarea "hero.moveUp(1)"
click at [1028, 647] on span "Ejecutar" at bounding box center [1047, 647] width 131 height 19
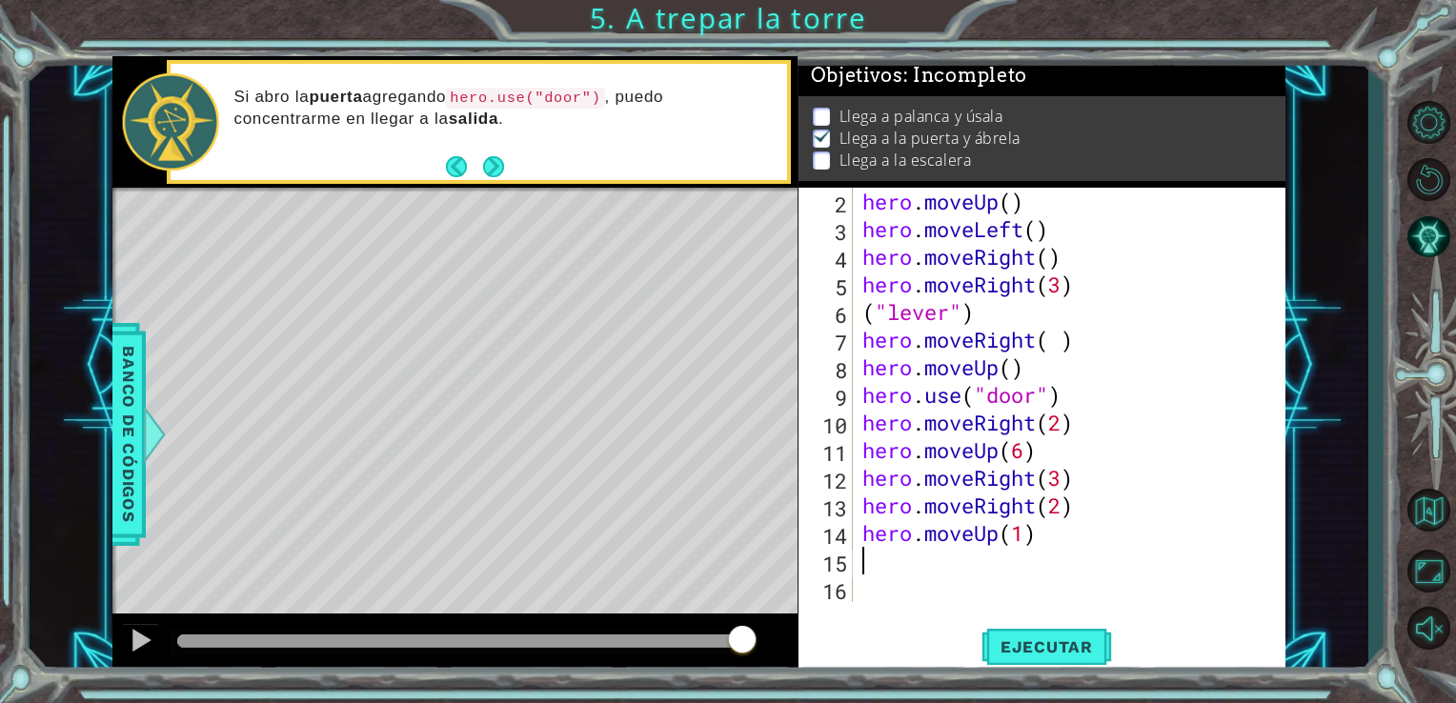
click at [863, 566] on div "hero . moveUp ( ) hero . moveLeft ( ) hero . moveRight ( ) hero . moveRight ( 3…" at bounding box center [1068, 423] width 418 height 470
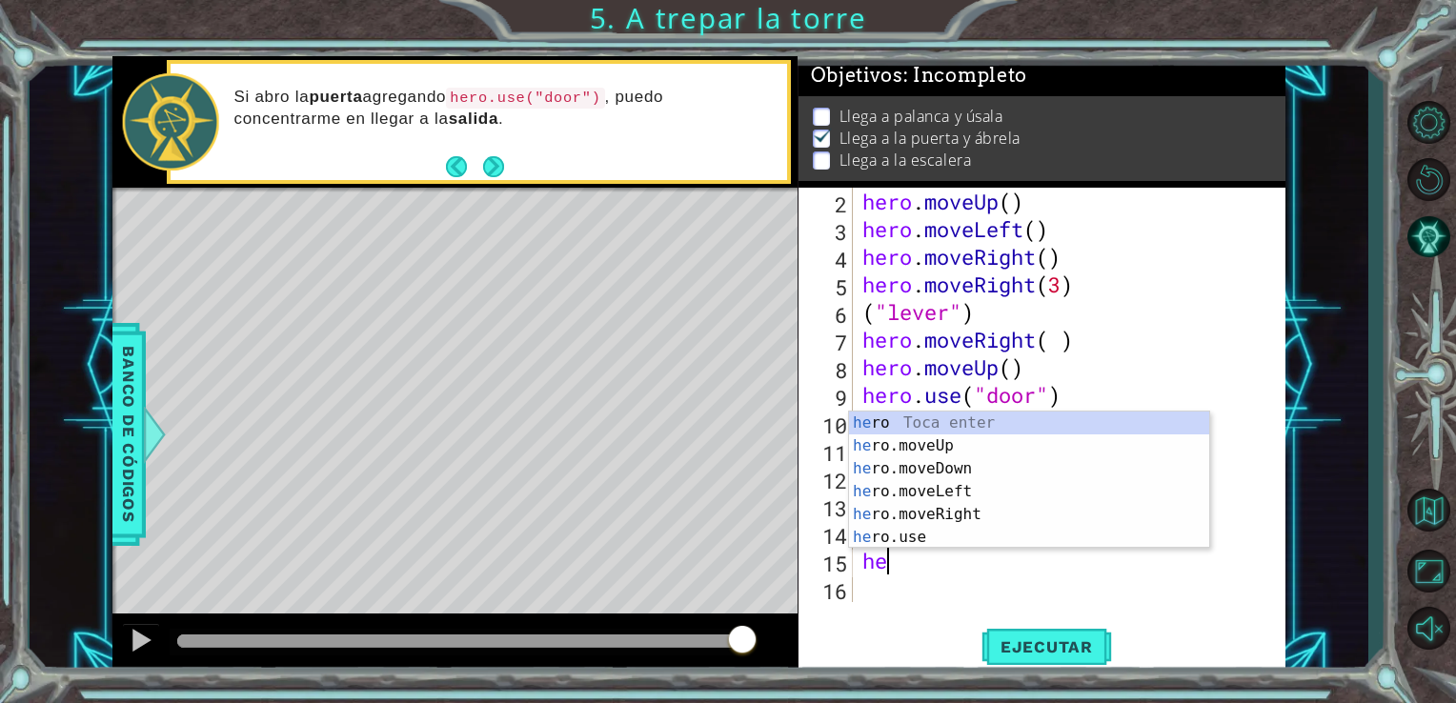
scroll to position [0, 0]
type textarea "hero"
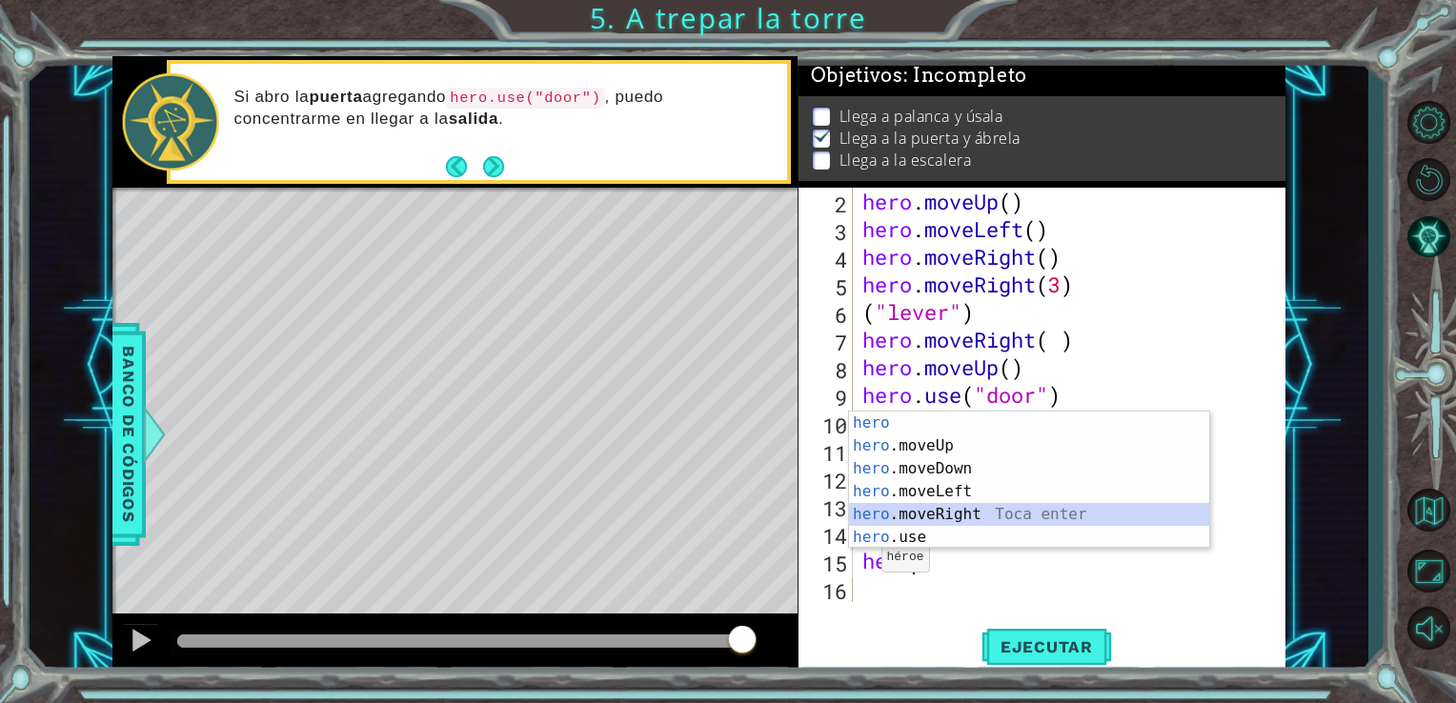
click at [900, 509] on div "hero Toca enter hero .moveUp Toca enter hero .moveDown Toca enter hero .moveLef…" at bounding box center [1029, 503] width 360 height 183
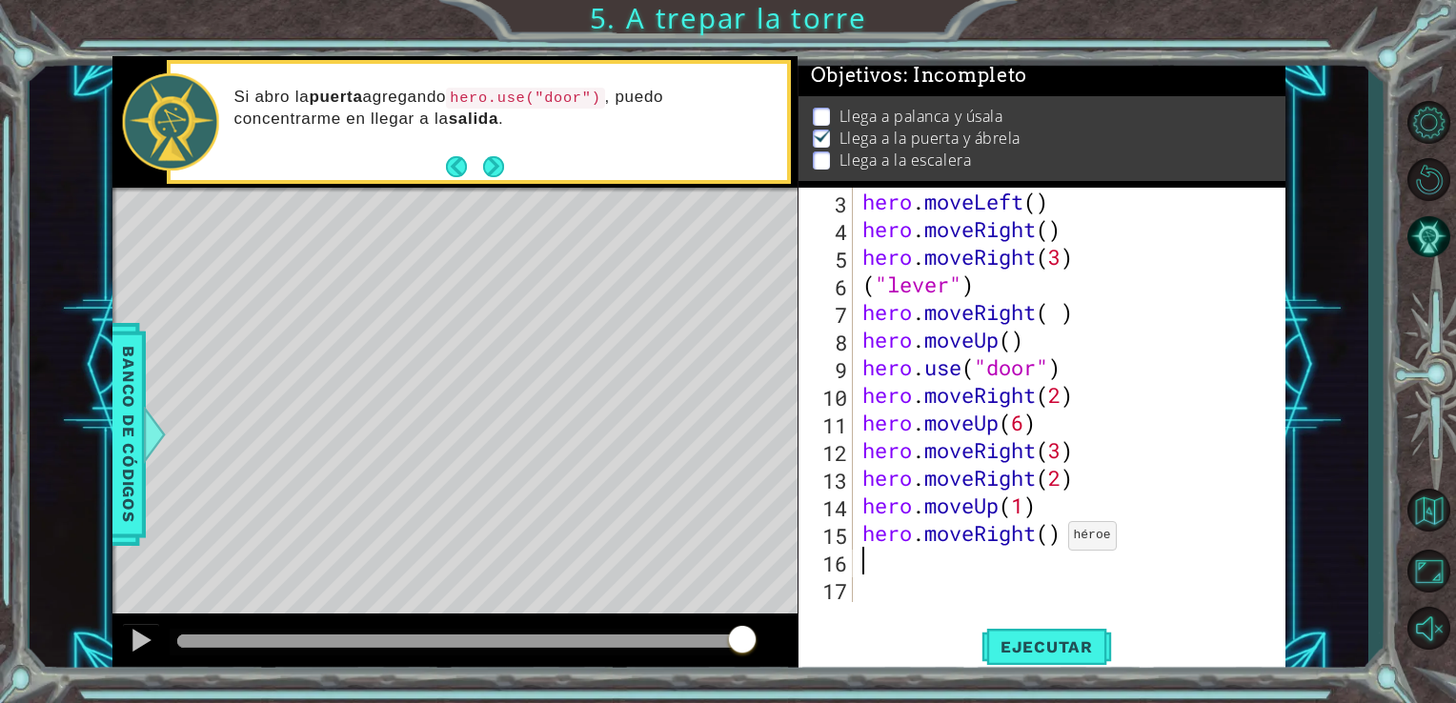
click at [1051, 541] on div "hero . moveLeft ( ) hero . moveRight ( ) hero . moveRight ( 3 ) ( "lever" ) her…" at bounding box center [1068, 423] width 418 height 470
type textarea "hero.moveRight(1)"
click at [1047, 637] on button "Ejecutar" at bounding box center [1047, 646] width 131 height 49
click at [878, 565] on div "hero . moveLeft ( ) hero . moveRight ( ) hero . moveRight ( 3 ) ( "lever" ) her…" at bounding box center [1068, 423] width 418 height 470
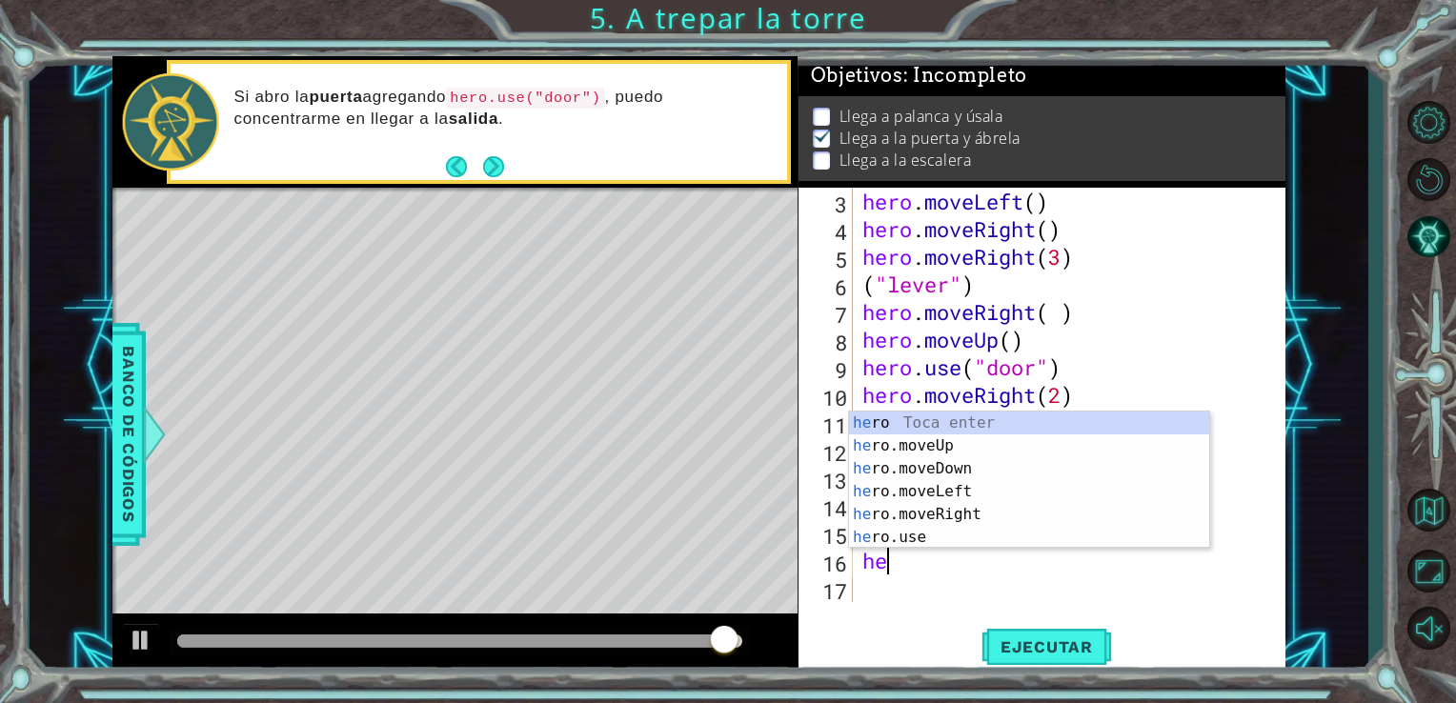
scroll to position [0, 0]
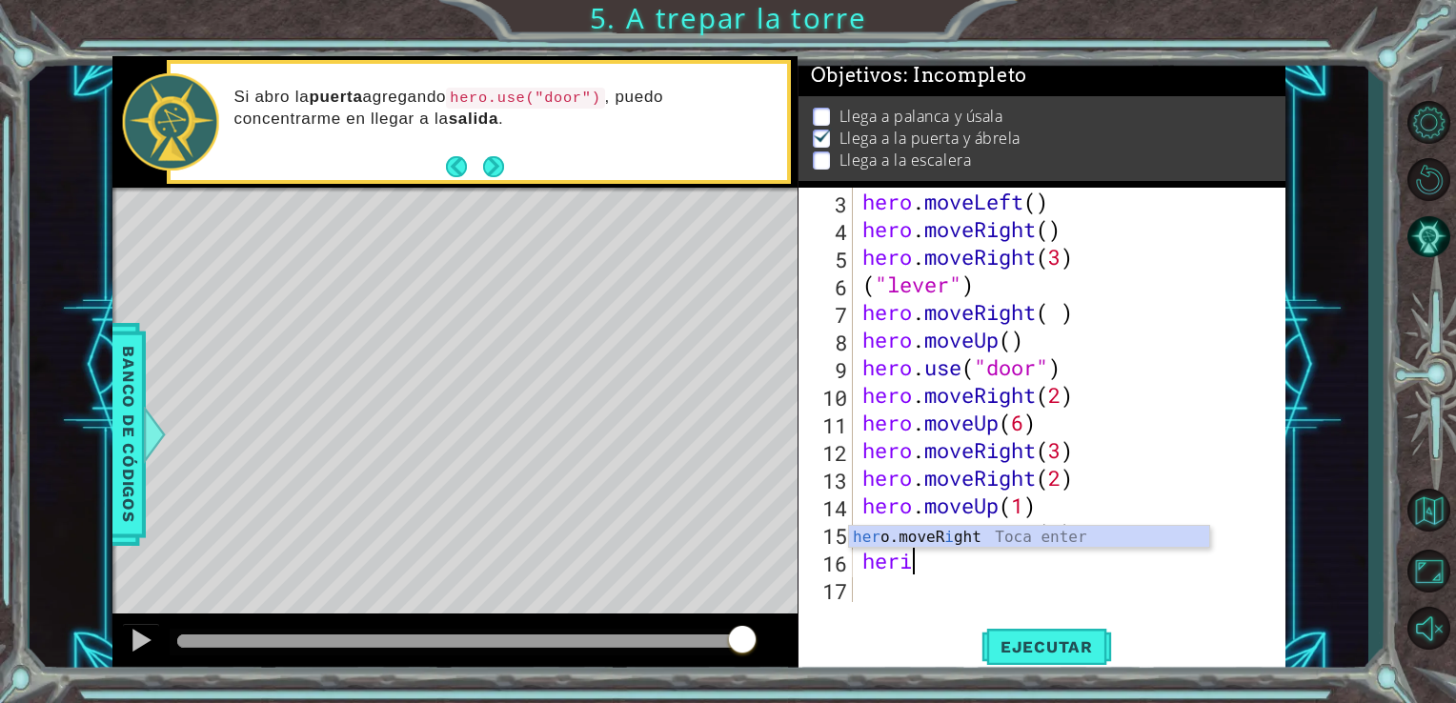
type textarea "her"
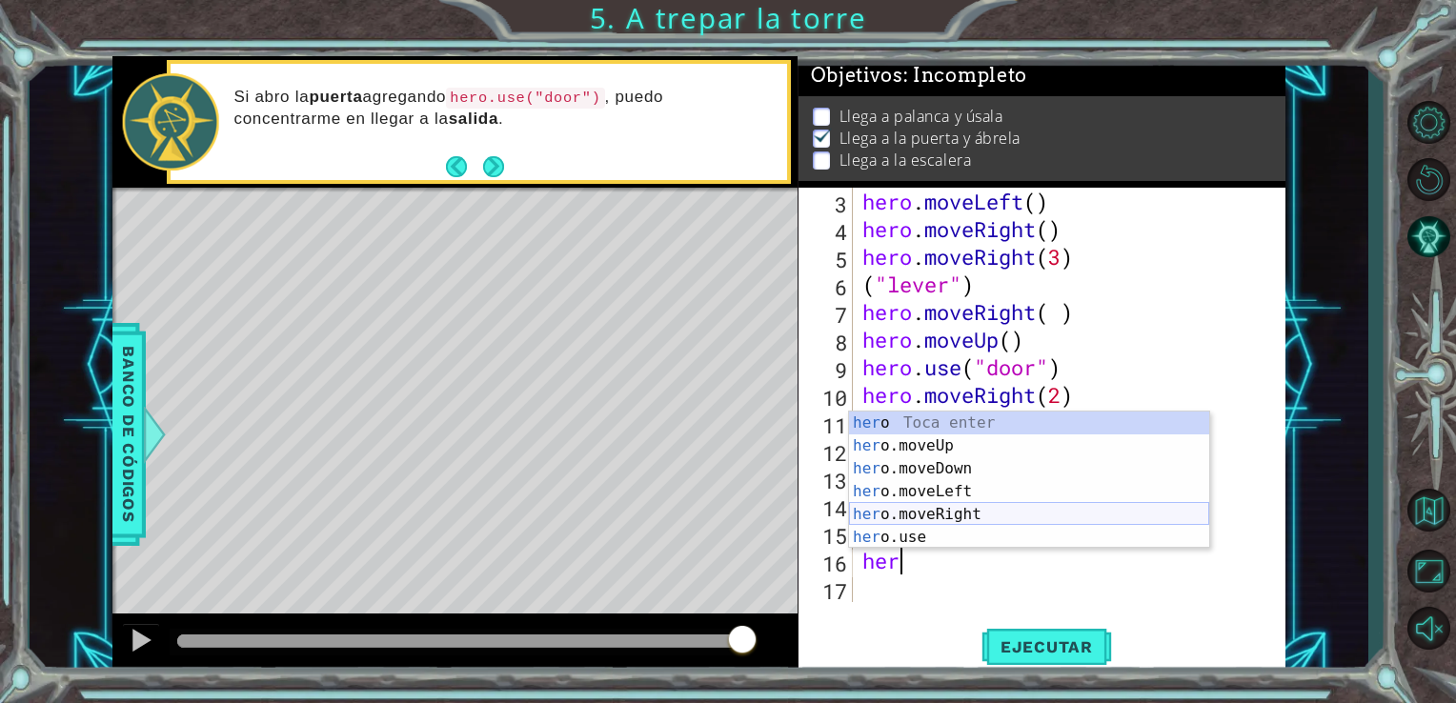
click at [974, 513] on div "her o Toca enter her o.moveUp Toca enter her o.moveDown Toca enter her o.moveLe…" at bounding box center [1029, 503] width 360 height 183
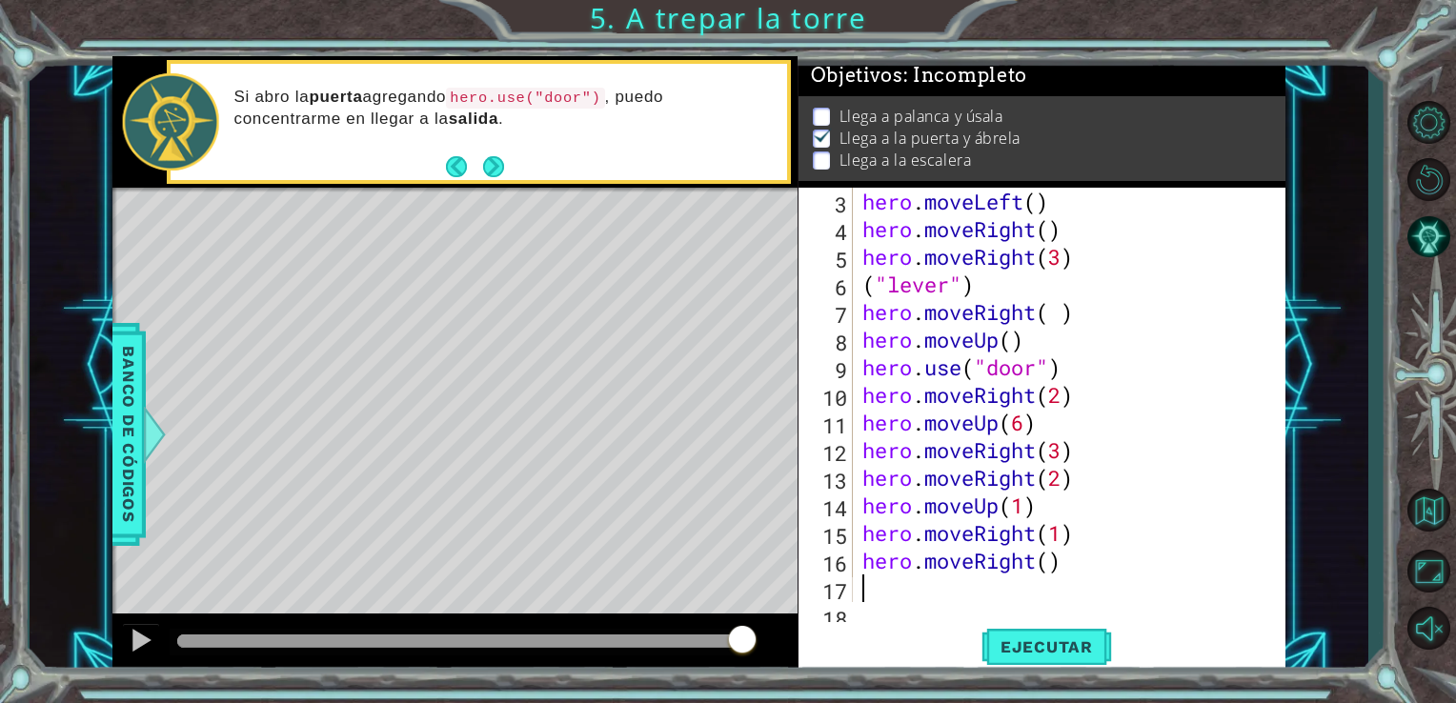
scroll to position [83, 0]
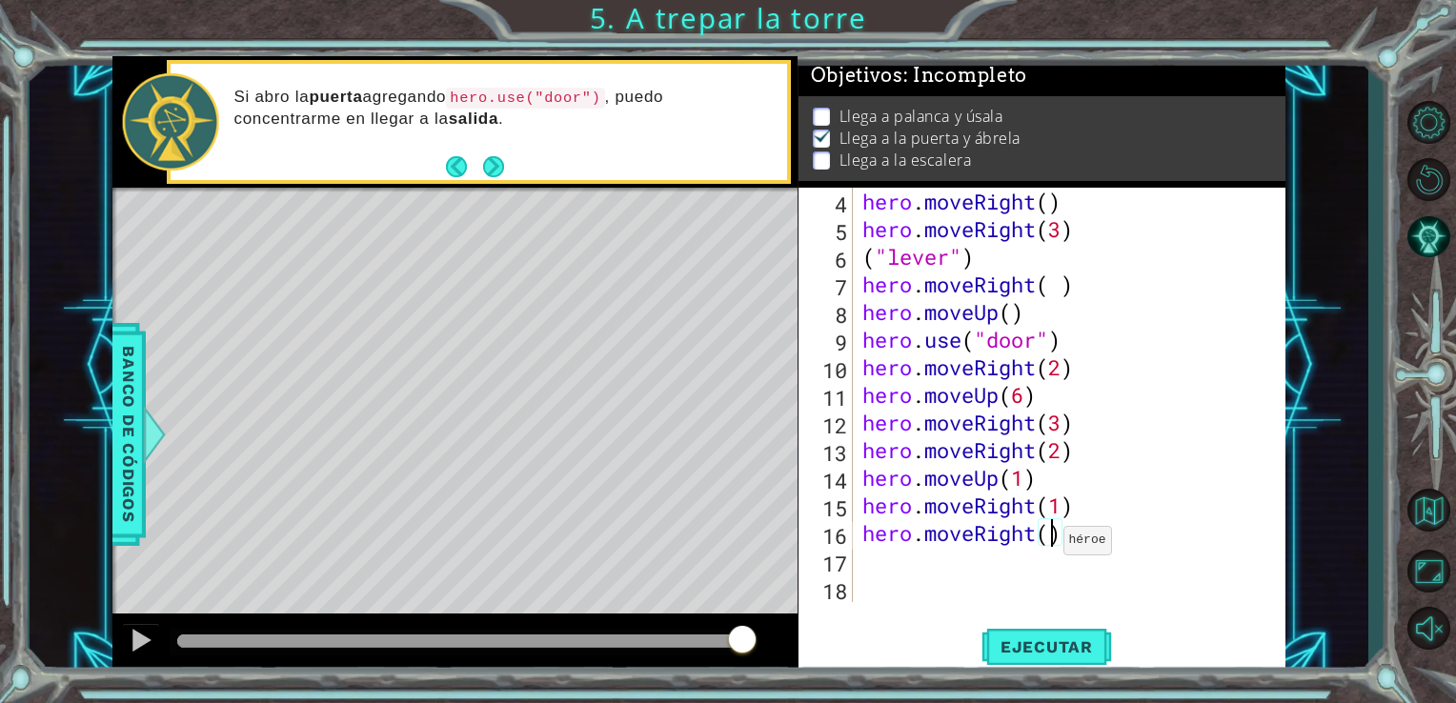
click at [1047, 545] on div "hero . moveRight ( ) hero . moveRight ( 3 ) ( "lever" ) hero . moveRight ( ) he…" at bounding box center [1068, 423] width 418 height 470
type textarea "hero.moveRight(3)"
click at [1056, 653] on span "Ejecutar" at bounding box center [1047, 647] width 131 height 19
click at [866, 562] on div "hero . moveRight ( ) hero . moveRight ( 3 ) ( "lever" ) hero . moveRight ( ) he…" at bounding box center [1068, 423] width 418 height 470
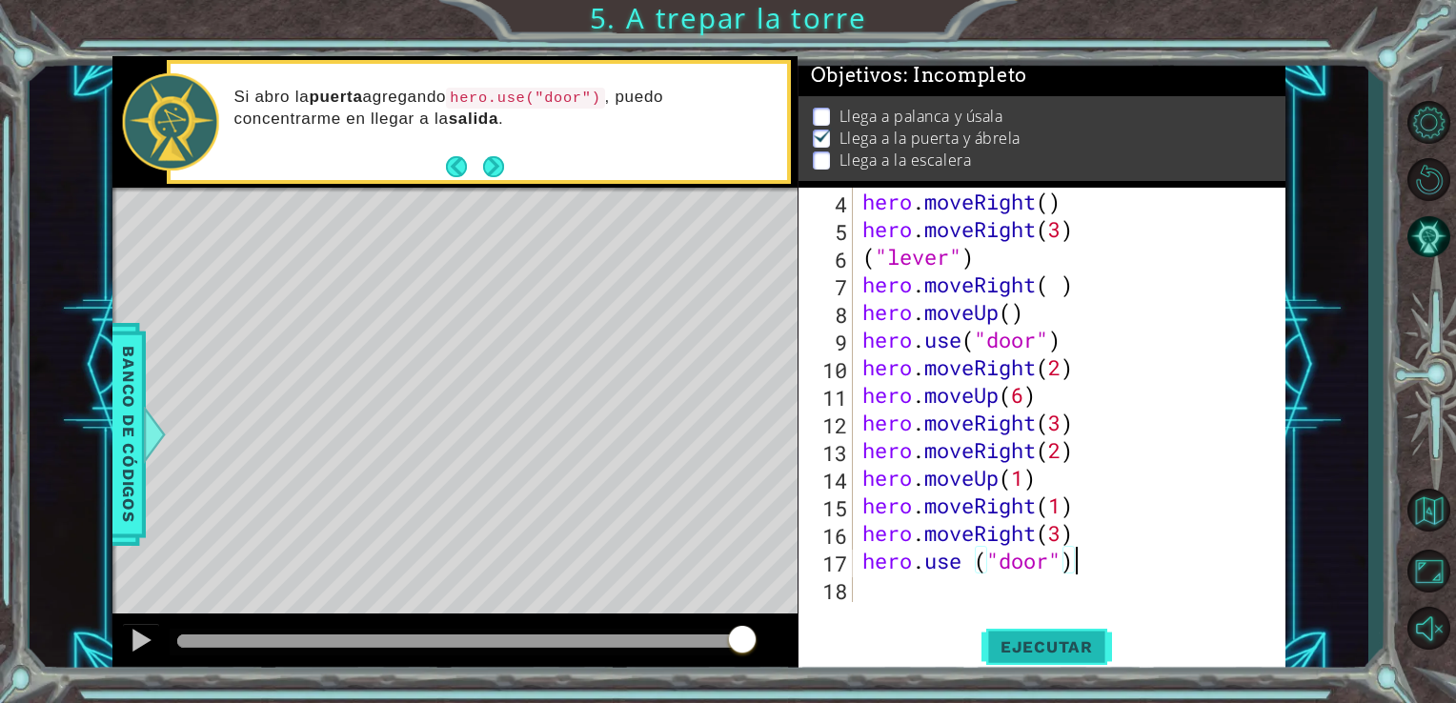
type textarea "hero.use ("door")"
click at [1006, 640] on span "Ejecutar" at bounding box center [1047, 647] width 131 height 19
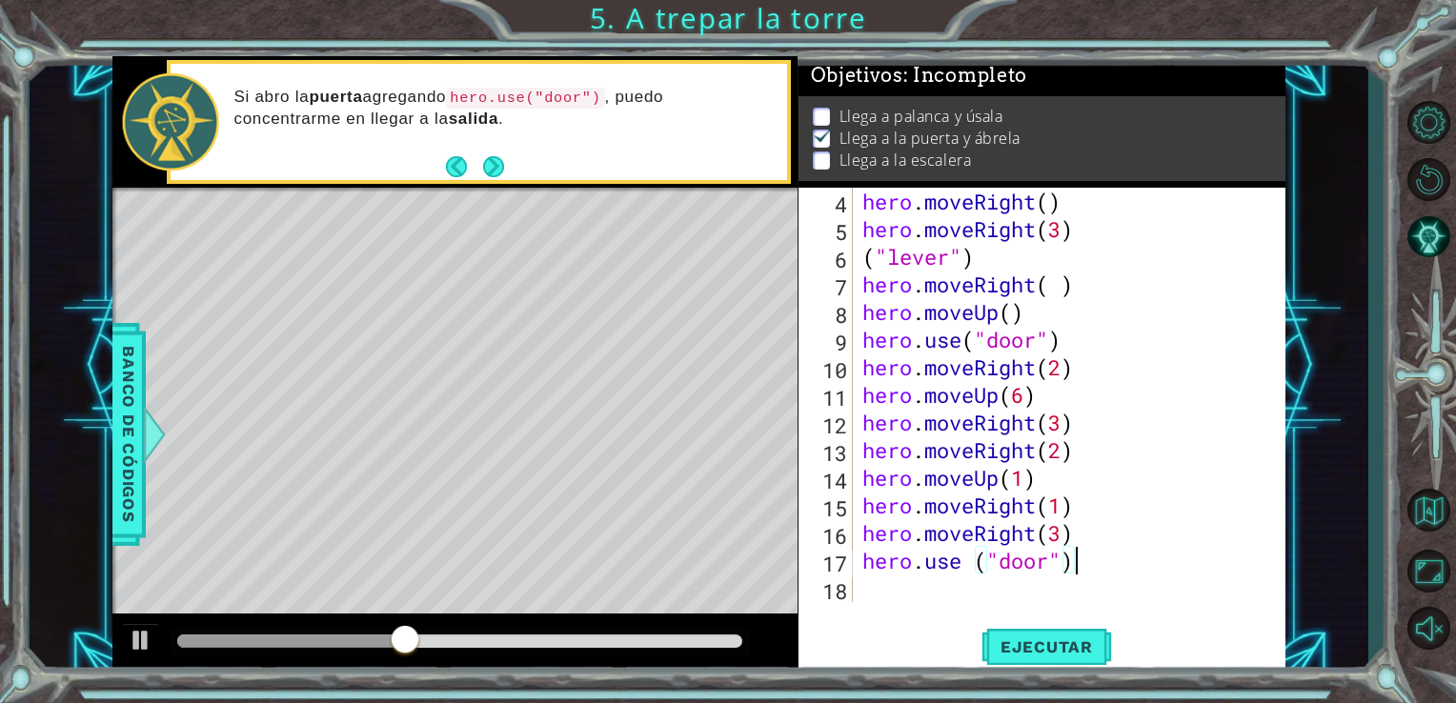
click at [878, 589] on div "hero . moveRight ( ) hero . moveRight ( 3 ) ( "lever" ) hero . moveRight ( ) he…" at bounding box center [1068, 423] width 418 height 470
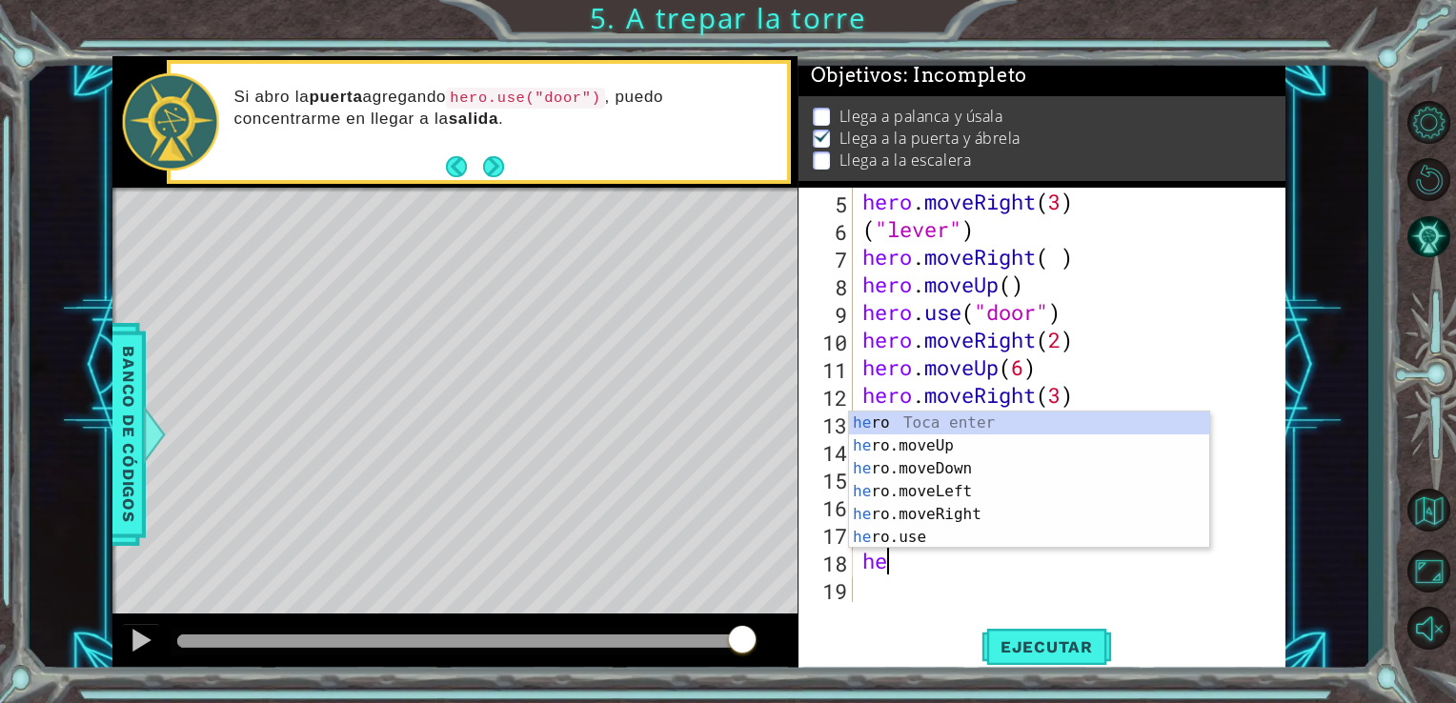
scroll to position [0, 0]
type textarea "hero"
click at [888, 450] on div "hero Toca enter hero .moveUp Toca enter hero .moveDown Toca enter hero .moveLef…" at bounding box center [1029, 503] width 360 height 183
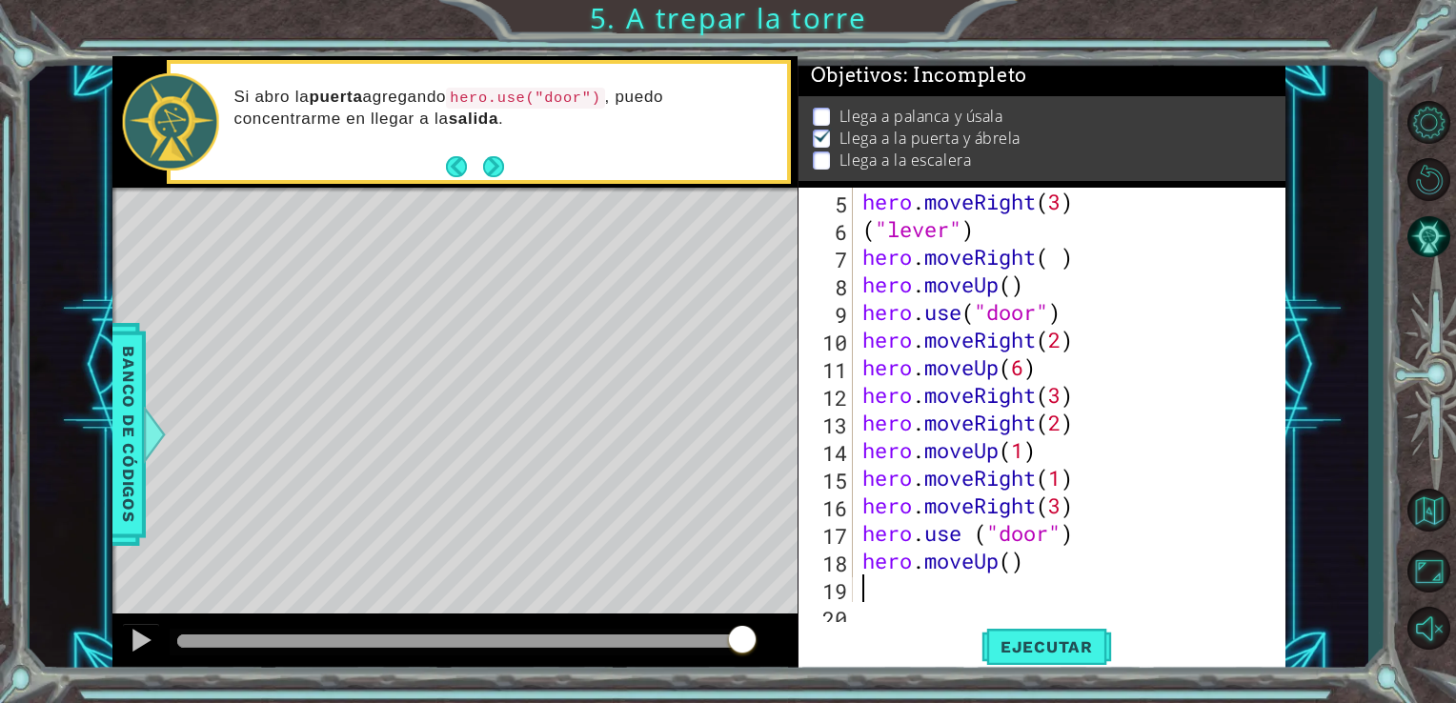
scroll to position [137, 0]
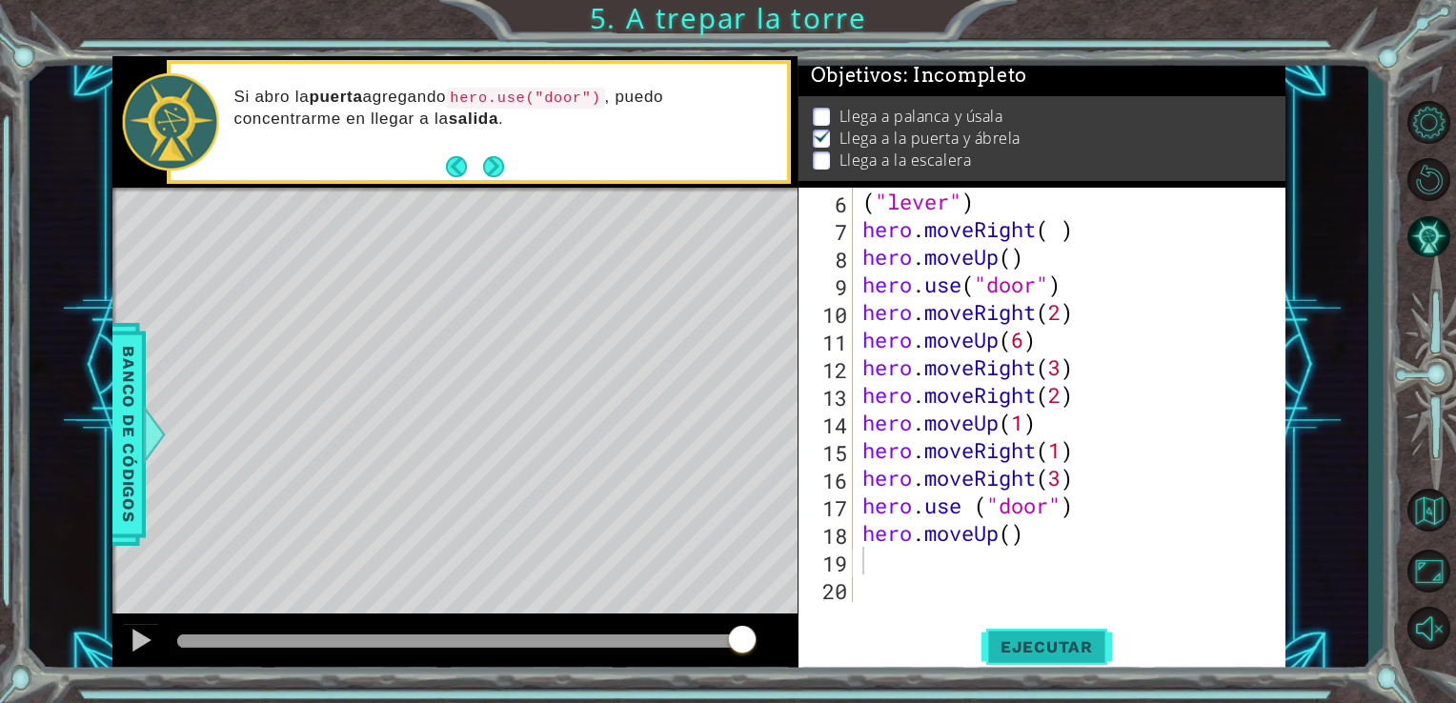
click at [1037, 646] on span "Ejecutar" at bounding box center [1047, 647] width 131 height 19
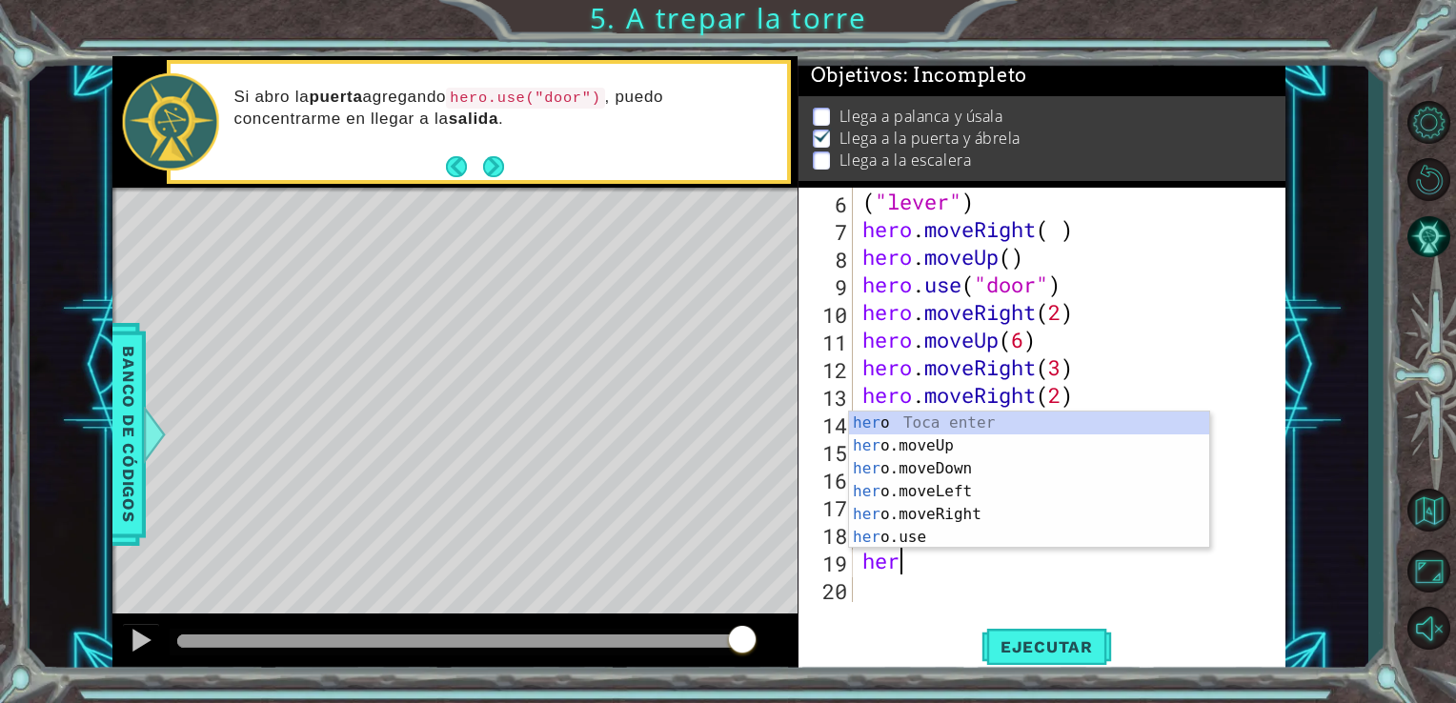
scroll to position [0, 0]
type textarea "hero"
click at [903, 496] on div "hero Toca enter hero .moveUp Toca enter hero .moveDown Toca enter hero .moveLef…" at bounding box center [1029, 503] width 360 height 183
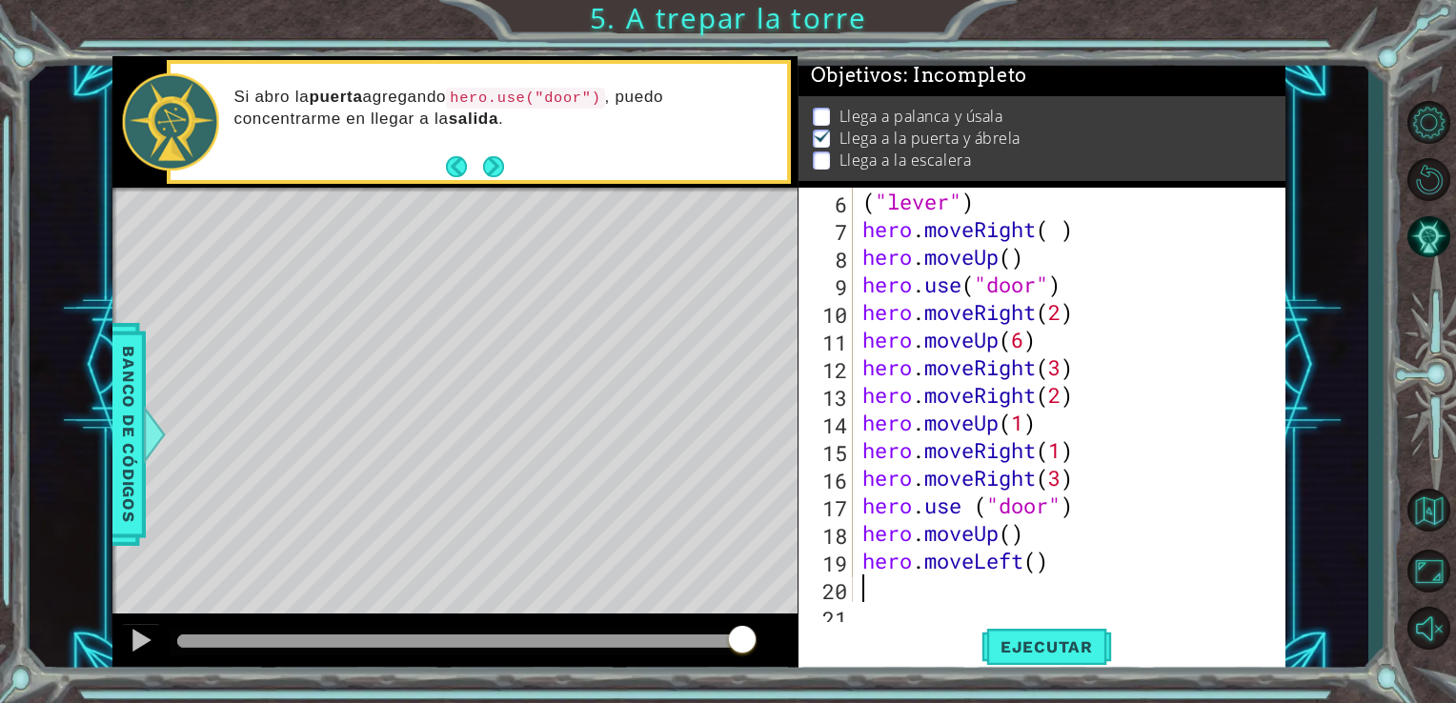
scroll to position [165, 0]
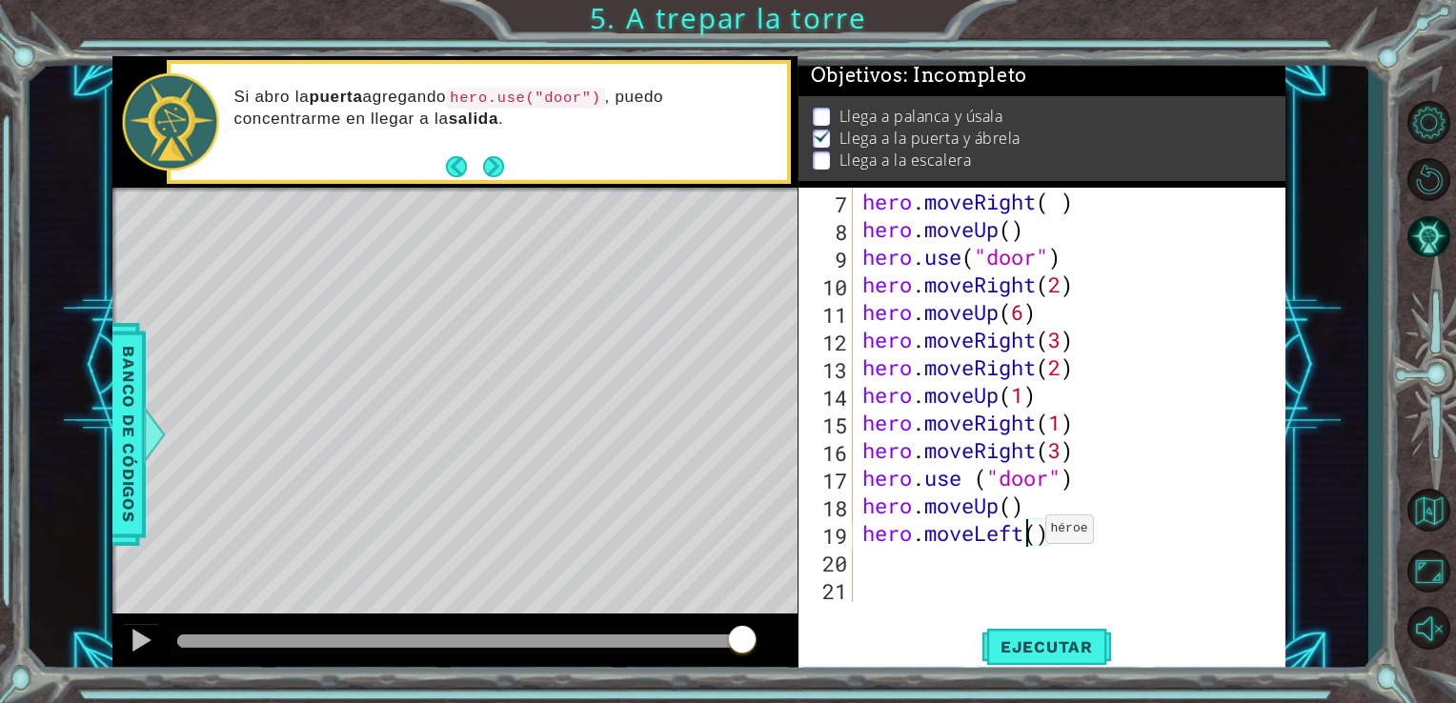
click at [1029, 534] on div "hero . moveRight ( ) hero . moveUp ( ) hero . use ( "door" ) hero . moveRight (…" at bounding box center [1068, 423] width 418 height 470
click at [1034, 540] on div "hero . moveRight ( ) hero . moveUp ( ) hero . use ( "door" ) hero . moveRight (…" at bounding box center [1068, 423] width 418 height 470
click at [1076, 653] on span "Ejecutar" at bounding box center [1047, 647] width 131 height 19
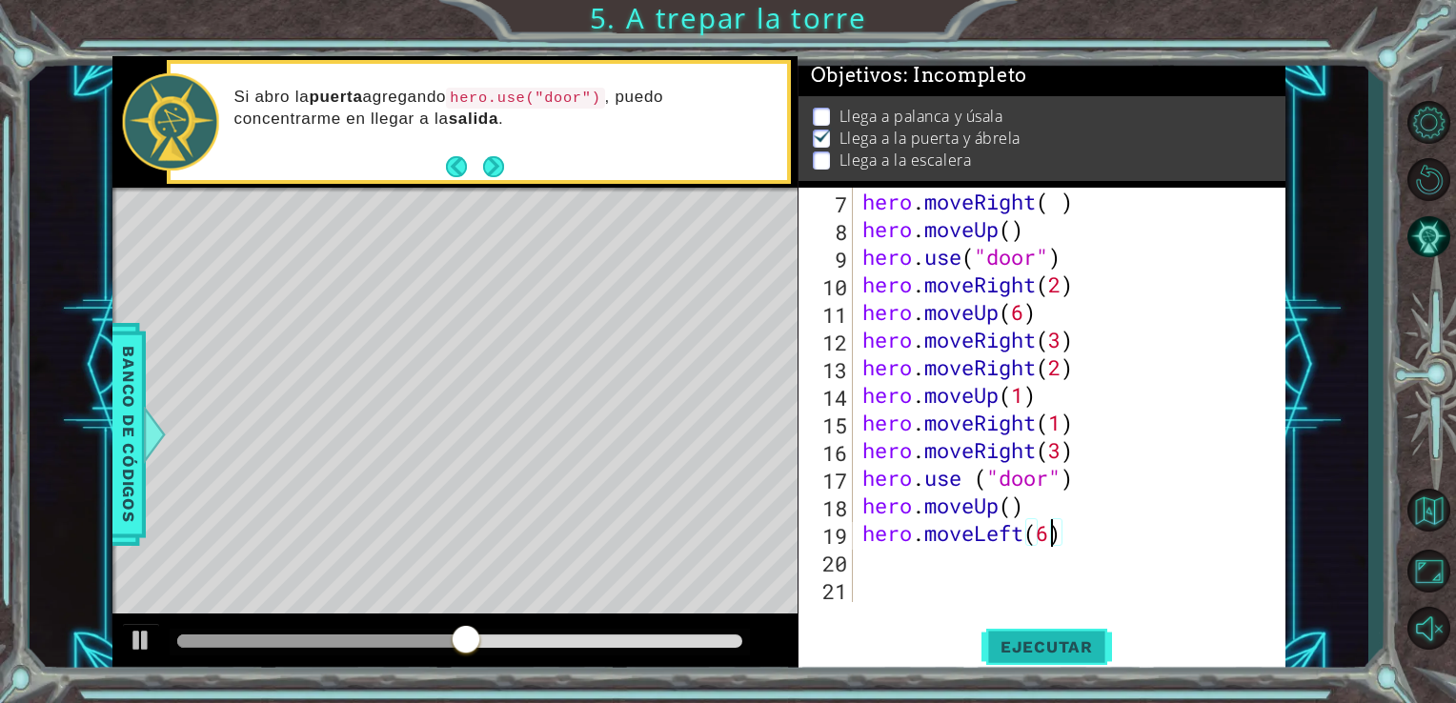
type textarea "hero.moveLeft(6)"
click at [1044, 631] on button "Ejecutar" at bounding box center [1047, 646] width 131 height 49
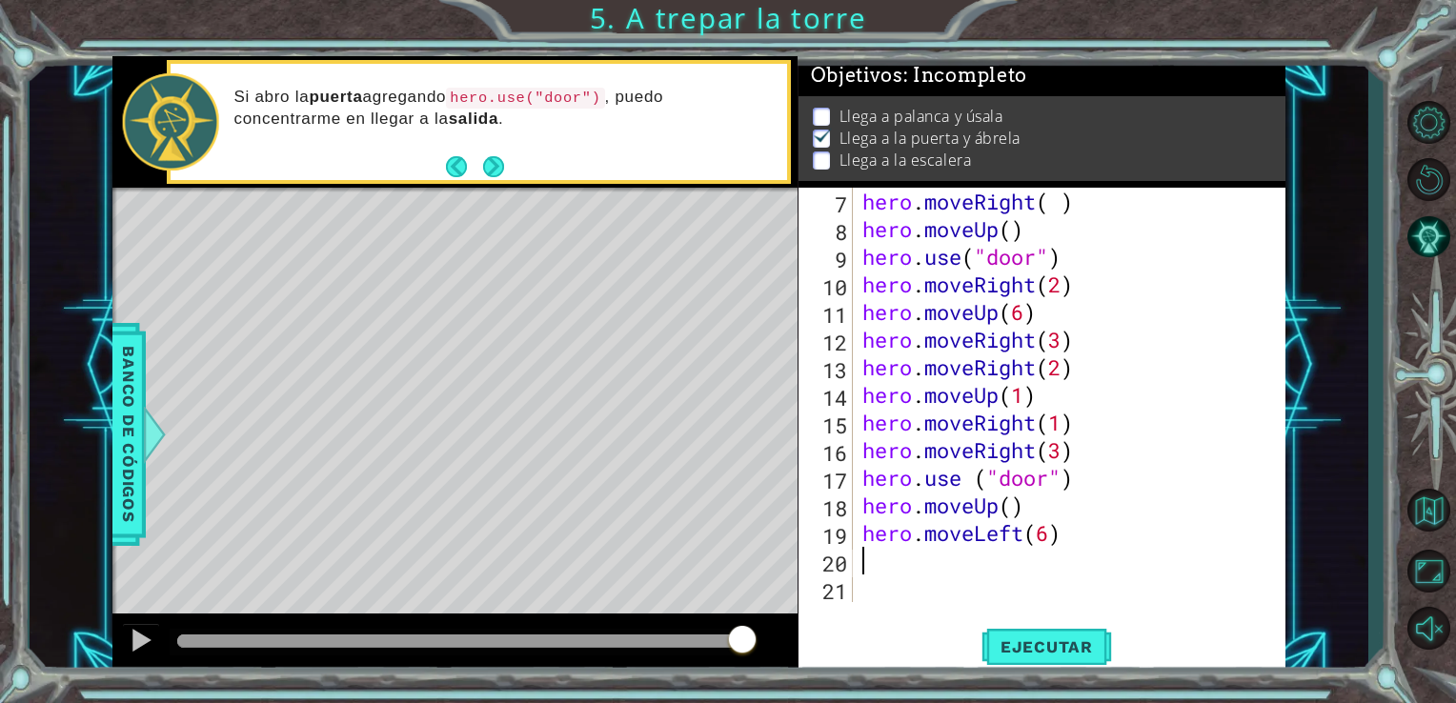
click at [867, 559] on div "hero . moveRight ( ) hero . moveUp ( ) hero . use ( "door" ) hero . moveRight (…" at bounding box center [1068, 423] width 418 height 470
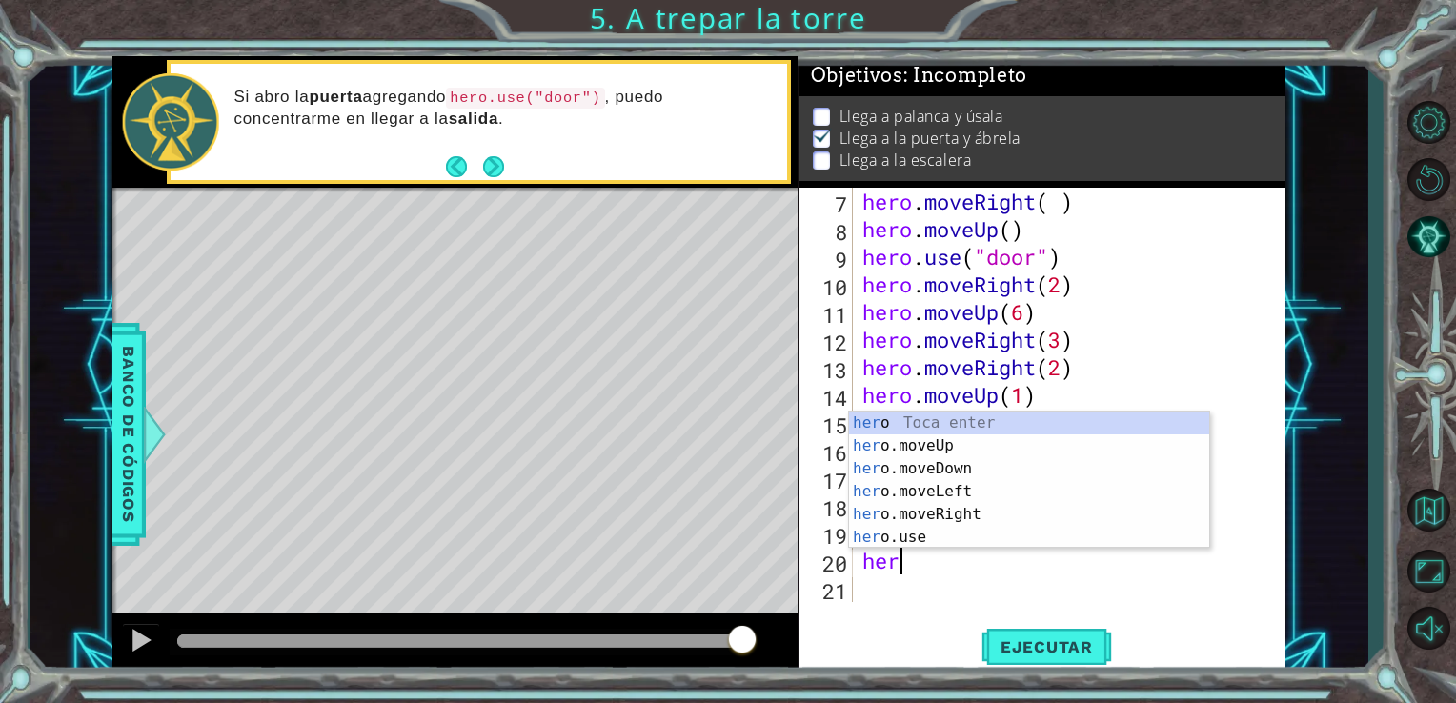
scroll to position [0, 0]
type textarea "hero"
click at [889, 448] on div "hero Toca enter hero .moveUp Toca enter hero .moveDown Toca enter hero .moveLef…" at bounding box center [1029, 503] width 360 height 183
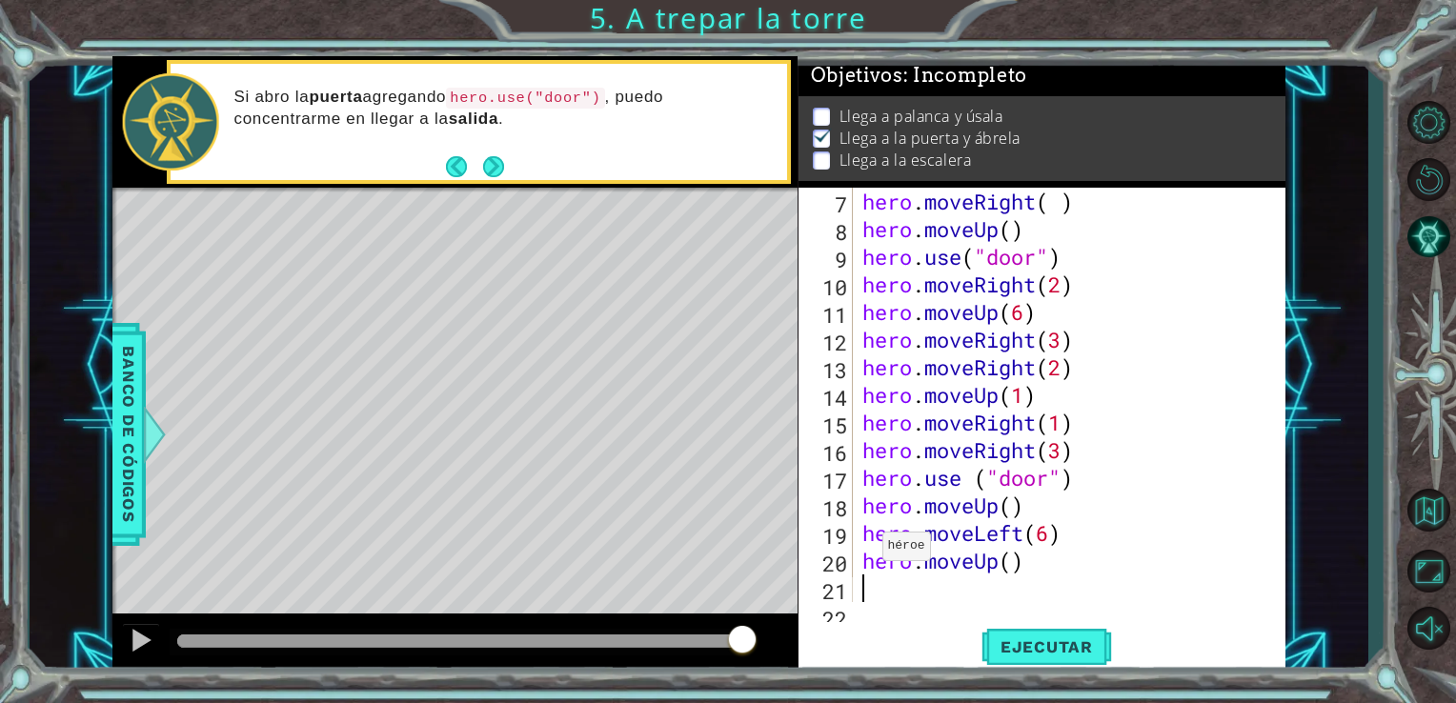
scroll to position [193, 0]
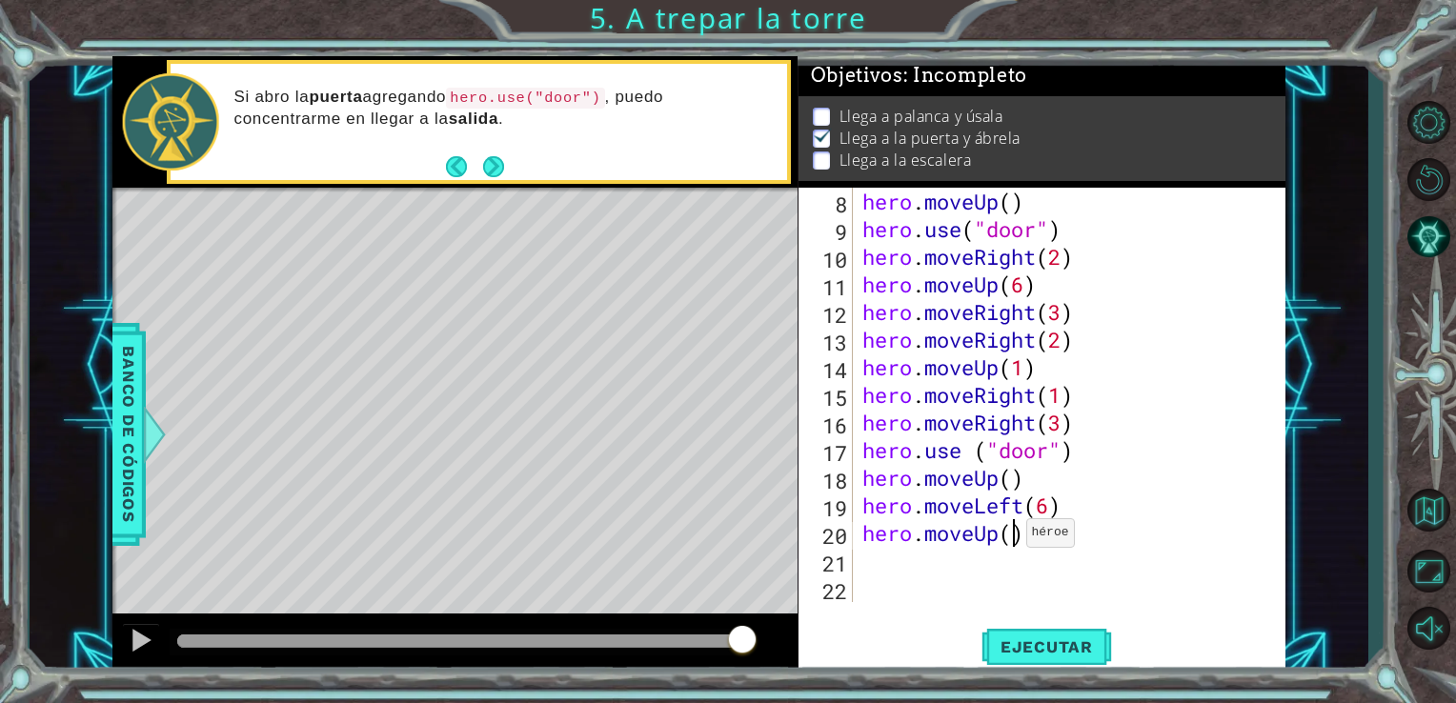
click at [1010, 538] on div "hero . moveUp ( ) hero . use ( "door" ) hero . moveRight ( 2 ) hero . moveUp ( …" at bounding box center [1068, 423] width 418 height 470
click at [1030, 647] on span "Ejecutar" at bounding box center [1047, 647] width 131 height 19
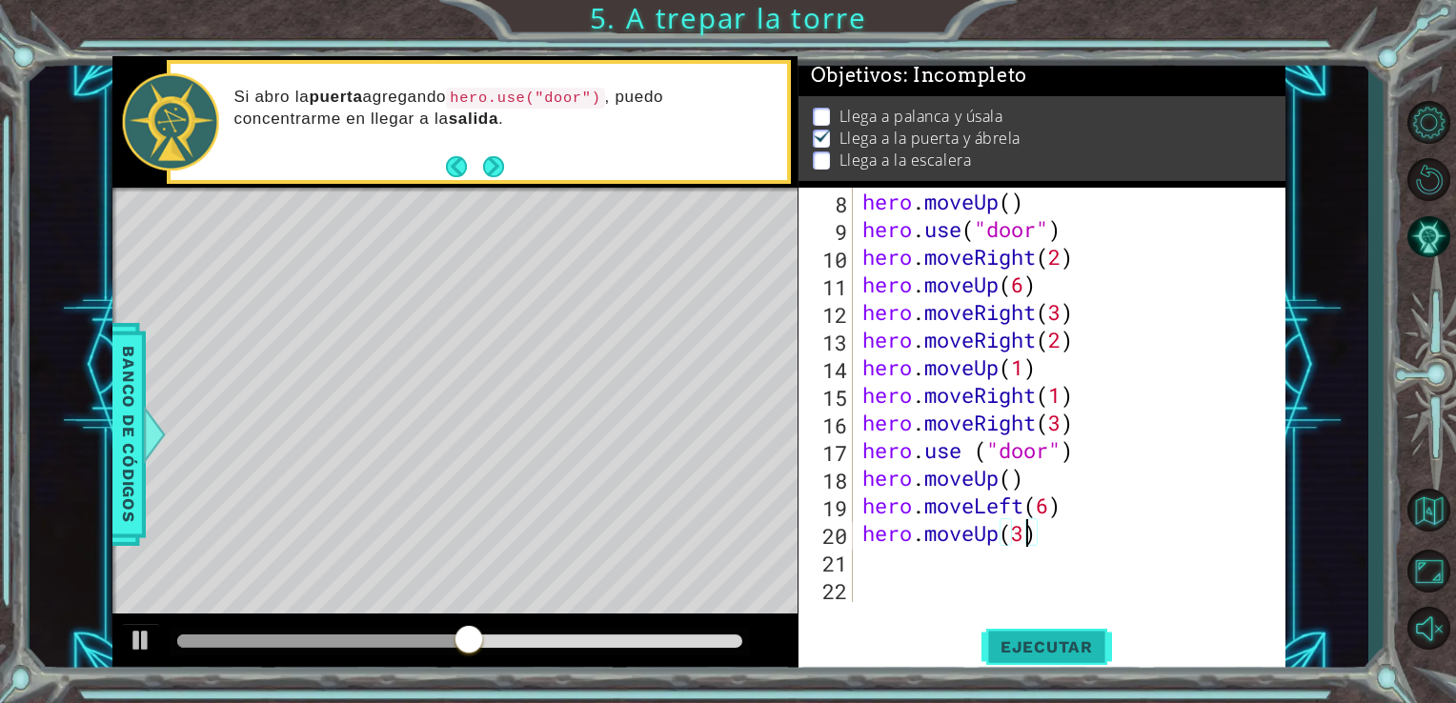
type textarea "hero.moveUp(3)"
click at [1030, 646] on span "Ejecutar" at bounding box center [1047, 647] width 131 height 19
click at [884, 562] on div "hero . moveUp ( ) hero . use ( "door" ) hero . moveRight ( 2 ) hero . moveUp ( …" at bounding box center [1068, 423] width 418 height 470
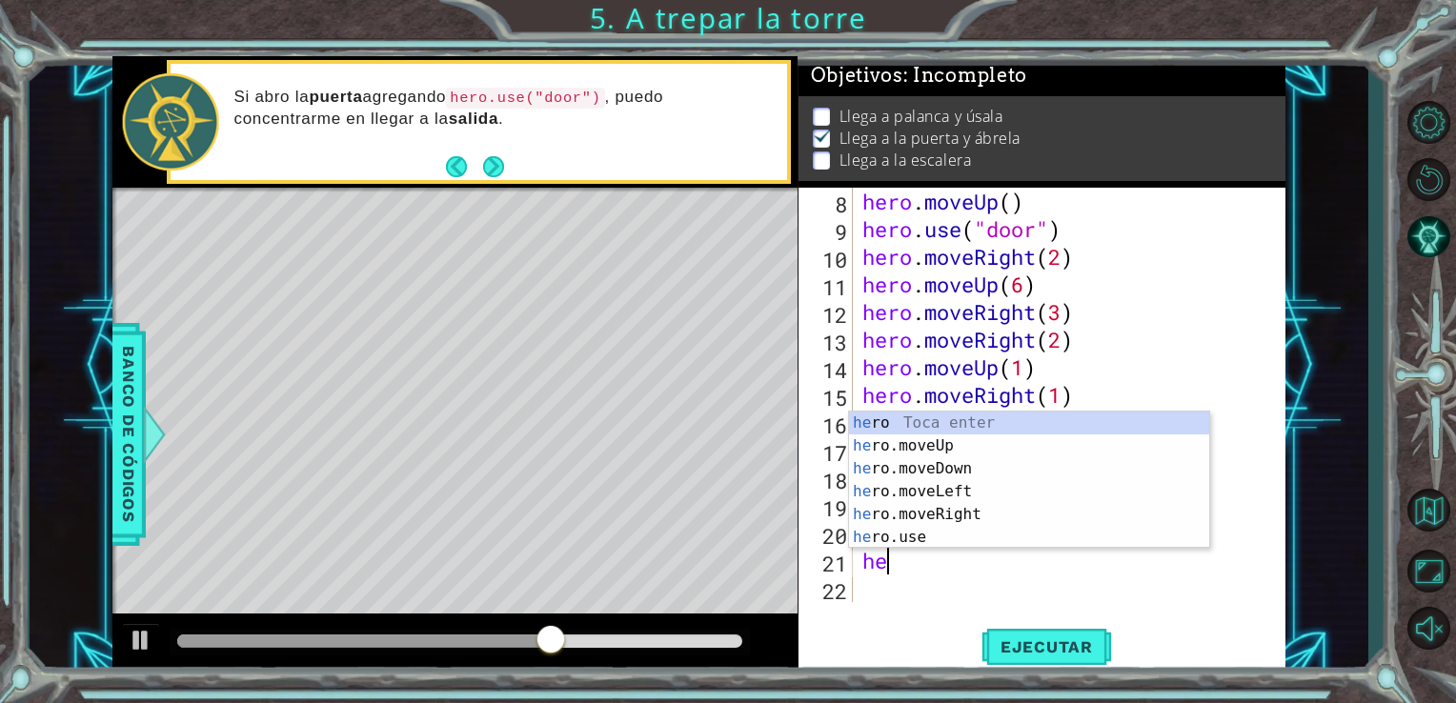
scroll to position [0, 0]
type textarea "hero"
click at [904, 451] on div "hero Toca enter hero .moveUp Toca enter hero .moveDown Toca enter hero .moveLef…" at bounding box center [1029, 503] width 360 height 183
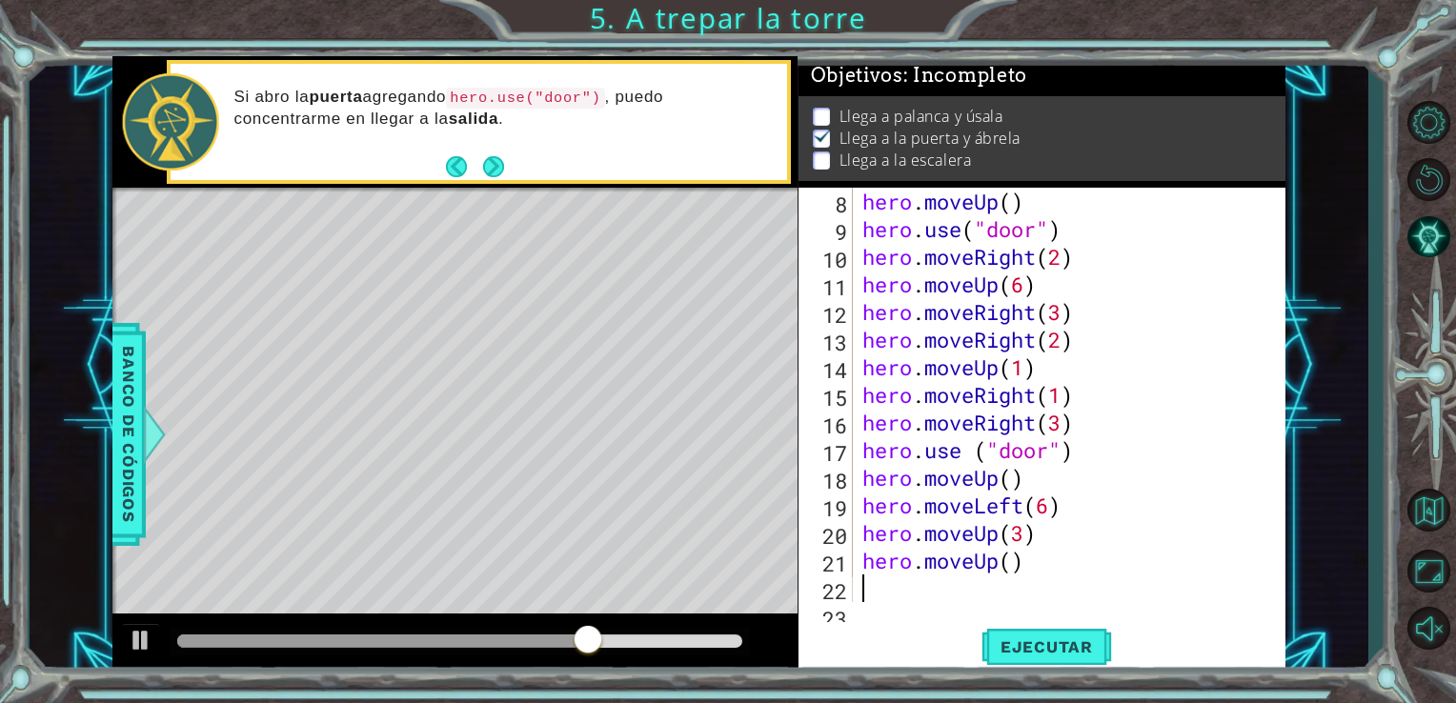
scroll to position [221, 0]
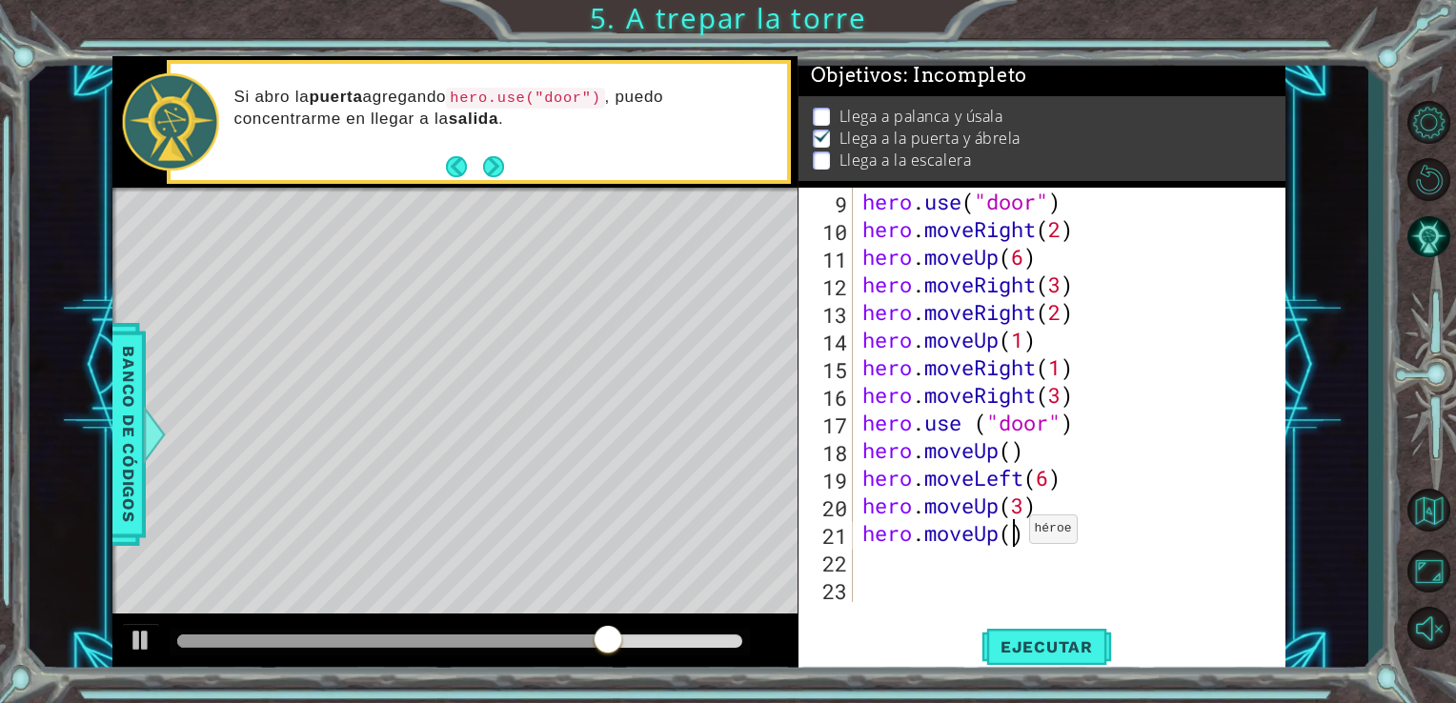
click at [1012, 534] on div "hero . use ( "door" ) hero . moveRight ( 2 ) hero . moveUp ( 6 ) hero . moveRig…" at bounding box center [1068, 423] width 418 height 470
type textarea "hero.moveUp(1)"
click at [1041, 636] on button "Ejecutar" at bounding box center [1047, 646] width 131 height 49
drag, startPoint x: 1041, startPoint y: 636, endPoint x: 1006, endPoint y: 629, distance: 35.9
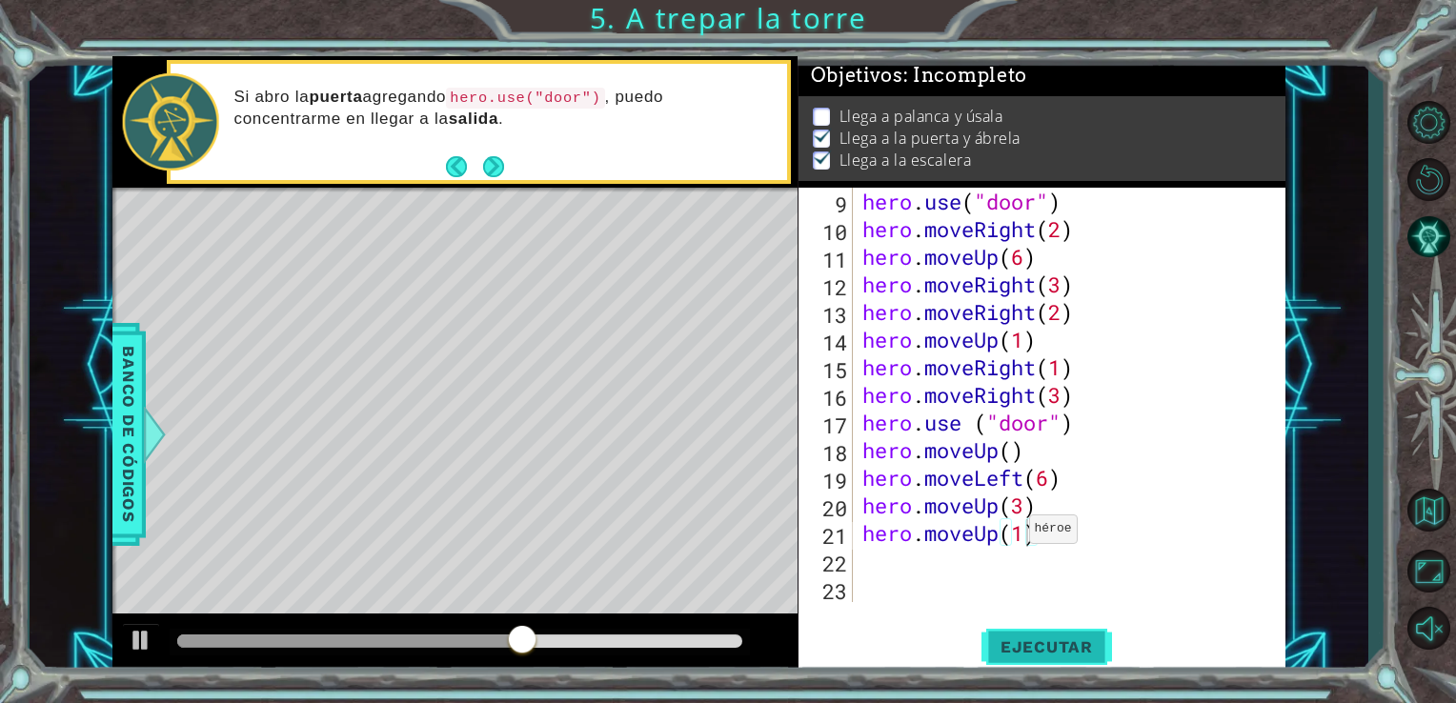
click at [1006, 629] on button "Ejecutar" at bounding box center [1047, 646] width 131 height 49
click at [854, 566] on div "hero.moveUp(1) 9 10 11 12 13 14 15 16 17 18 19 20 21 22 23 hero . use ( "door" …" at bounding box center [1040, 395] width 483 height 415
click at [859, 558] on div "hero . use ( "door" ) hero . moveRight ( 2 ) hero . moveUp ( 6 ) hero . moveRig…" at bounding box center [1063, 395] width 409 height 415
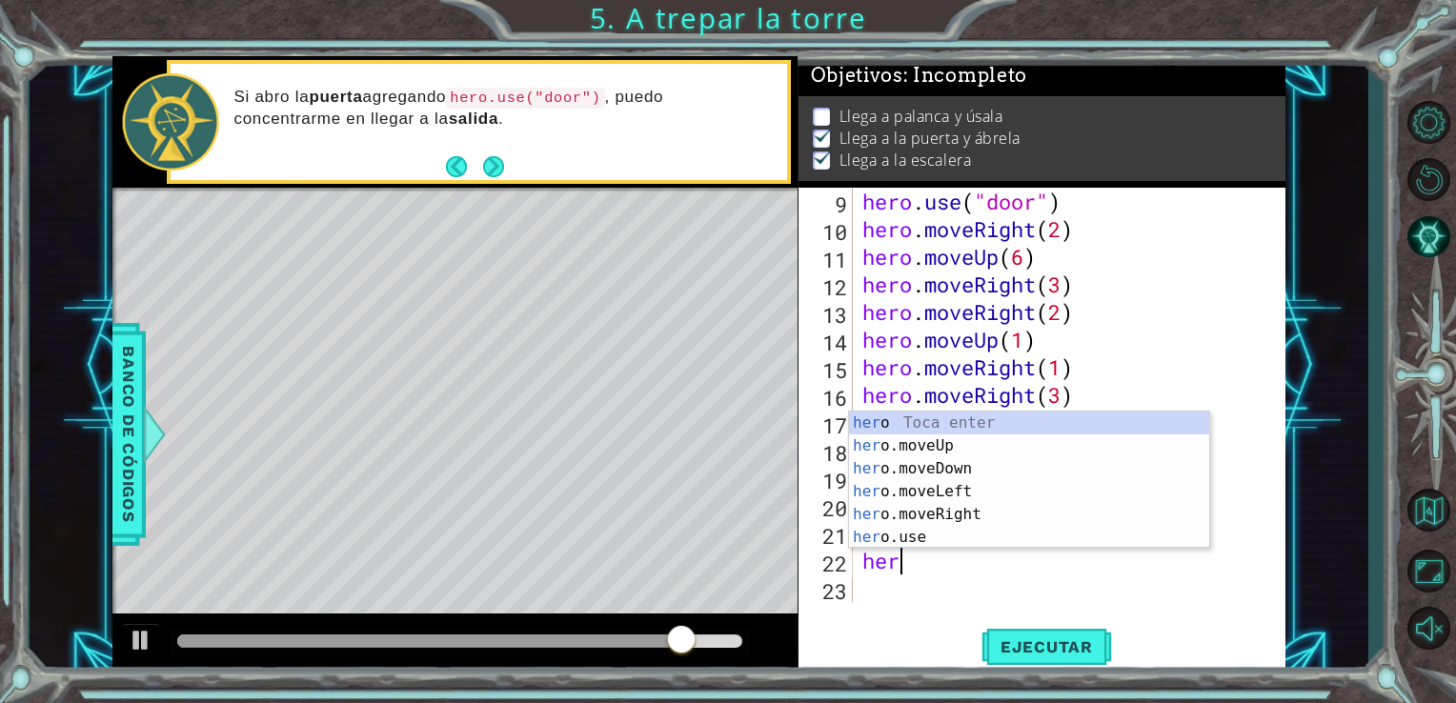
scroll to position [0, 0]
type textarea "hero"
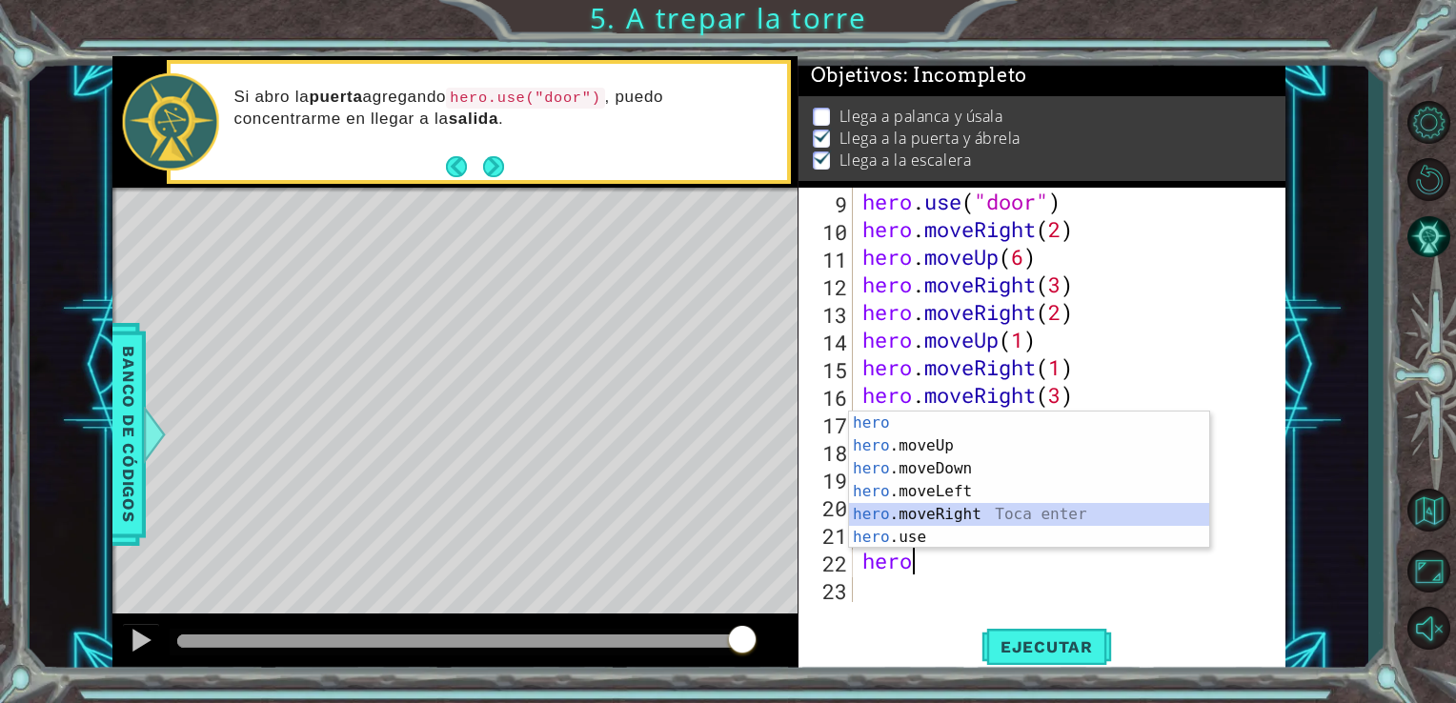
click at [995, 517] on div "hero Toca enter hero .moveUp Toca enter hero .moveDown Toca enter hero .moveLef…" at bounding box center [1029, 503] width 360 height 183
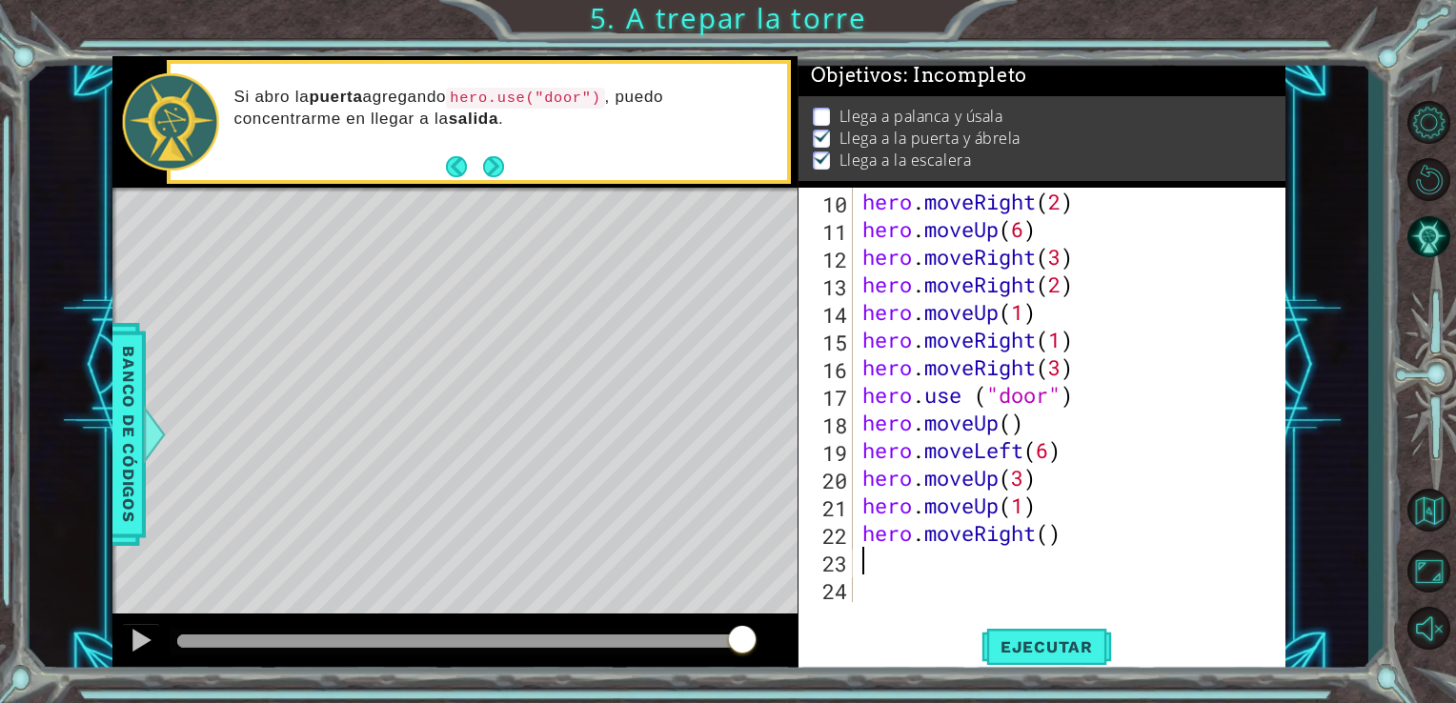
scroll to position [248, 0]
click at [1048, 648] on span "Ejecutar" at bounding box center [1047, 647] width 131 height 19
click at [1047, 538] on div "hero . moveRight ( 2 ) hero . moveUp ( 6 ) hero . moveRight ( 3 ) hero . moveRi…" at bounding box center [1068, 423] width 418 height 470
click at [1075, 641] on span "Ejecutar" at bounding box center [1047, 647] width 131 height 19
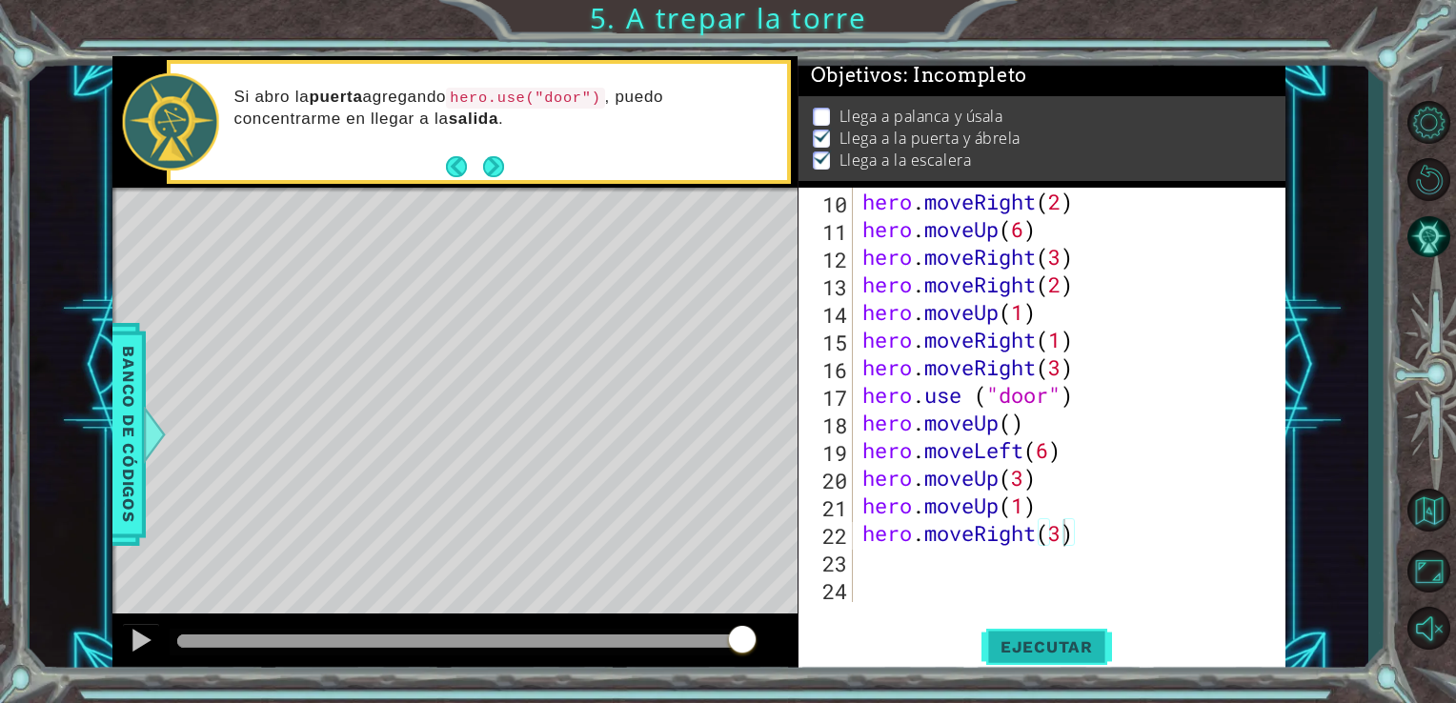
click at [1075, 641] on span "Ejecutar" at bounding box center [1047, 647] width 131 height 19
click at [1069, 630] on button "Ejecutar" at bounding box center [1047, 646] width 131 height 49
click at [1026, 632] on button "Ejecutar" at bounding box center [1047, 646] width 131 height 49
click at [998, 644] on span "Ejecutar" at bounding box center [1047, 647] width 131 height 19
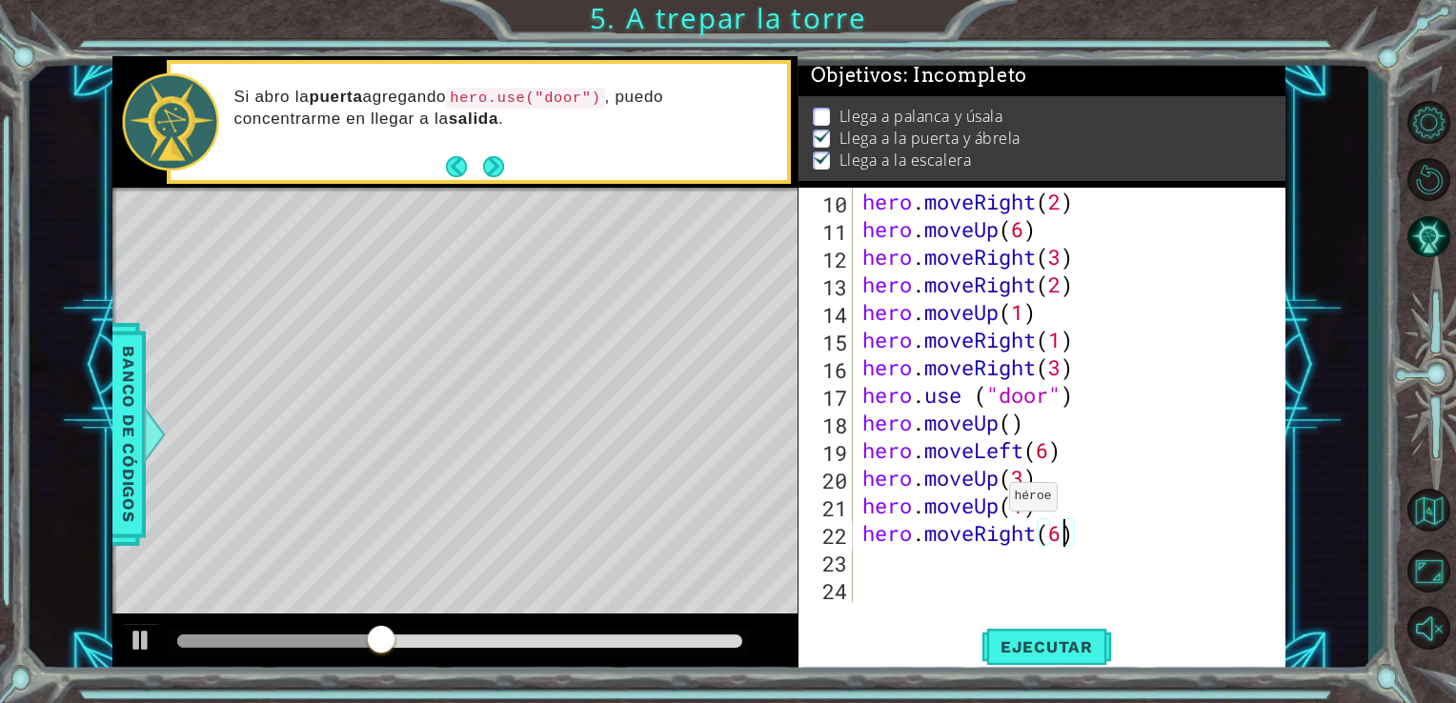
click at [992, 501] on div "hero . moveRight ( 2 ) hero . moveUp ( 6 ) hero . moveRight ( 3 ) hero . moveRi…" at bounding box center [1068, 423] width 418 height 470
click at [1053, 311] on div "hero . moveRight ( 2 ) hero . moveUp ( 6 ) hero . moveRight ( 3 ) hero . moveRi…" at bounding box center [1068, 423] width 418 height 470
click at [1022, 635] on button "Ejecutar" at bounding box center [1047, 646] width 131 height 49
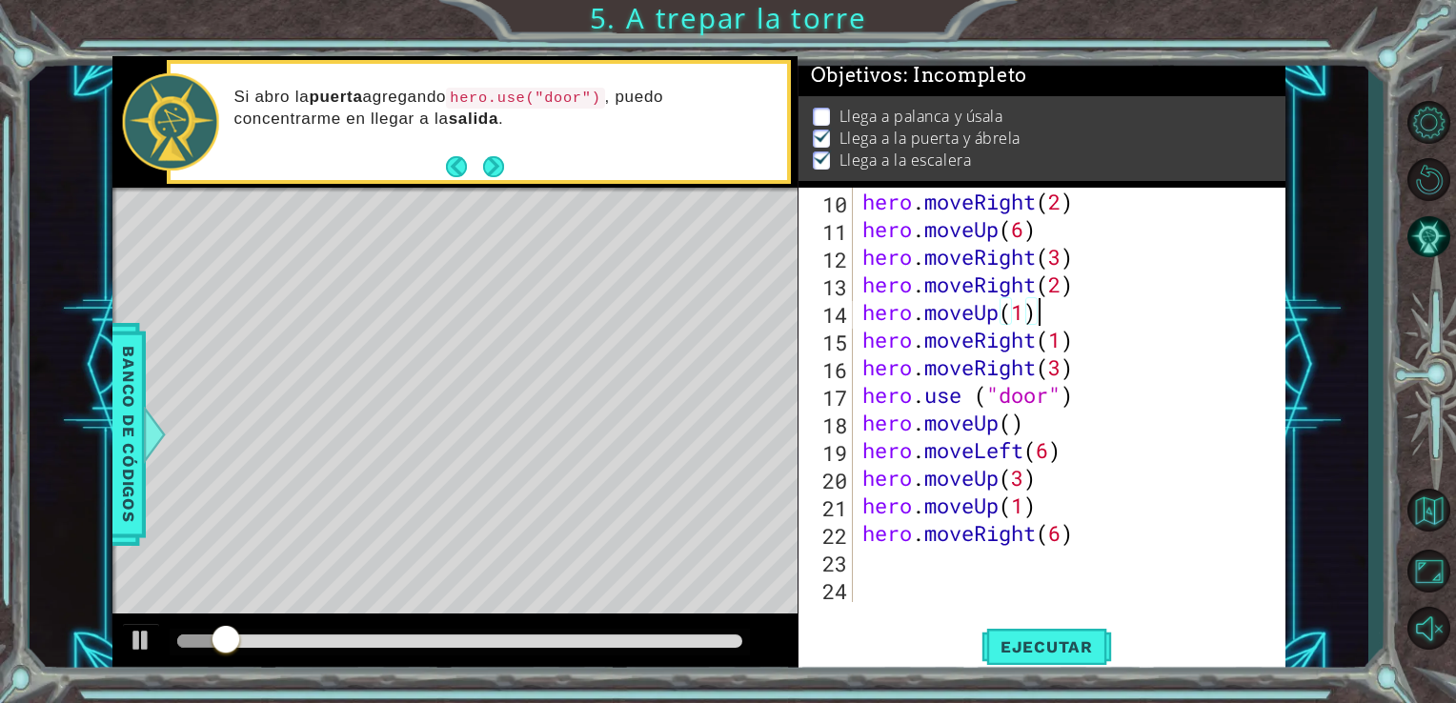
click at [1080, 294] on div "hero . moveRight ( 2 ) hero . moveUp ( 6 ) hero . moveRight ( 3 ) hero . moveRi…" at bounding box center [1068, 423] width 418 height 470
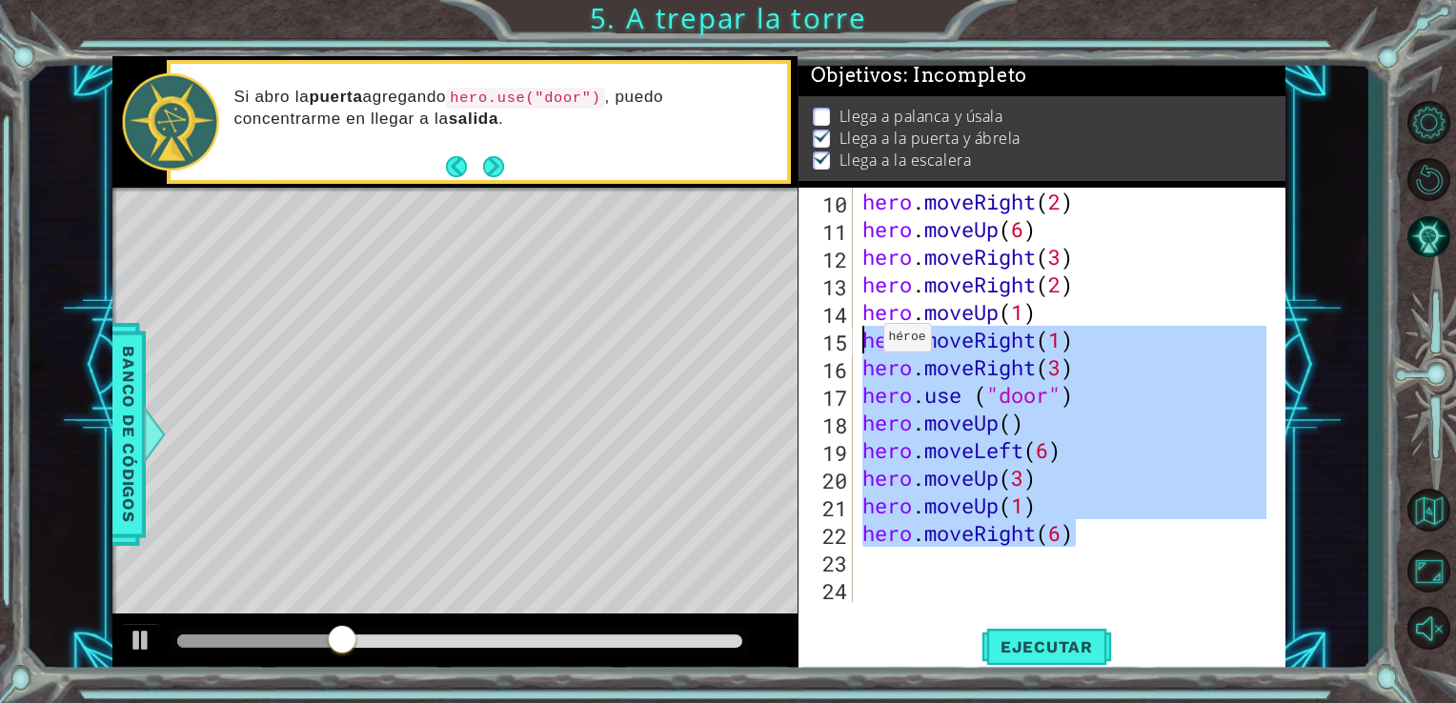
drag, startPoint x: 1083, startPoint y: 537, endPoint x: 866, endPoint y: 343, distance: 290.3
click at [866, 343] on div "hero . moveRight ( 2 ) hero . moveUp ( 6 ) hero . moveRight ( 3 ) hero . moveRi…" at bounding box center [1068, 423] width 418 height 470
type textarea "hero.moveRight(1) hero.moveRight(3)"
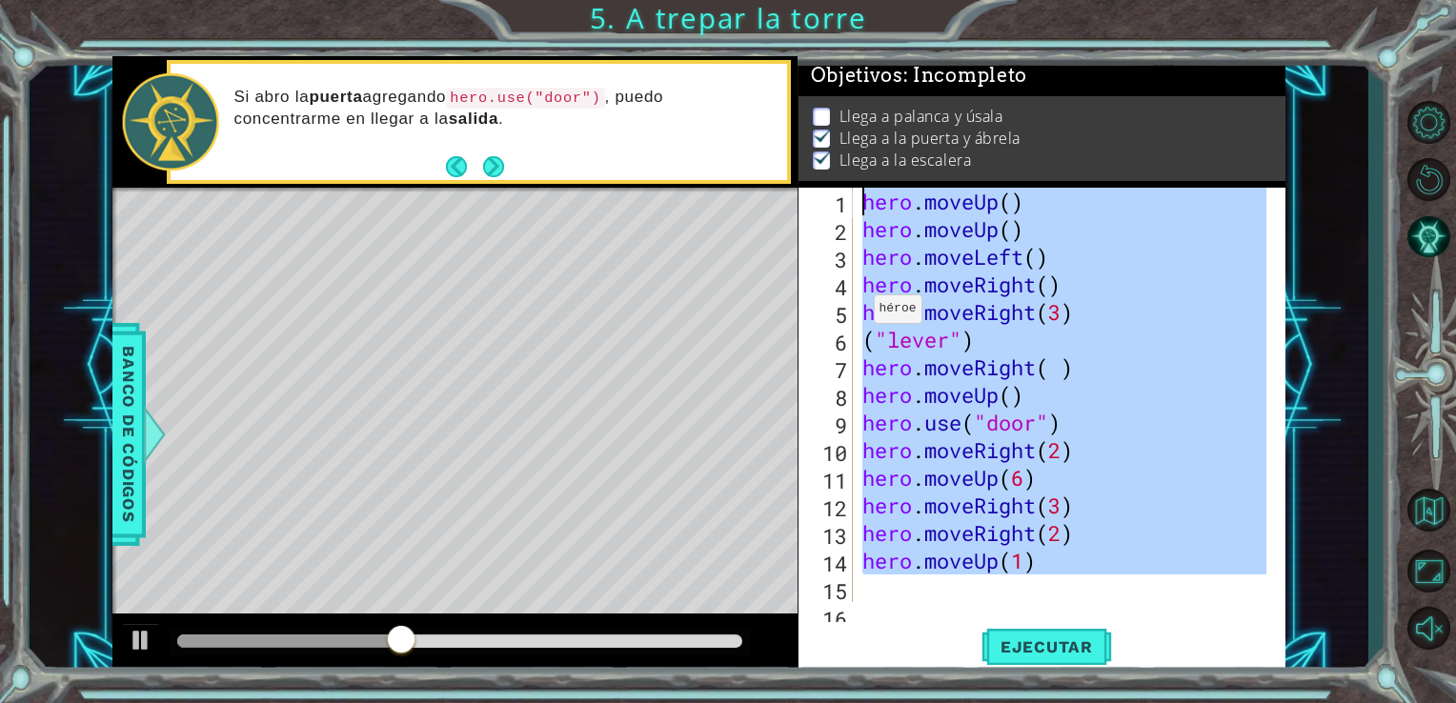
scroll to position [0, 0]
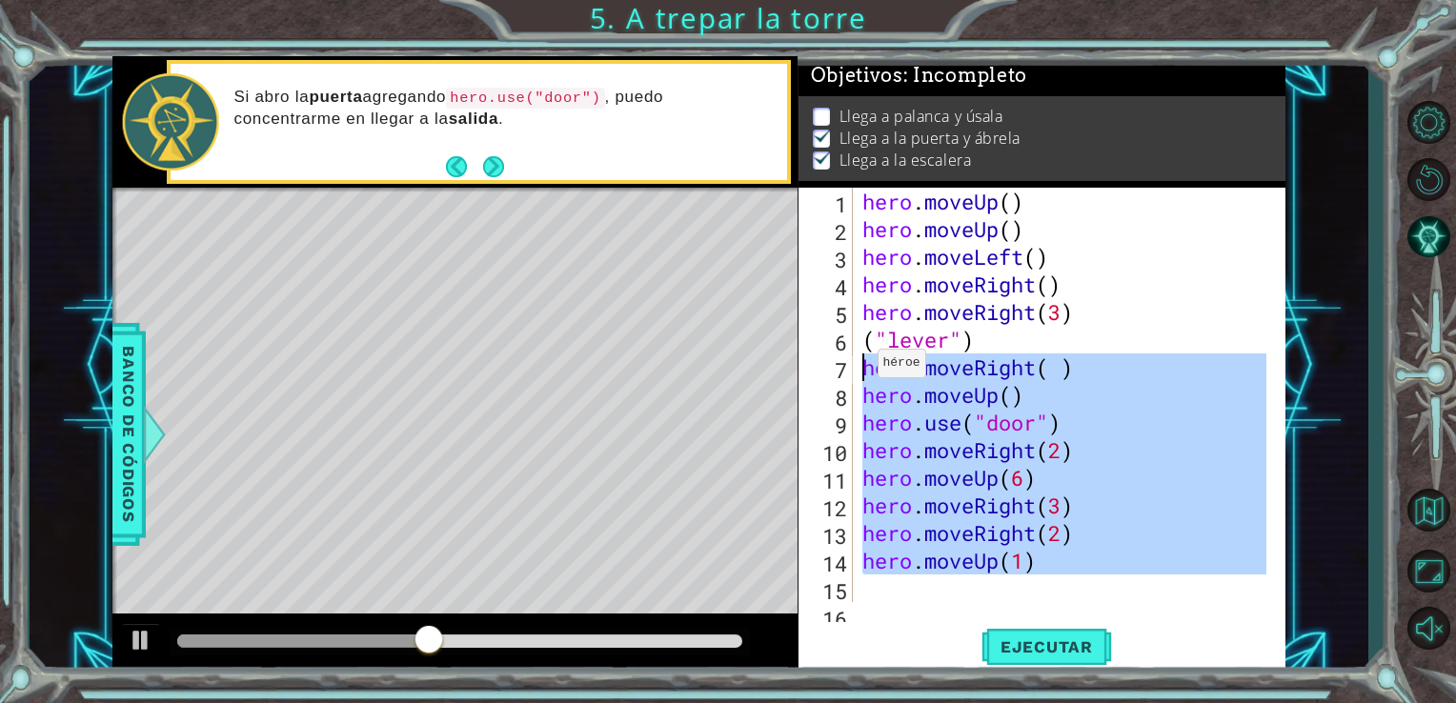
drag, startPoint x: 1055, startPoint y: 528, endPoint x: 861, endPoint y: 368, distance: 251.9
click at [861, 368] on div "hero . moveUp ( ) hero . moveUp ( ) hero . moveLeft ( ) hero . moveRight ( ) he…" at bounding box center [1068, 423] width 418 height 470
type textarea "hero.moveRight( ) hero.moveUp()"
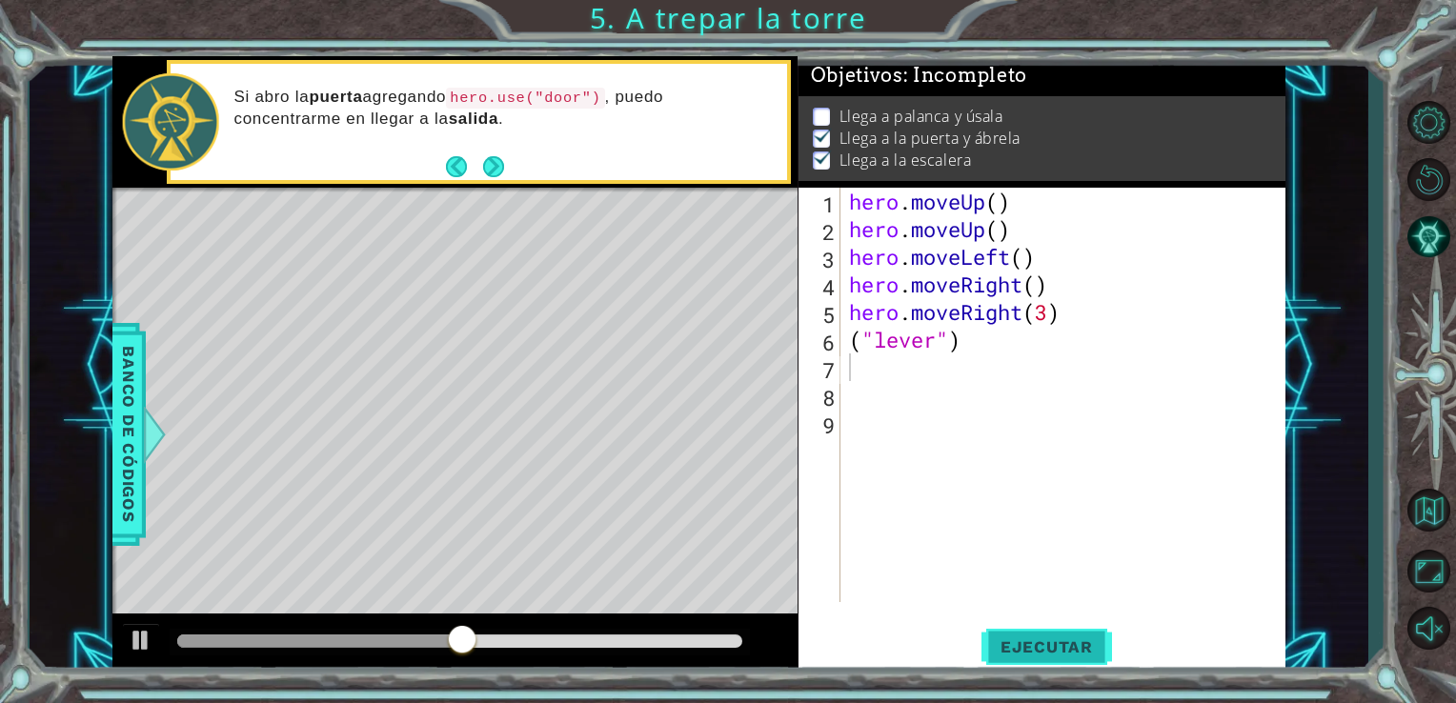
click at [1056, 649] on span "Ejecutar" at bounding box center [1047, 647] width 131 height 19
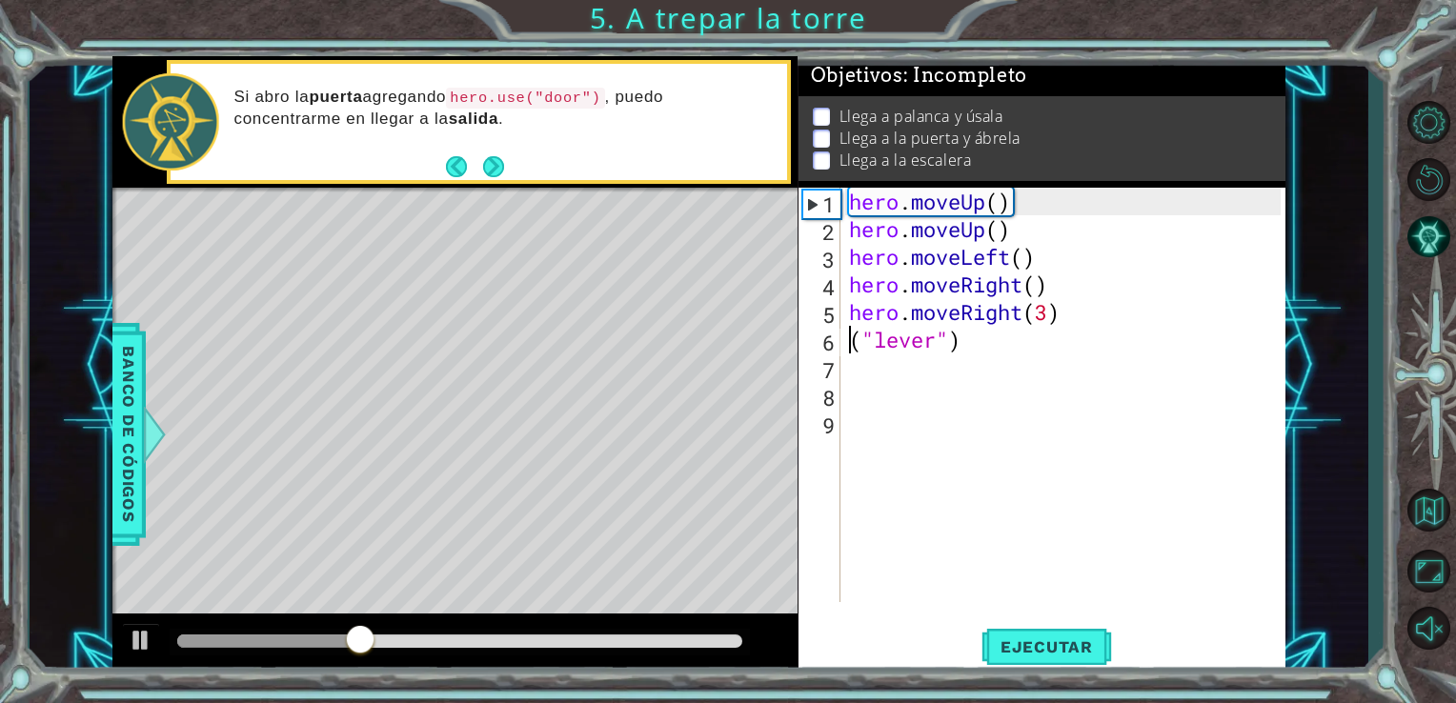
click at [854, 338] on div "hero . moveUp ( ) hero . moveUp ( ) hero . moveLeft ( ) hero . moveRight ( ) he…" at bounding box center [1068, 423] width 446 height 470
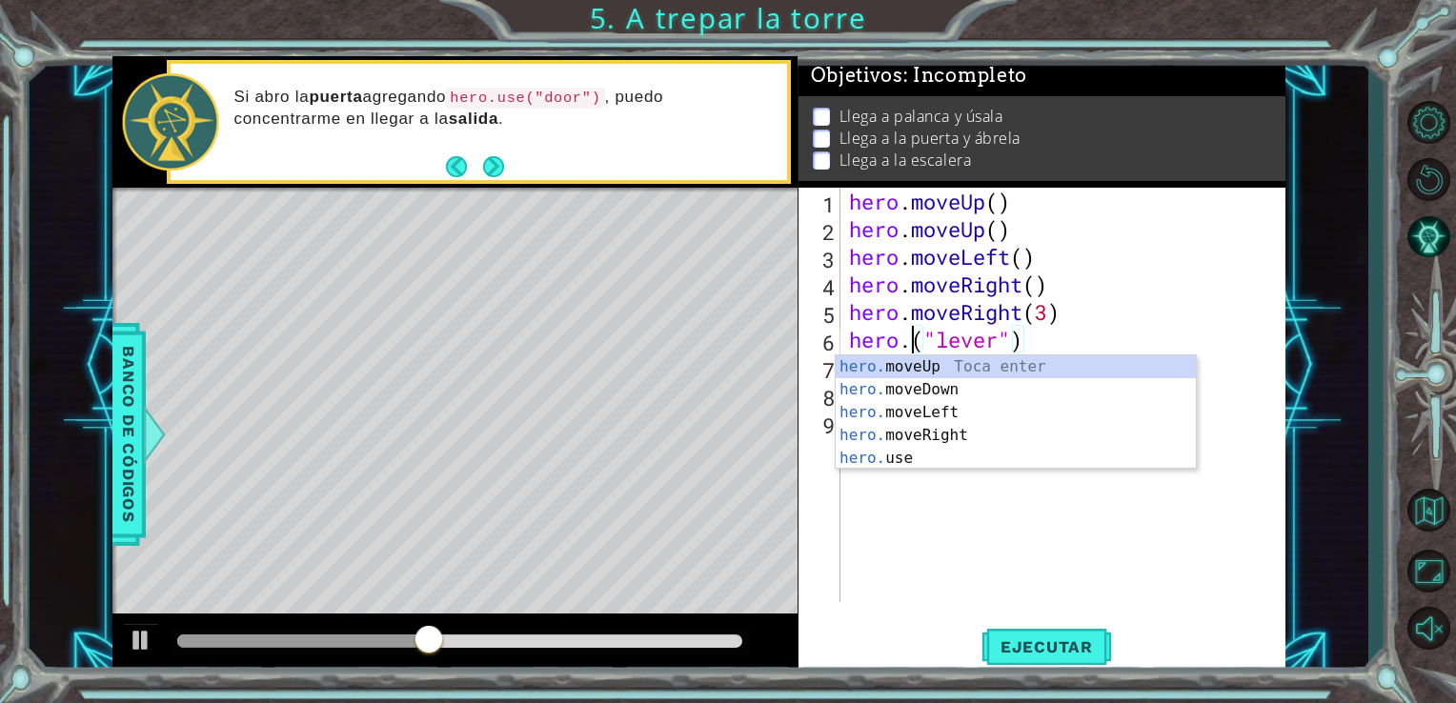
scroll to position [0, 4]
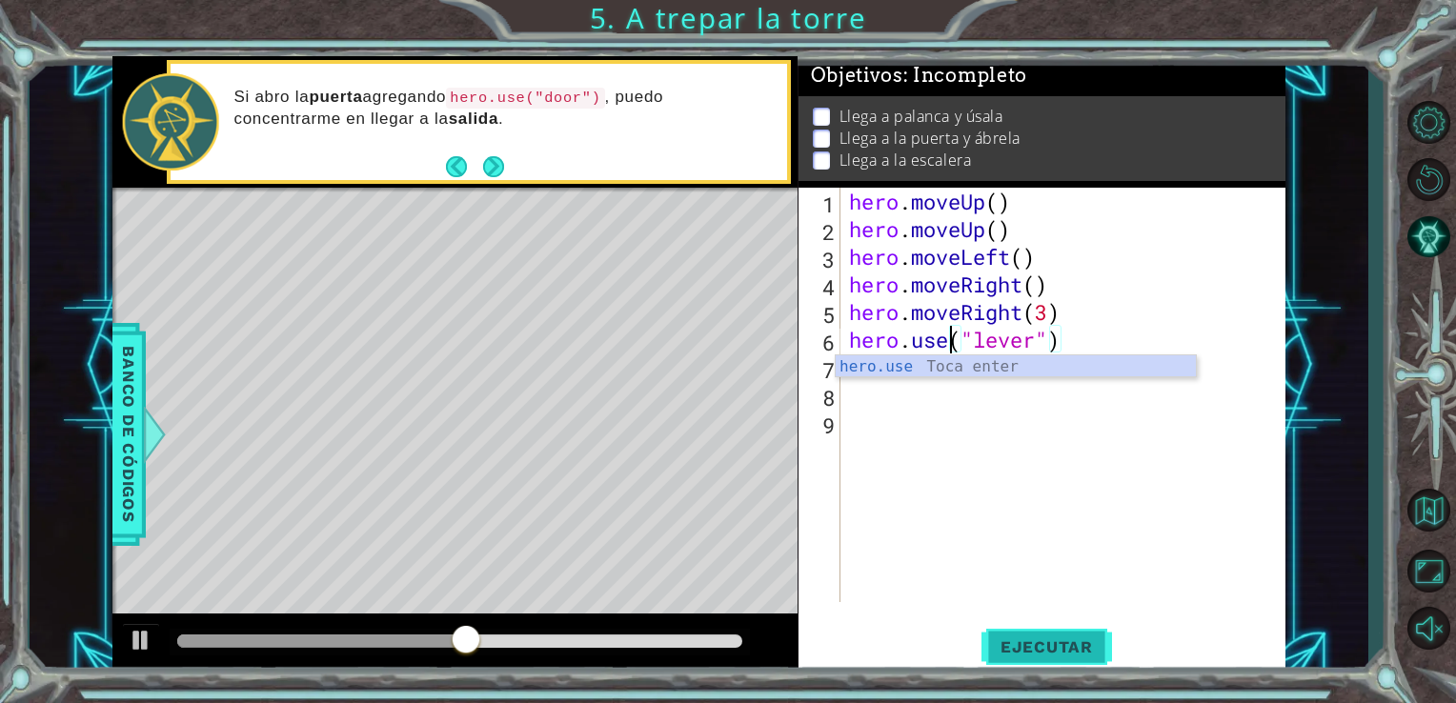
click at [1044, 650] on span "Ejecutar" at bounding box center [1047, 647] width 131 height 19
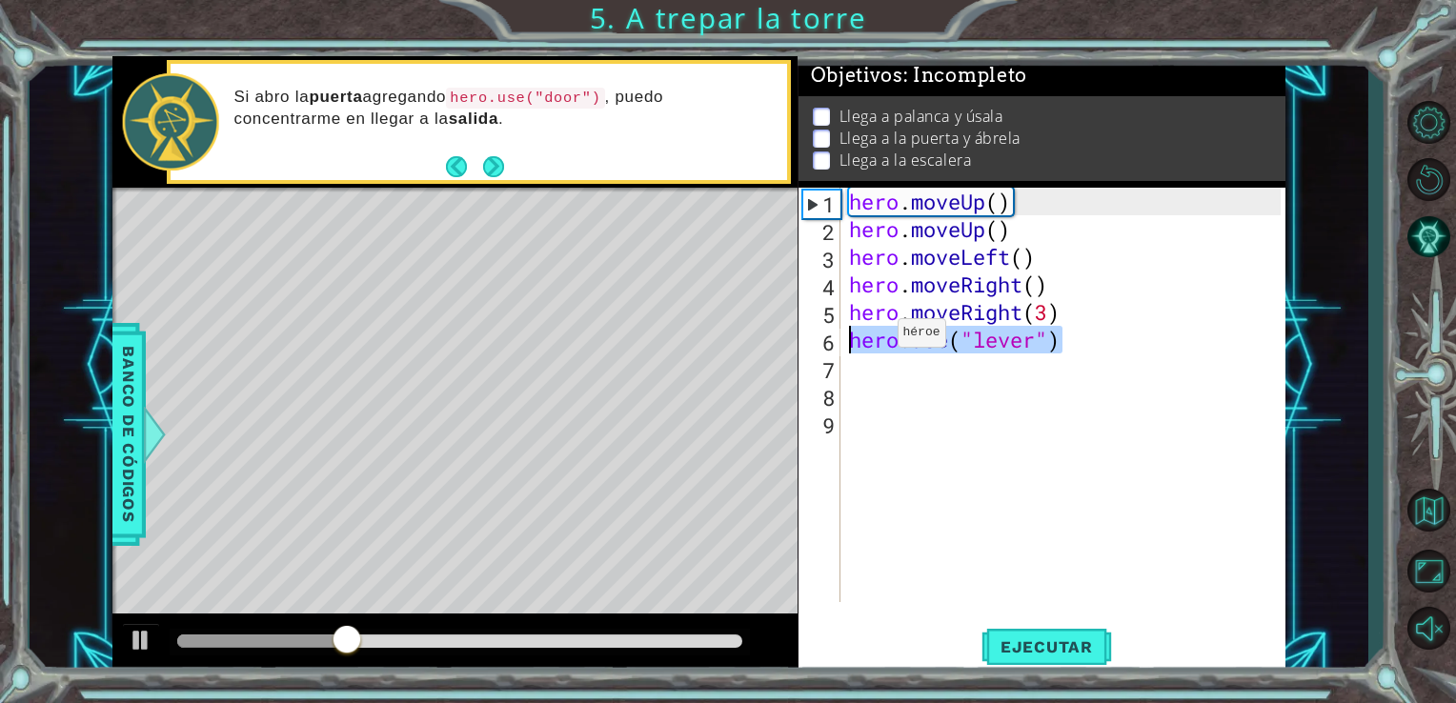
drag, startPoint x: 1067, startPoint y: 342, endPoint x: 833, endPoint y: 341, distance: 233.5
click at [833, 341] on div "hero.use("lever") 1 2 3 4 5 6 7 8 9 hero . moveUp ( ) hero . moveUp ( ) hero . …" at bounding box center [1040, 395] width 483 height 415
click at [1067, 312] on div "hero . moveUp ( ) hero . moveUp ( ) hero . moveLeft ( ) hero . moveRight ( ) he…" at bounding box center [1068, 423] width 446 height 470
type textarea "hero.moveRight(3)"
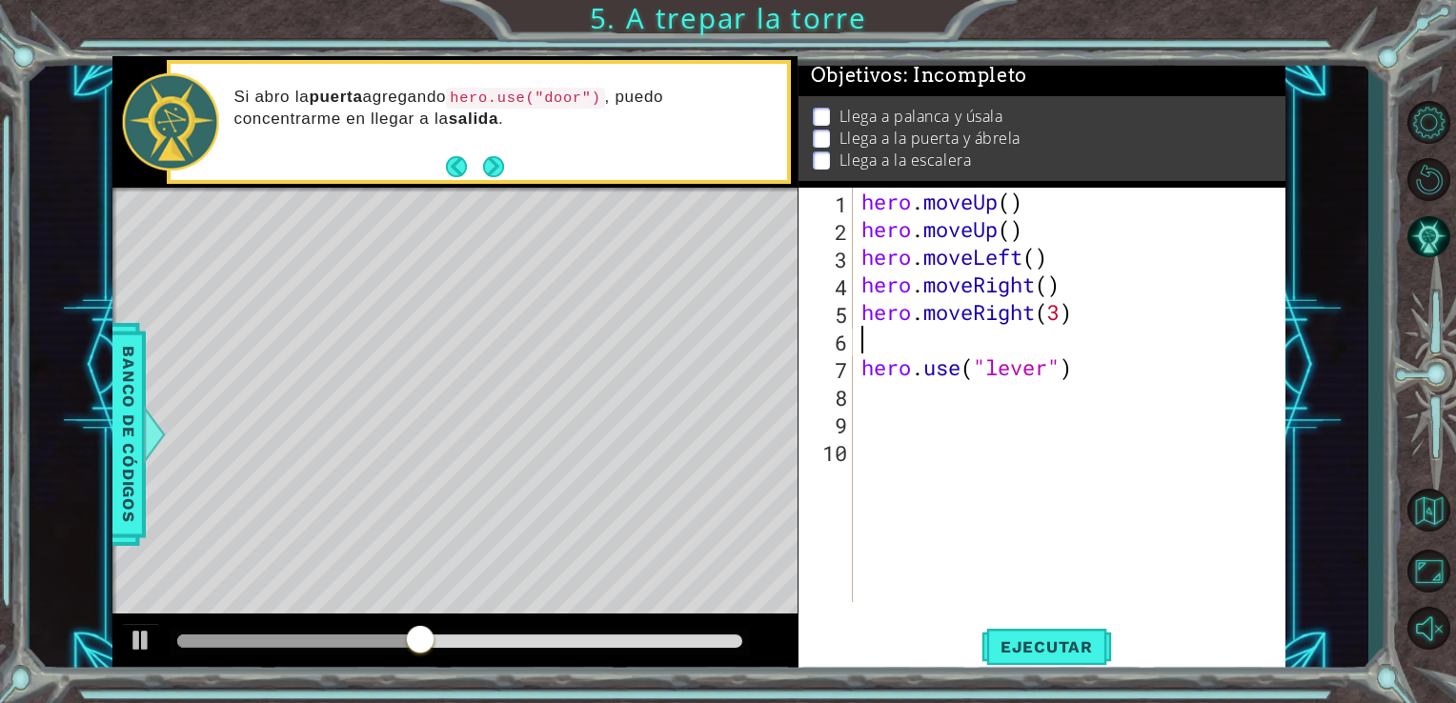
paste textarea "hero.use("lever")"
type textarea "hero.use("lever")"
click at [1068, 292] on div "hero . moveUp ( ) hero . moveUp ( ) hero . moveLeft ( ) hero . moveRight ( ) he…" at bounding box center [1075, 423] width 434 height 470
type textarea "hero.moveRight()"
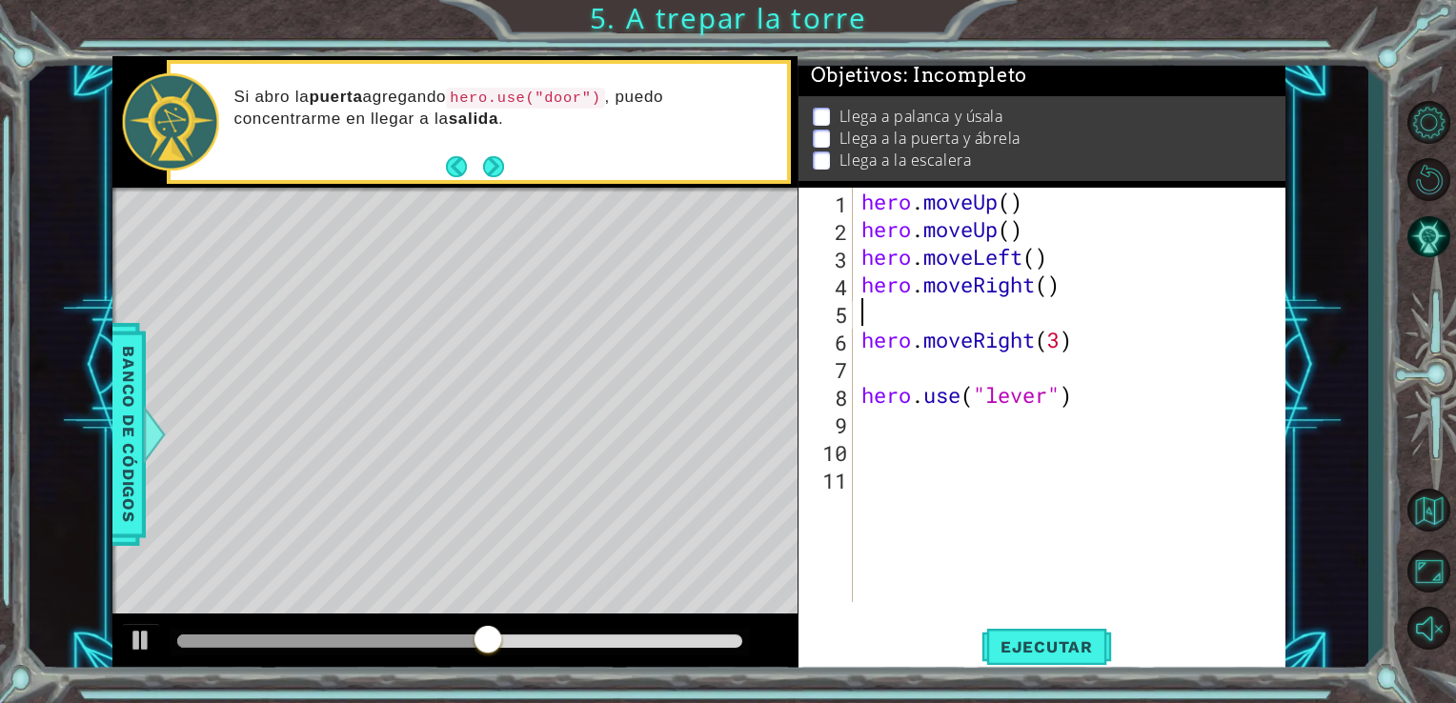
paste textarea "hero.use("lever")"
click at [1033, 640] on span "Ejecutar" at bounding box center [1047, 647] width 131 height 19
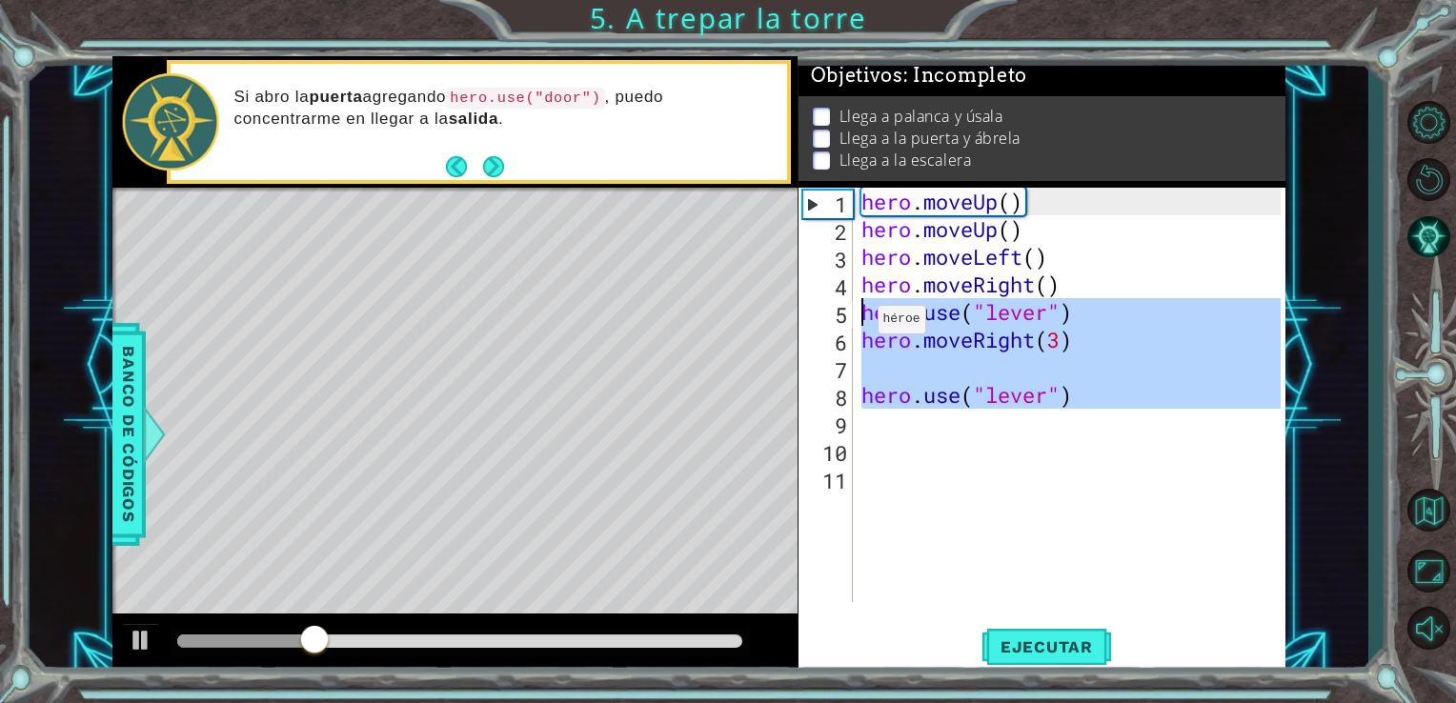
drag, startPoint x: 1085, startPoint y: 428, endPoint x: 854, endPoint y: 319, distance: 255.0
click at [854, 319] on div "hero.use("lever") 1 2 3 4 5 6 7 8 9 10 11 hero . moveUp ( ) hero . moveUp ( ) h…" at bounding box center [1040, 395] width 483 height 415
type textarea "hero.use("lever") hero.moveRight(3)"
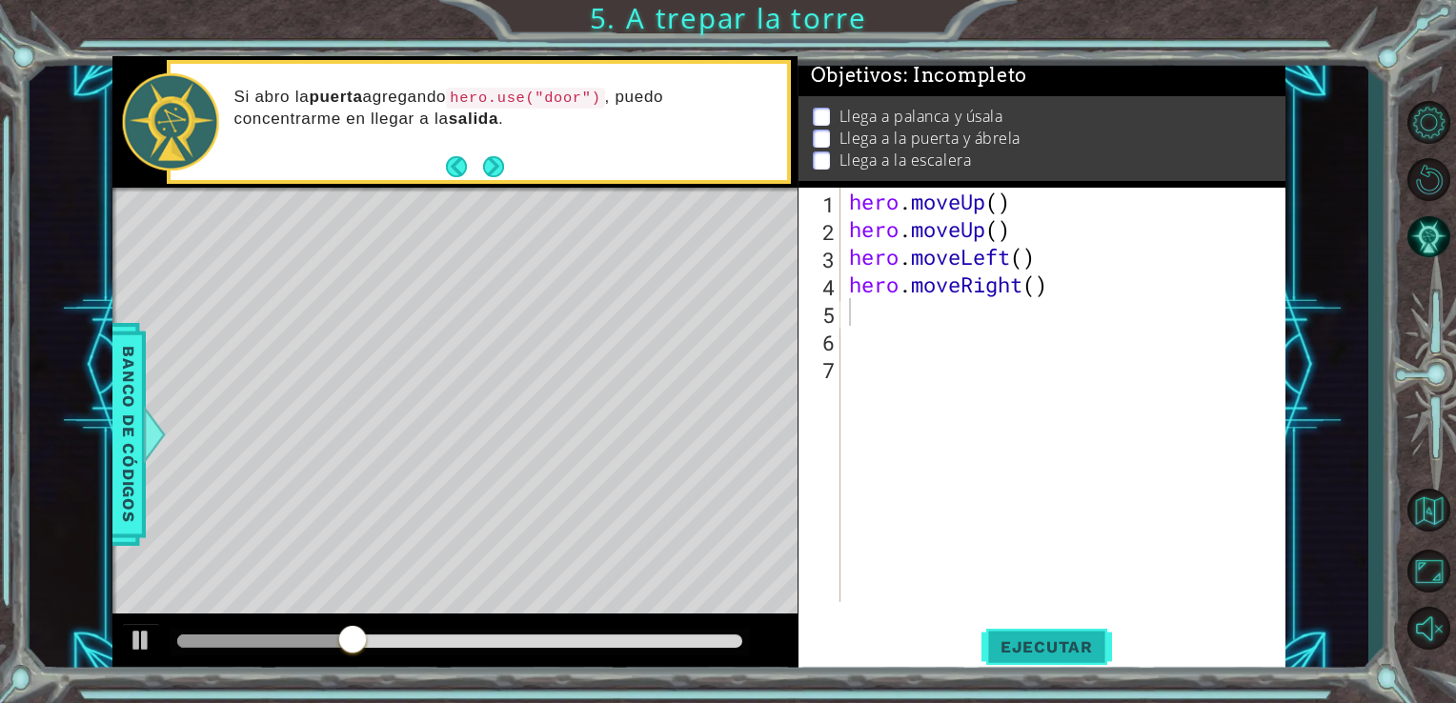
click at [1029, 657] on span "Ejecutar" at bounding box center [1047, 647] width 131 height 19
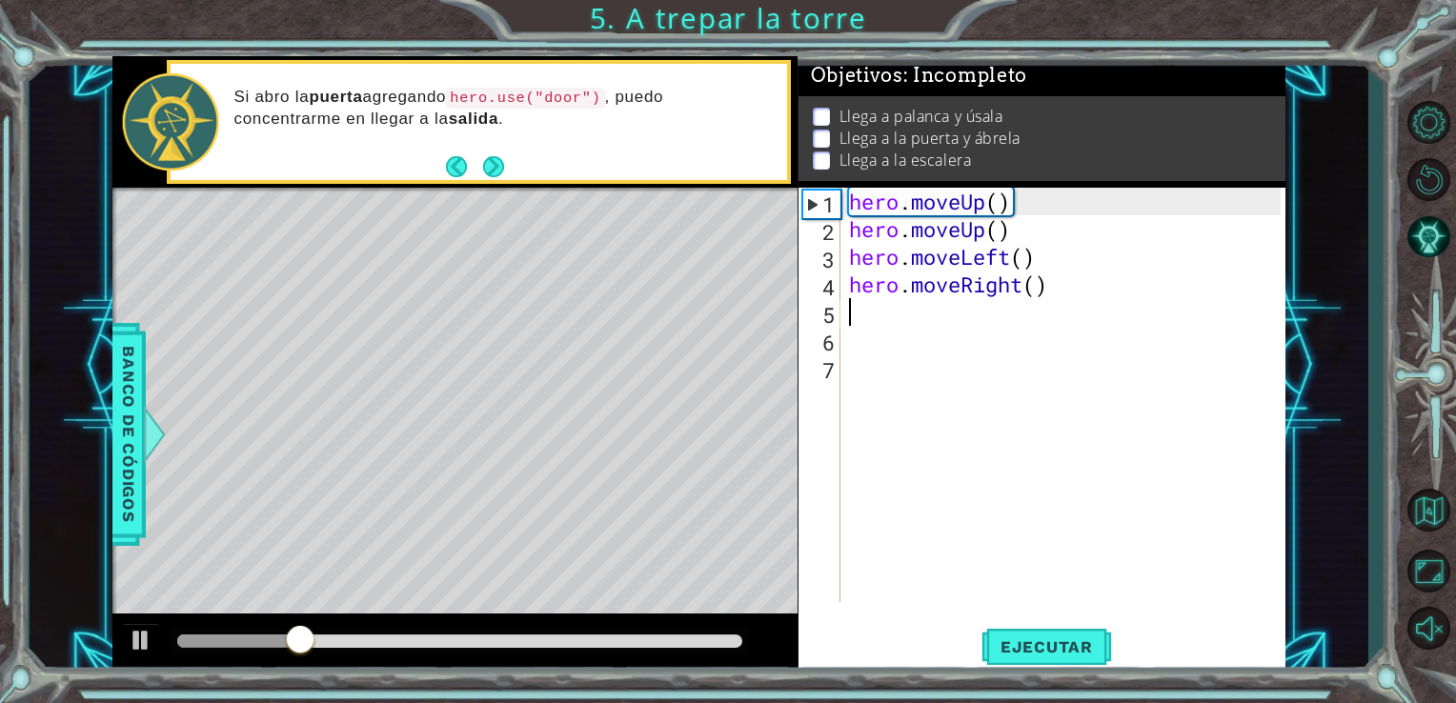
click at [1053, 269] on div "hero . moveUp ( ) hero . moveUp ( ) hero . moveLeft ( ) hero . moveRight ( )" at bounding box center [1068, 423] width 446 height 470
type textarea "hero.moveLeft()"
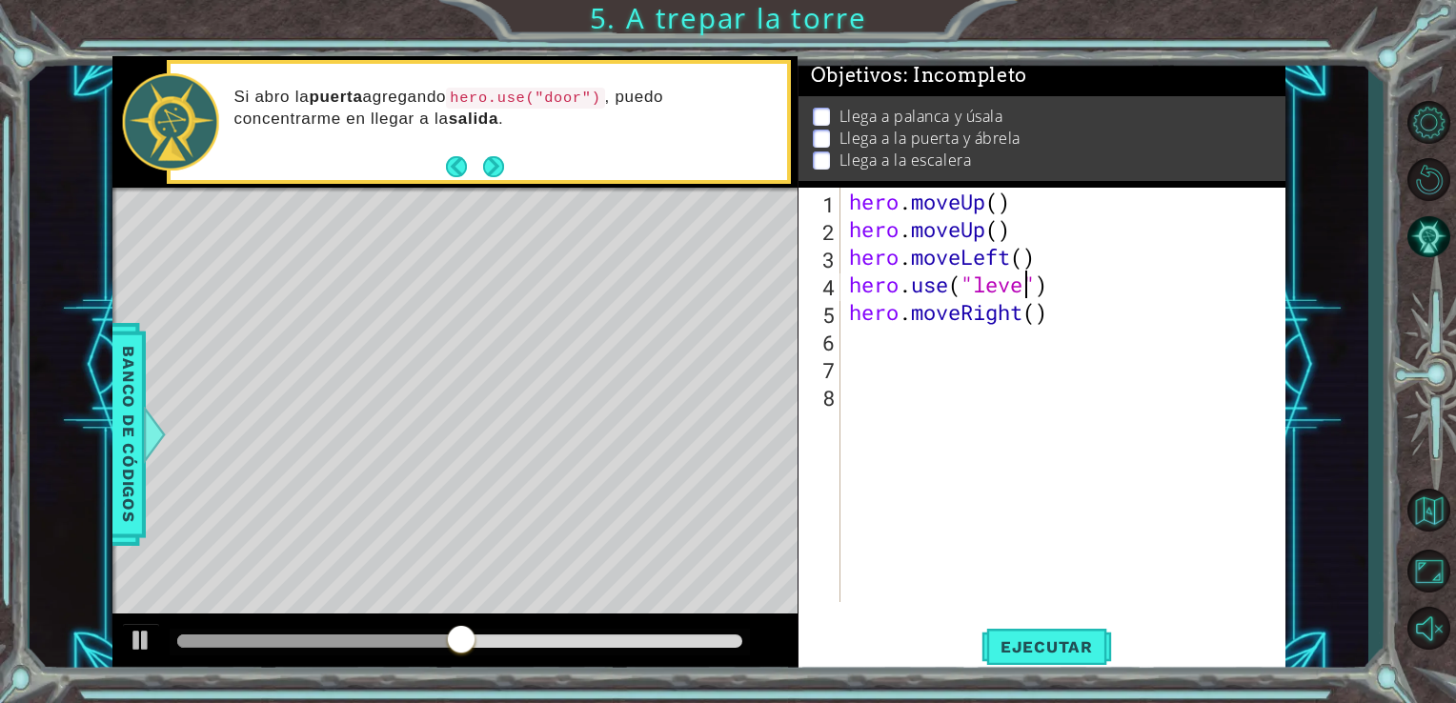
scroll to position [0, 8]
click at [1031, 650] on span "Ejecutar" at bounding box center [1047, 647] width 131 height 19
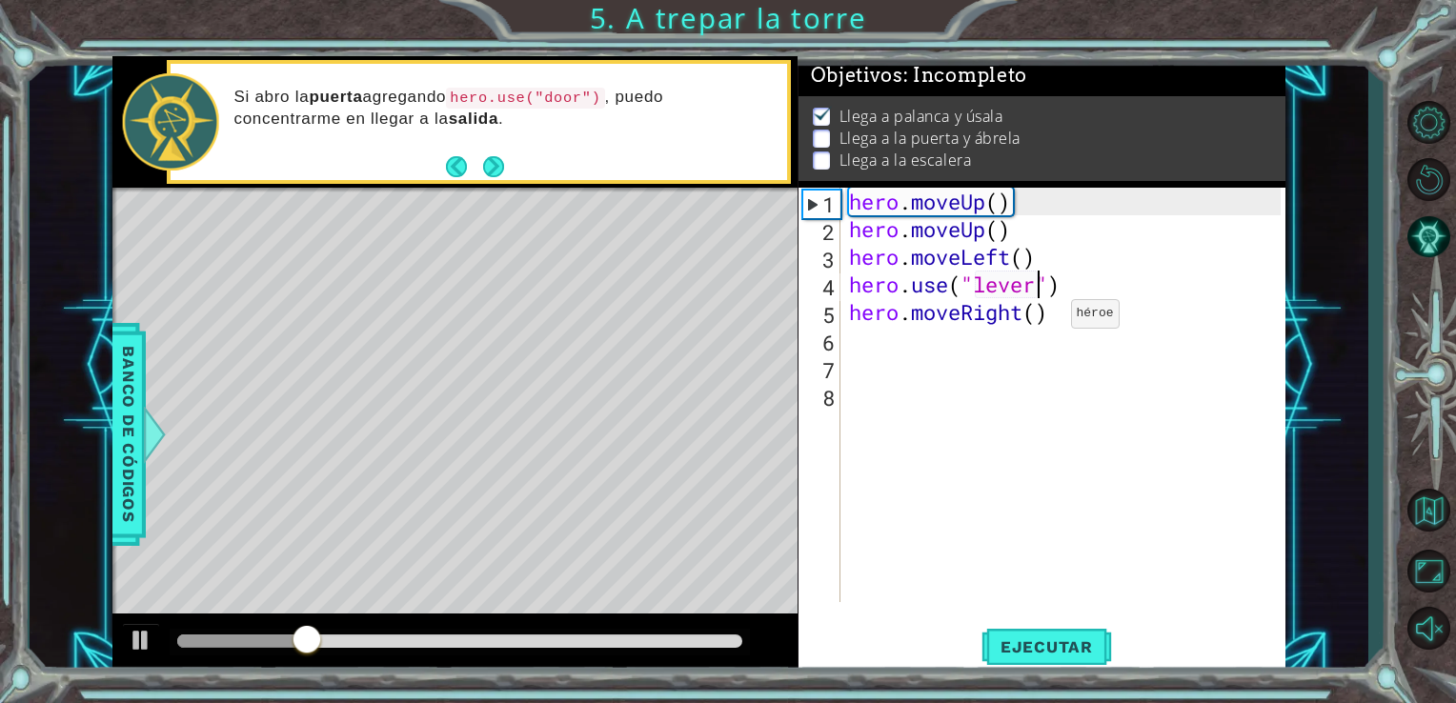
click at [1041, 318] on div "hero . moveUp ( ) hero . moveUp ( ) hero . moveLeft ( ) hero . use ( "lever" ) …" at bounding box center [1068, 423] width 446 height 470
type textarea "hero.moveRight(2)"
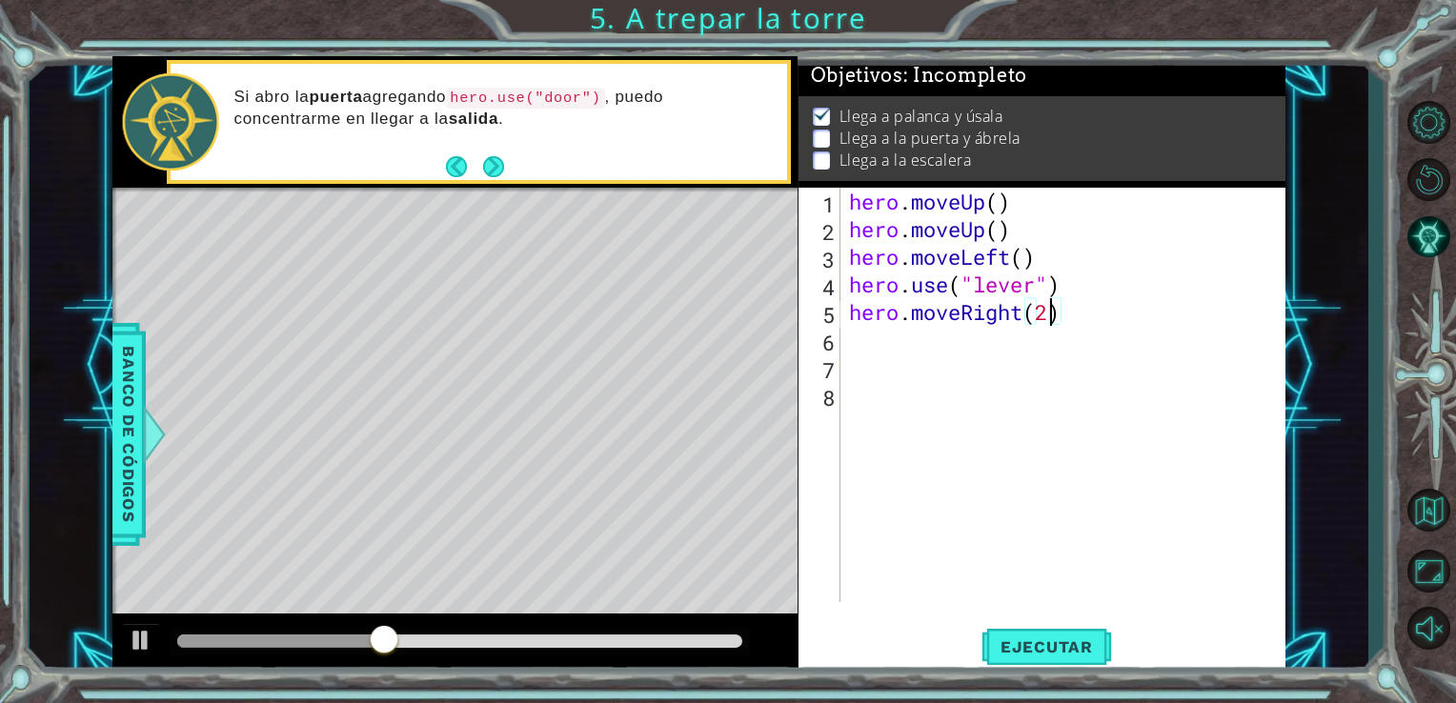
click at [1079, 319] on div "hero . moveUp ( ) hero . moveUp ( ) hero . moveLeft ( ) hero . use ( "lever" ) …" at bounding box center [1068, 423] width 446 height 470
click at [1052, 309] on div "hero . moveUp ( ) hero . moveUp ( ) hero . moveLeft ( ) hero . use ( "lever" ) …" at bounding box center [1068, 423] width 446 height 470
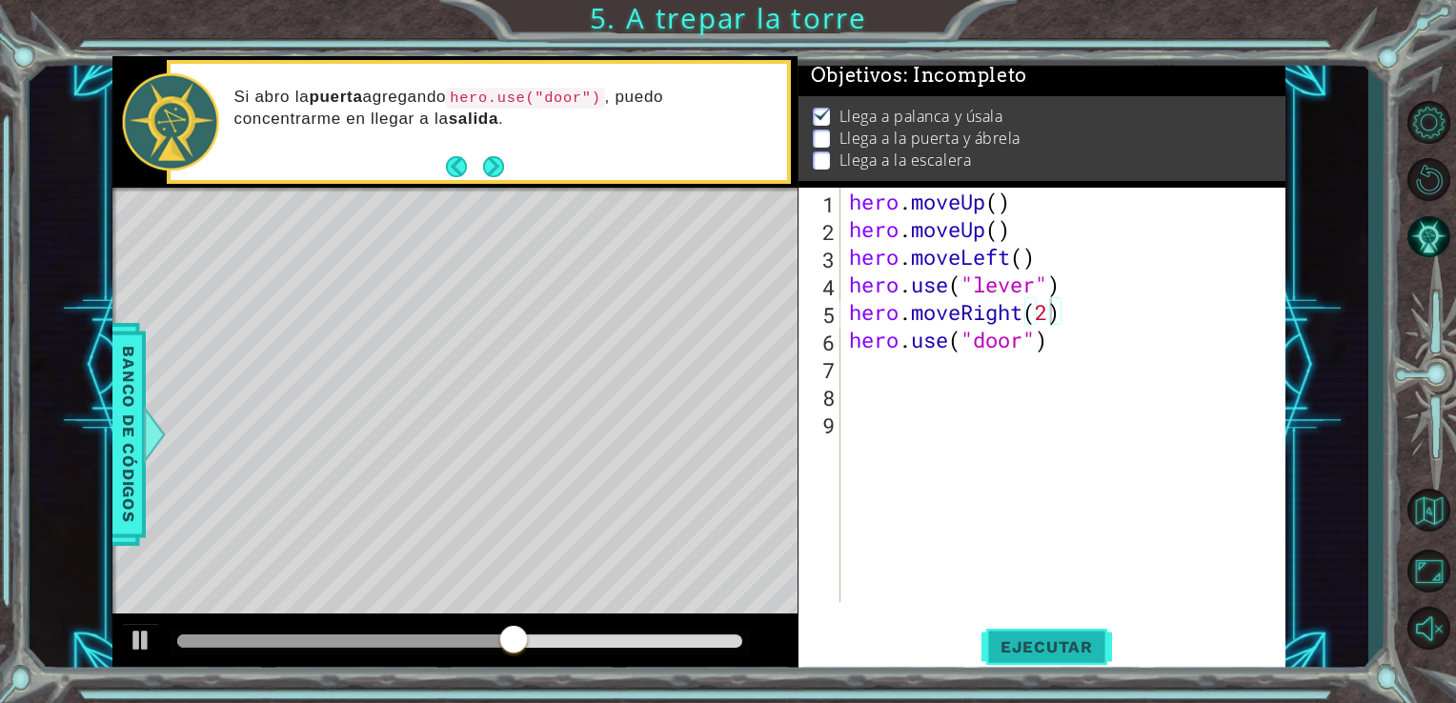
click at [1057, 639] on span "Ejecutar" at bounding box center [1047, 647] width 131 height 19
click at [1048, 642] on span "Ejecutar" at bounding box center [1047, 647] width 131 height 19
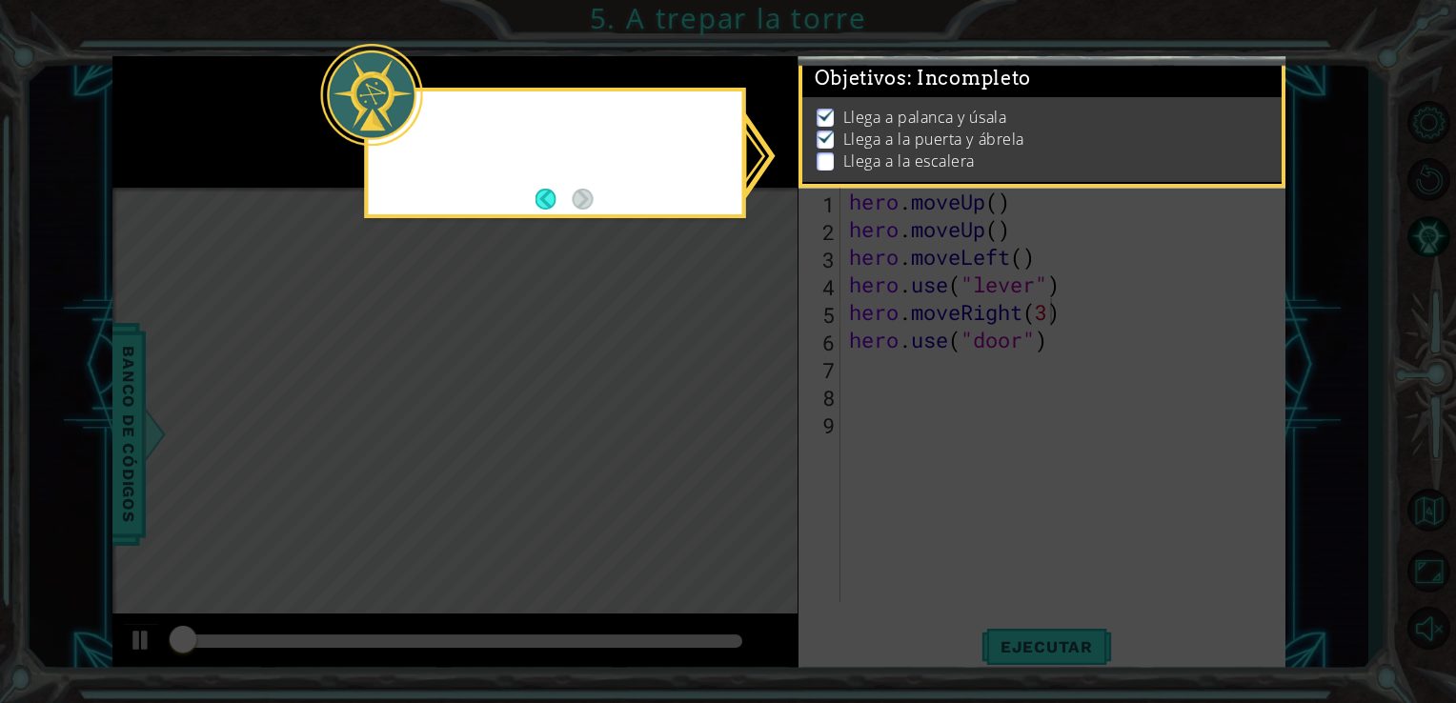
scroll to position [8, 0]
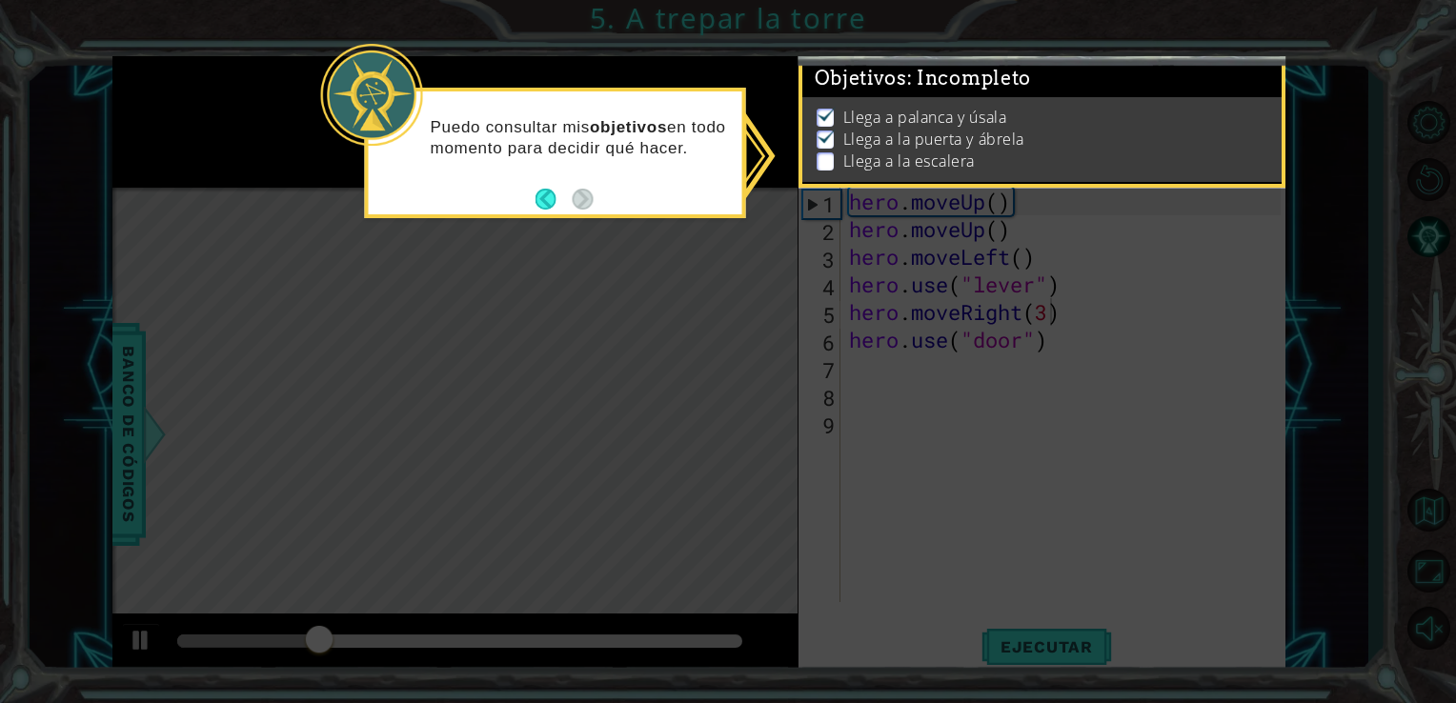
click at [1011, 385] on icon at bounding box center [728, 351] width 1456 height 703
click at [1012, 385] on icon at bounding box center [728, 351] width 1456 height 703
click at [546, 193] on button "Back" at bounding box center [554, 199] width 37 height 21
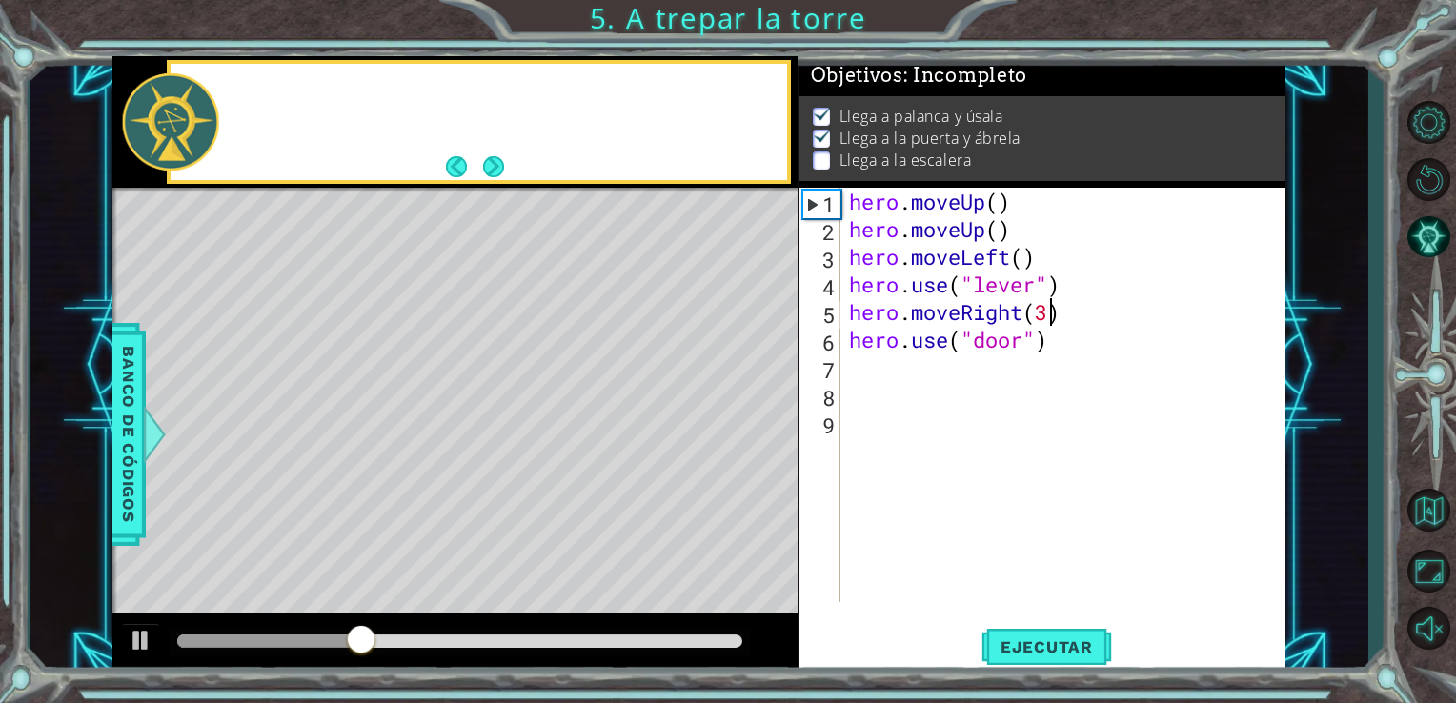
scroll to position [5, 0]
click at [1048, 344] on div "hero . moveUp ( ) hero . moveUp ( ) hero . moveLeft ( ) hero . use ( "lever" ) …" at bounding box center [1068, 423] width 446 height 470
type textarea "hero.use("door")"
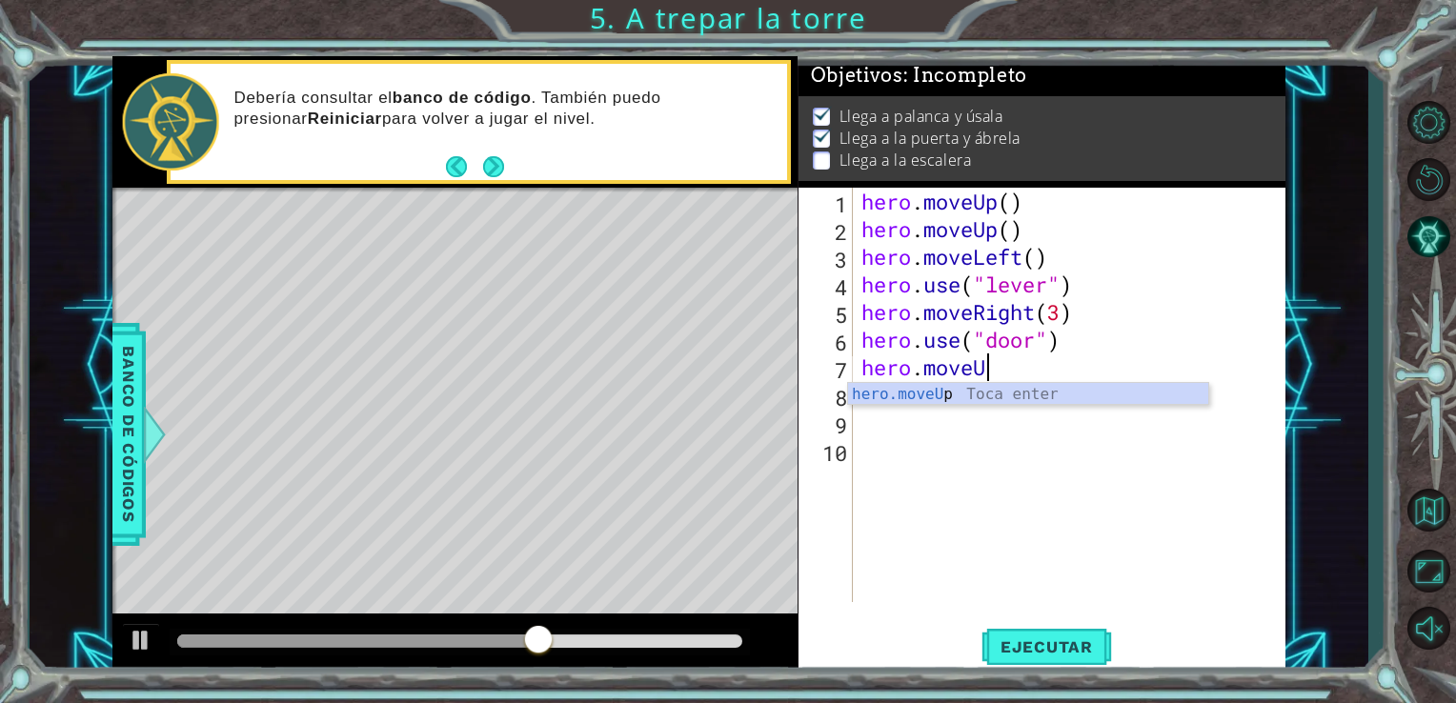
scroll to position [0, 5]
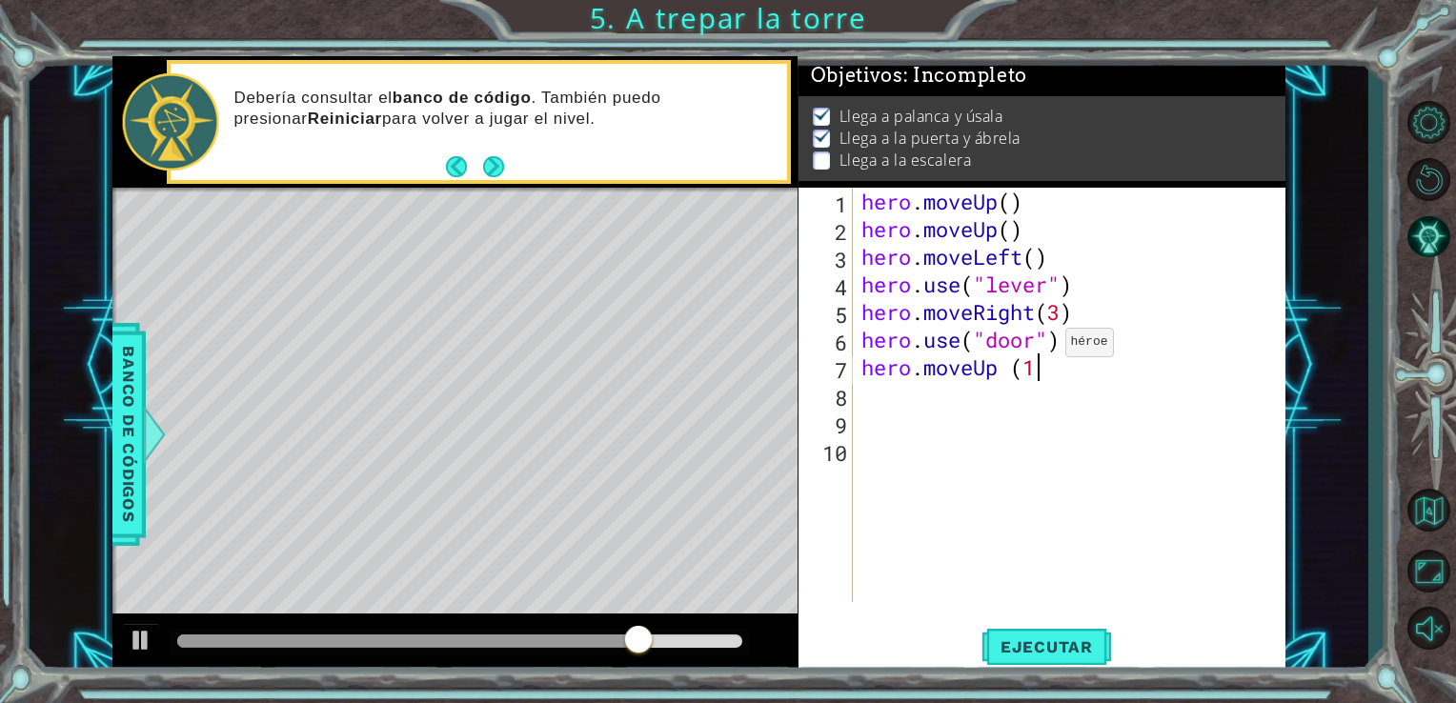
type textarea "hero.moveUp (1)"
click at [1036, 378] on div "hero . moveUp ( ) hero . moveUp ( ) hero . moveLeft ( ) hero . use ( "lever" ) …" at bounding box center [1075, 423] width 434 height 470
type textarea "hero.moveUp (3)"
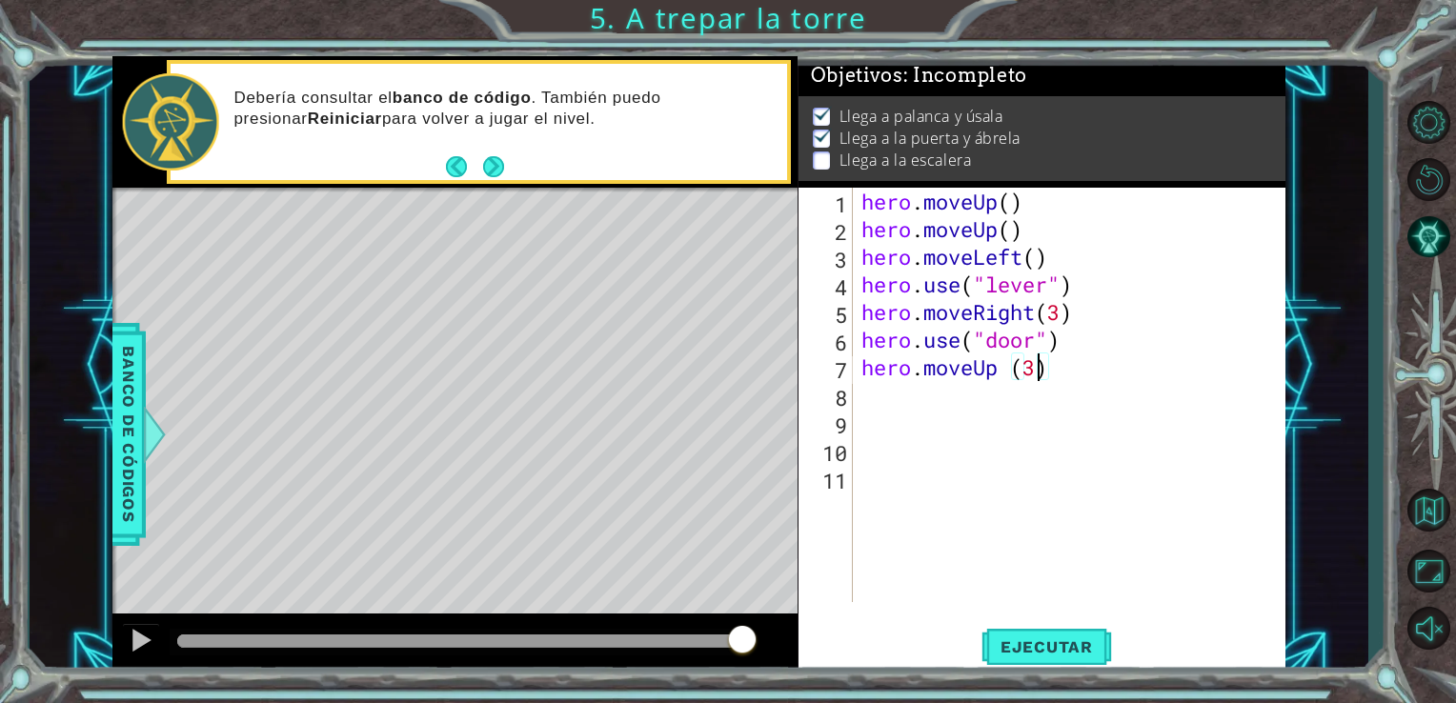
click at [1057, 365] on div "hero . moveUp ( ) hero . moveUp ( ) hero . moveLeft ( ) hero . use ( "lever" ) …" at bounding box center [1075, 423] width 434 height 470
click at [1033, 654] on span "Ejecutar" at bounding box center [1047, 647] width 131 height 19
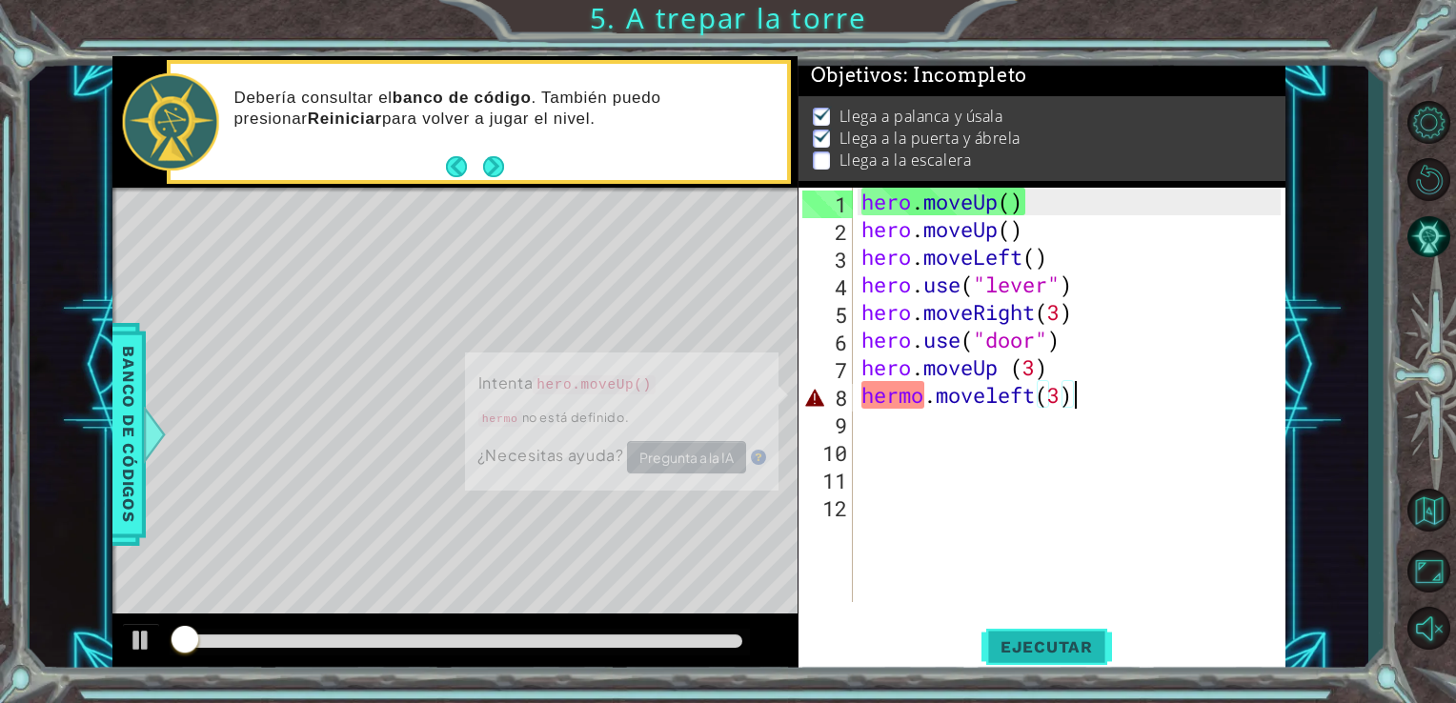
scroll to position [8, 0]
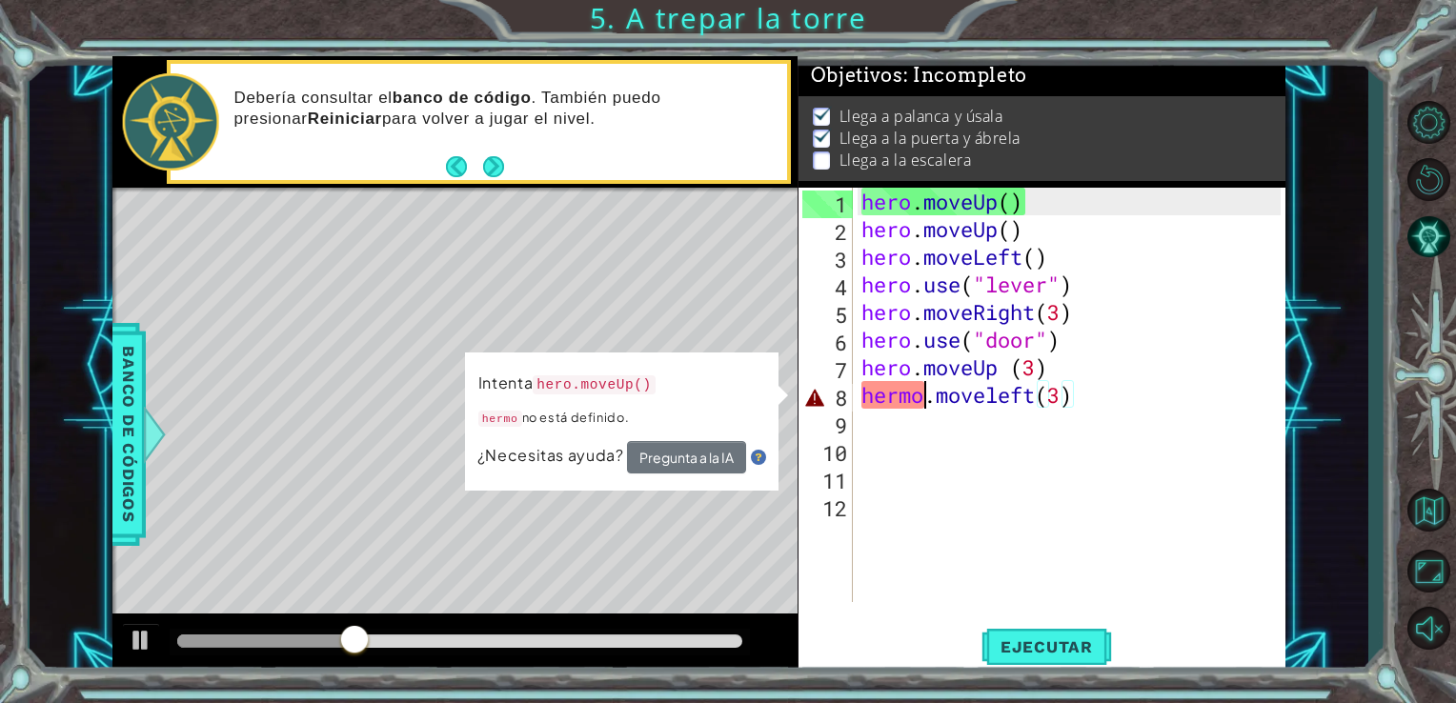
click at [925, 392] on div "hero . moveUp ( ) hero . moveUp ( ) hero . moveLeft ( ) hero . use ( "lever" ) …" at bounding box center [1075, 423] width 434 height 470
click at [918, 394] on div "hero . moveUp ( ) hero . moveUp ( ) hero . moveLeft ( ) hero . use ( "lever" ) …" at bounding box center [1075, 423] width 434 height 470
type textarea "hero.moveleft(3)"
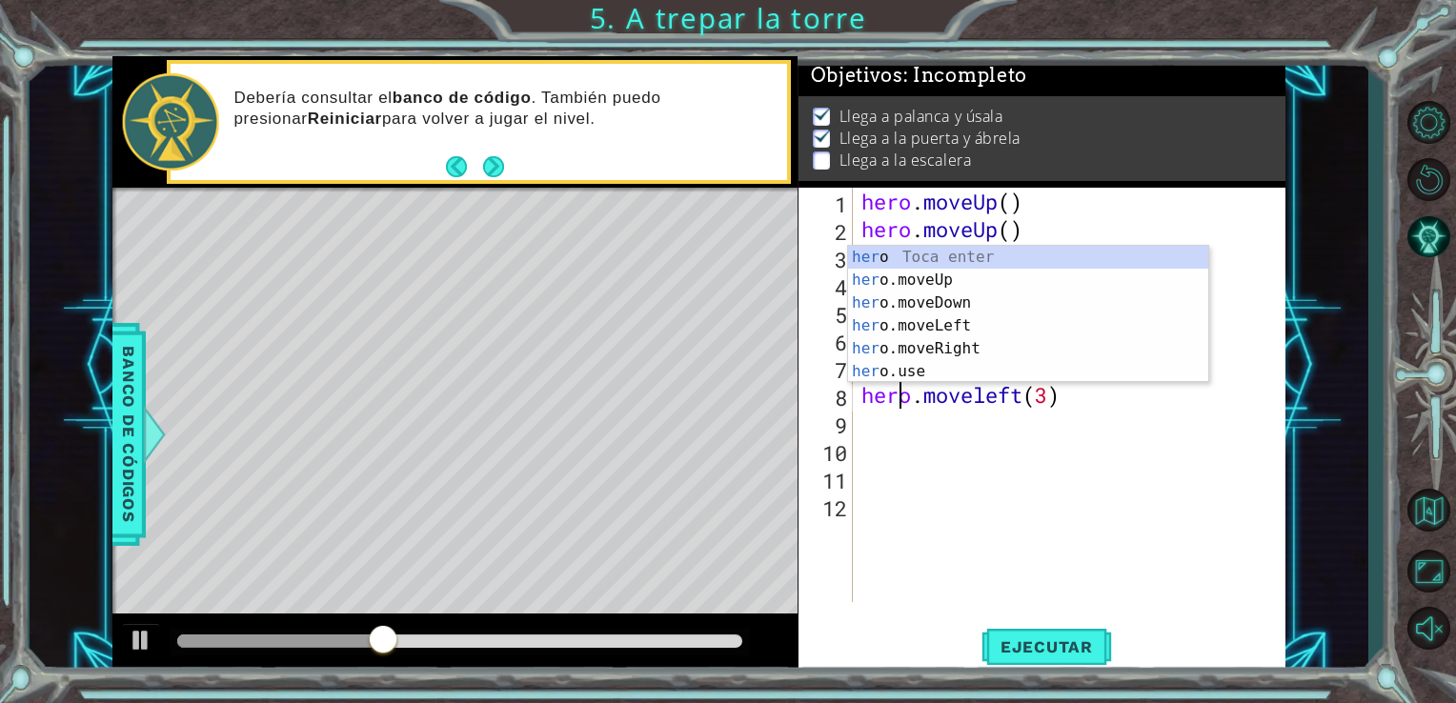
scroll to position [0, 8]
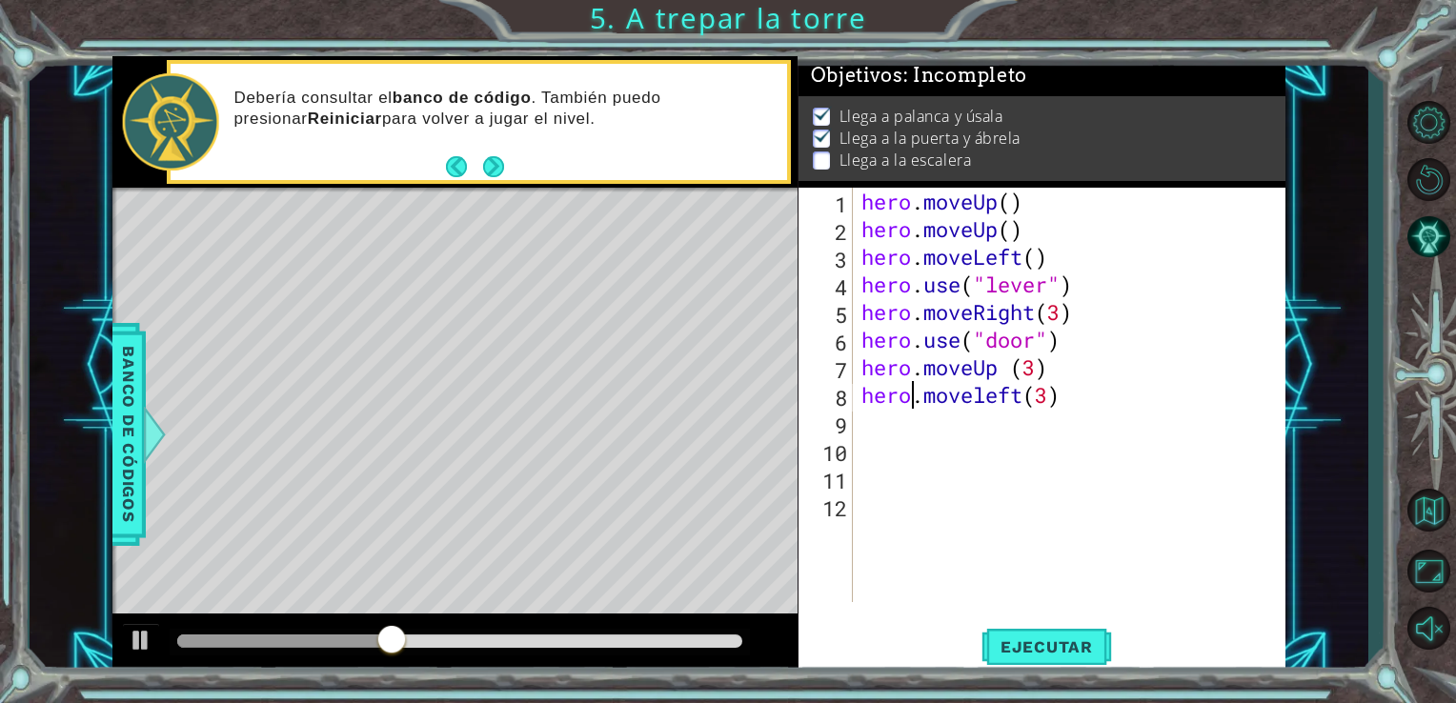
click at [918, 394] on div "hero . moveUp ( ) hero . moveUp ( ) hero . moveLeft ( ) hero . use ( "lever" ) …" at bounding box center [1075, 423] width 434 height 470
click at [1057, 650] on span "Ejecutar" at bounding box center [1047, 647] width 131 height 19
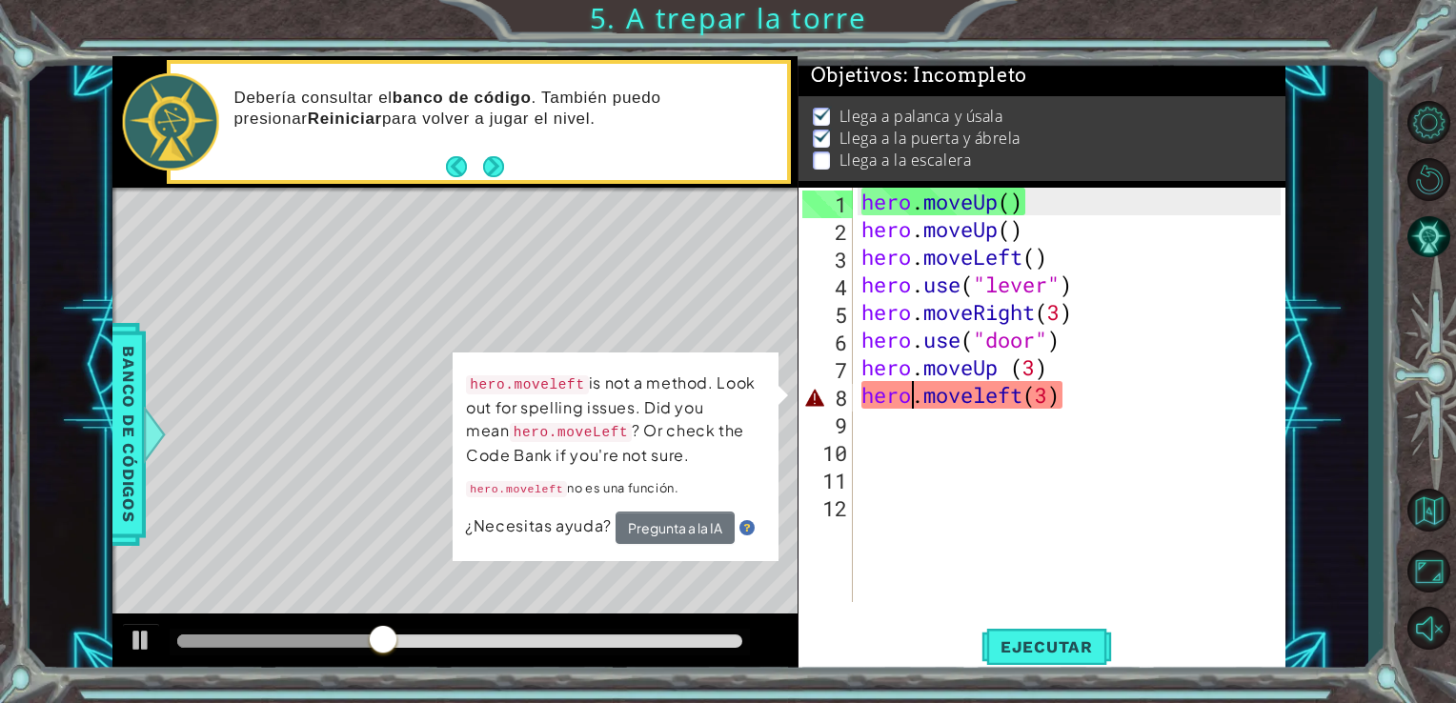
click at [830, 496] on div "12" at bounding box center [828, 509] width 51 height 28
click at [1007, 396] on div "hero . moveUp ( ) hero . moveUp ( ) hero . moveLeft ( ) hero . use ( "lever" ) …" at bounding box center [1075, 423] width 434 height 470
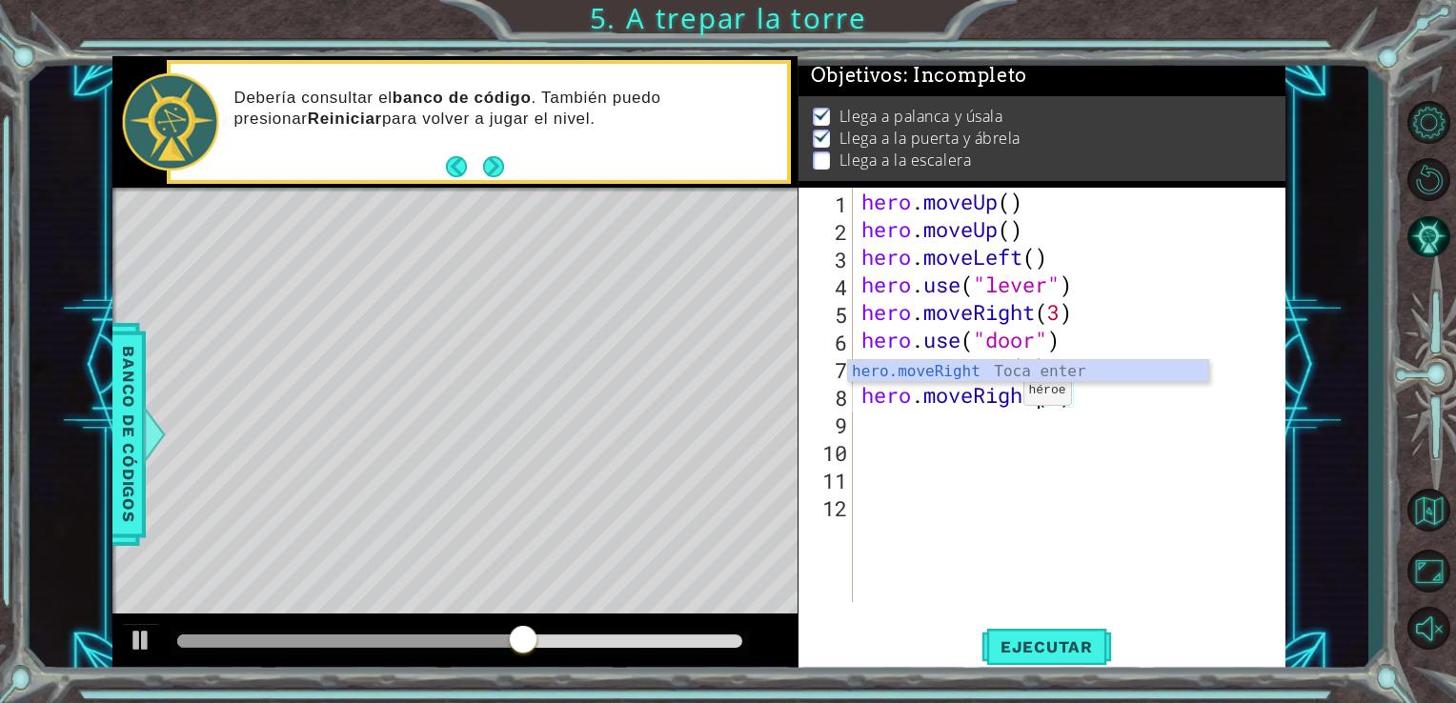
scroll to position [0, 8]
click at [1013, 644] on span "Ejecutar" at bounding box center [1047, 647] width 131 height 19
type textarea "hero.moveLeft(3)"
click at [1017, 648] on span "Ejecutar" at bounding box center [1047, 647] width 131 height 19
